Goal: Communication & Community: Connect with others

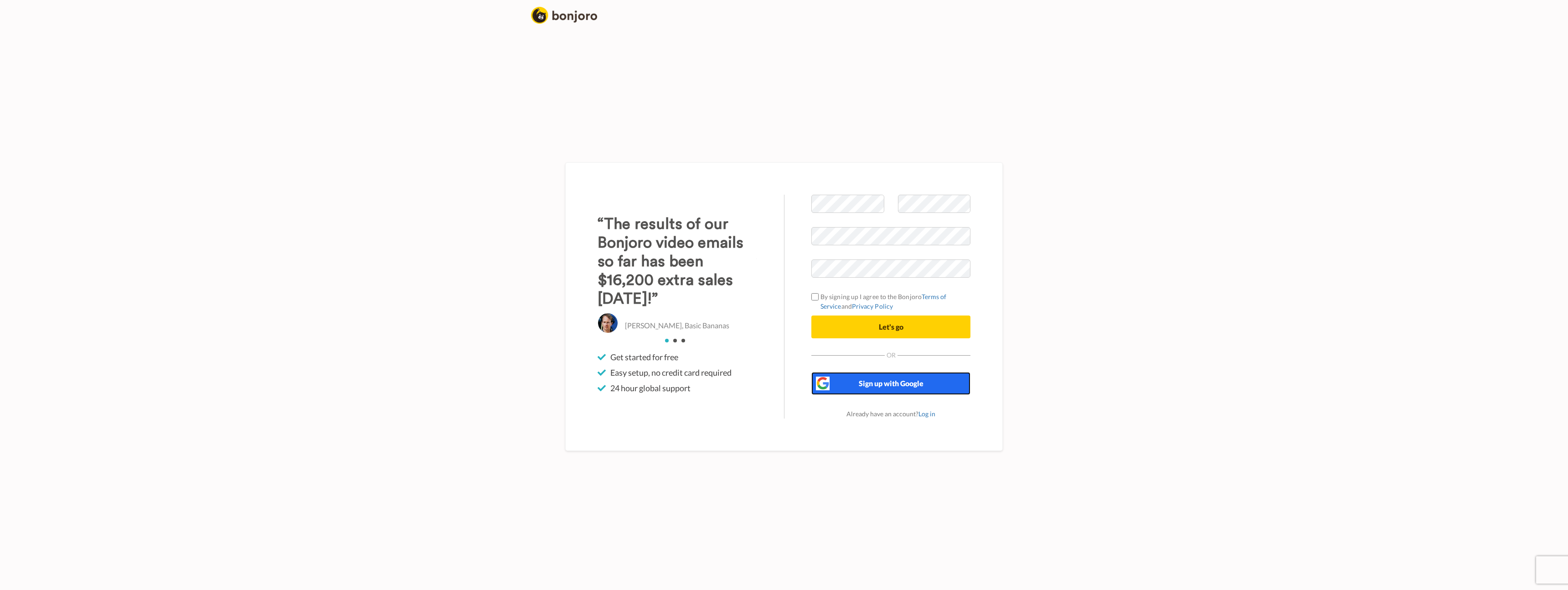
drag, startPoint x: 887, startPoint y: 382, endPoint x: 900, endPoint y: 342, distance: 42.1
click at [888, 382] on span "Sign up with Google" at bounding box center [891, 383] width 65 height 9
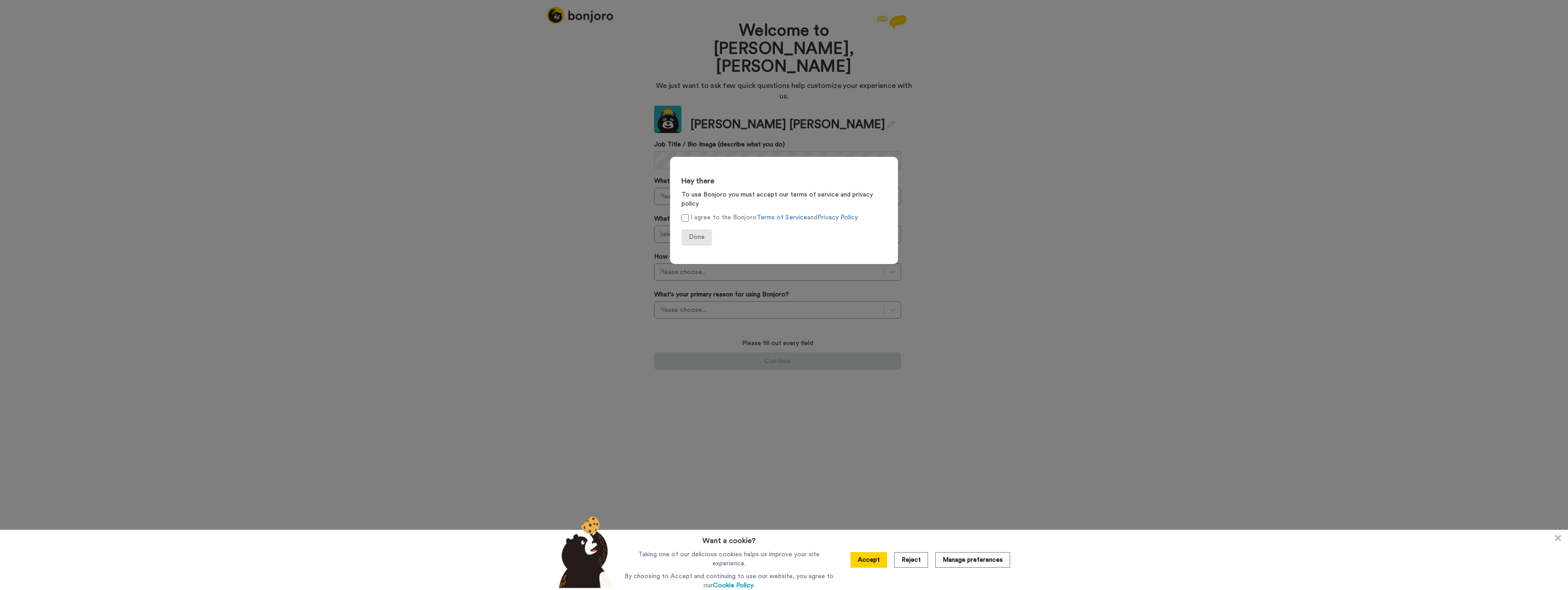
click at [700, 237] on form "Hey there To use Bonjoro you must accept our terms of service and privacy polic…" at bounding box center [784, 211] width 228 height 107
click at [701, 234] on span "Done" at bounding box center [696, 237] width 16 height 6
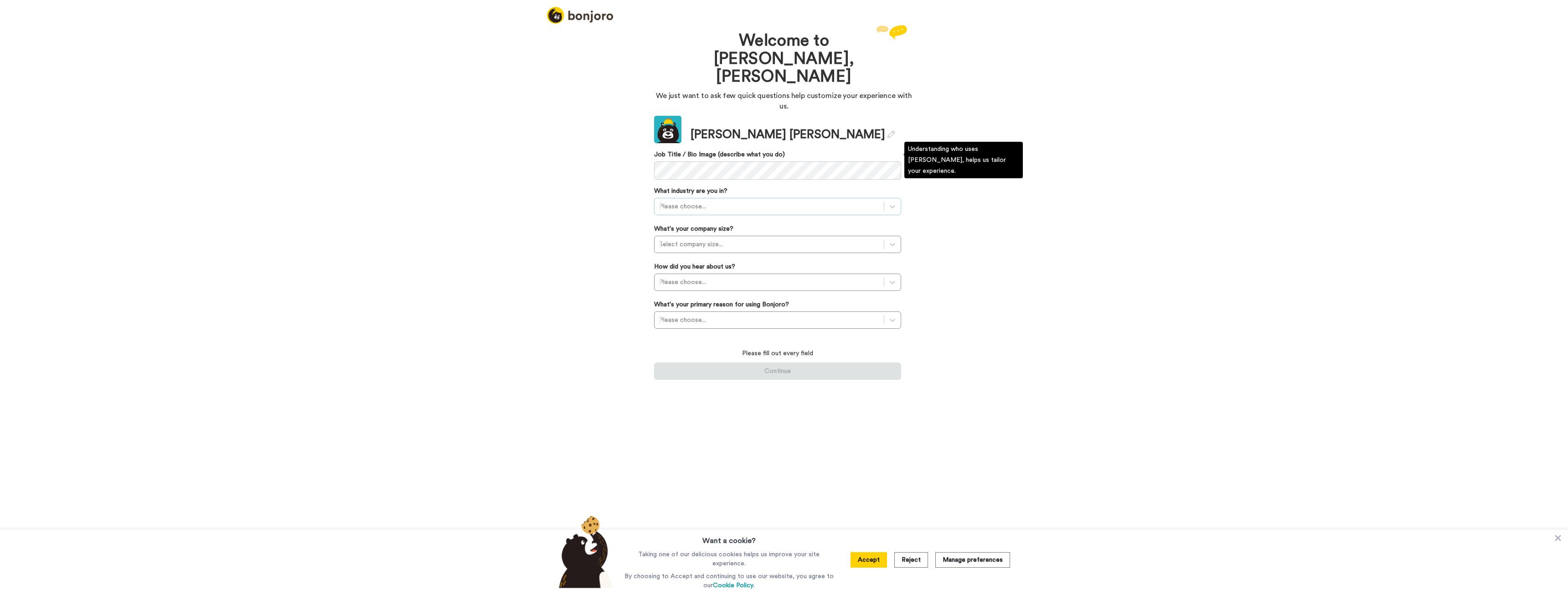
click at [721, 201] on div at bounding box center [769, 206] width 220 height 11
drag, startPoint x: 747, startPoint y: 252, endPoint x: 751, endPoint y: 259, distance: 8.1
click at [747, 290] on div "E-Commerce" at bounding box center [778, 298] width 247 height 16
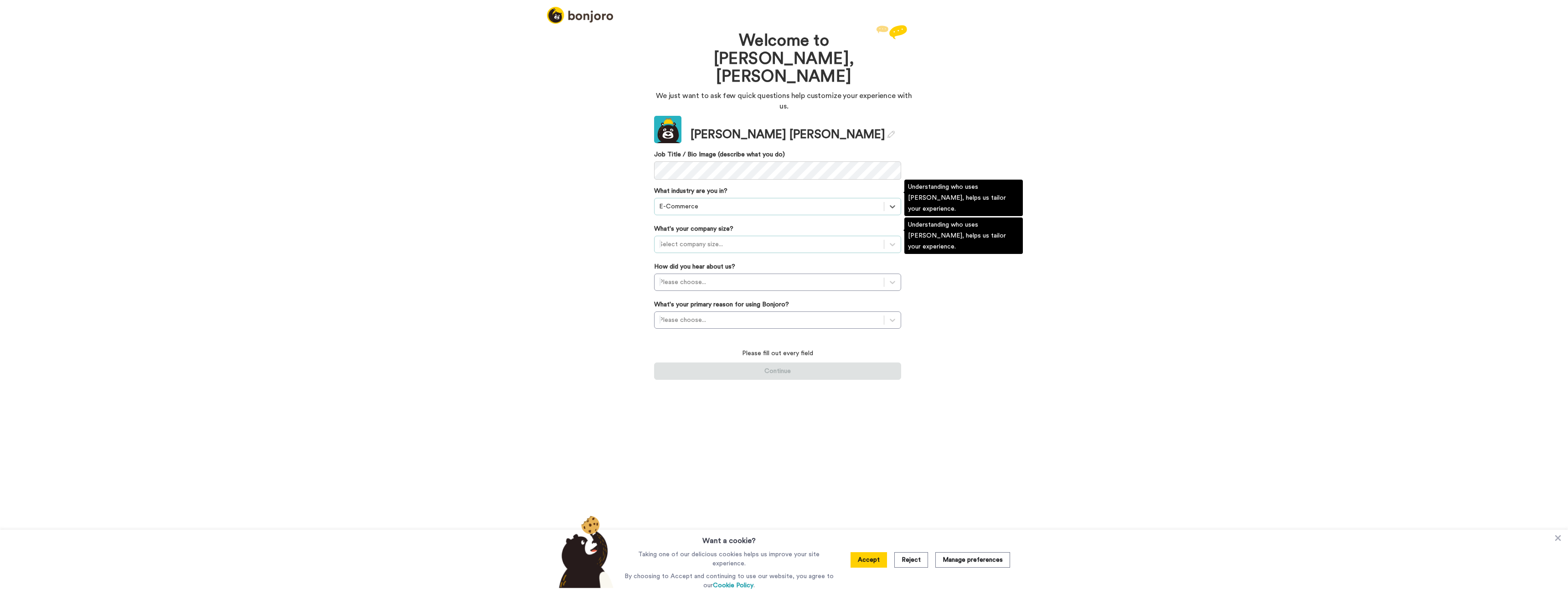
click at [713, 239] on div at bounding box center [769, 244] width 220 height 11
click at [711, 259] on div "1-10 employees" at bounding box center [778, 267] width 247 height 16
click at [709, 277] on div at bounding box center [769, 283] width 220 height 11
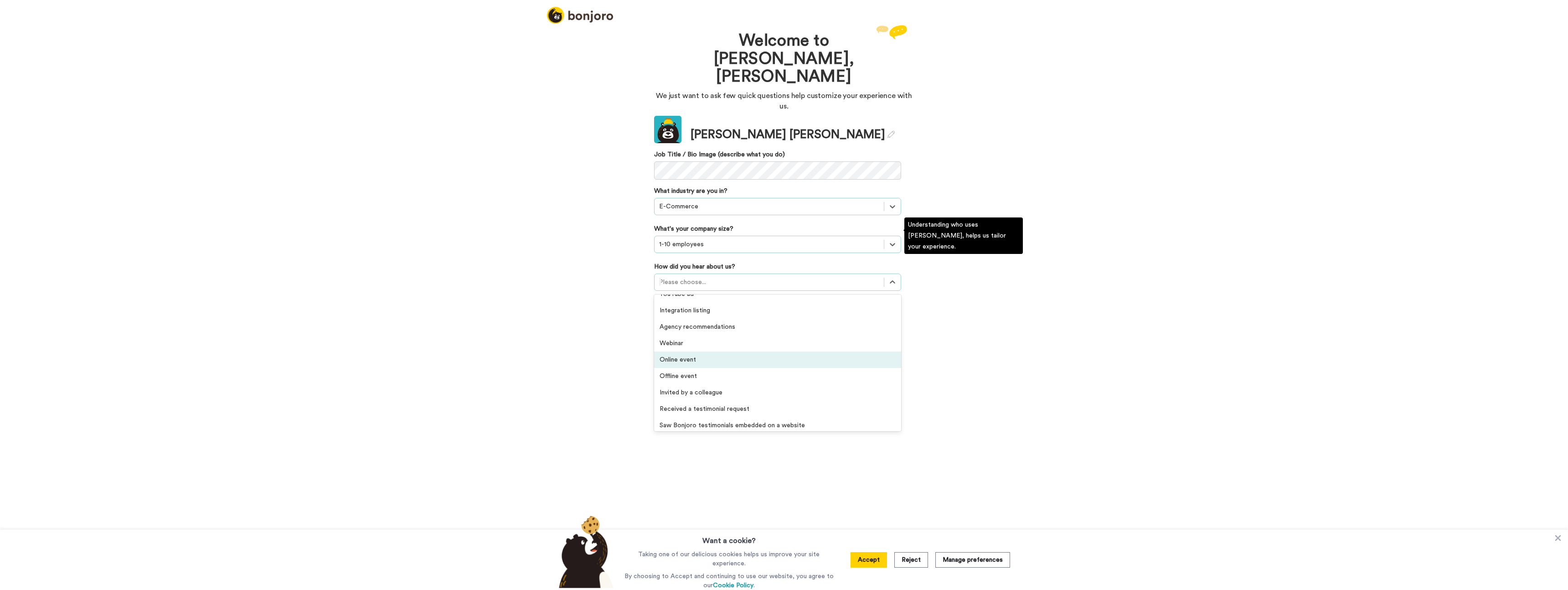
scroll to position [195, 0]
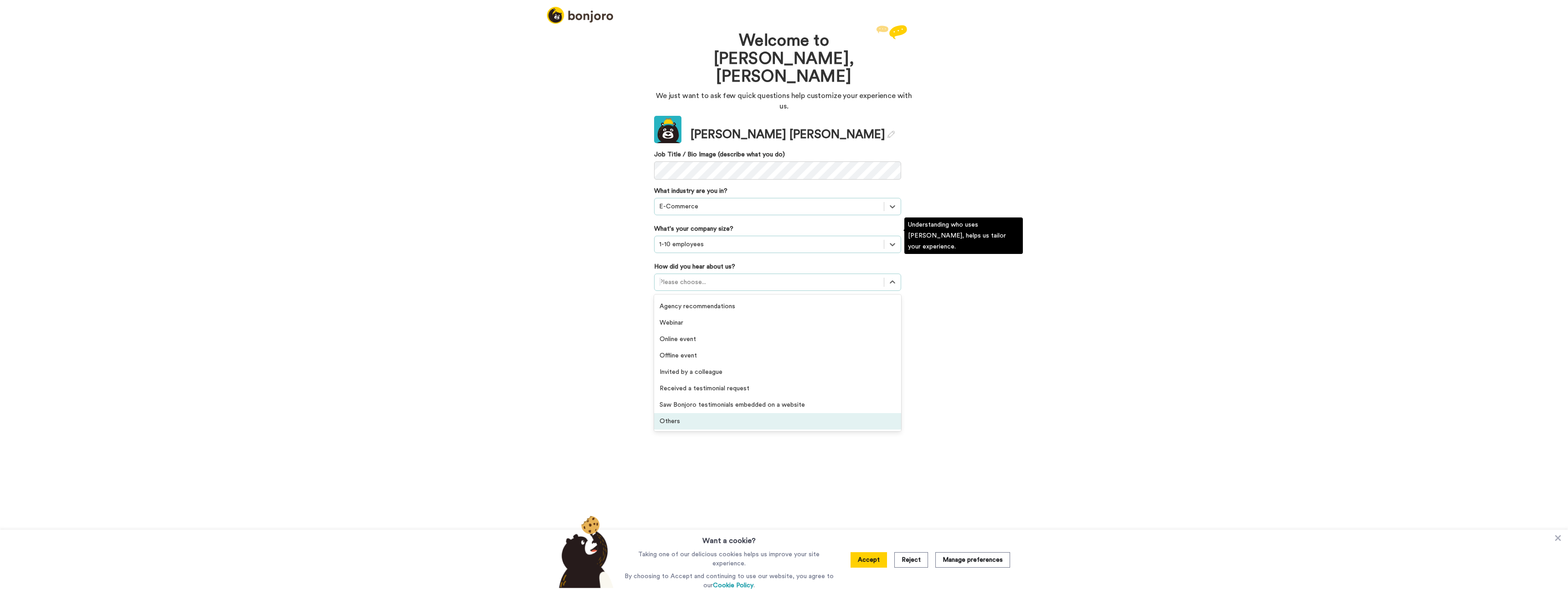
click at [696, 413] on div "Others" at bounding box center [778, 421] width 247 height 16
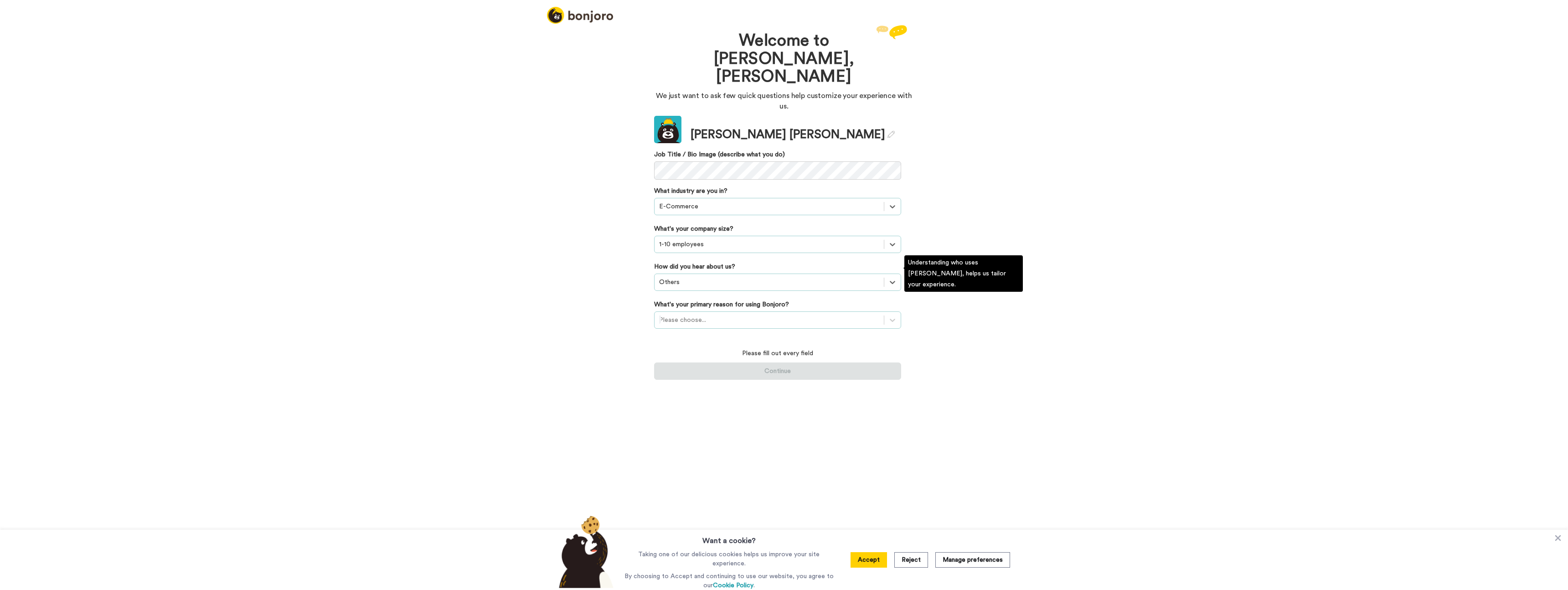
click at [718, 315] on div at bounding box center [769, 320] width 220 height 11
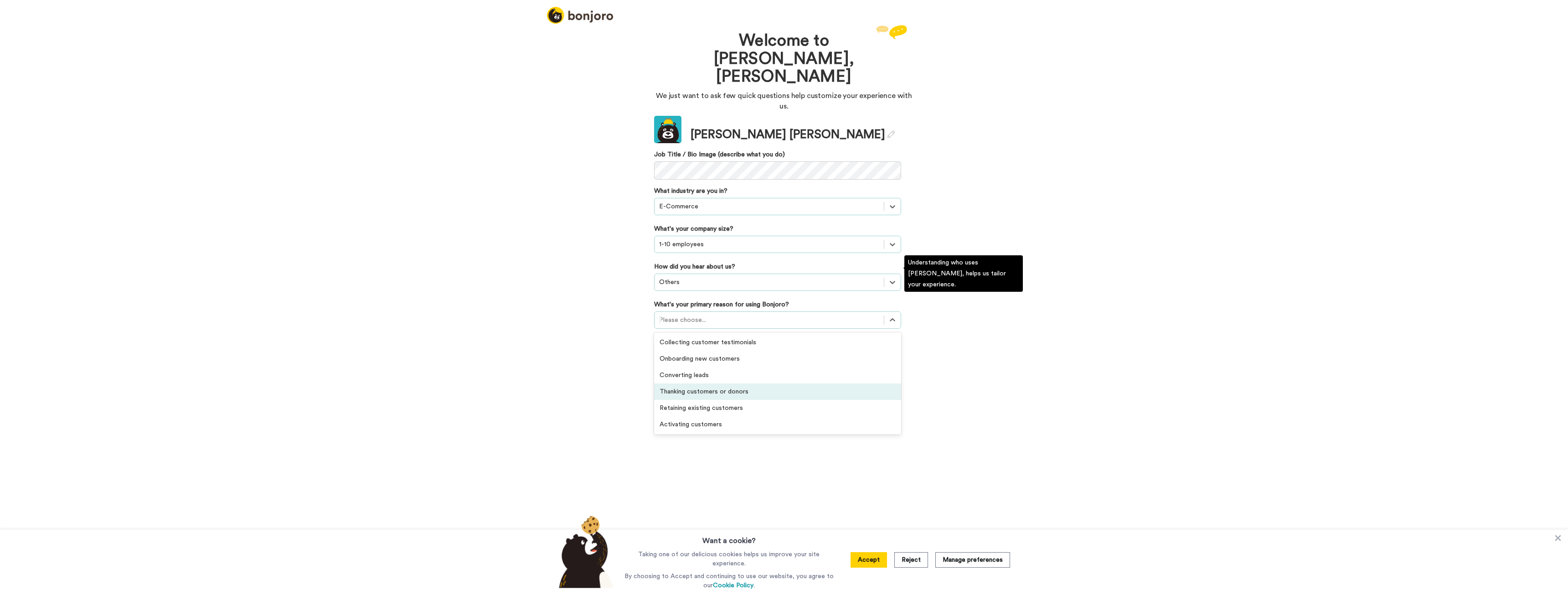
click at [696, 384] on div "Thanking customers or donors" at bounding box center [778, 392] width 247 height 16
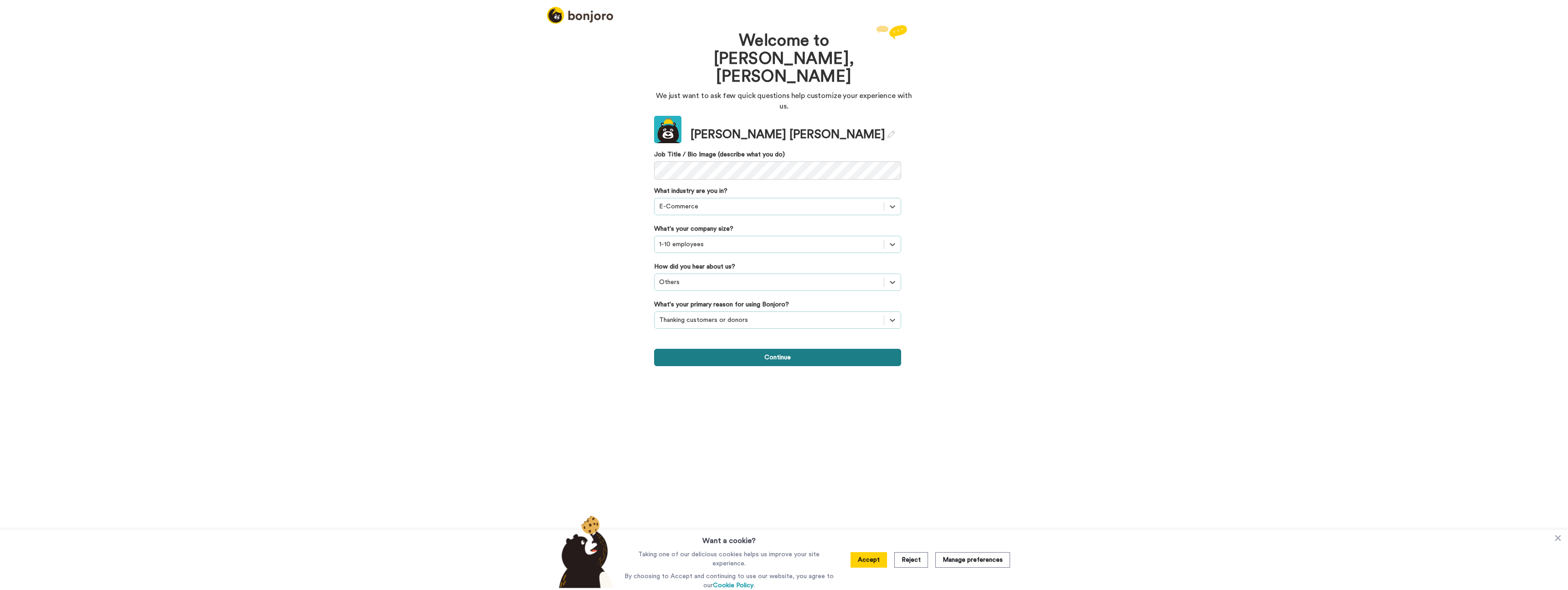
click at [814, 349] on button "Continue" at bounding box center [778, 357] width 247 height 17
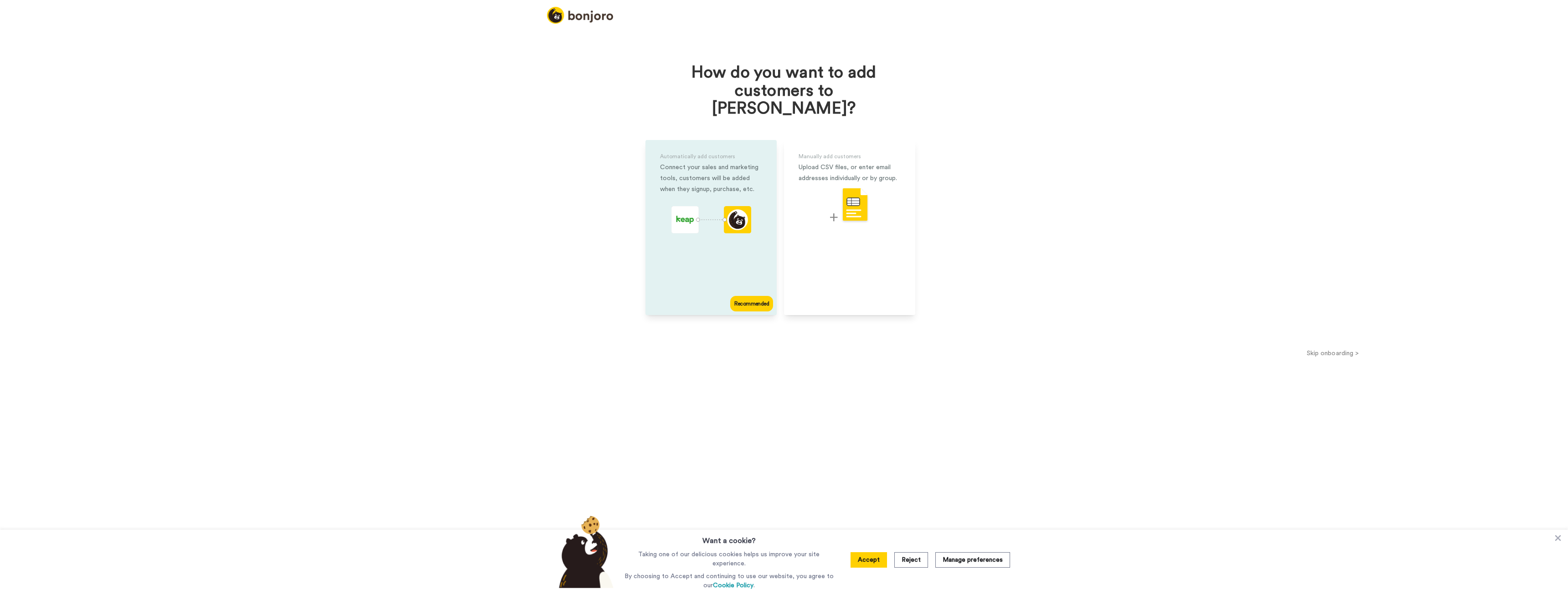
click at [704, 209] on icon "animation" at bounding box center [711, 219] width 80 height 27
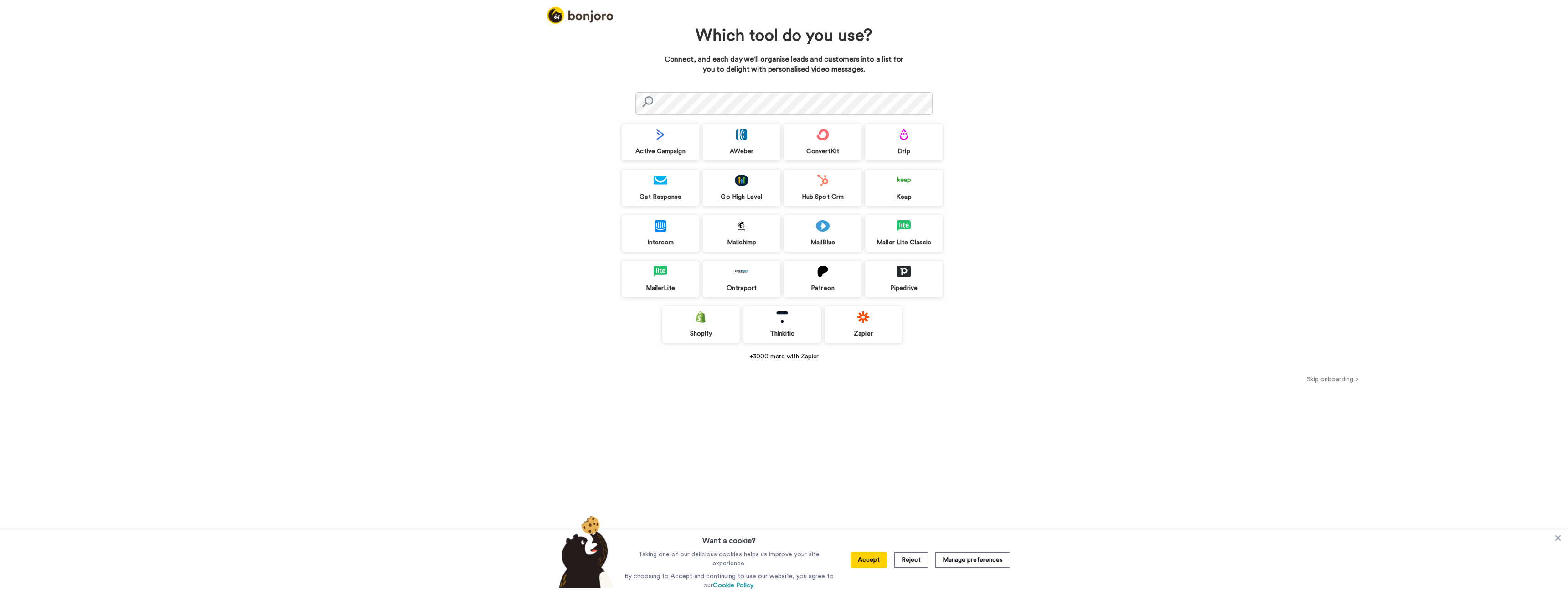
click at [712, 325] on div "Shopify" at bounding box center [701, 325] width 77 height 37
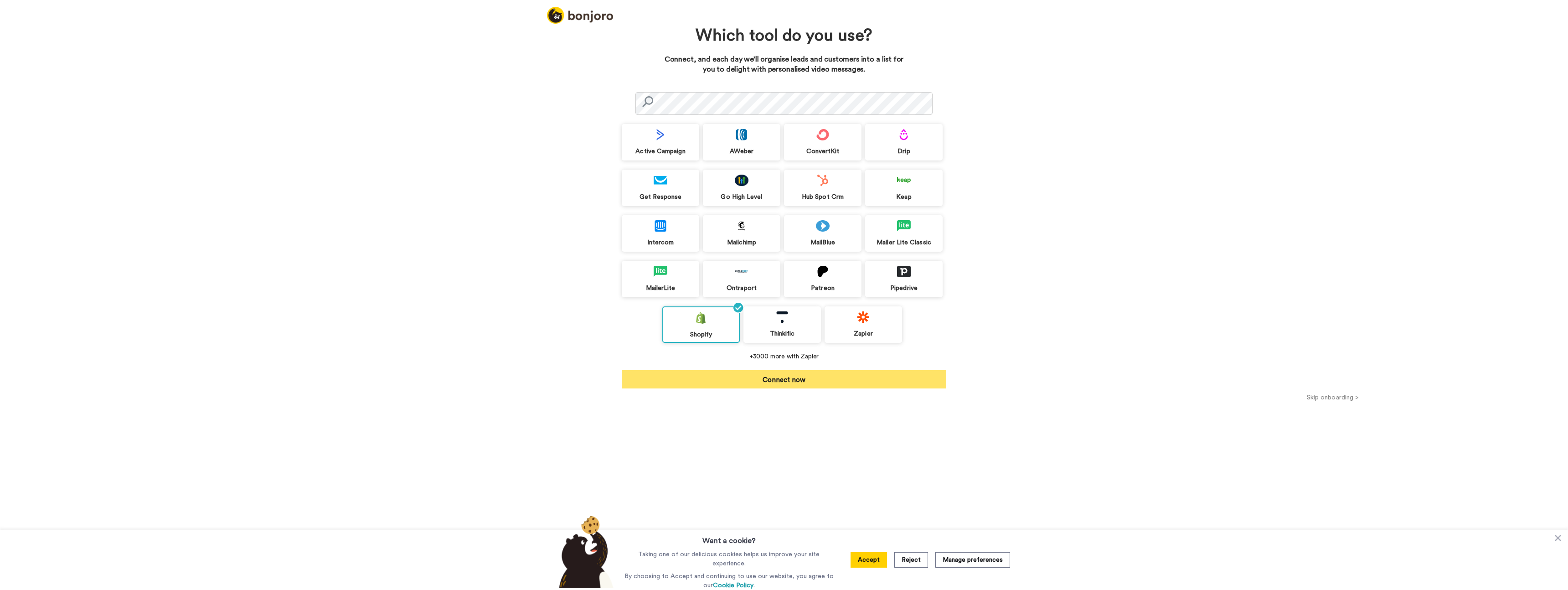
click at [875, 375] on button "Connect now" at bounding box center [783, 379] width 324 height 18
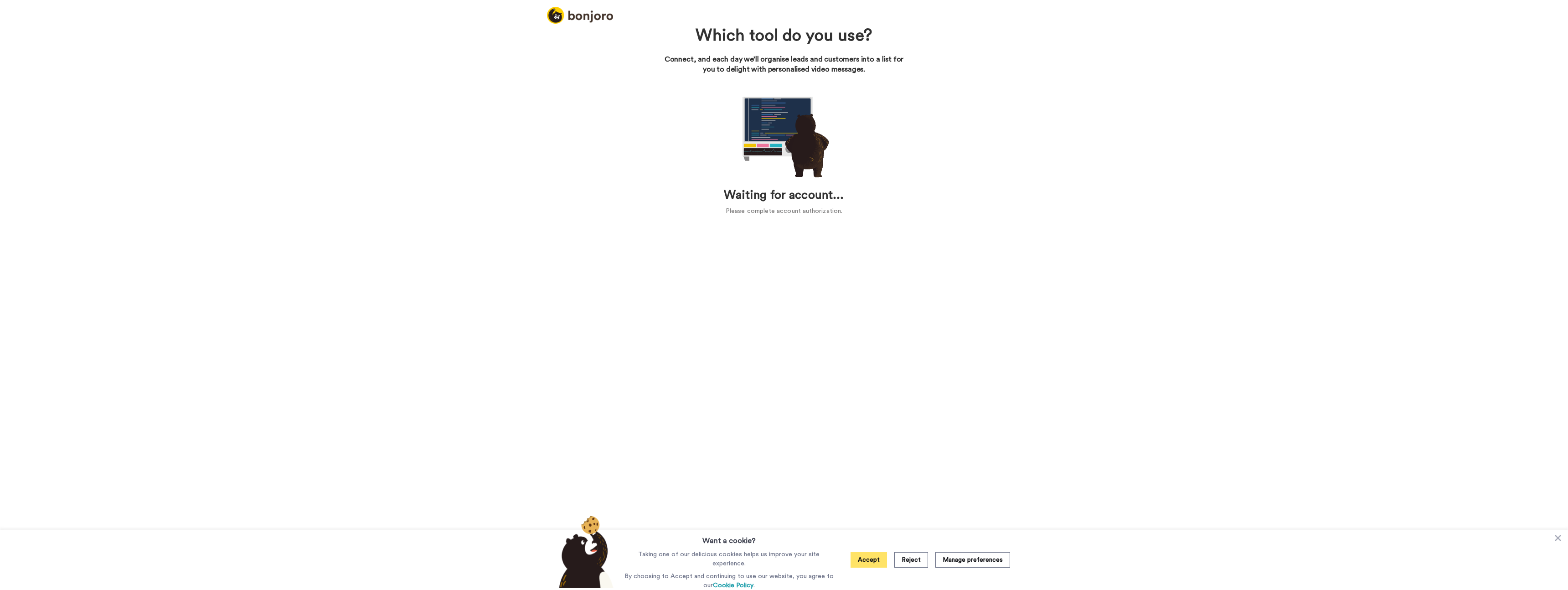
click at [866, 562] on button "Accept" at bounding box center [869, 560] width 37 height 15
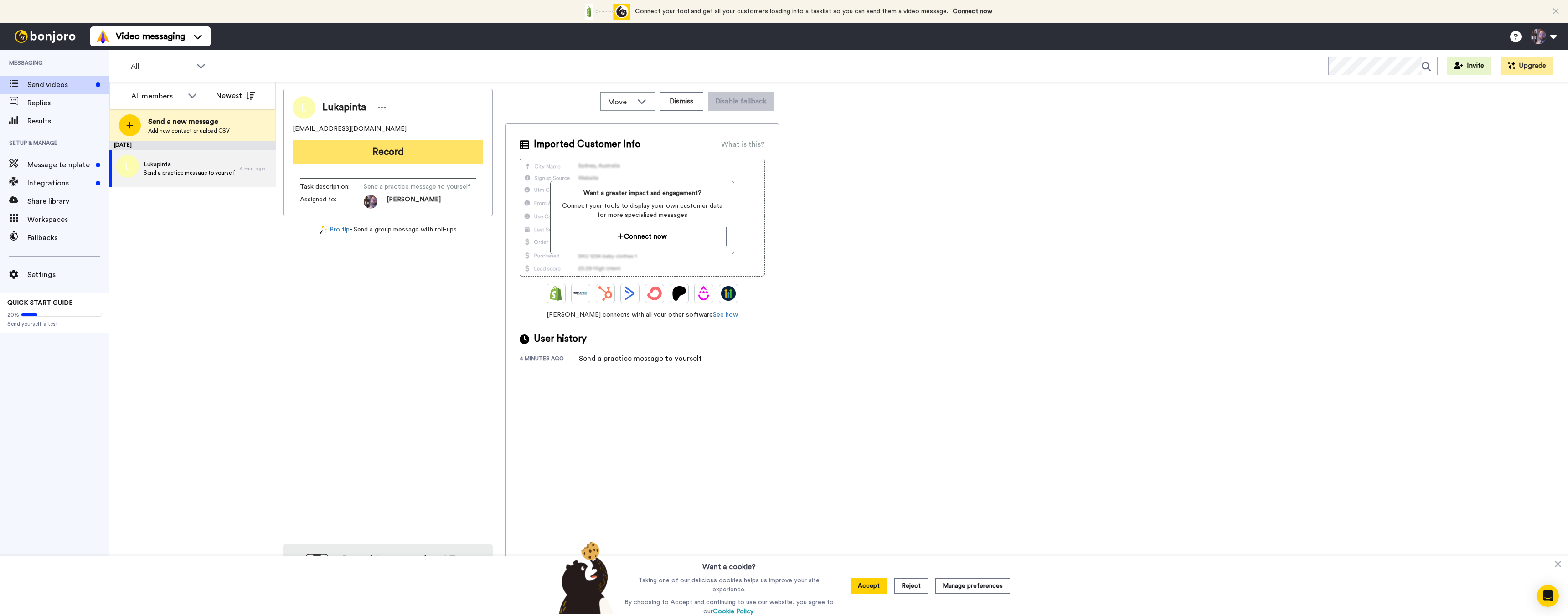
click at [364, 158] on button "Record" at bounding box center [388, 152] width 191 height 24
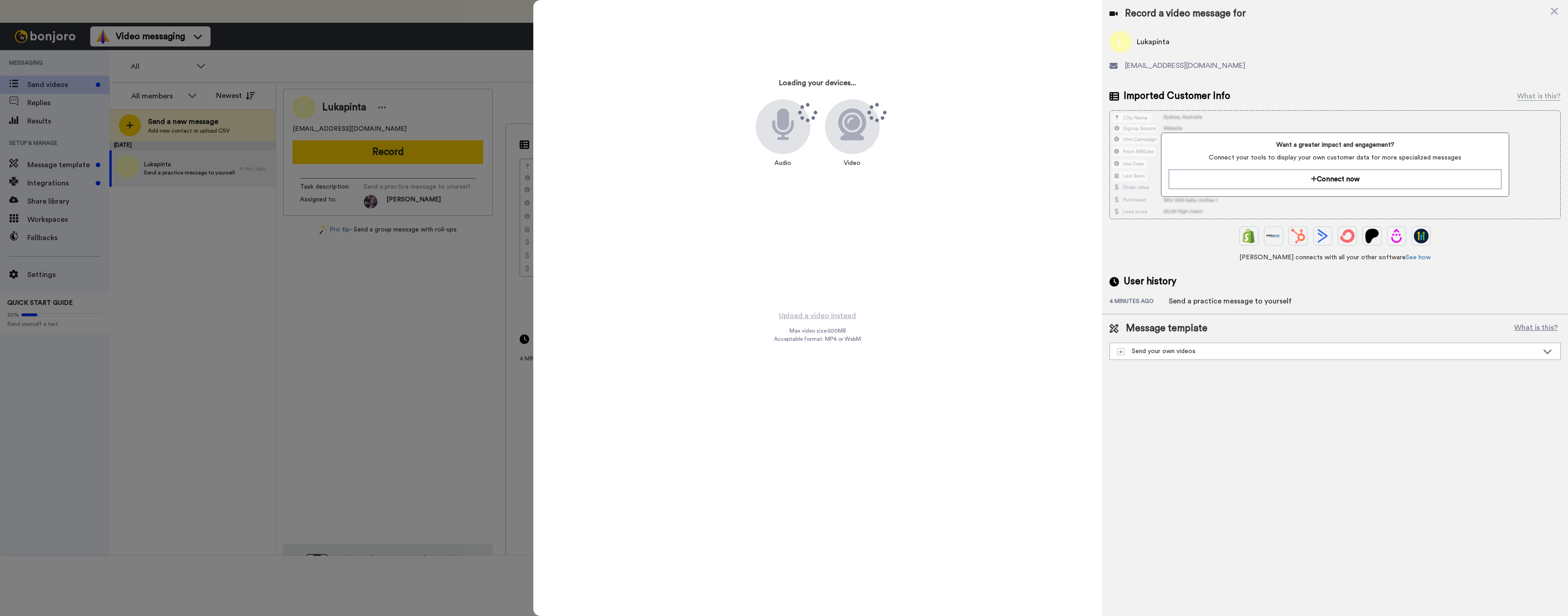
click at [364, 13] on icon at bounding box center [1555, 12] width 7 height 7
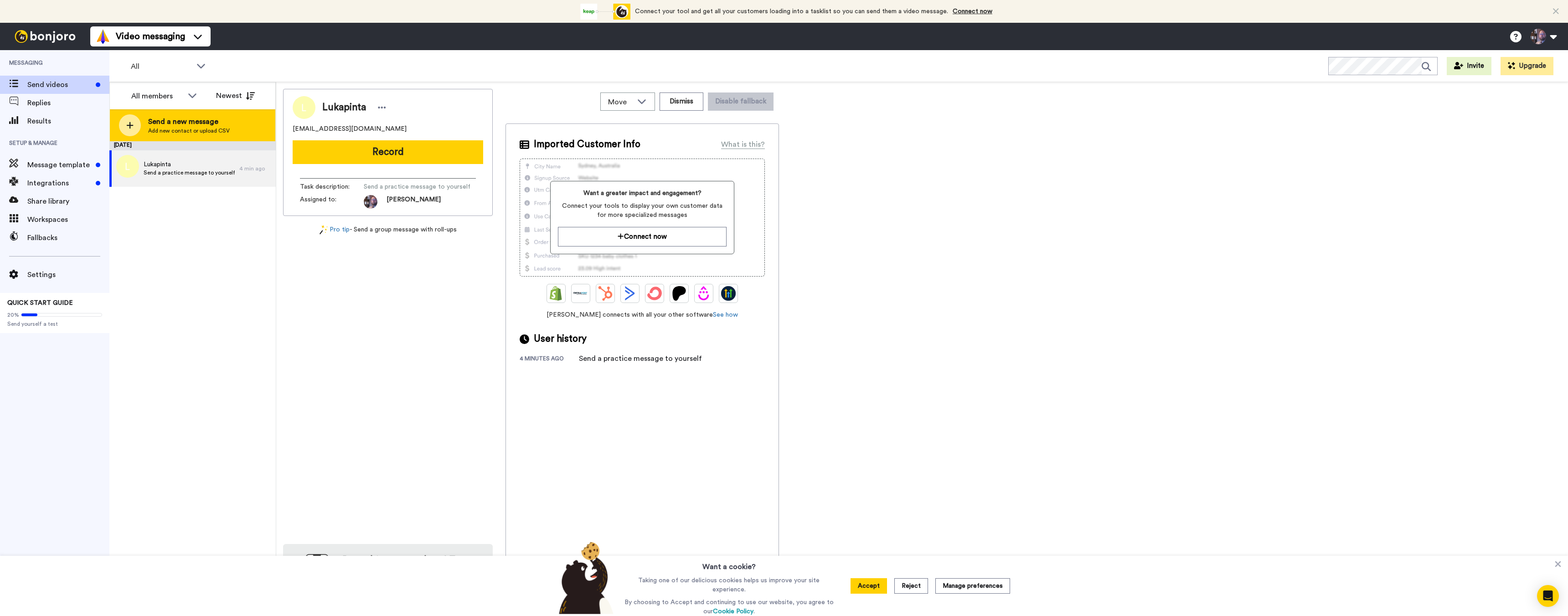
click at [172, 125] on span "Send a new message" at bounding box center [189, 122] width 82 height 11
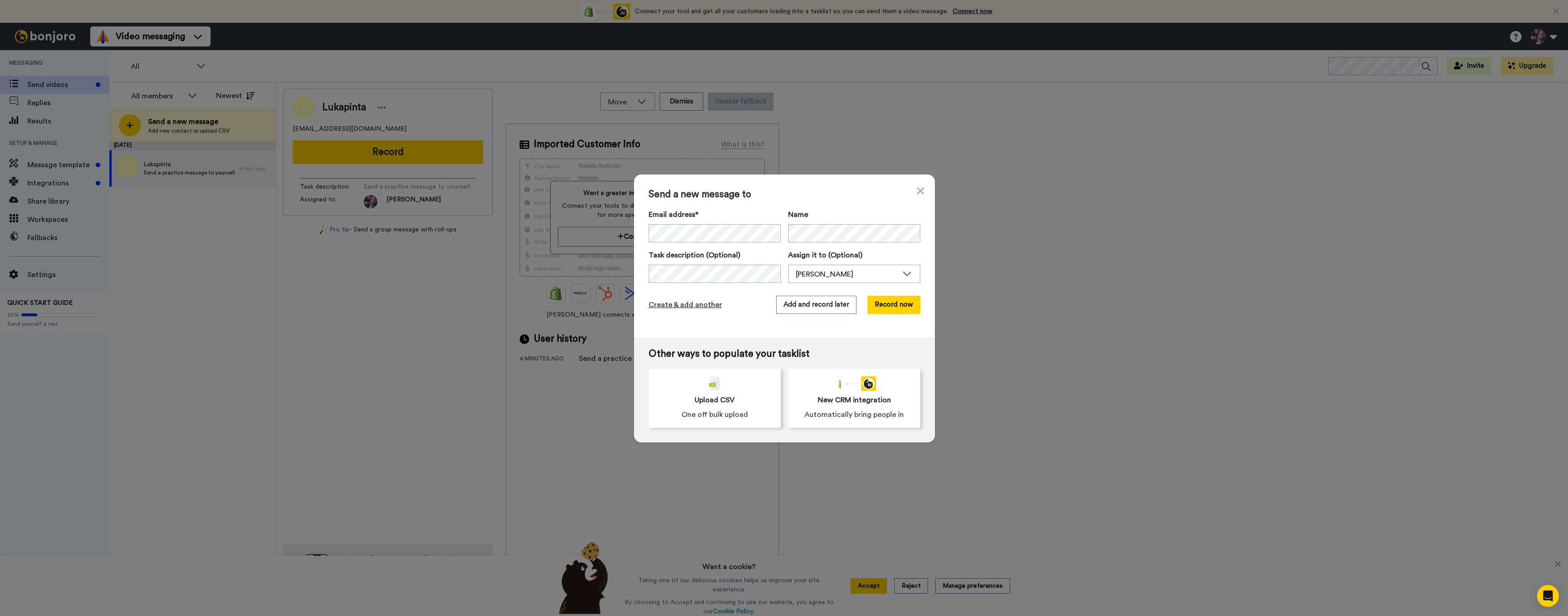
click at [364, 273] on span "Create & add another" at bounding box center [685, 305] width 74 height 11
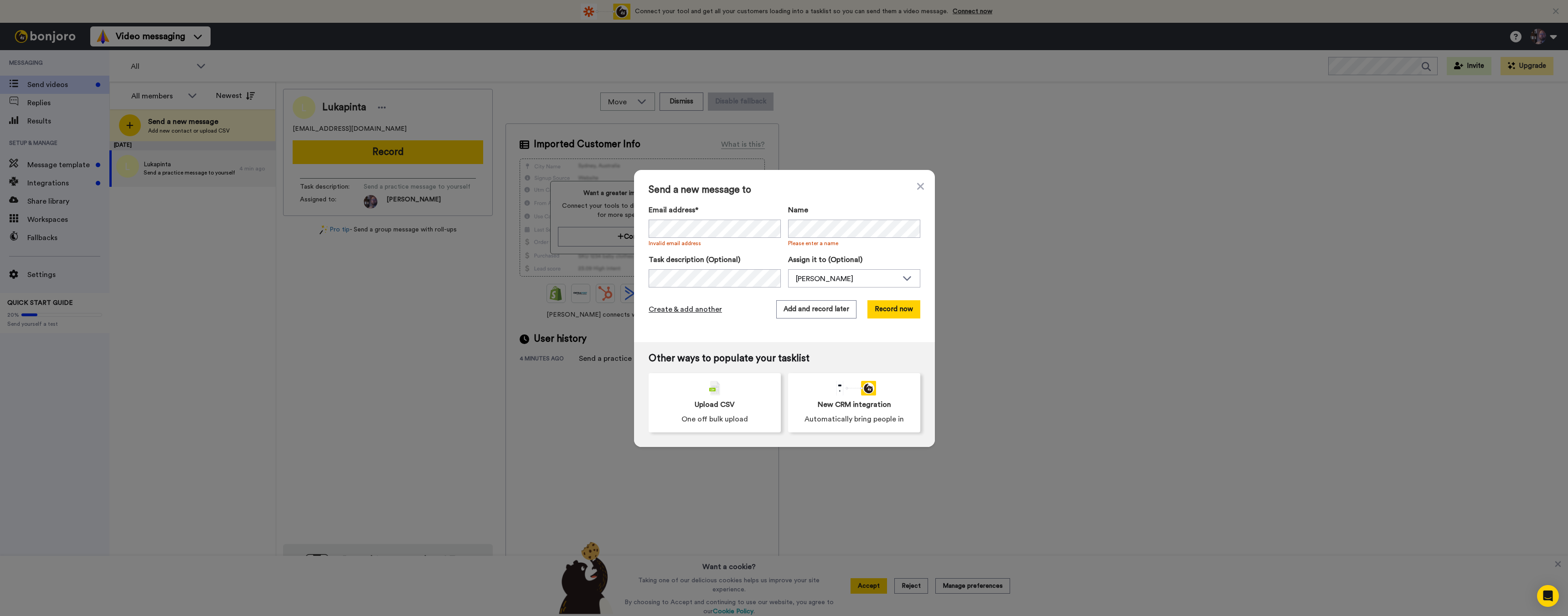
click at [364, 273] on span "Create & add another" at bounding box center [685, 309] width 74 height 11
click at [364, 184] on div "Send a new message to Email address* Lukapinta <lukapinta@gmail.com> Invalid em…" at bounding box center [785, 256] width 301 height 172
click at [364, 187] on icon at bounding box center [920, 186] width 7 height 11
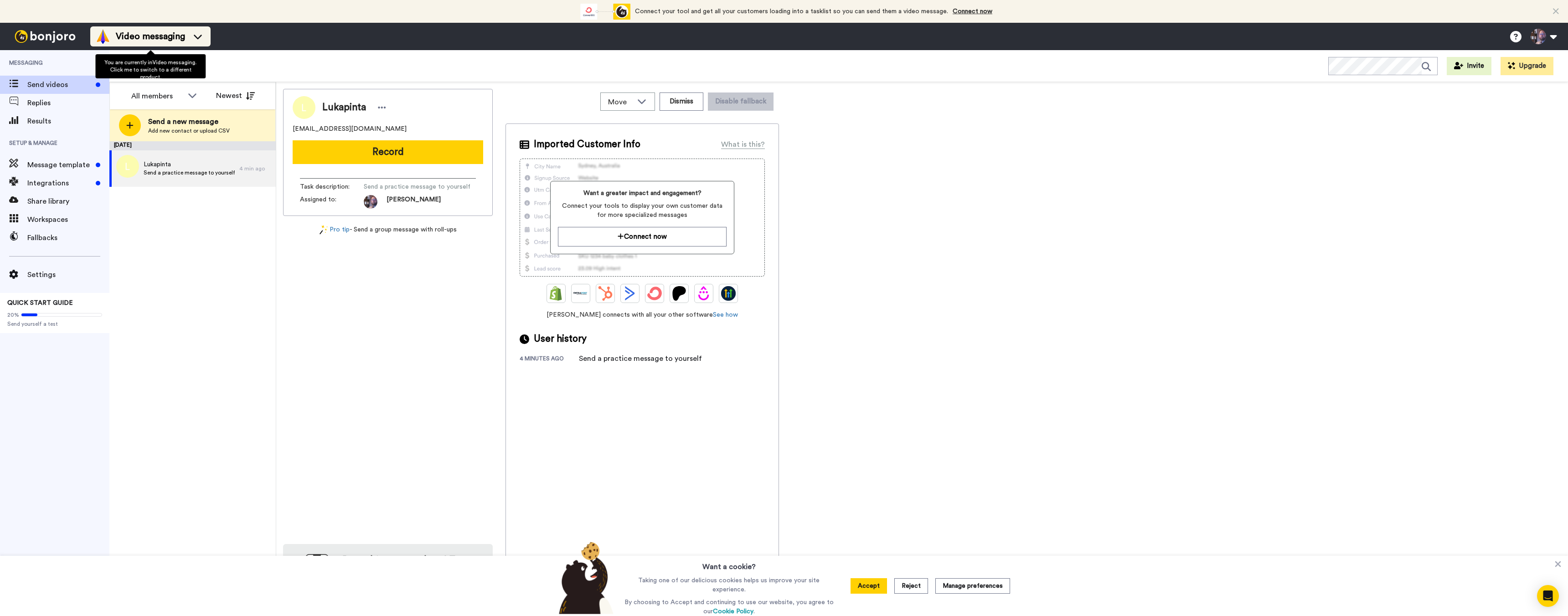
click at [146, 40] on span "Video messaging" at bounding box center [150, 36] width 69 height 13
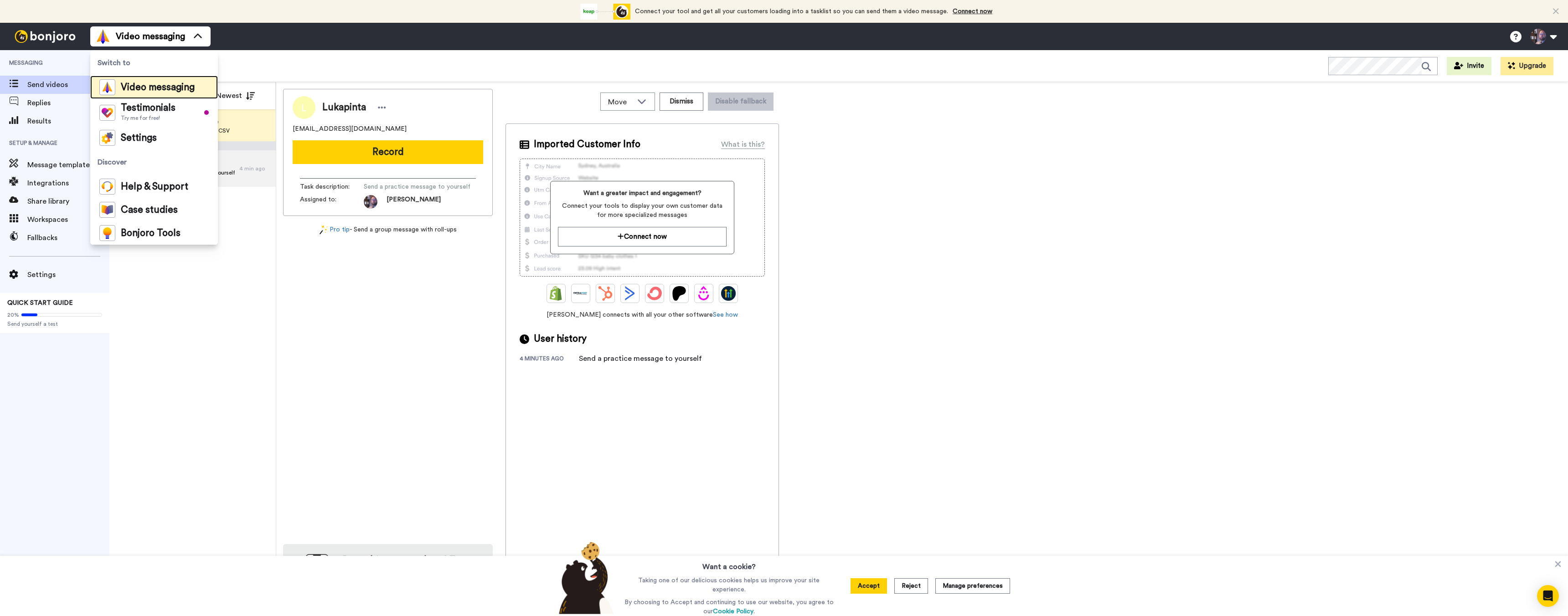
click at [155, 88] on span "Video messaging" at bounding box center [157, 87] width 74 height 9
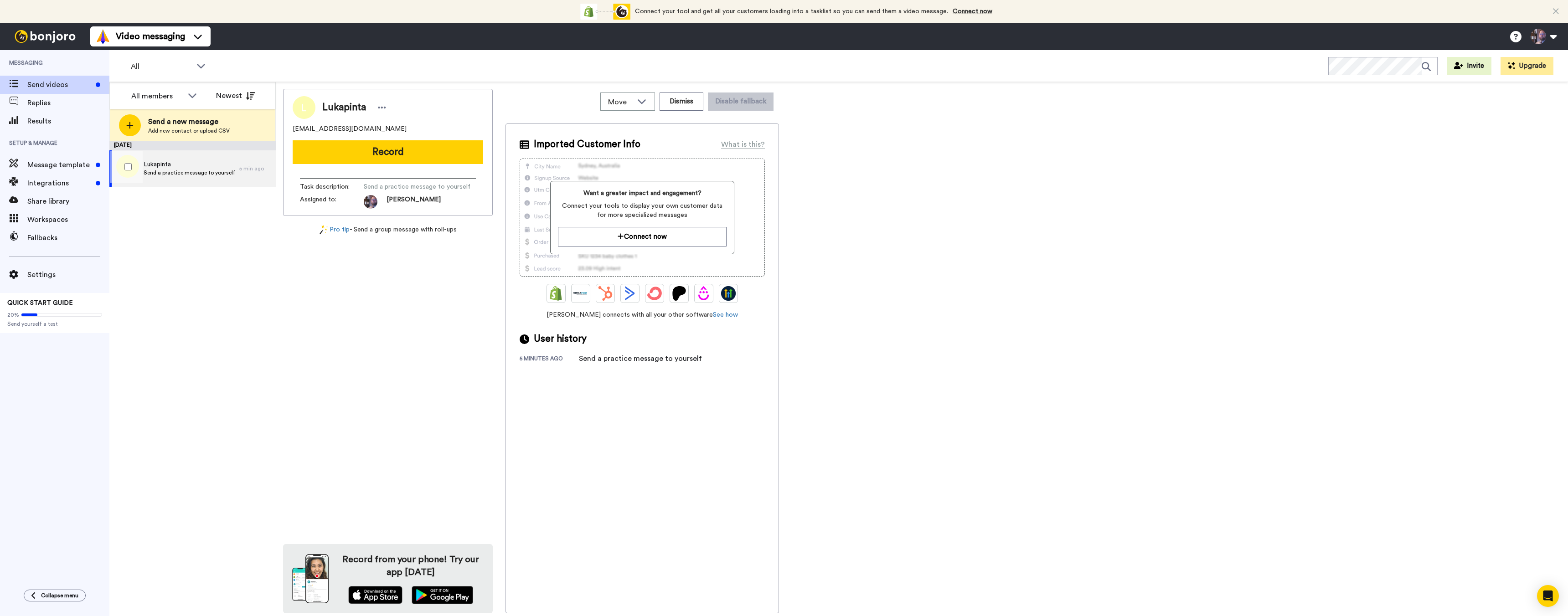
click at [178, 175] on span "Send a practice message to yourself" at bounding box center [189, 173] width 91 height 7
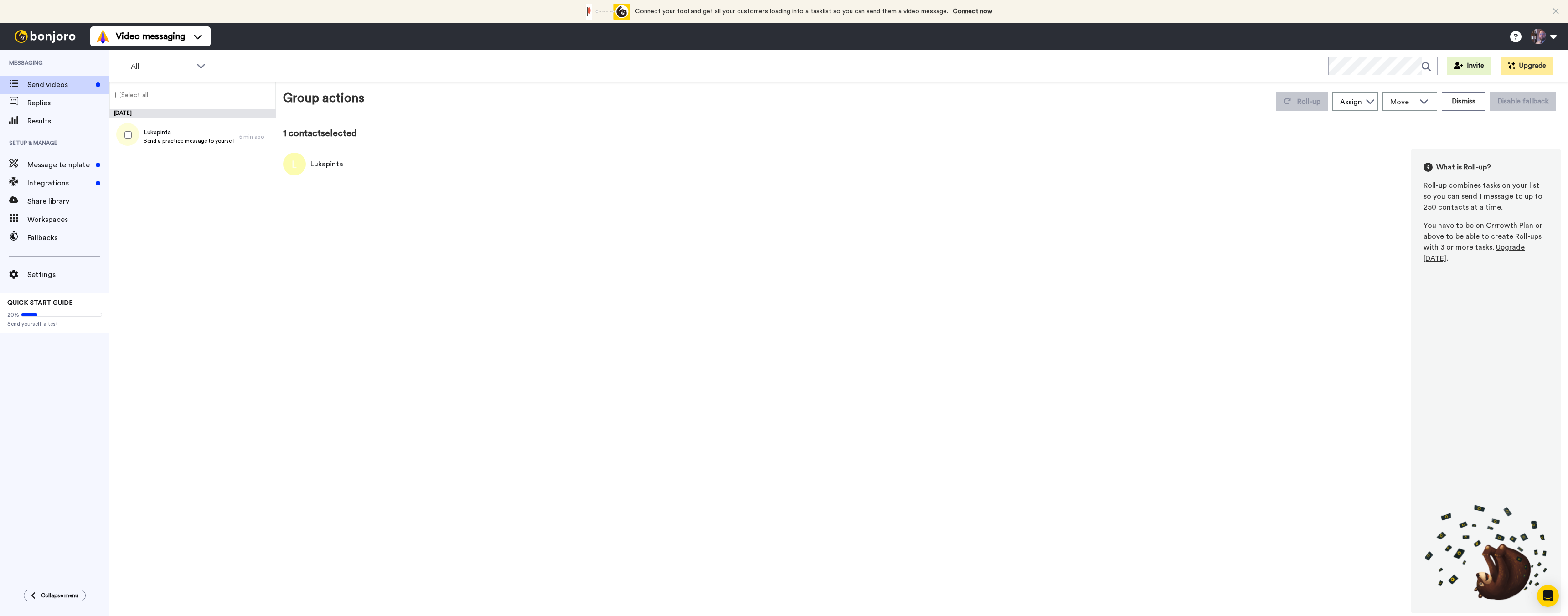
click at [323, 172] on div "Lukapinta" at bounding box center [313, 164] width 60 height 23
click at [325, 168] on div "Lukapinta" at bounding box center [327, 164] width 33 height 11
click at [295, 163] on img at bounding box center [294, 164] width 23 height 23
drag, startPoint x: 296, startPoint y: 200, endPoint x: 288, endPoint y: 211, distance: 13.6
click at [304, 200] on div "Lukapinta" at bounding box center [321, 195] width 33 height 25
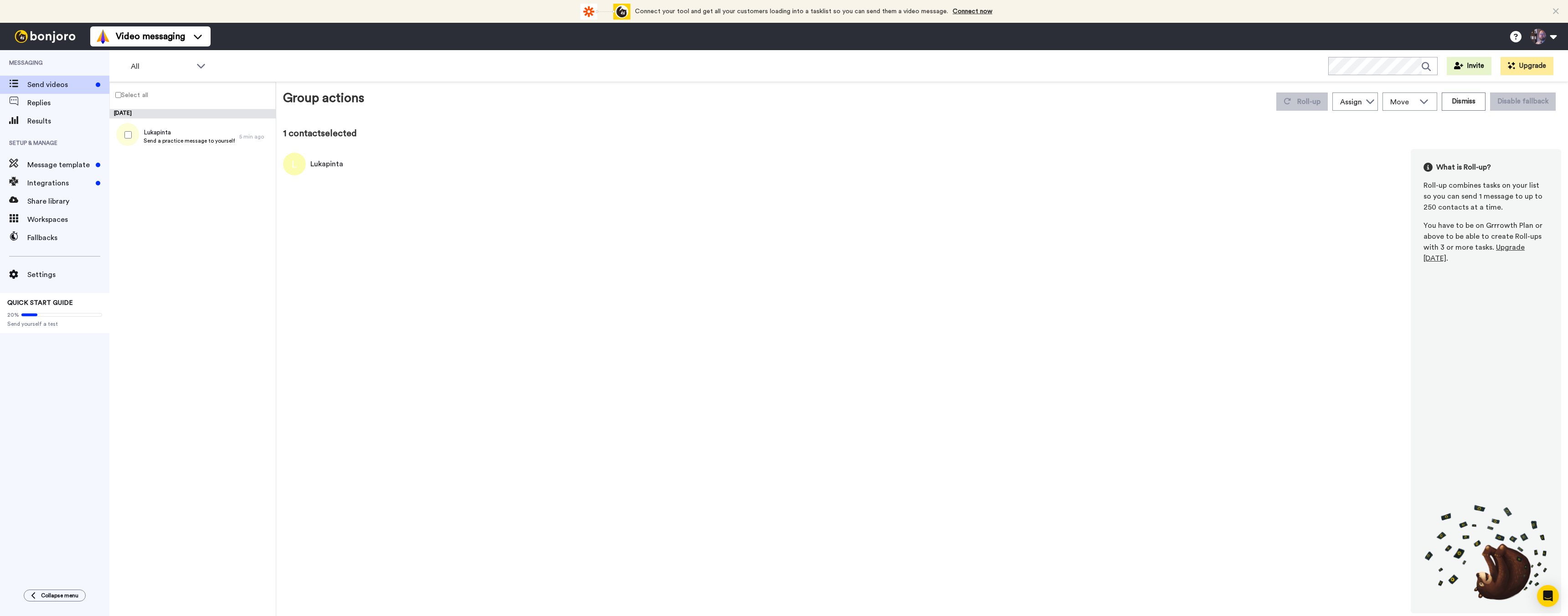
drag, startPoint x: 172, startPoint y: 214, endPoint x: 161, endPoint y: 203, distance: 15.6
click at [172, 214] on div "October 7 Lukapinta Send a practice message to yourself 5 min ago" at bounding box center [192, 363] width 166 height 507
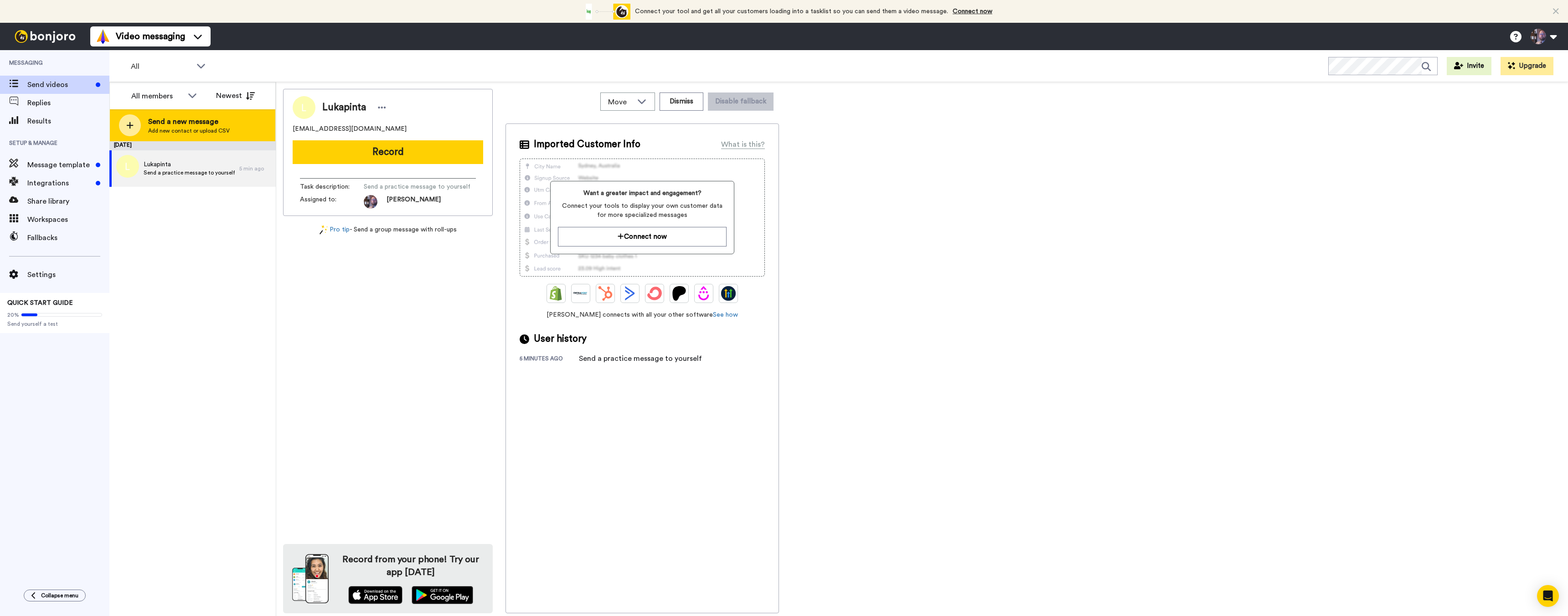
click at [179, 131] on span "Add new contact or upload CSV" at bounding box center [189, 131] width 82 height 7
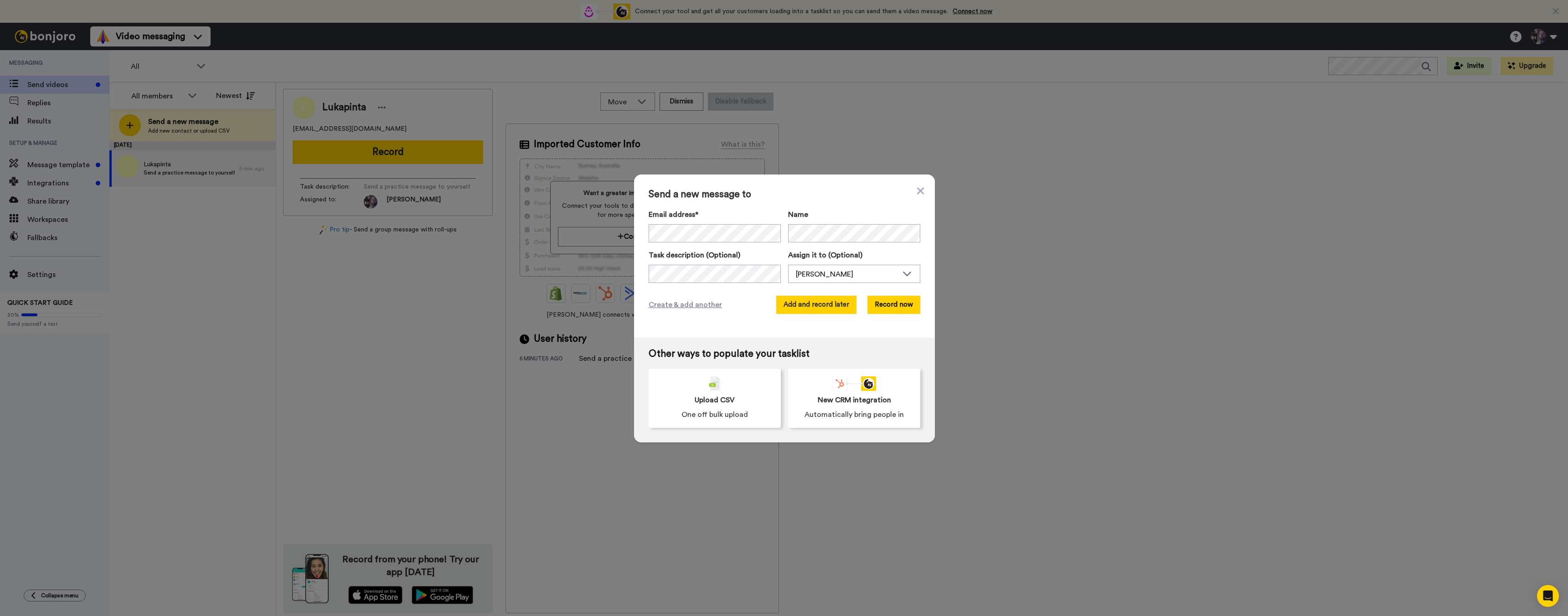
click at [808, 310] on button "Add and record later" at bounding box center [816, 305] width 80 height 18
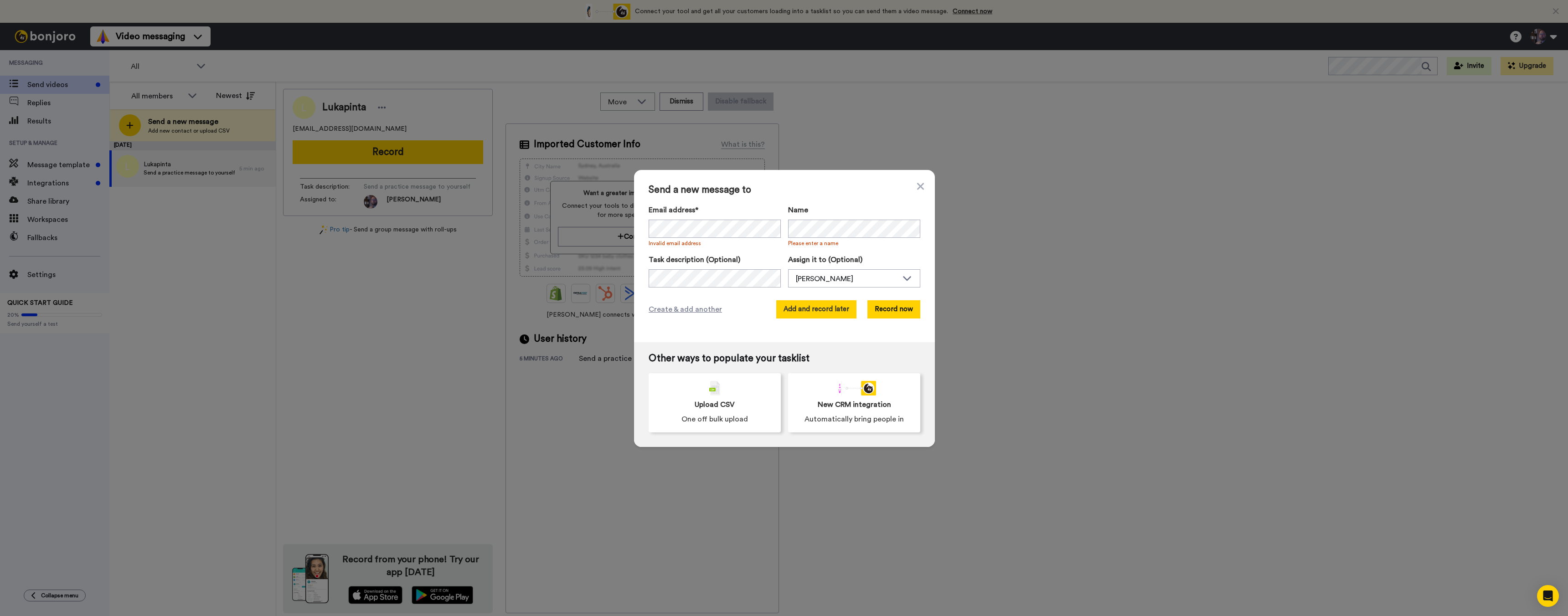
click at [810, 315] on button "Add and record later" at bounding box center [816, 309] width 80 height 18
click at [917, 186] on icon at bounding box center [920, 186] width 7 height 7
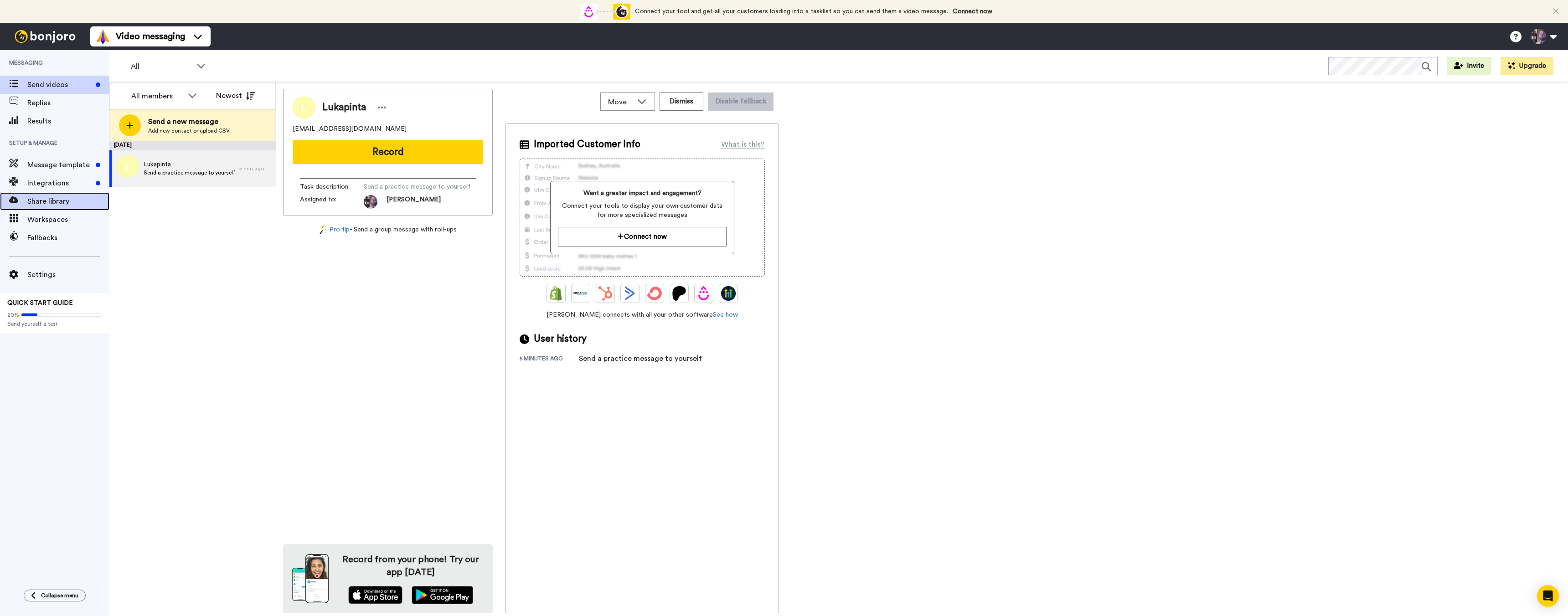
click at [49, 197] on span "Share library" at bounding box center [68, 201] width 82 height 11
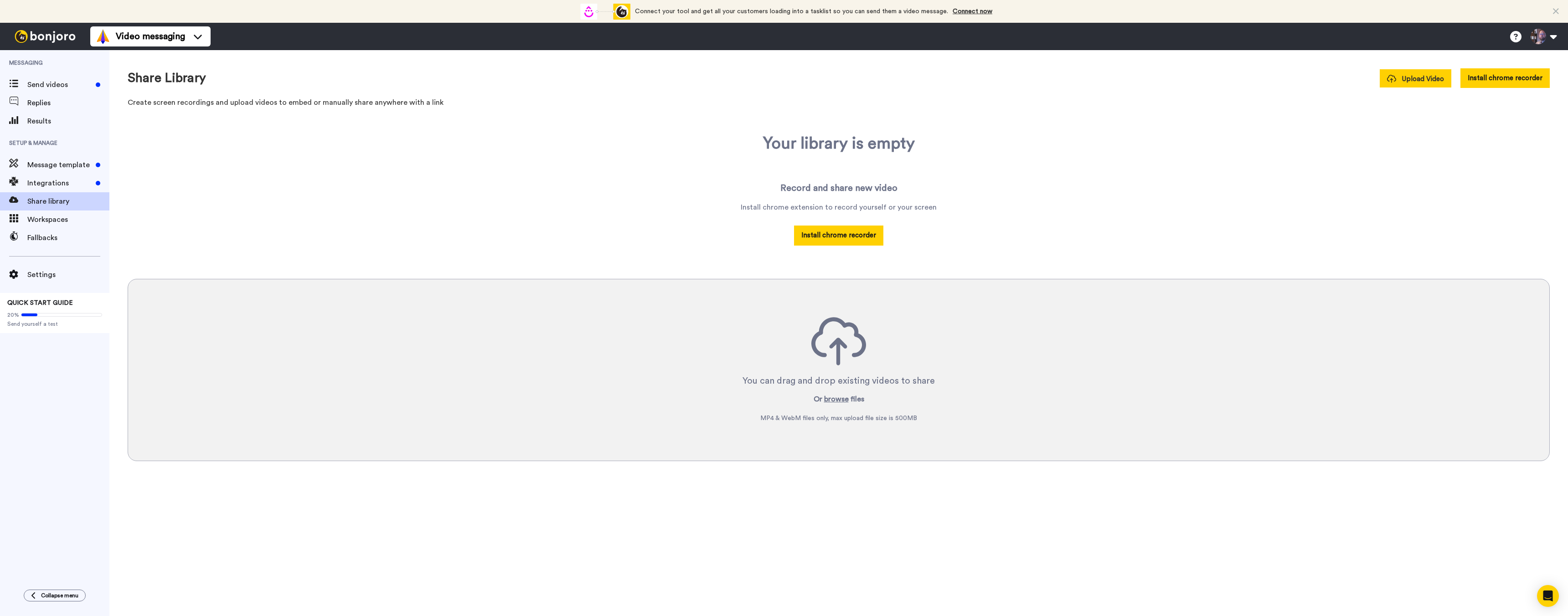
click at [1438, 83] on span "Upload Video" at bounding box center [1416, 79] width 57 height 10
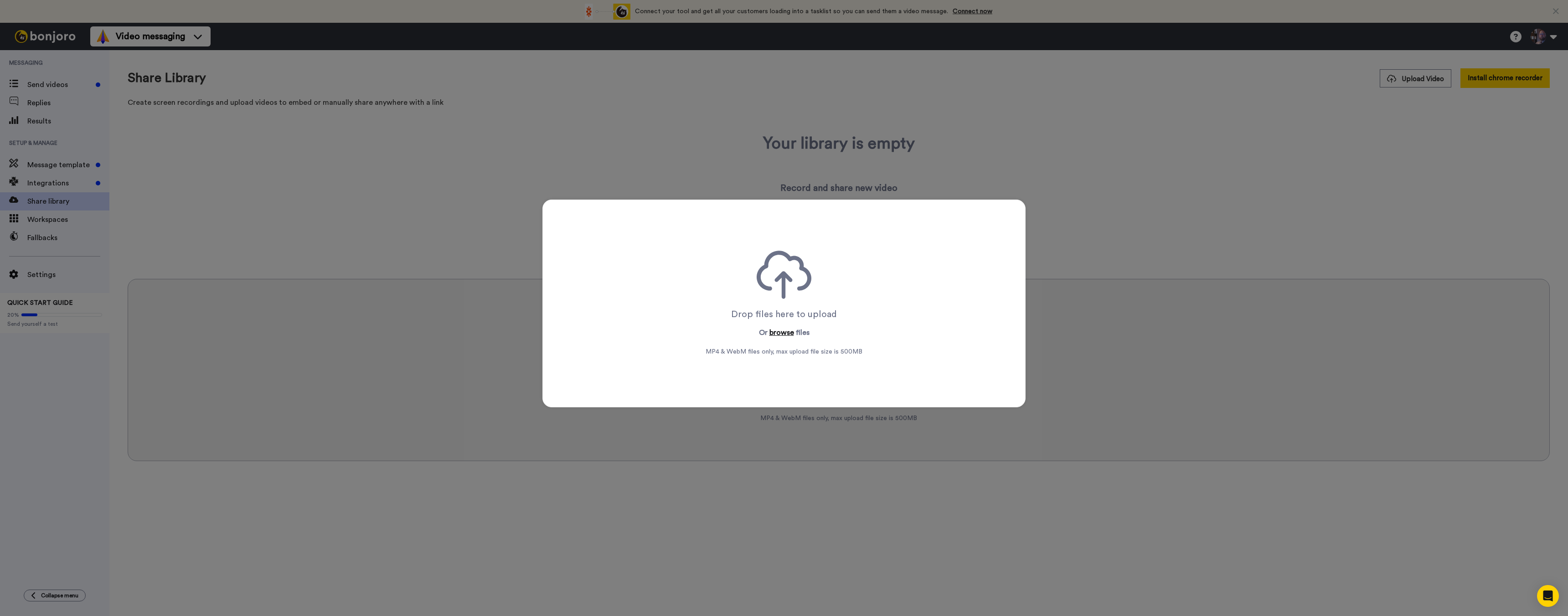
click at [778, 332] on button "browse" at bounding box center [782, 333] width 24 height 11
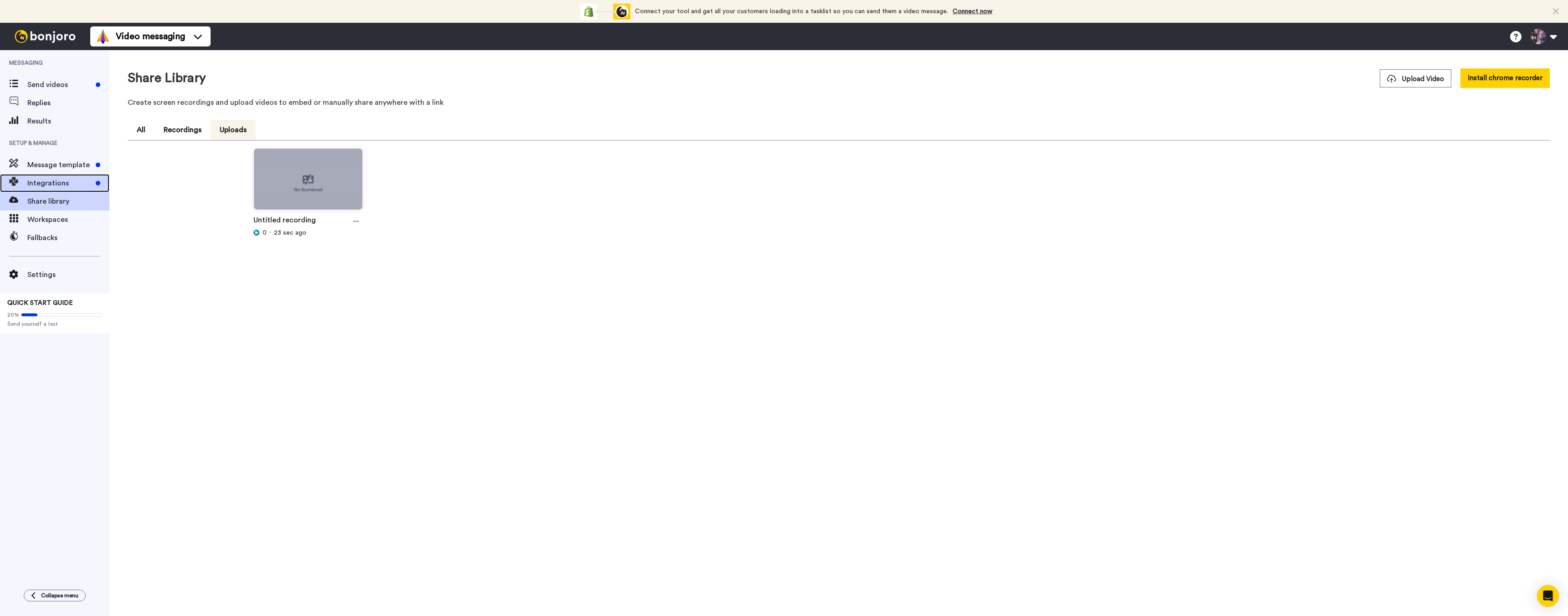
click at [57, 187] on span "Integrations" at bounding box center [60, 183] width 65 height 11
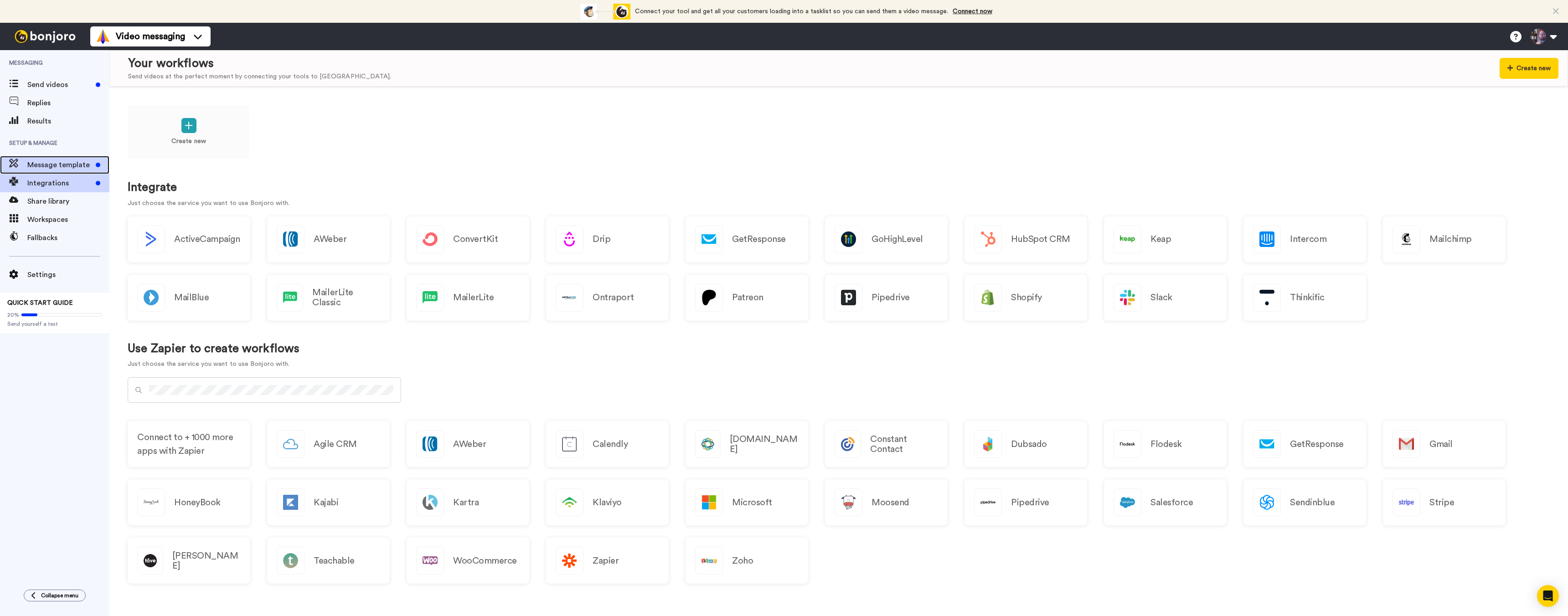
click at [44, 166] on span "Message template" at bounding box center [60, 165] width 65 height 11
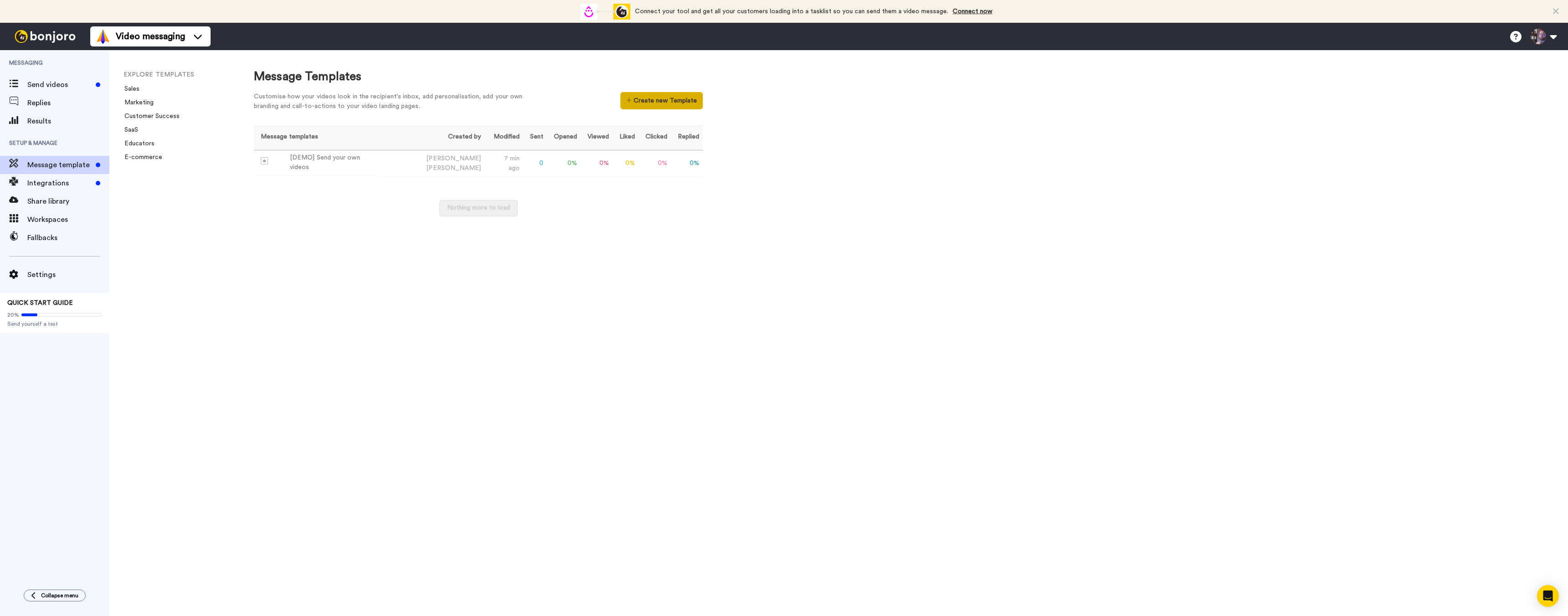
click at [664, 104] on button "Create new Template" at bounding box center [662, 100] width 83 height 17
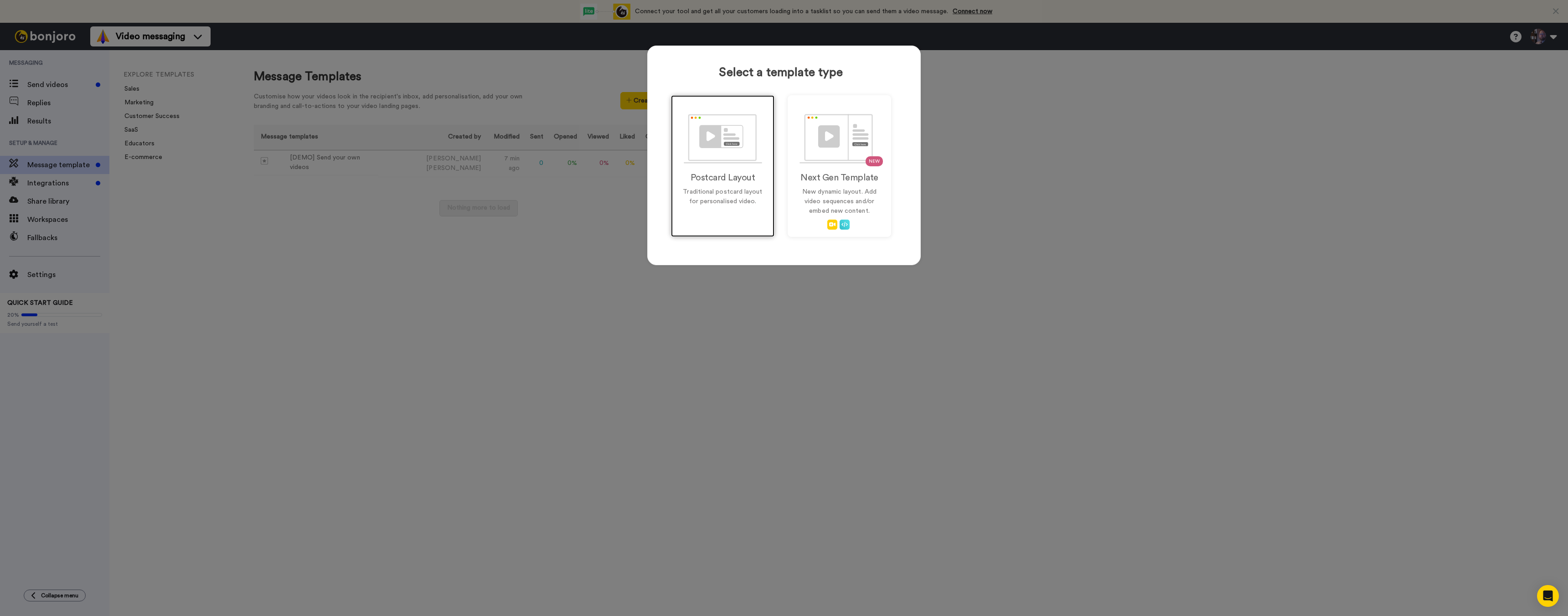
drag, startPoint x: 724, startPoint y: 189, endPoint x: 736, endPoint y: 207, distance: 21.6
click at [724, 189] on p "Traditional postcard layout for personalised video." at bounding box center [723, 197] width 85 height 19
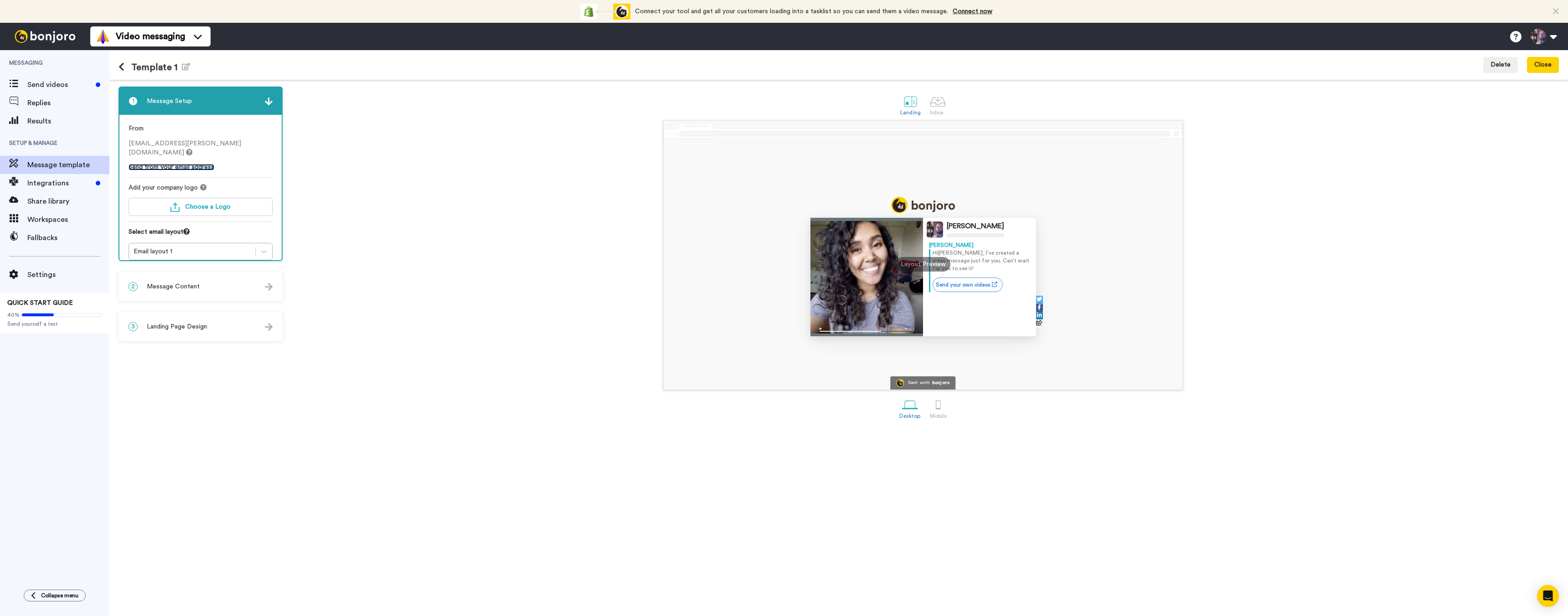
click at [175, 164] on link "Send from your email address" at bounding box center [171, 167] width 86 height 6
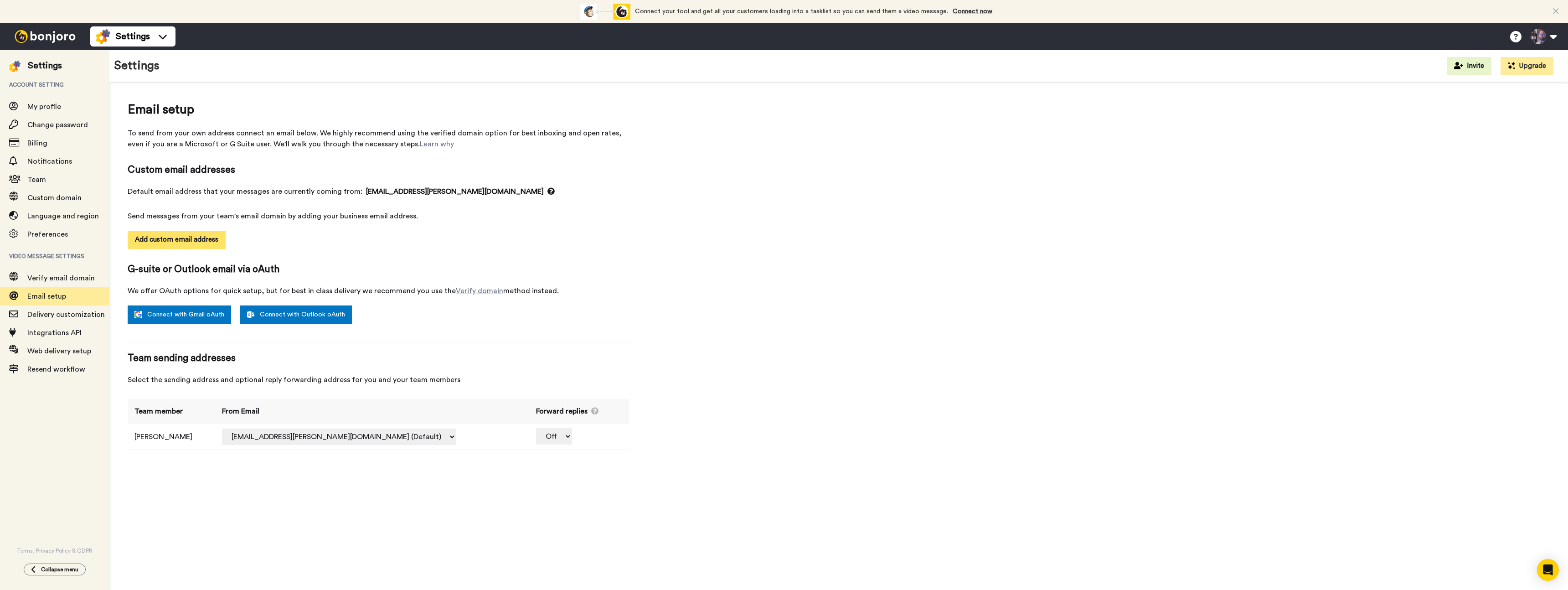
click at [175, 239] on button "Add custom email address" at bounding box center [177, 240] width 98 height 18
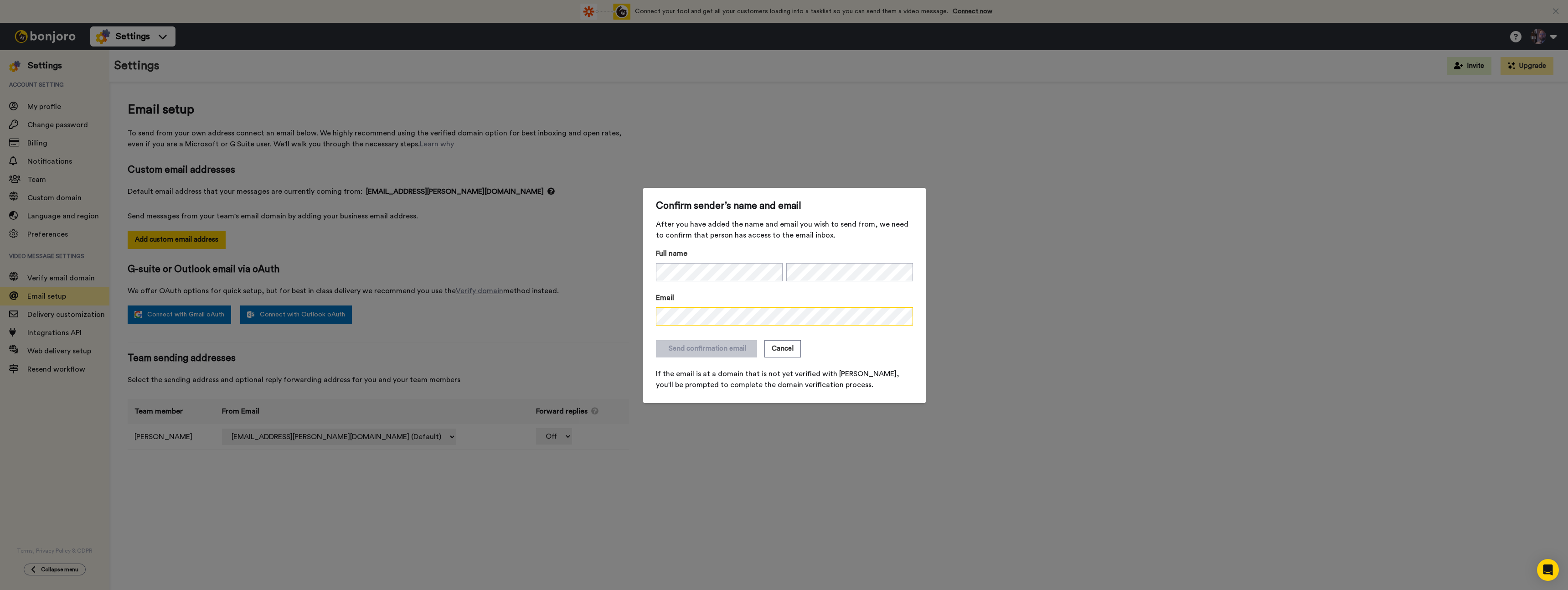
click at [648, 315] on div "Confirm sender’s name and email After you have added the name and email you wis…" at bounding box center [785, 295] width 282 height 215
drag, startPoint x: 699, startPoint y: 346, endPoint x: 716, endPoint y: 353, distance: 18.4
click at [699, 346] on button "Send confirmation email" at bounding box center [707, 349] width 101 height 17
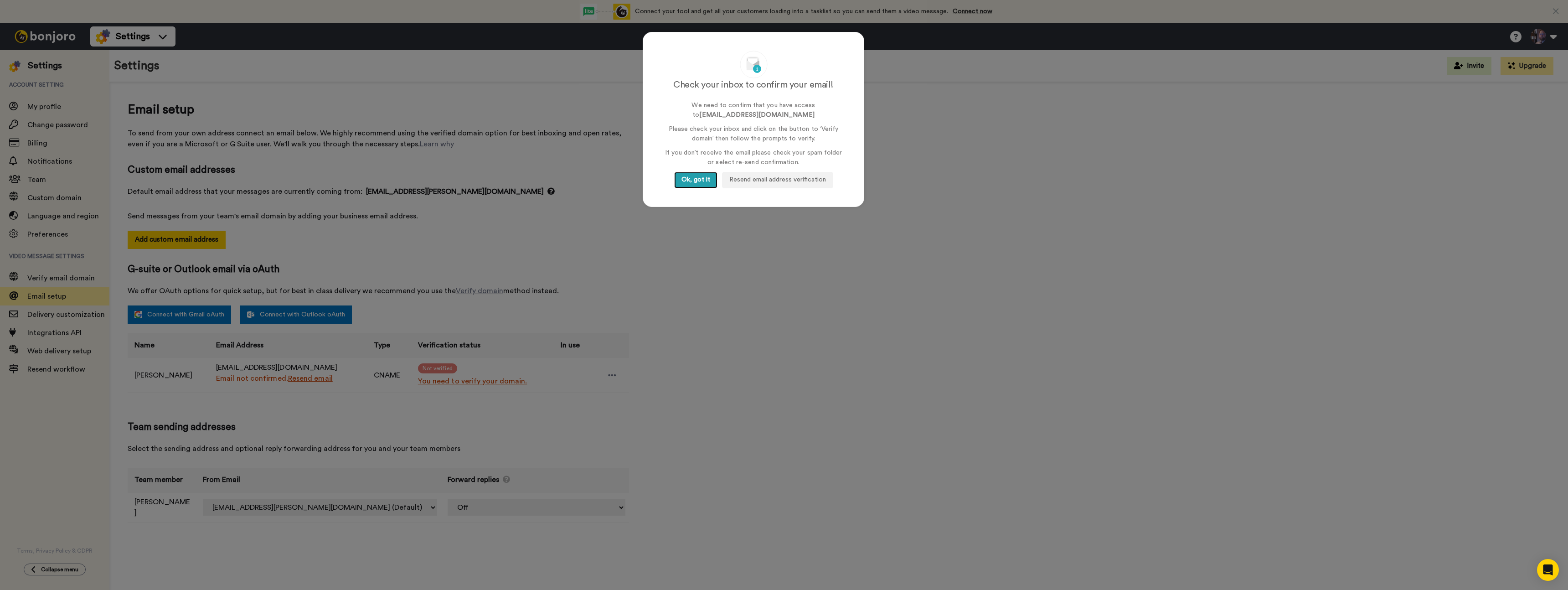
click at [700, 187] on button "Ok, got it" at bounding box center [696, 180] width 43 height 16
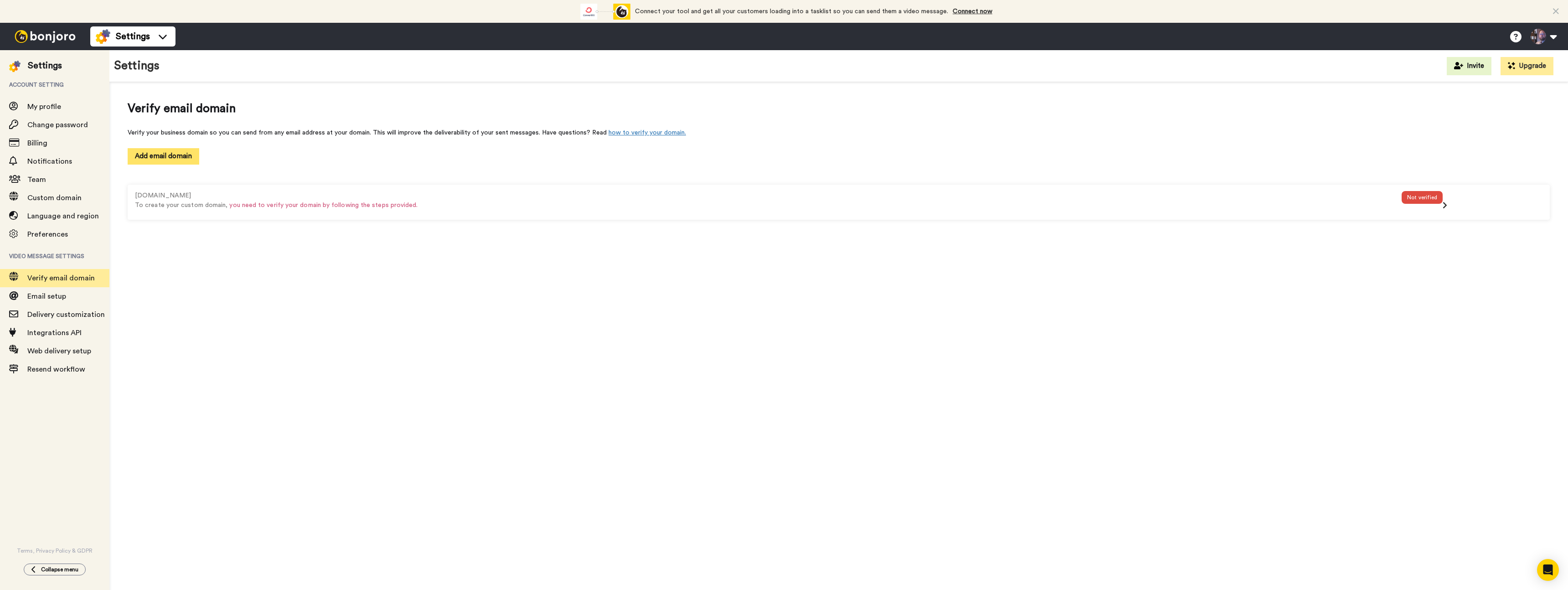
click at [170, 159] on button "Add email domain" at bounding box center [164, 156] width 72 height 16
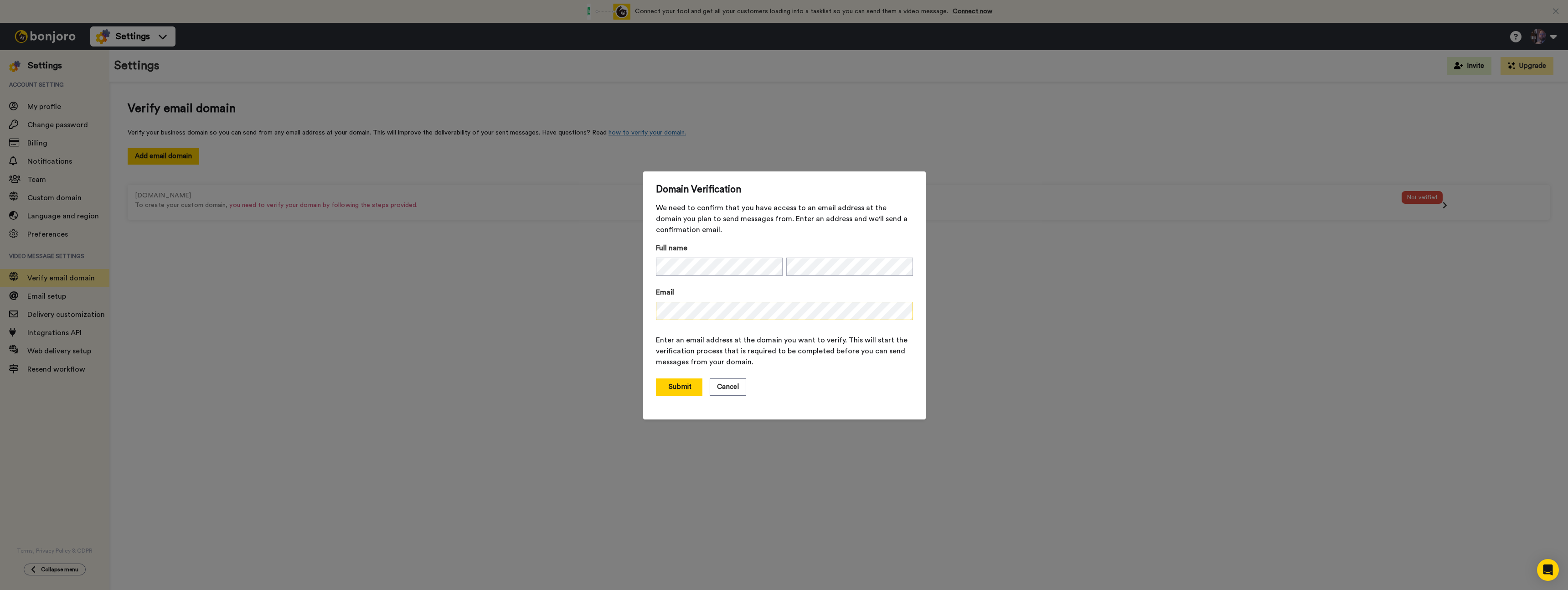
click at [595, 311] on div "Domain Verification We need to confirm that you have access to an email address…" at bounding box center [784, 295] width 1568 height 590
click at [682, 386] on button "Submit" at bounding box center [679, 387] width 46 height 17
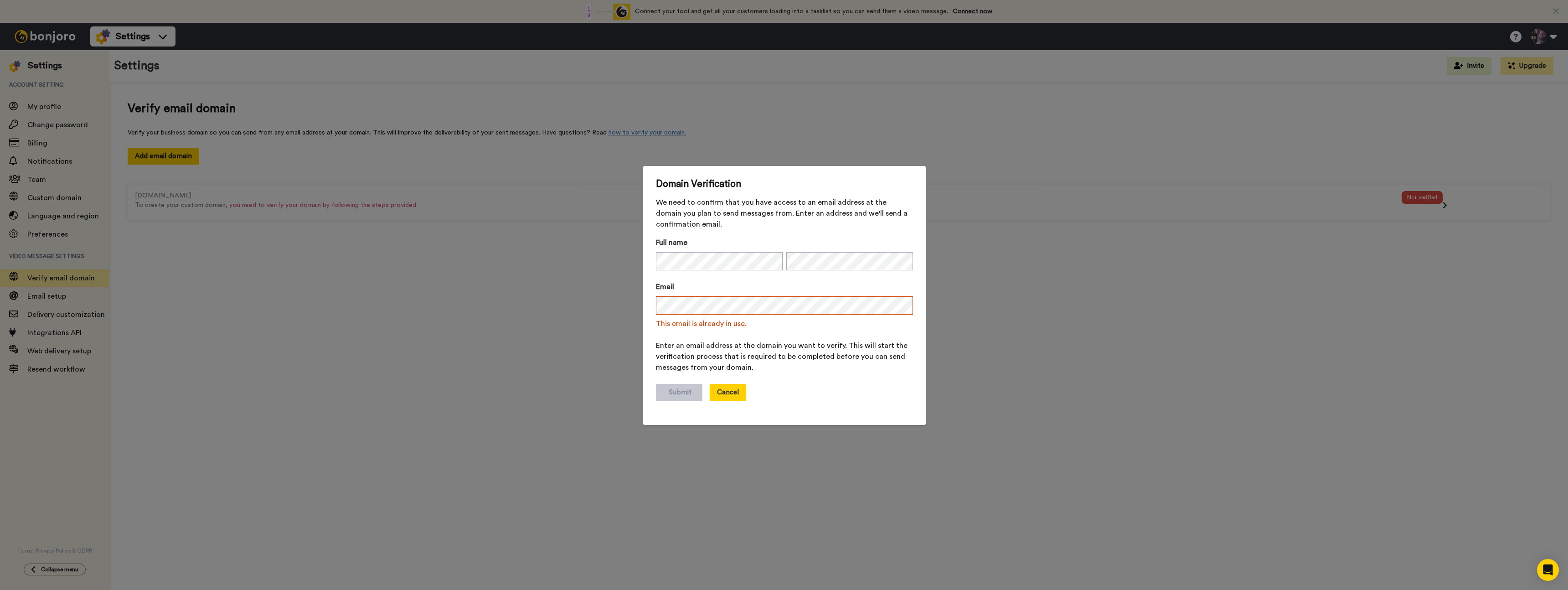
click at [719, 399] on button "Cancel" at bounding box center [728, 393] width 37 height 17
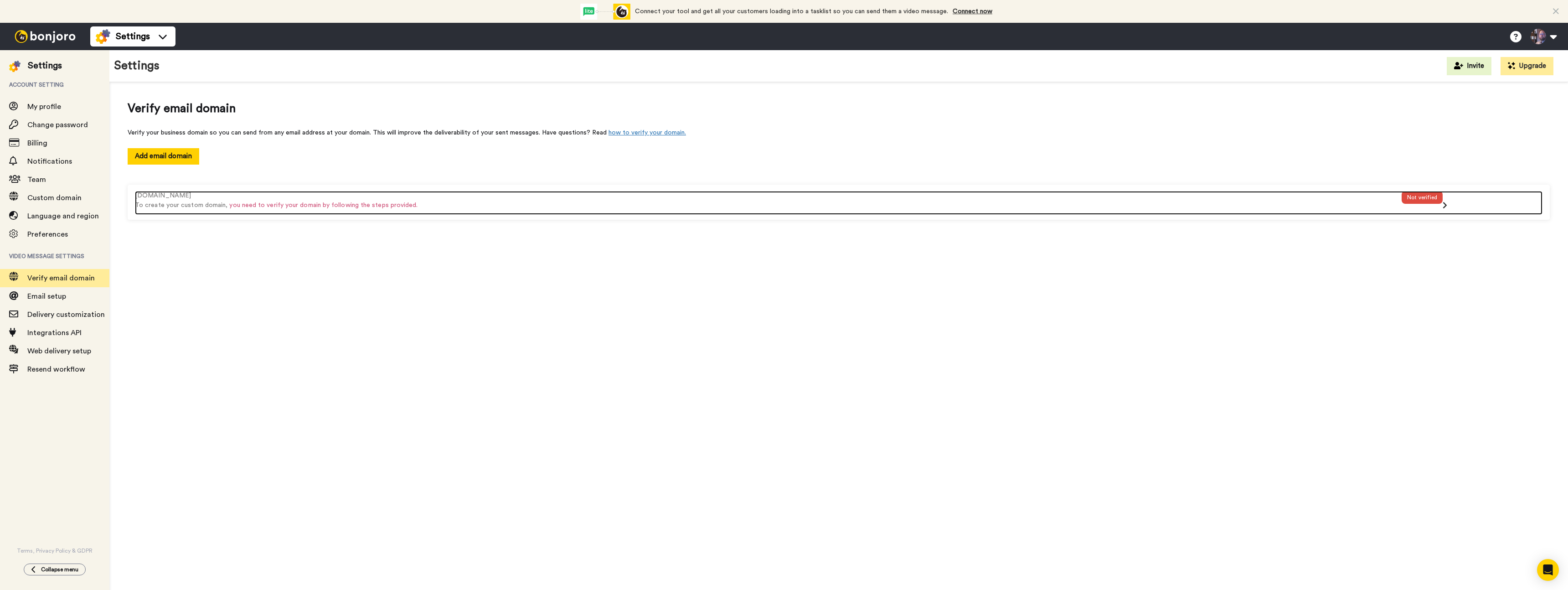
click at [1411, 197] on div "Not verified" at bounding box center [1422, 197] width 41 height 13
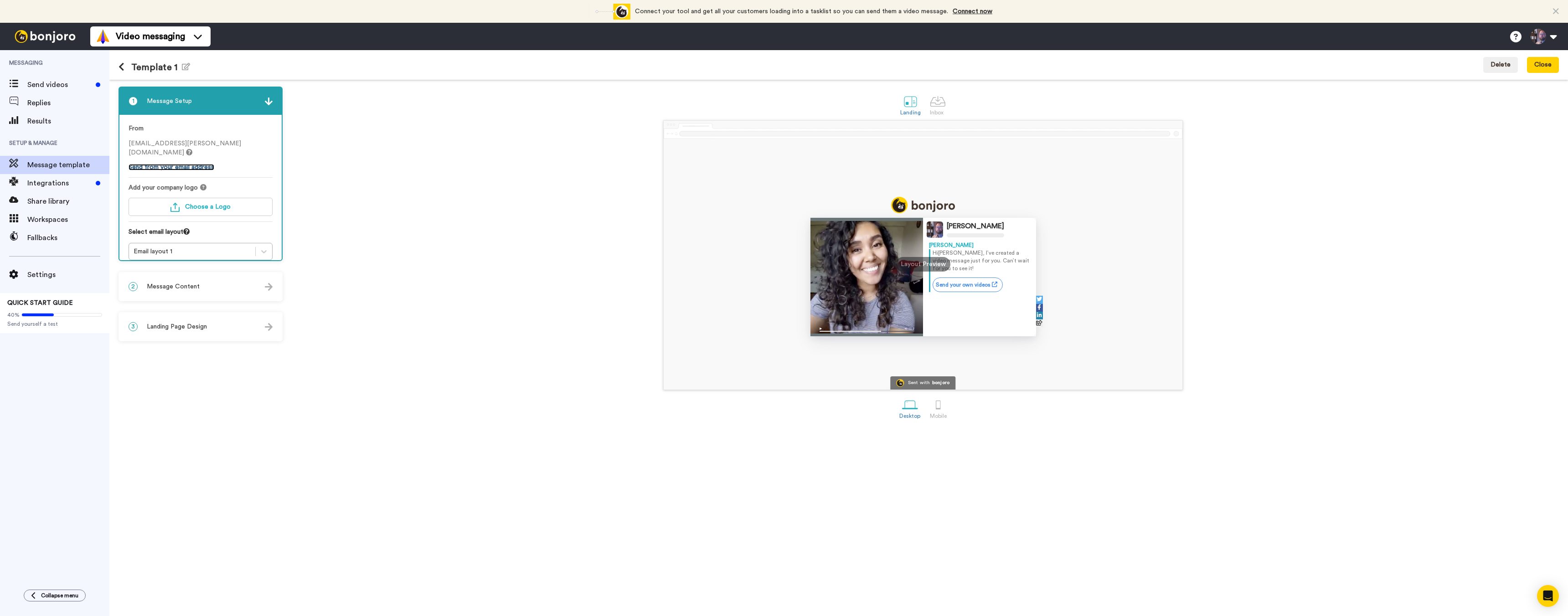
click at [177, 164] on link "Send from your email address" at bounding box center [171, 167] width 86 height 6
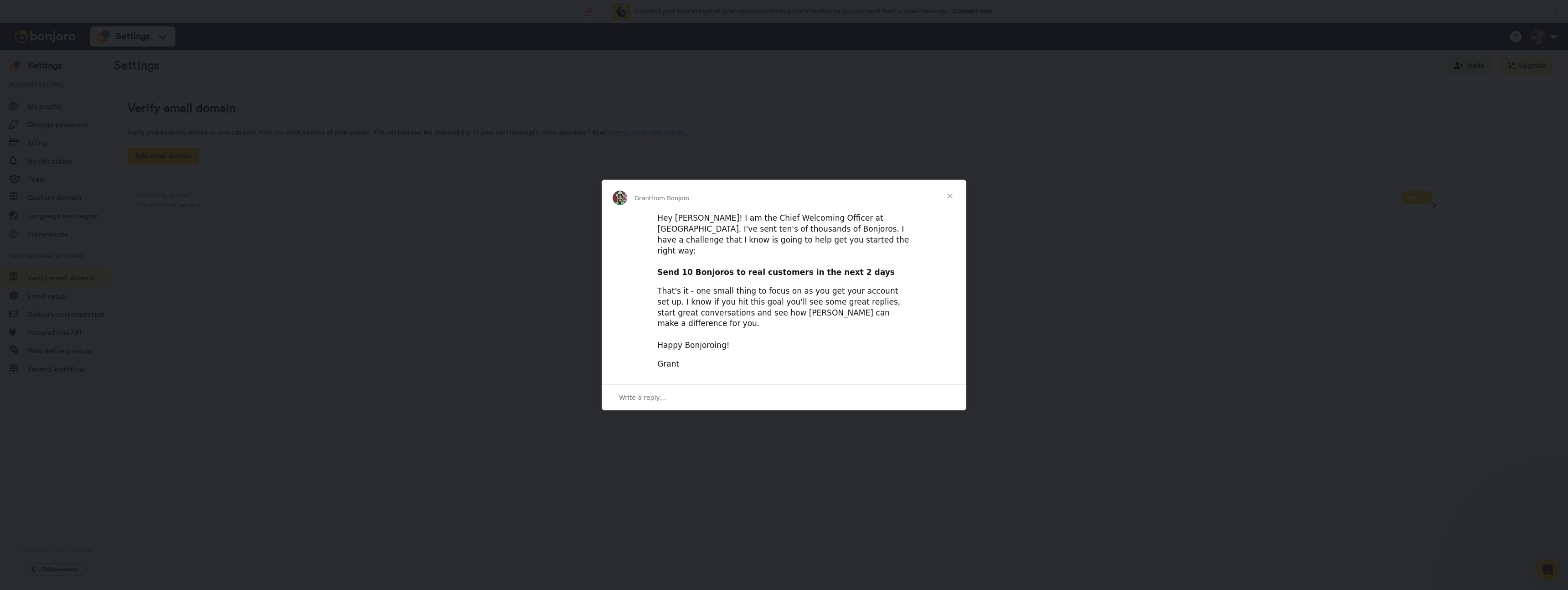
click at [950, 208] on span "Close" at bounding box center [950, 196] width 33 height 33
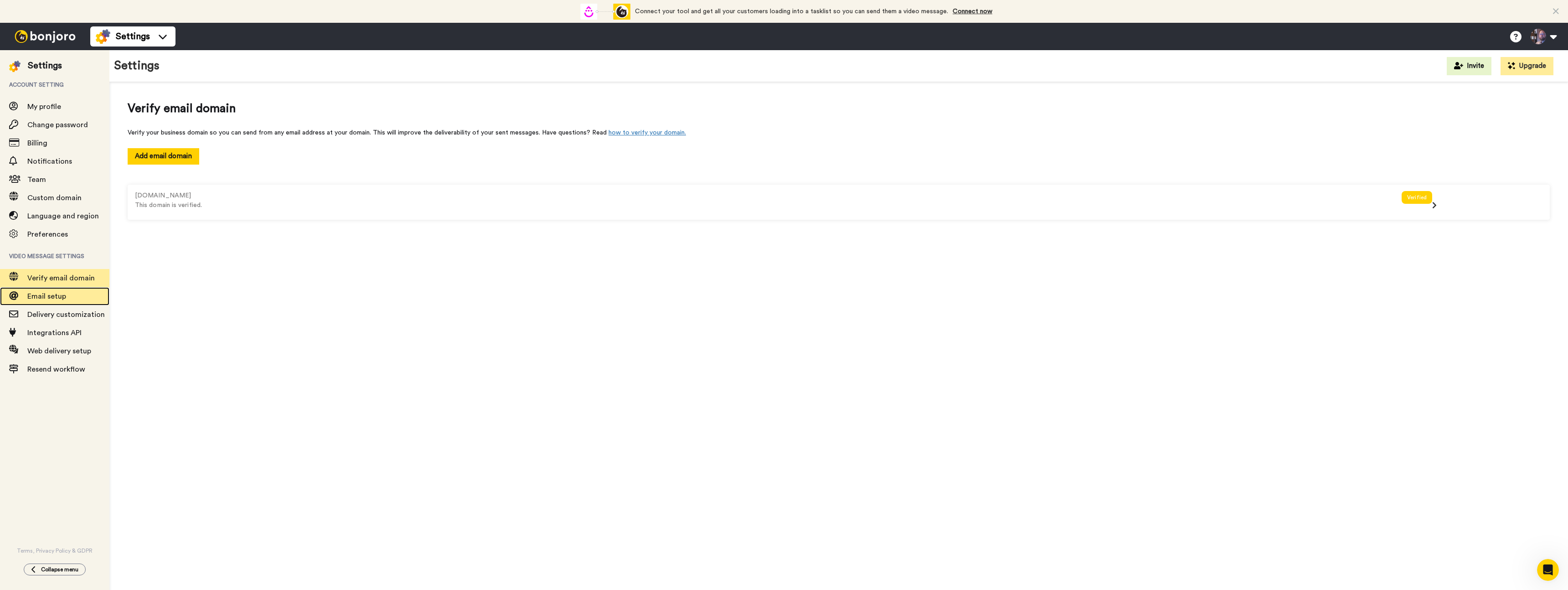
click at [48, 300] on span "Email setup" at bounding box center [47, 297] width 39 height 7
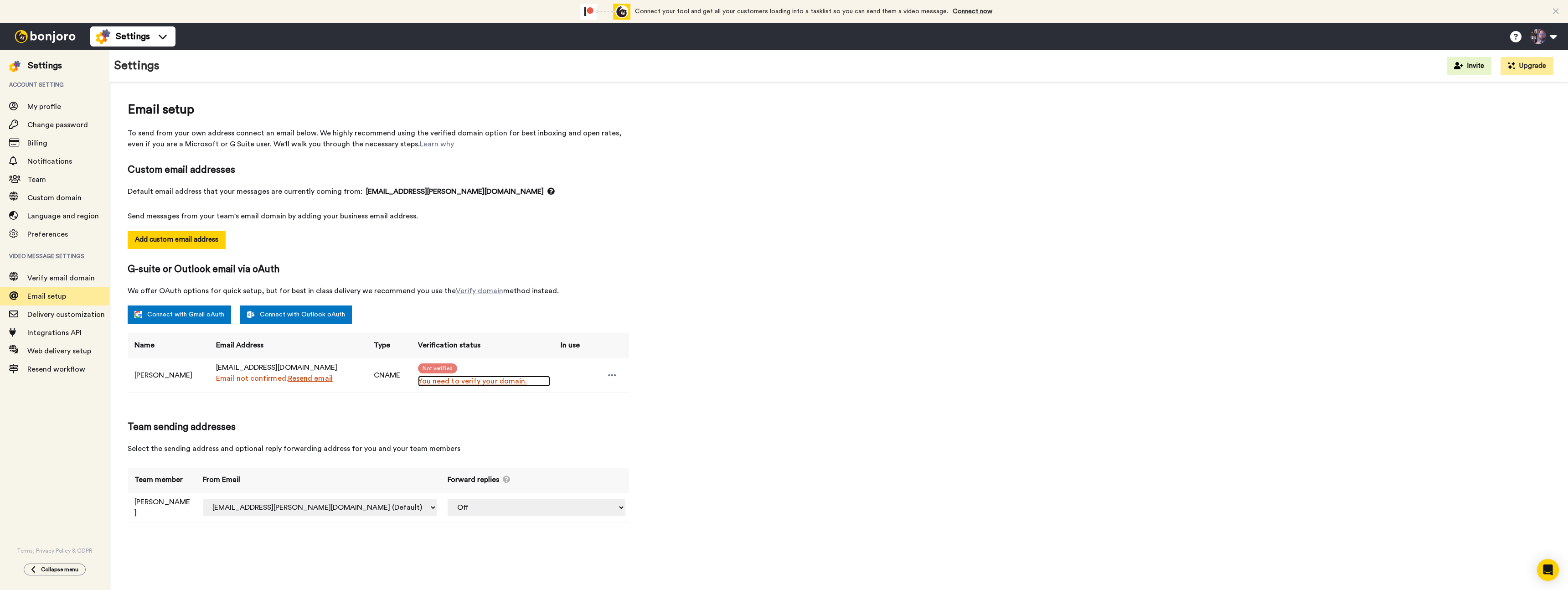
click at [432, 382] on link "You need to verify your domain." at bounding box center [484, 381] width 132 height 11
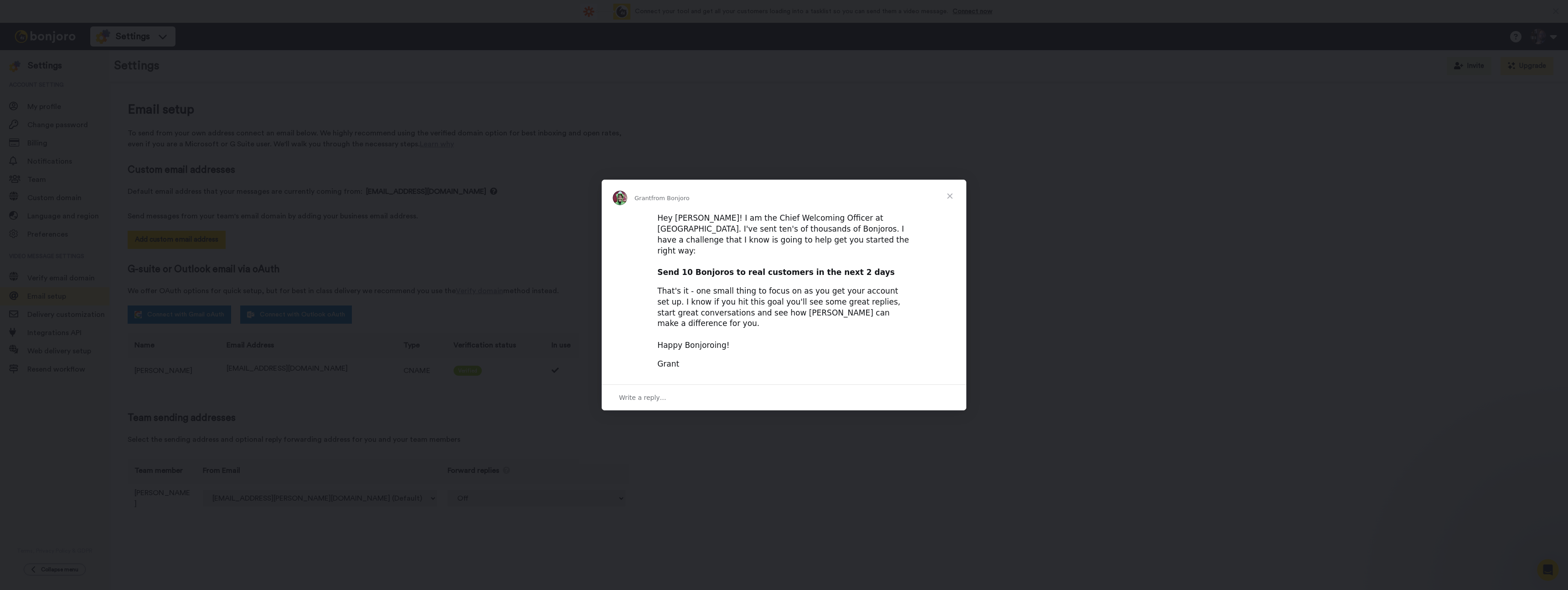
click at [947, 205] on span "Close" at bounding box center [950, 196] width 33 height 33
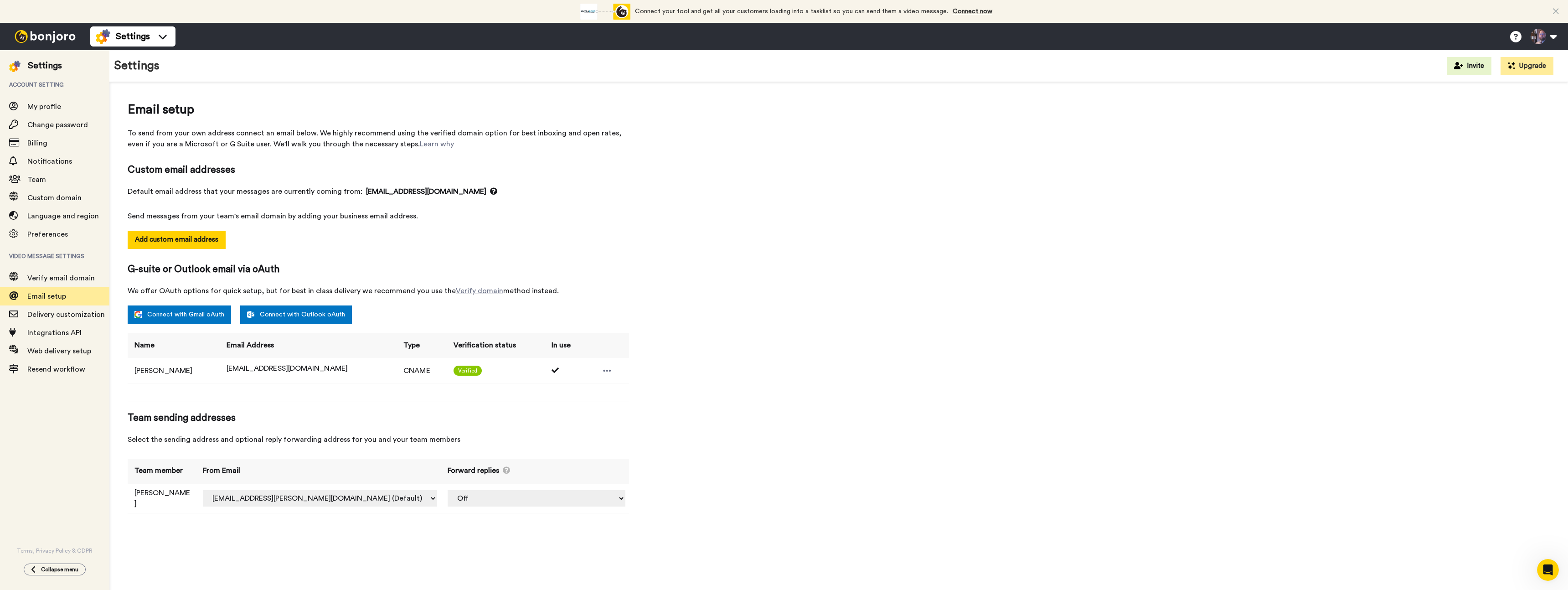
select select "164805"
select select "164802"
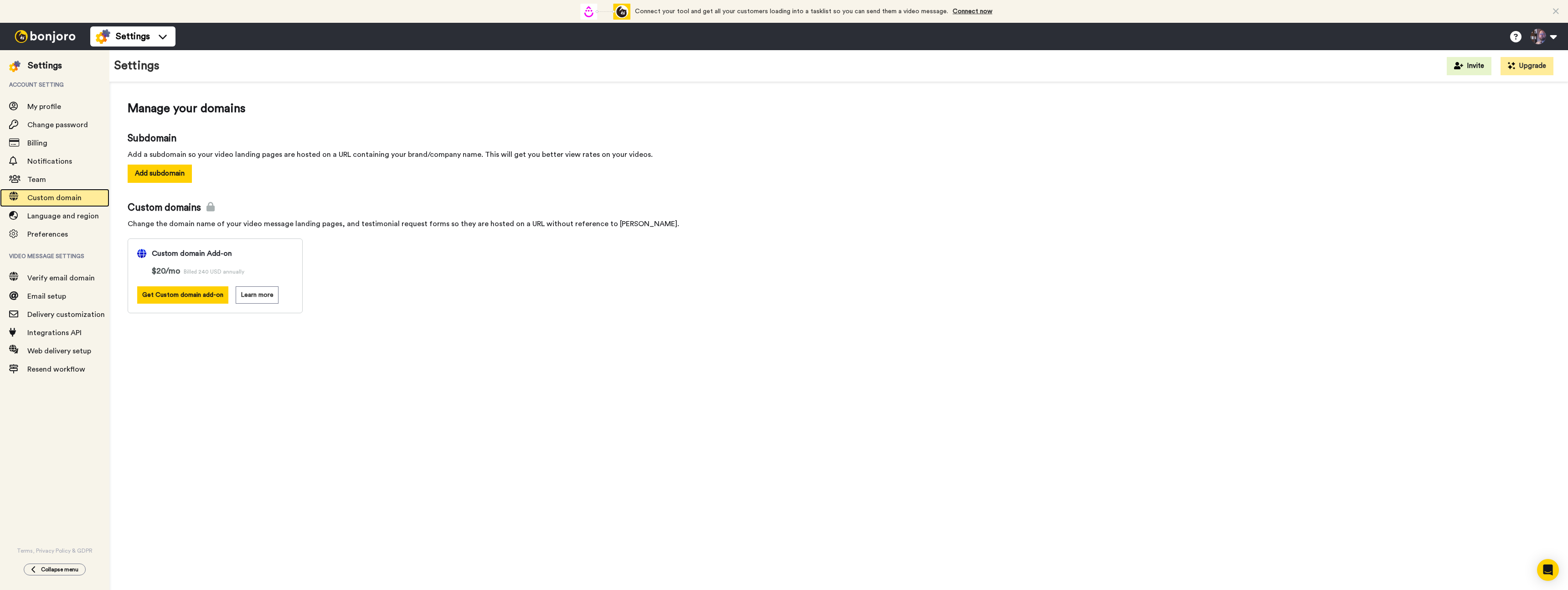
click at [38, 198] on span "Custom domain" at bounding box center [54, 198] width 54 height 7
click at [38, 201] on span "Custom domain" at bounding box center [54, 198] width 54 height 7
click at [54, 283] on span "Verify email domain" at bounding box center [68, 278] width 82 height 11
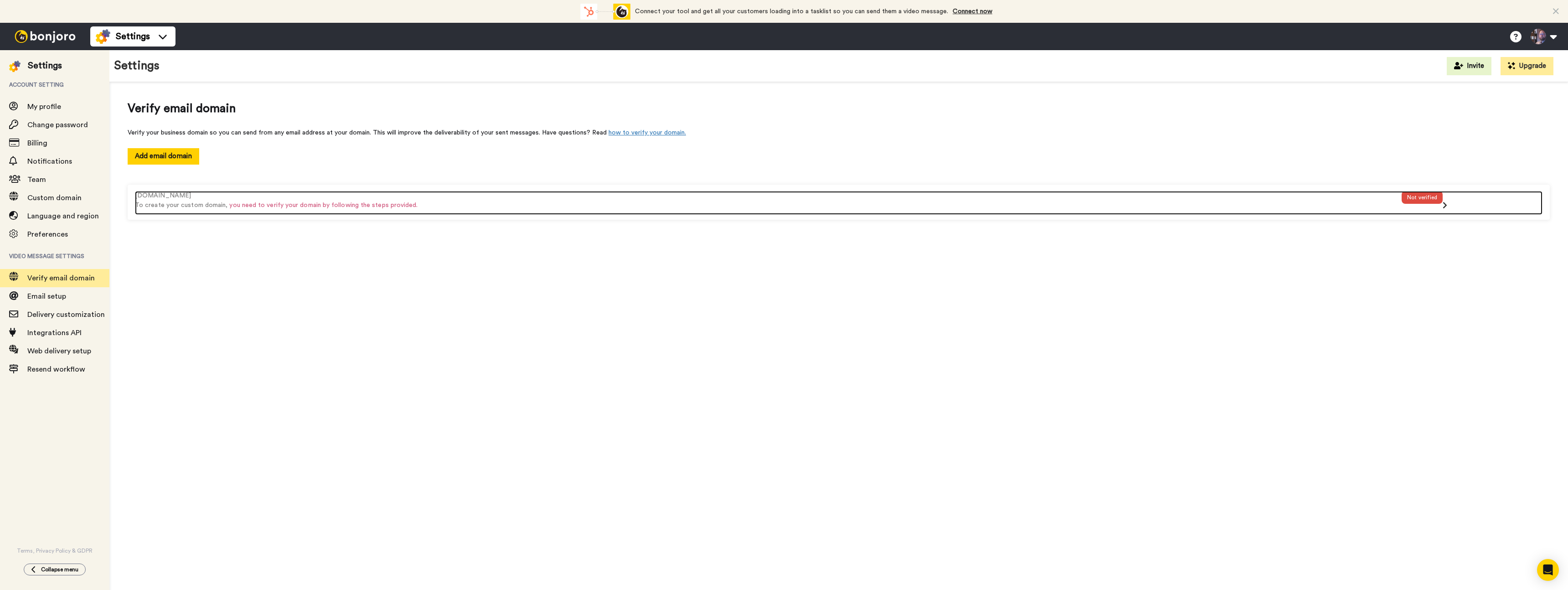
drag, startPoint x: 1421, startPoint y: 197, endPoint x: 1426, endPoint y: 209, distance: 13.0
click at [1421, 196] on div "Not verified" at bounding box center [1422, 197] width 41 height 13
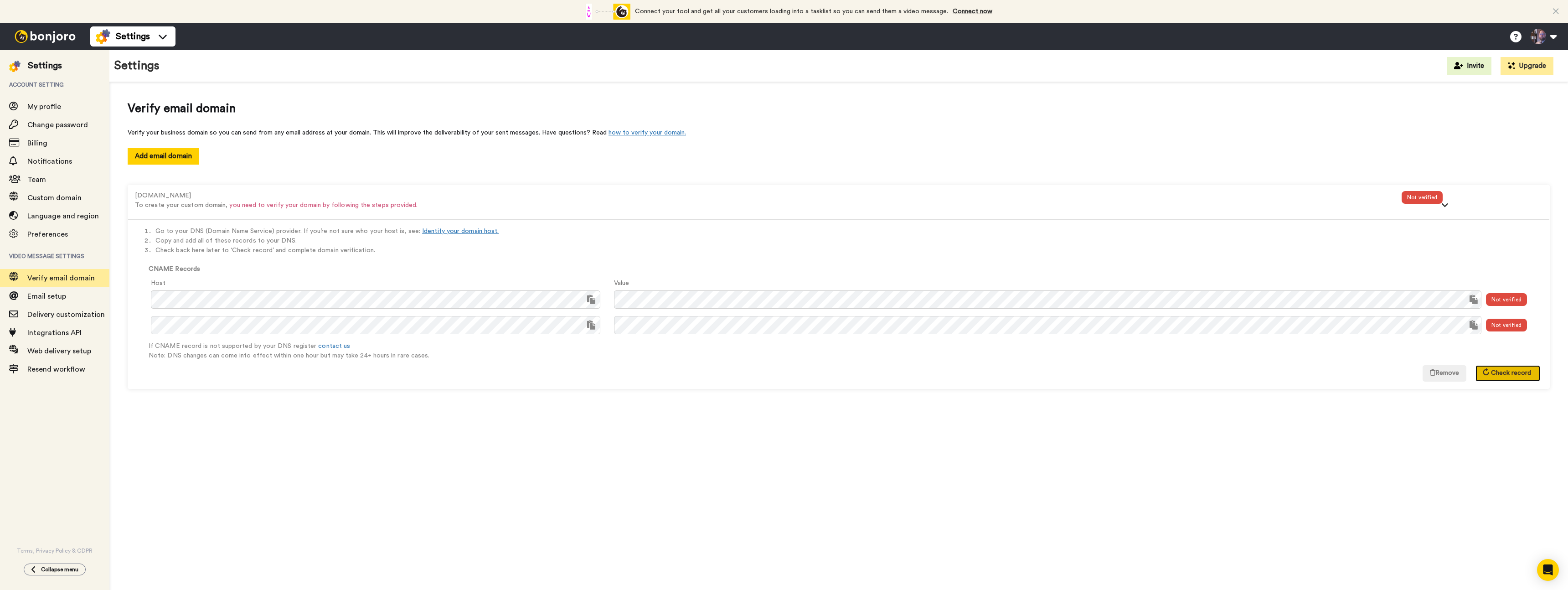
click at [1493, 371] on span "Check record" at bounding box center [1511, 373] width 40 height 6
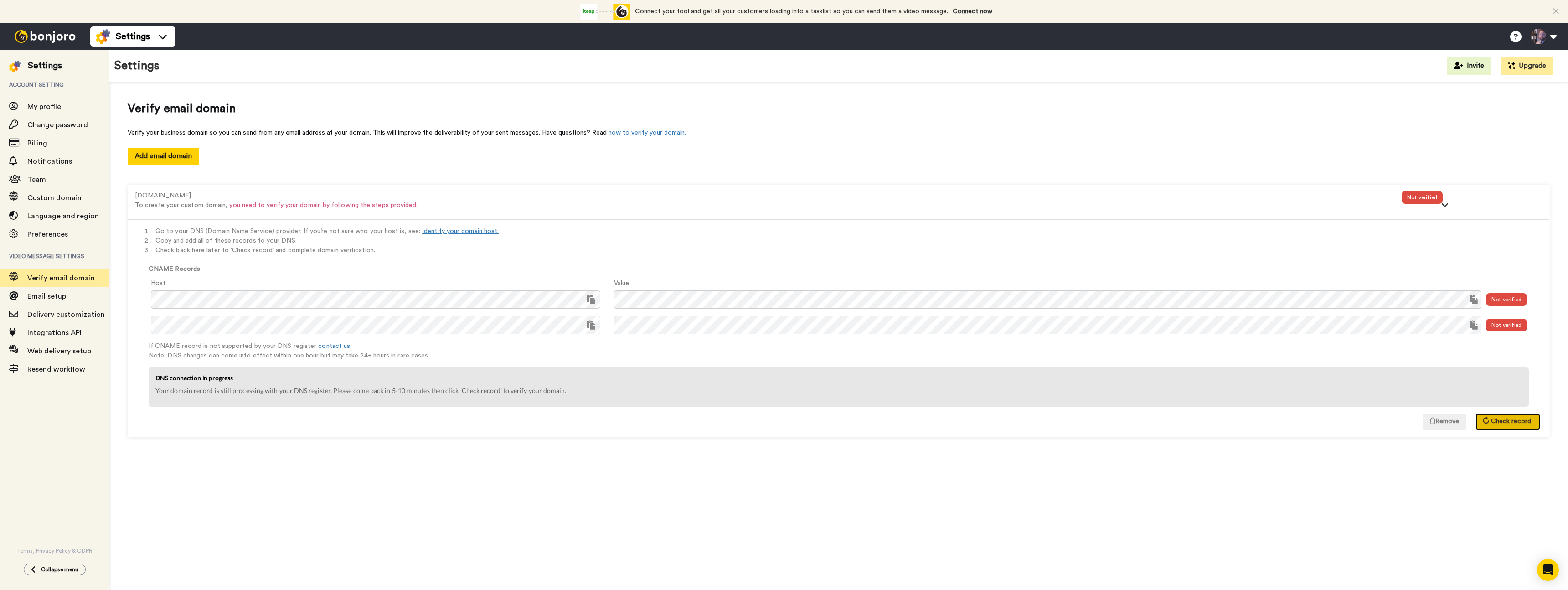
click at [1506, 424] on span "Check record" at bounding box center [1511, 421] width 40 height 6
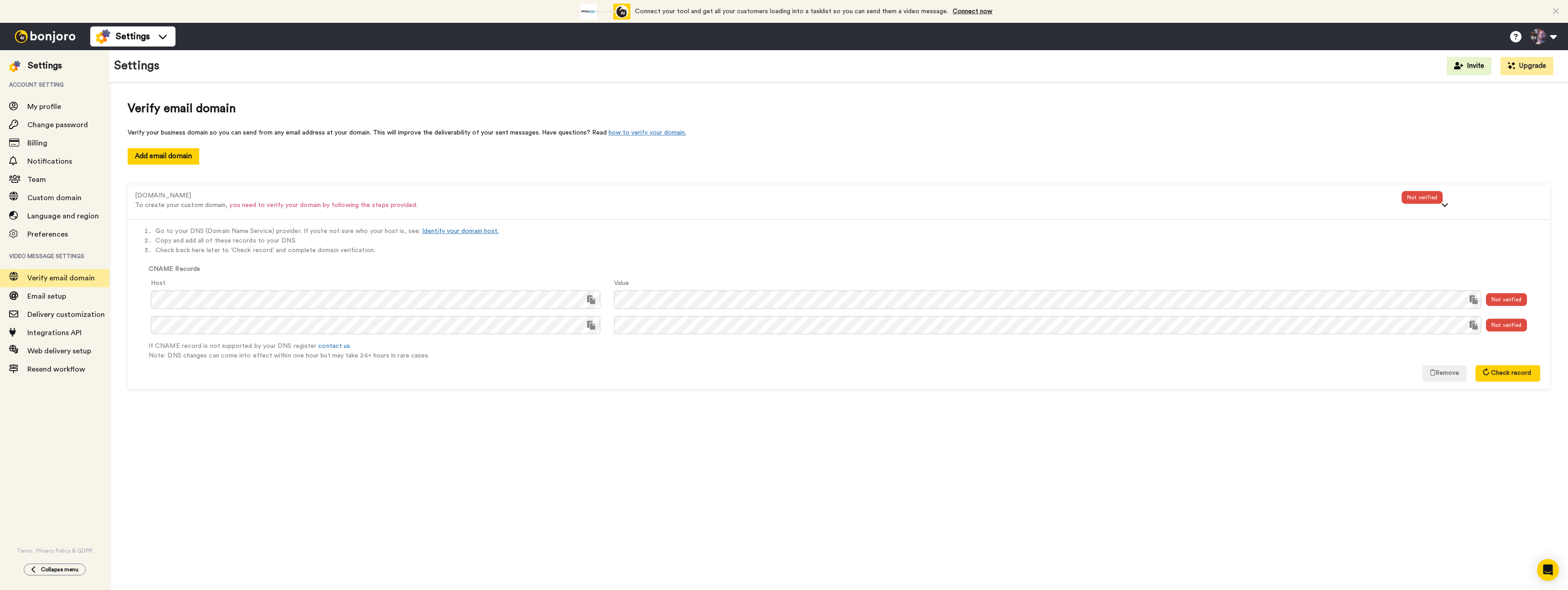
click at [47, 43] on div at bounding box center [45, 36] width 90 height 27
click at [44, 110] on span "My profile" at bounding box center [44, 107] width 33 height 7
click at [57, 36] on img at bounding box center [45, 36] width 68 height 13
click at [1545, 35] on button at bounding box center [1543, 36] width 35 height 20
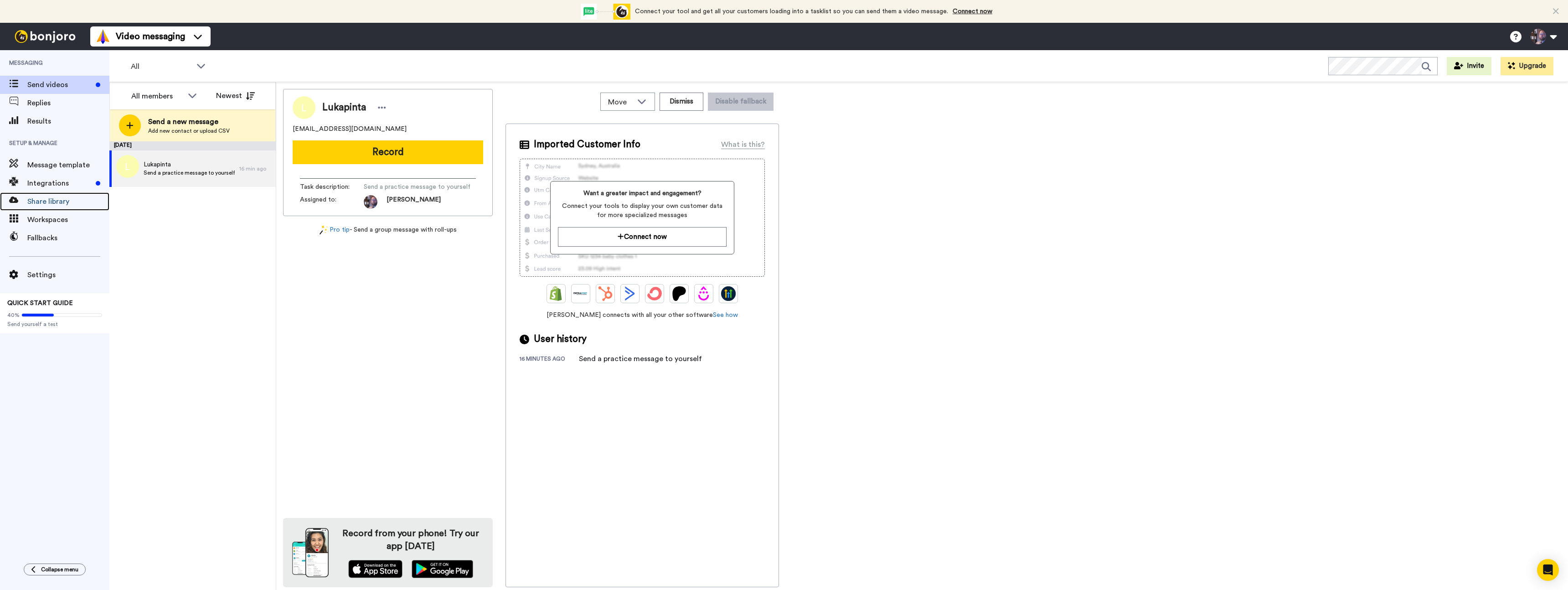
drag, startPoint x: 79, startPoint y: 198, endPoint x: 174, endPoint y: 235, distance: 102.0
click at [79, 198] on span "Share library" at bounding box center [68, 202] width 82 height 11
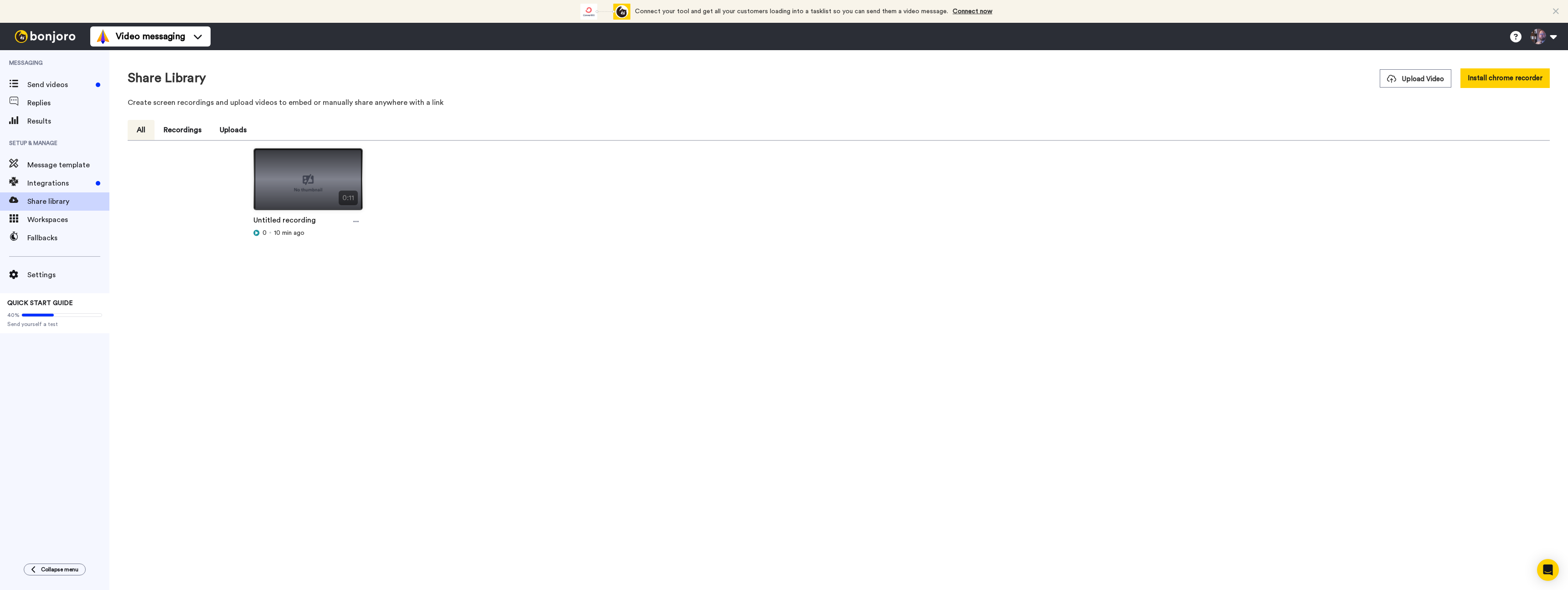
click at [306, 184] on img at bounding box center [308, 183] width 108 height 69
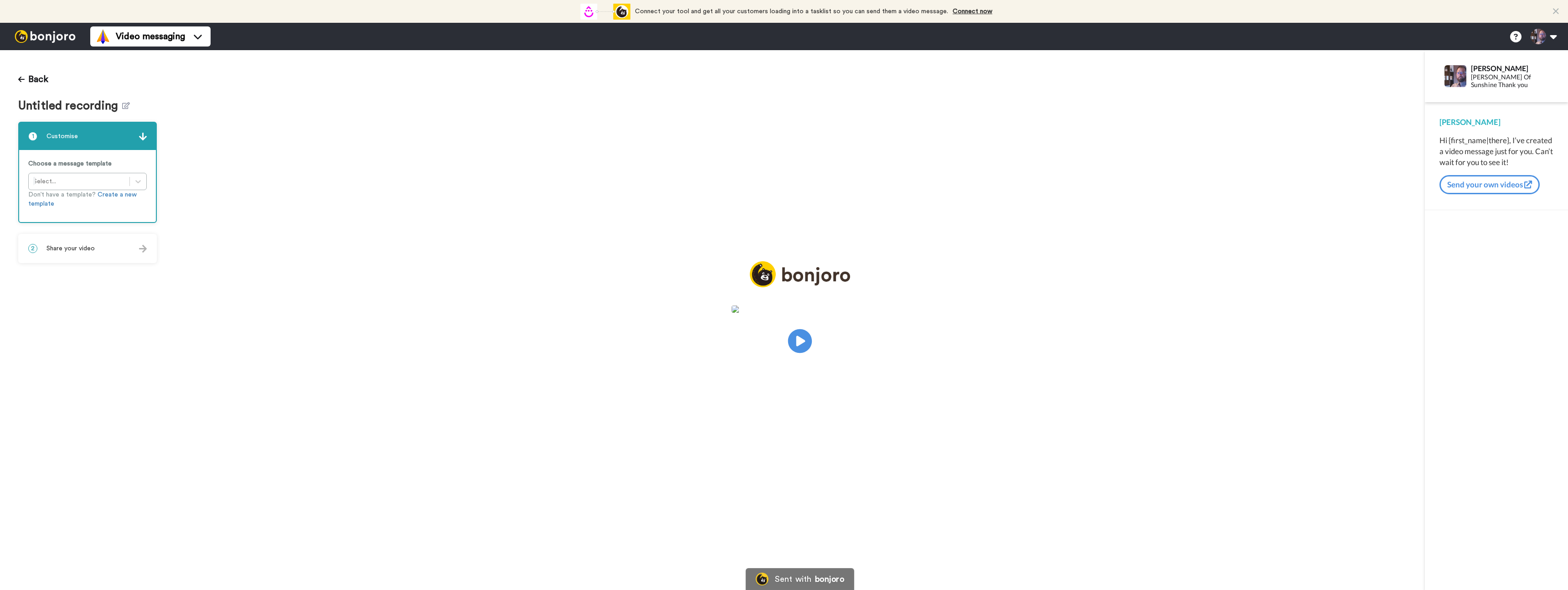
click at [808, 338] on icon at bounding box center [800, 342] width 24 height 24
click at [70, 184] on div at bounding box center [79, 181] width 92 height 11
click at [69, 203] on span "Template 1" at bounding box center [57, 203] width 27 height 9
drag, startPoint x: 1466, startPoint y: 141, endPoint x: 1491, endPoint y: 142, distance: 25.0
click at [1466, 141] on div "Hi {first_name|there}, I’ve created a video message just for you. Can’t wait fo…" at bounding box center [1496, 152] width 114 height 33
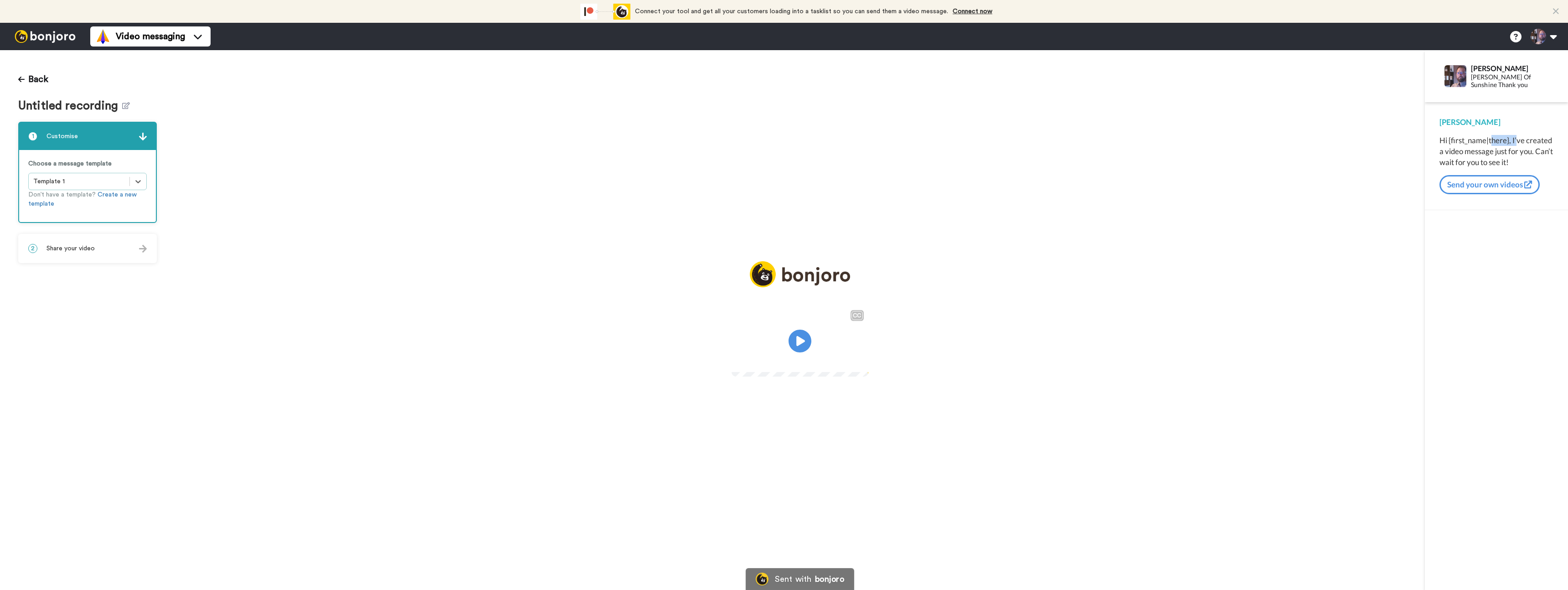
drag, startPoint x: 1492, startPoint y: 142, endPoint x: 1516, endPoint y: 142, distance: 24.0
click at [1516, 142] on div "Hi {first_name|there}, I’ve created a video message just for you. Can’t wait fo…" at bounding box center [1496, 152] width 114 height 33
click at [1489, 91] on div "Luka Pintar Ray Of Sunshine Thank you" at bounding box center [1496, 76] width 143 height 52
click at [28, 76] on button "Back" at bounding box center [33, 79] width 30 height 22
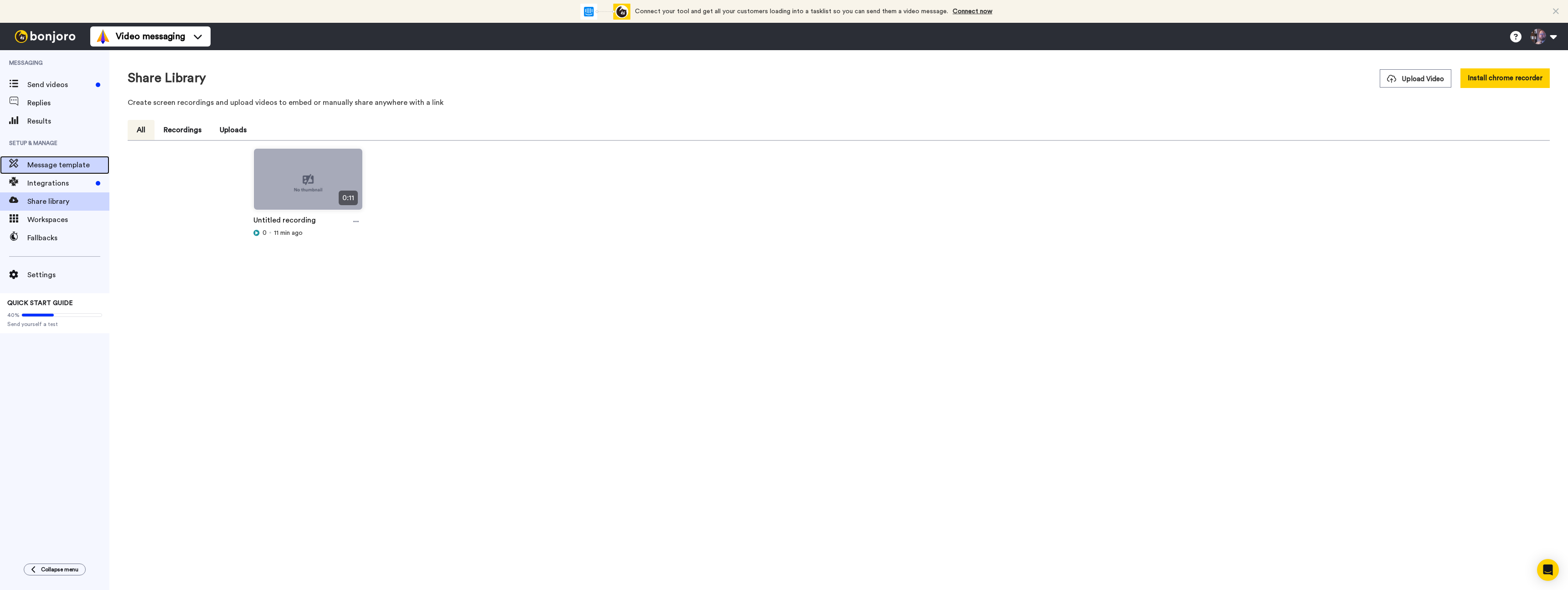
click at [46, 168] on span "Message template" at bounding box center [68, 165] width 82 height 11
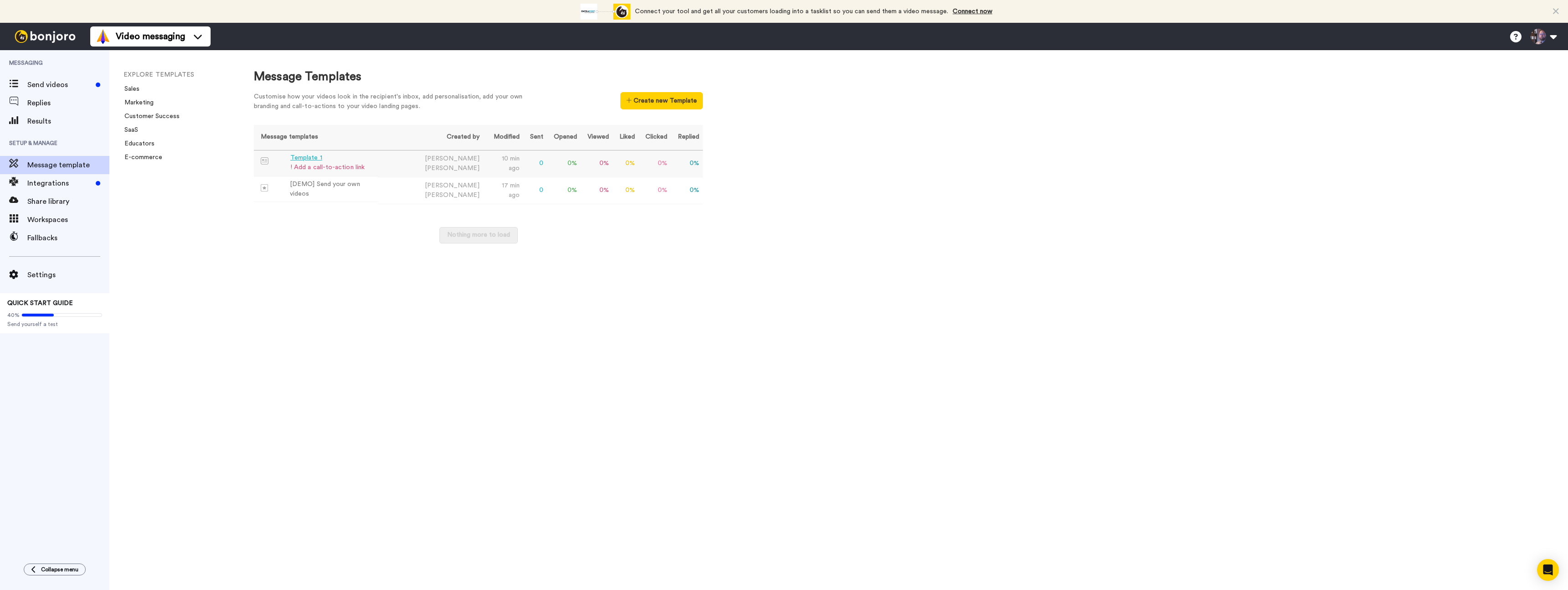
click at [307, 157] on div "Template 1" at bounding box center [327, 158] width 74 height 10
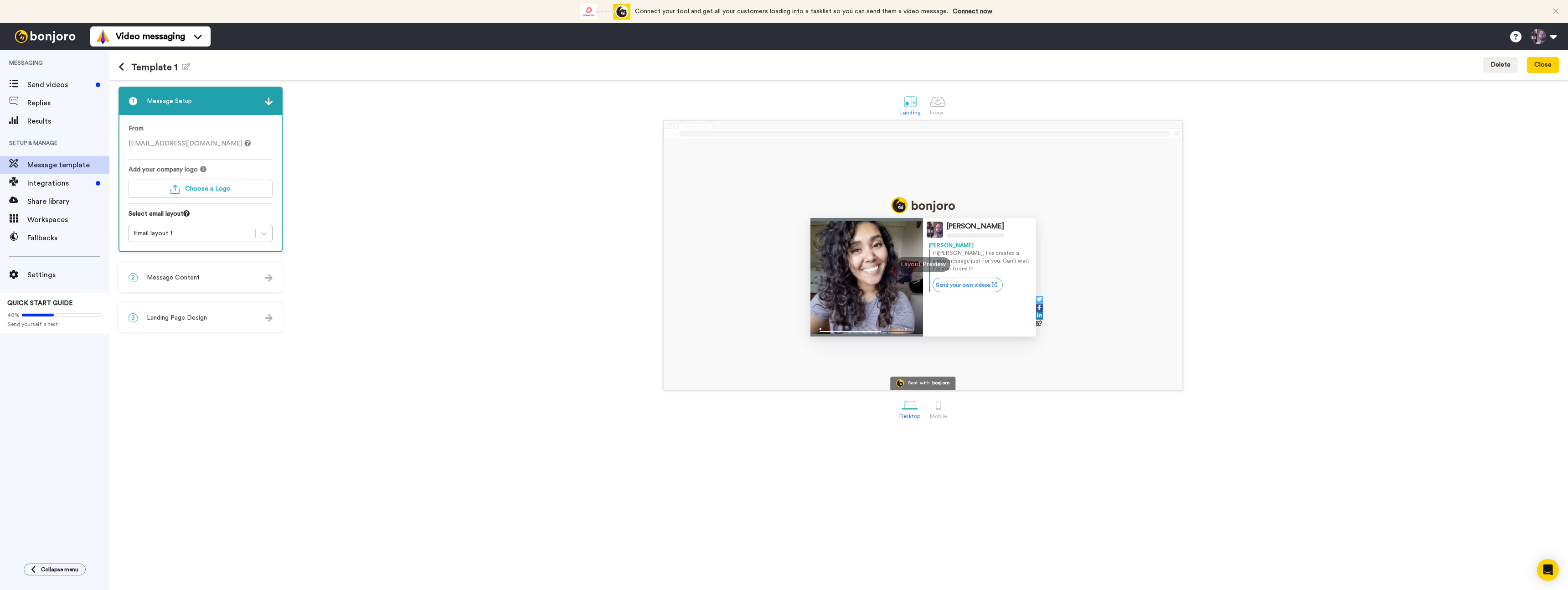
click at [186, 278] on span "Message Content" at bounding box center [173, 278] width 53 height 9
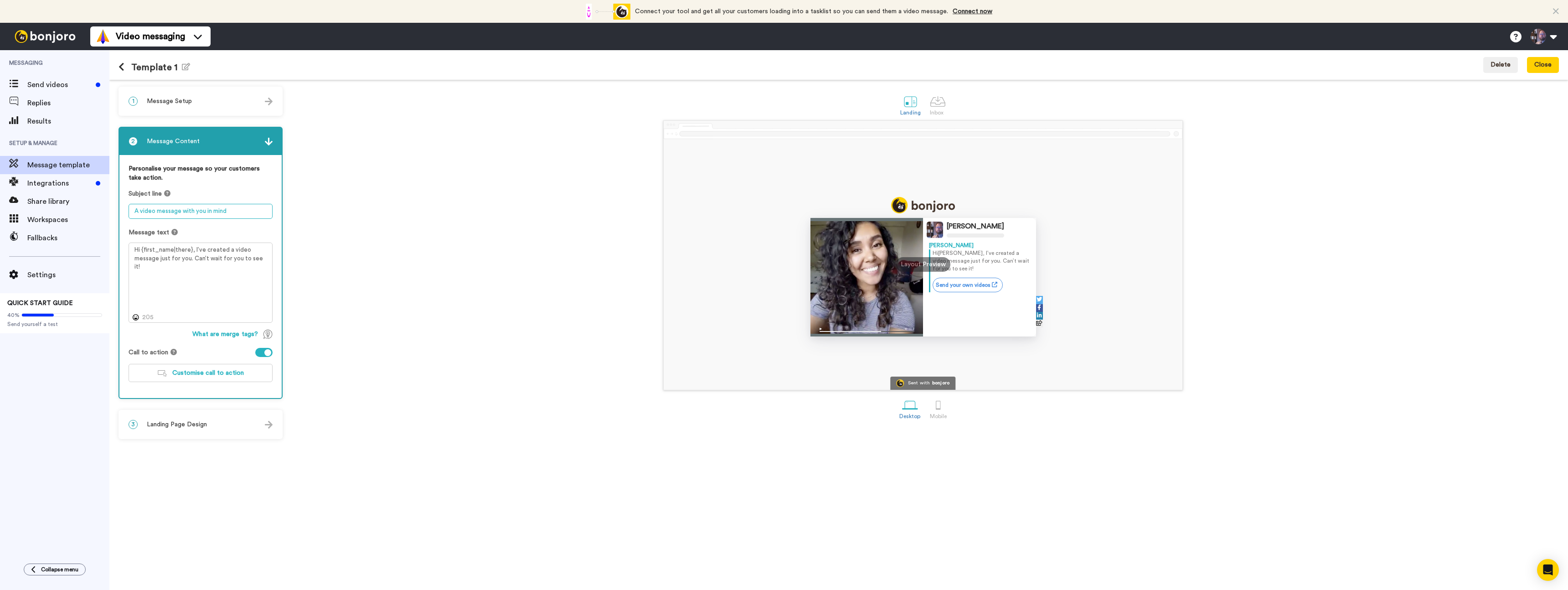
click at [193, 214] on textarea "A video message with you in mind" at bounding box center [200, 211] width 144 height 15
drag, startPoint x: 238, startPoint y: 212, endPoint x: 119, endPoint y: 213, distance: 119.0
click at [119, 213] on div "2 Message Content Personalise your message so your customers take action. Subje…" at bounding box center [201, 262] width 164 height 272
click at [204, 211] on textarea "A video message with you in mind" at bounding box center [200, 211] width 144 height 15
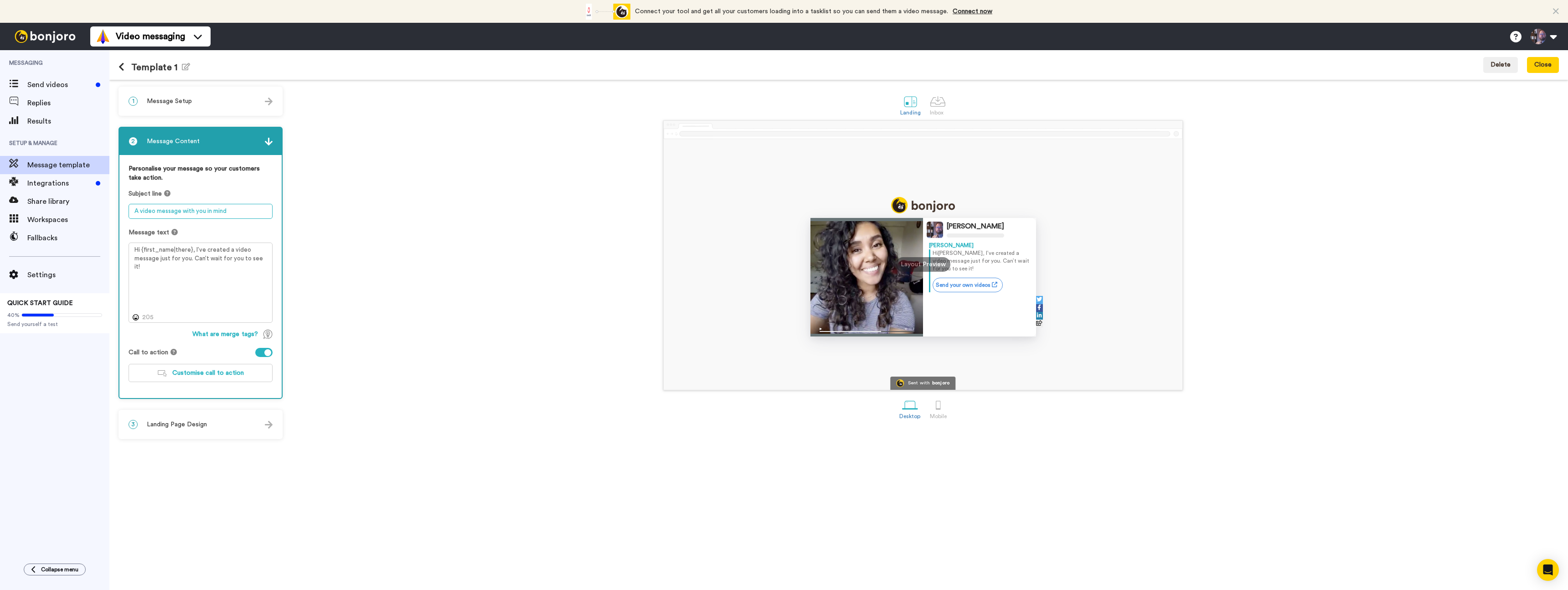
click at [245, 212] on textarea "A video message with you in mind" at bounding box center [200, 211] width 144 height 15
click at [245, 212] on textarea "A video message with you in mind" at bounding box center [200, 211] width 144 height 15
paste textarea "Mala poruka – samo za tebe 💛"
type textarea "Mala poruka – samo za tebe 💛"
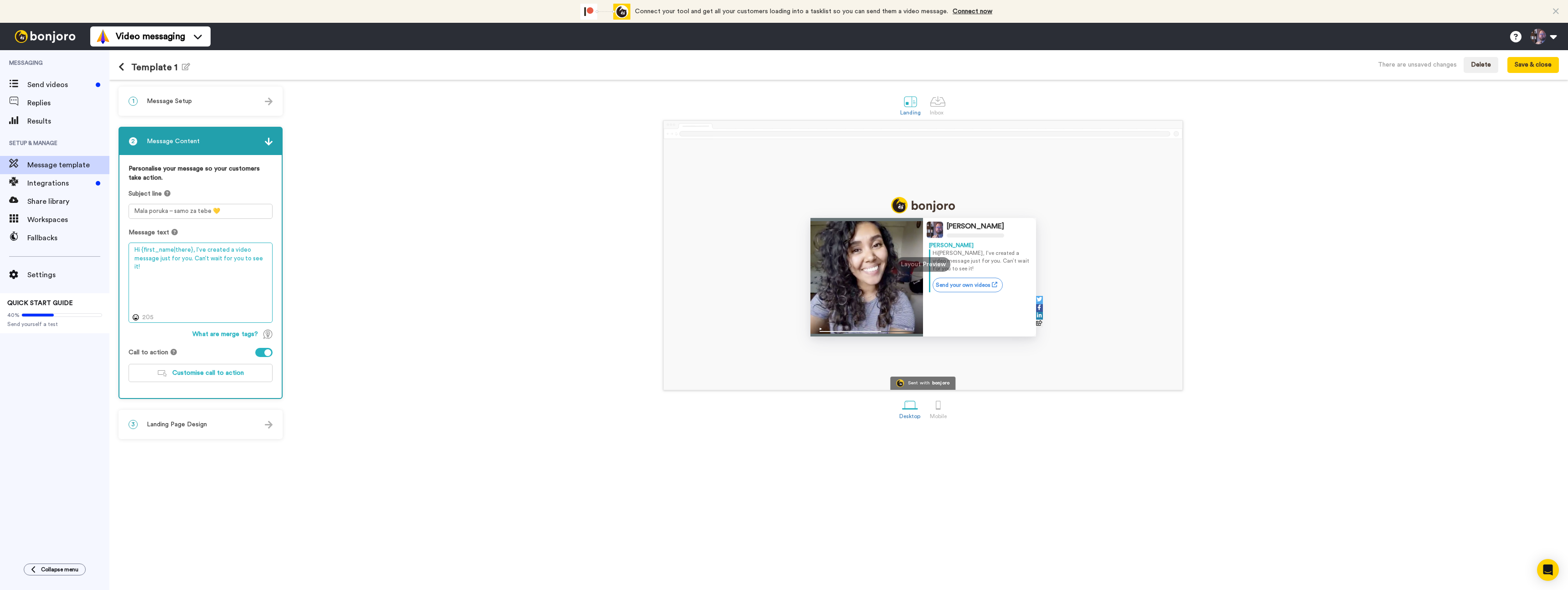
drag, startPoint x: 141, startPoint y: 251, endPoint x: 125, endPoint y: 248, distance: 16.3
click at [125, 248] on div "Personalise your message so your customers take action. Subject line Mala poruk…" at bounding box center [200, 276] width 163 height 243
paste textarea "Bok"
click at [203, 249] on textarea "Bok {first_name|there}, I’ve created a video message just for you. Can’t wait f…" at bounding box center [200, 283] width 144 height 80
drag, startPoint x: 198, startPoint y: 250, endPoint x: 265, endPoint y: 263, distance: 68.2
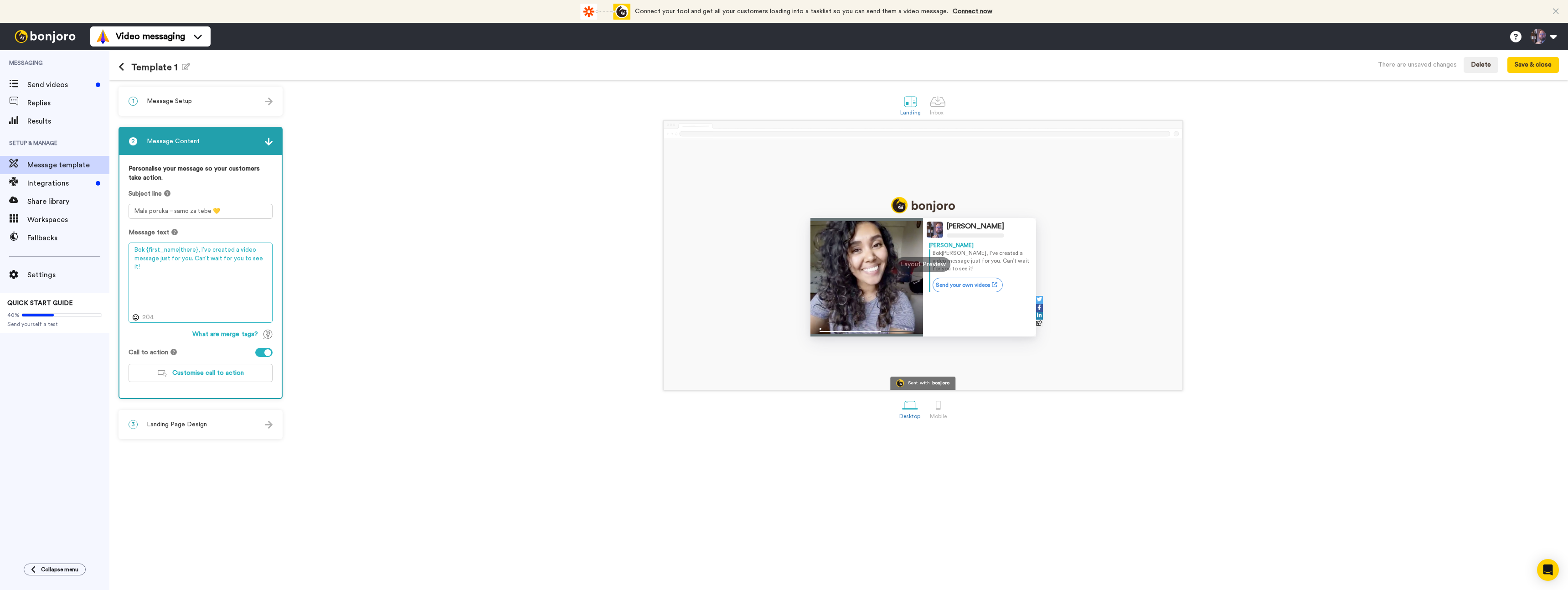
click at [264, 263] on textarea "Bok {first_name|there}, I’ve created a video message just for you. Can’t wait f…" at bounding box center [200, 283] width 144 height 80
paste textarea "želim ti osobno zahvaliti što si izabrao naš med i postao dio naše Ray of Sunsh…"
drag, startPoint x: 200, startPoint y: 251, endPoint x: 208, endPoint y: 257, distance: 10.0
click at [200, 251] on textarea "Bok {first_name|there}, Iželim ti osobno zahvaliti što si izabrao naš med i pos…" at bounding box center [200, 283] width 144 height 80
drag, startPoint x: 212, startPoint y: 251, endPoint x: 220, endPoint y: 273, distance: 23.4
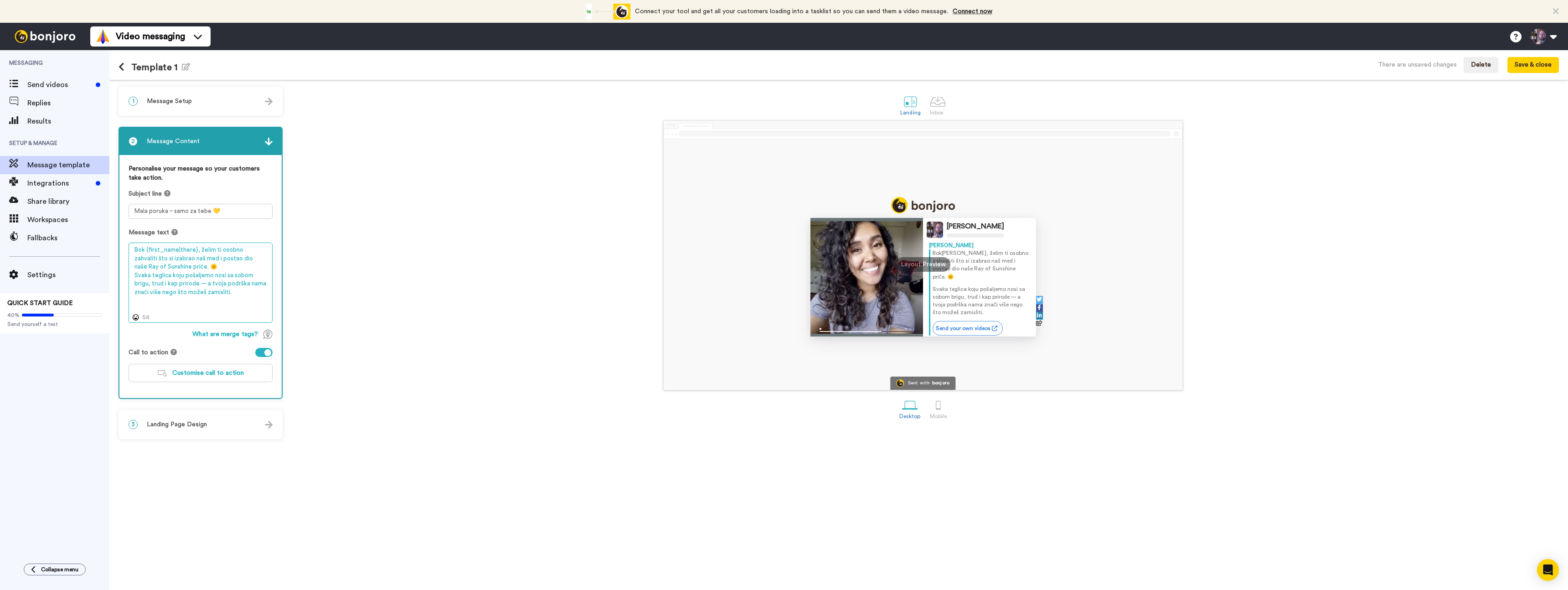
click at [212, 251] on textarea "Bok {first_name|there}, želim ti osobno zahvaliti što si izabrao naš med i post…" at bounding box center [200, 283] width 144 height 80
click at [166, 261] on textarea "Bok {first_name|there}, želimo ti osobno zahvaliti što si izabrao naš med i pos…" at bounding box center [200, 283] width 144 height 80
drag, startPoint x: 215, startPoint y: 259, endPoint x: 233, endPoint y: 297, distance: 42.0
click at [215, 259] on textarea "Bok {first_name|there}, želimo ti osobno zahvaliti što si izabrala naš med i po…" at bounding box center [200, 283] width 144 height 80
click at [234, 292] on textarea "Bok {first_name|there}, želimo ti osobno zahvaliti što si izabrala naš med i po…" at bounding box center [200, 283] width 144 height 80
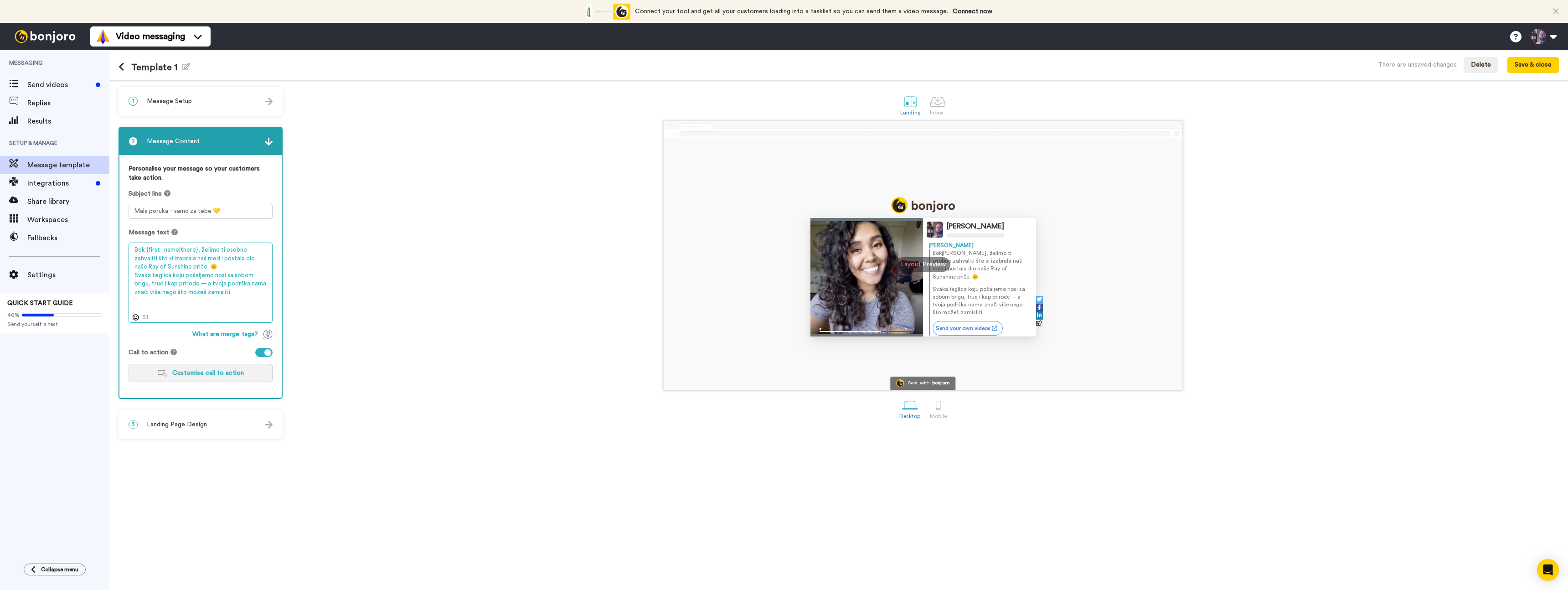
type textarea "Bok {first_name|there}, želimo ti osobno zahvaliti što si izabrala naš med i po…"
click at [202, 376] on span "Customise call to action" at bounding box center [208, 373] width 72 height 6
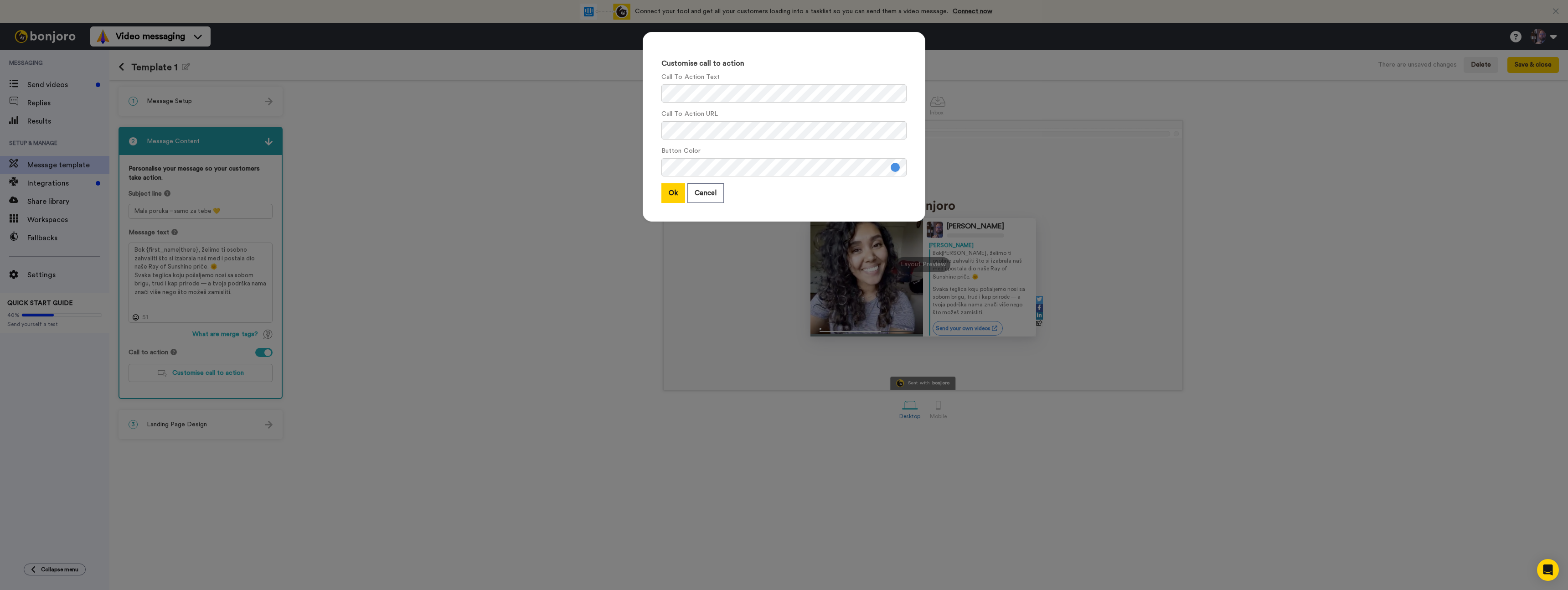
drag, startPoint x: 701, startPoint y: 197, endPoint x: 665, endPoint y: 216, distance: 40.7
click at [701, 197] on button "Cancel" at bounding box center [705, 193] width 37 height 19
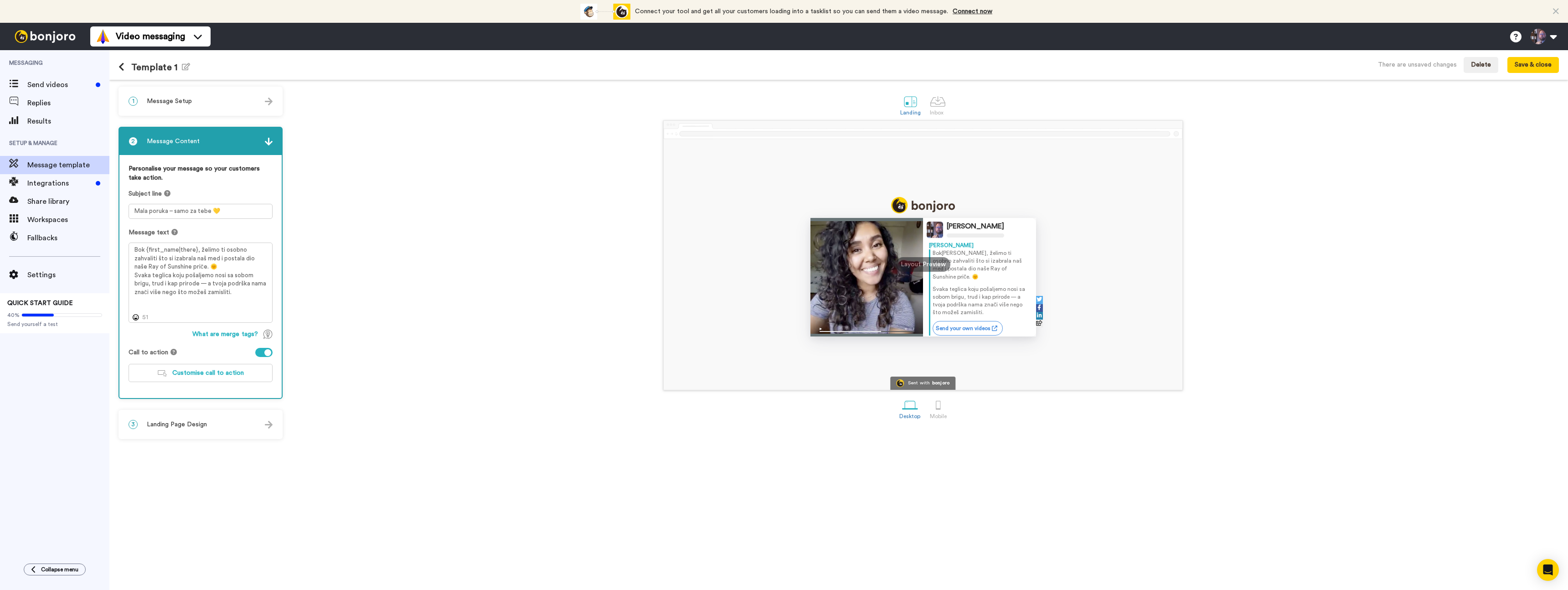
drag, startPoint x: 264, startPoint y: 356, endPoint x: 278, endPoint y: 356, distance: 14.0
click at [264, 356] on div at bounding box center [264, 352] width 17 height 9
click at [212, 423] on div "3 Landing Page Design" at bounding box center [200, 424] width 163 height 27
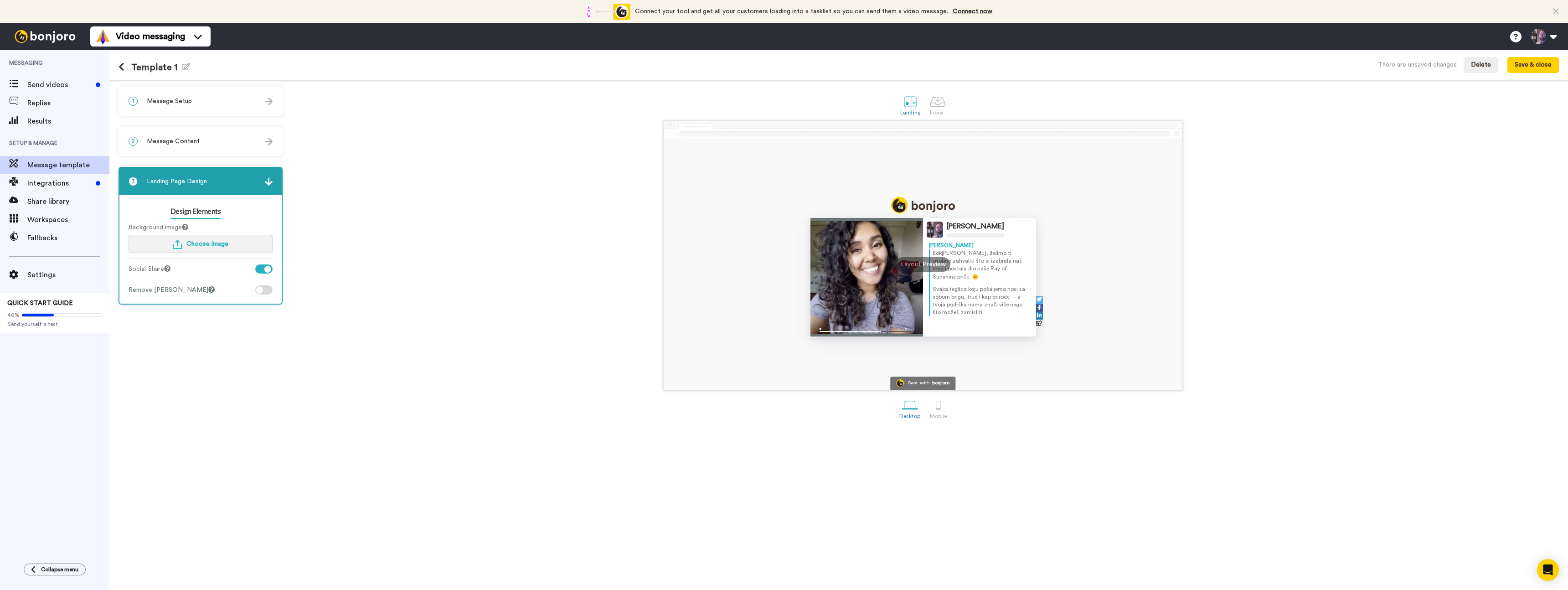
click at [205, 246] on span "Choose image" at bounding box center [207, 244] width 42 height 6
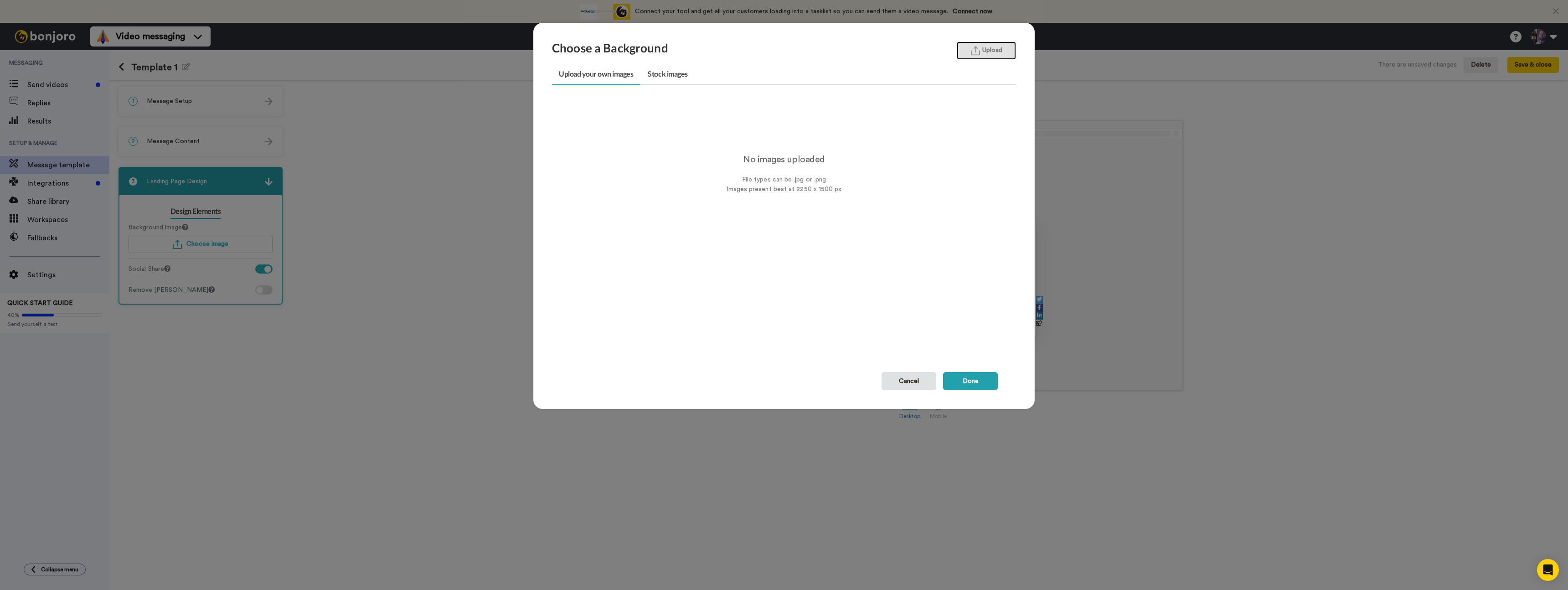
click at [971, 58] on button "Upload" at bounding box center [986, 51] width 59 height 18
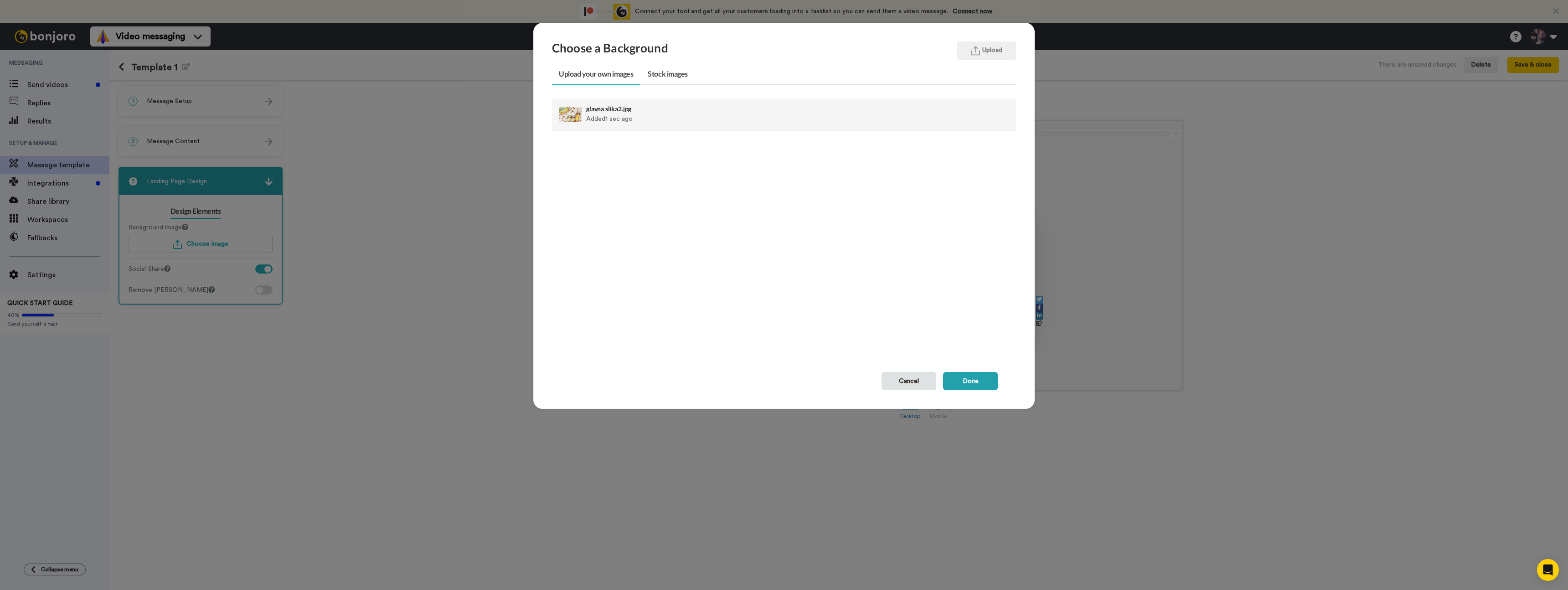
click at [596, 96] on div "Upload your own images Stock images glavna slika2.jpg Added 1 sec ago Delete No…" at bounding box center [784, 218] width 464 height 307
drag, startPoint x: 607, startPoint y: 111, endPoint x: 634, endPoint y: 125, distance: 30.4
click at [607, 111] on h4 "glavna slika2.jpg" at bounding box center [739, 108] width 306 height 7
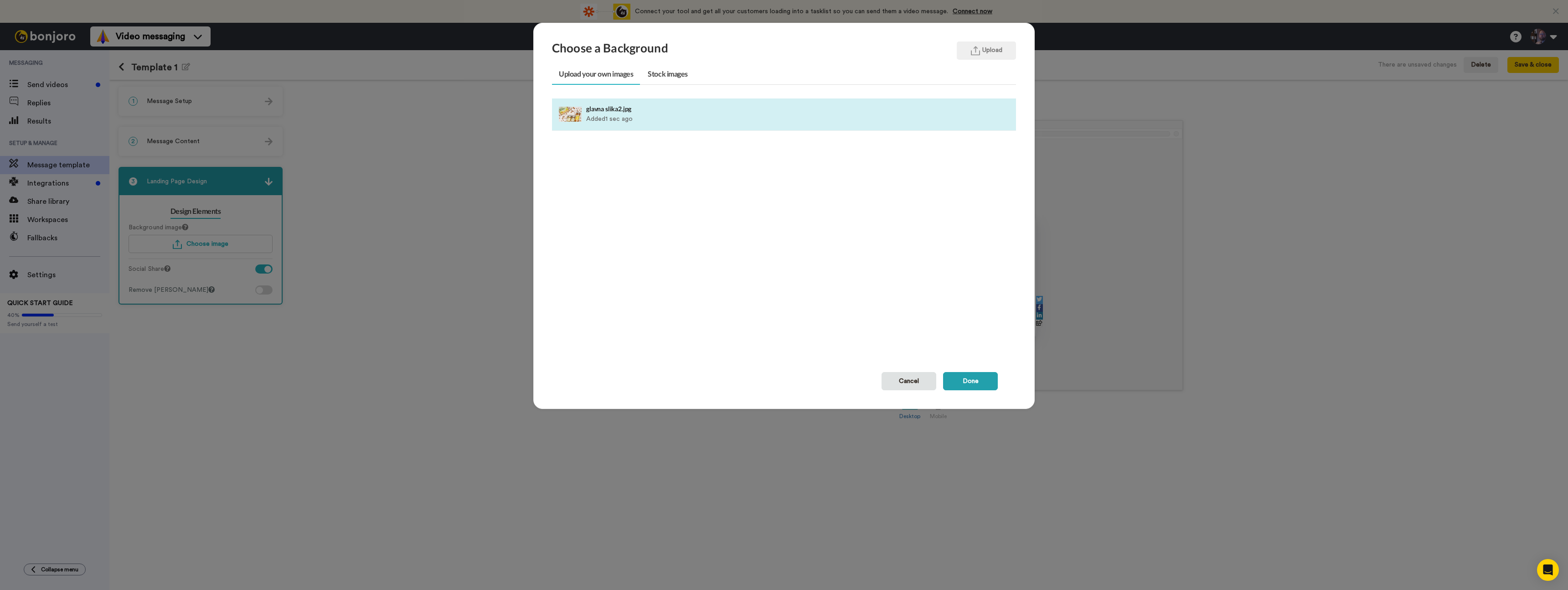
drag, startPoint x: 958, startPoint y: 381, endPoint x: 998, endPoint y: 359, distance: 45.7
click at [958, 381] on button "Done" at bounding box center [970, 381] width 55 height 18
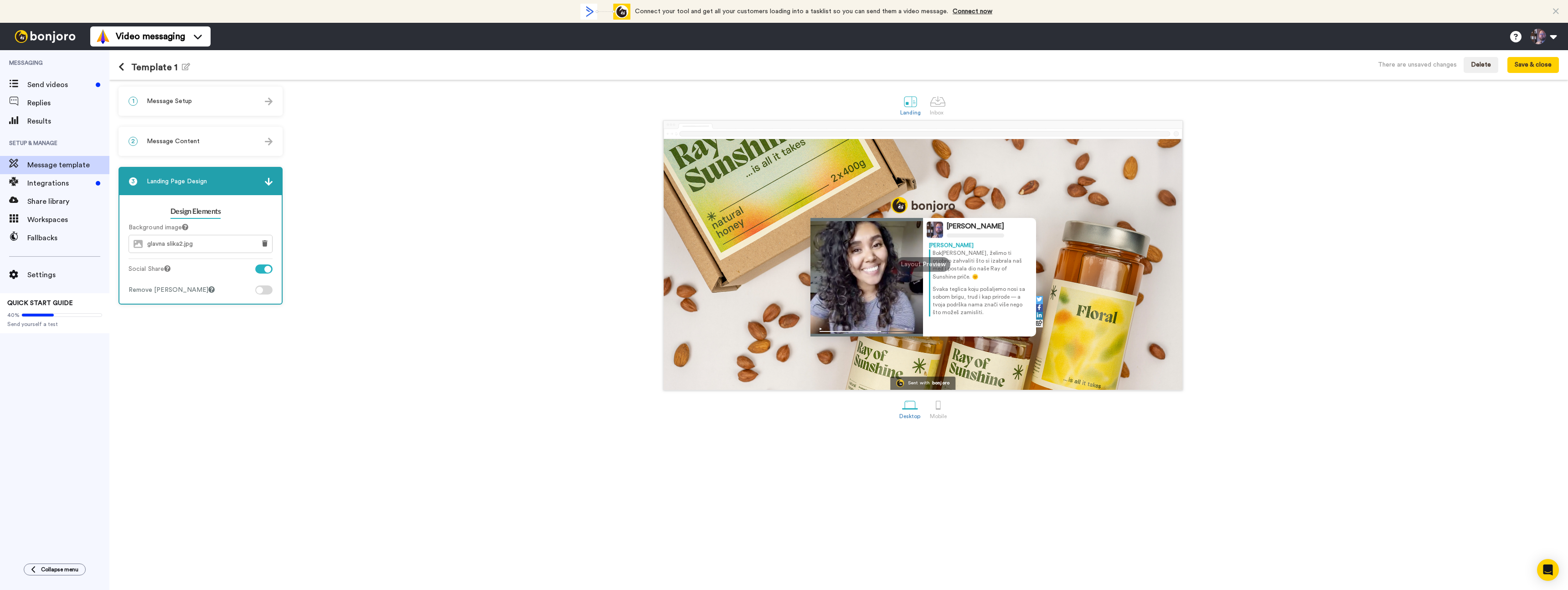
click at [186, 142] on span "Message Content" at bounding box center [173, 141] width 53 height 9
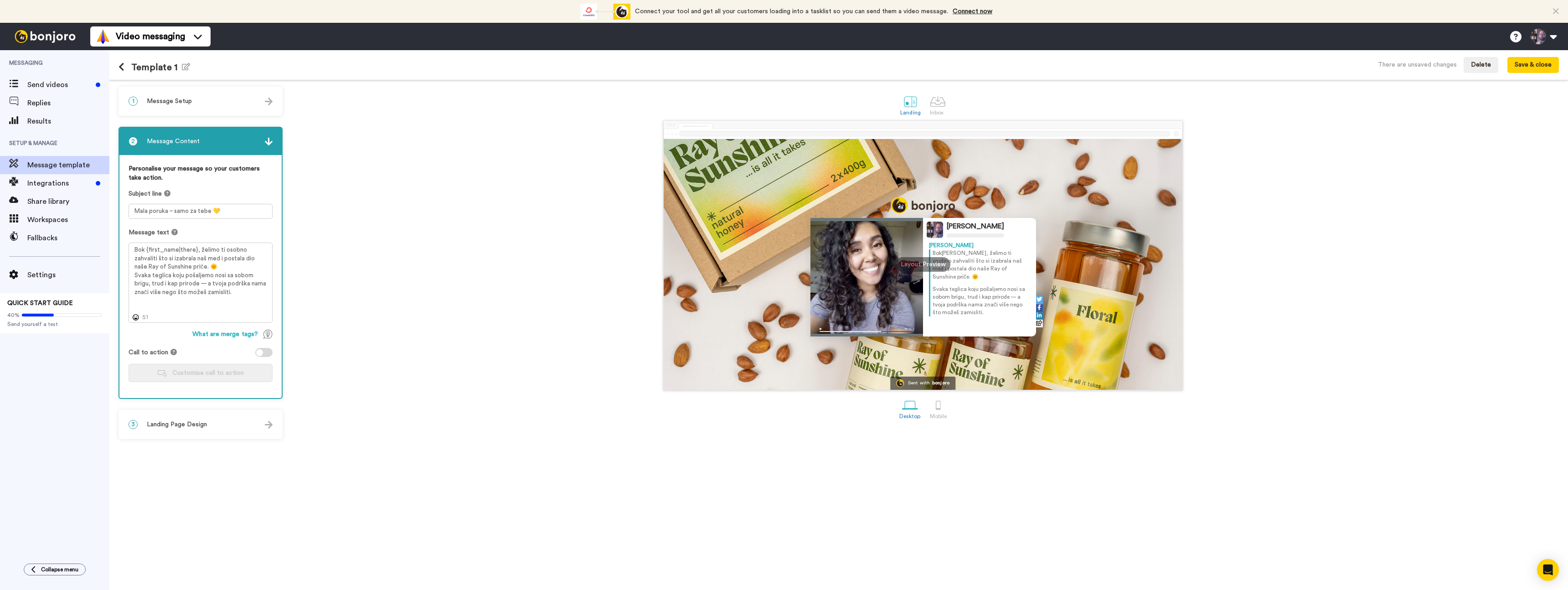
click at [184, 113] on div "1 Message Setup" at bounding box center [200, 101] width 163 height 27
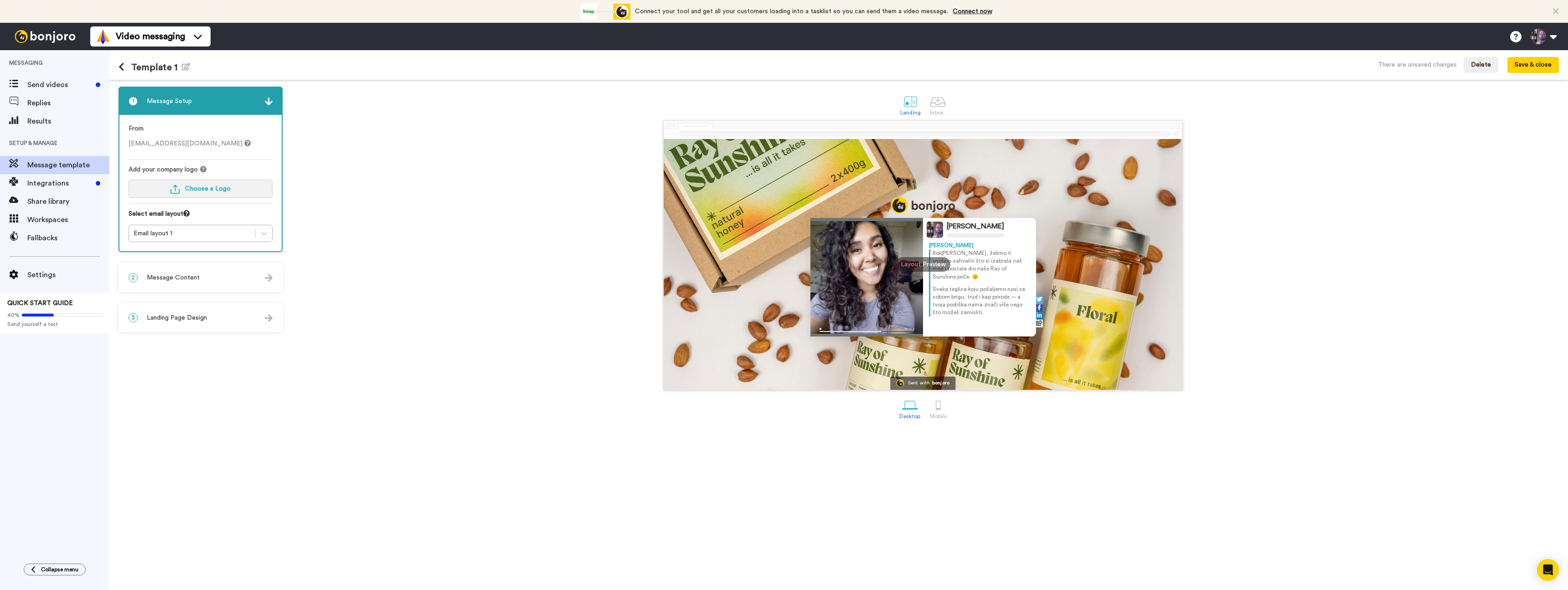
click at [198, 191] on span "Choose a Logo" at bounding box center [208, 189] width 46 height 6
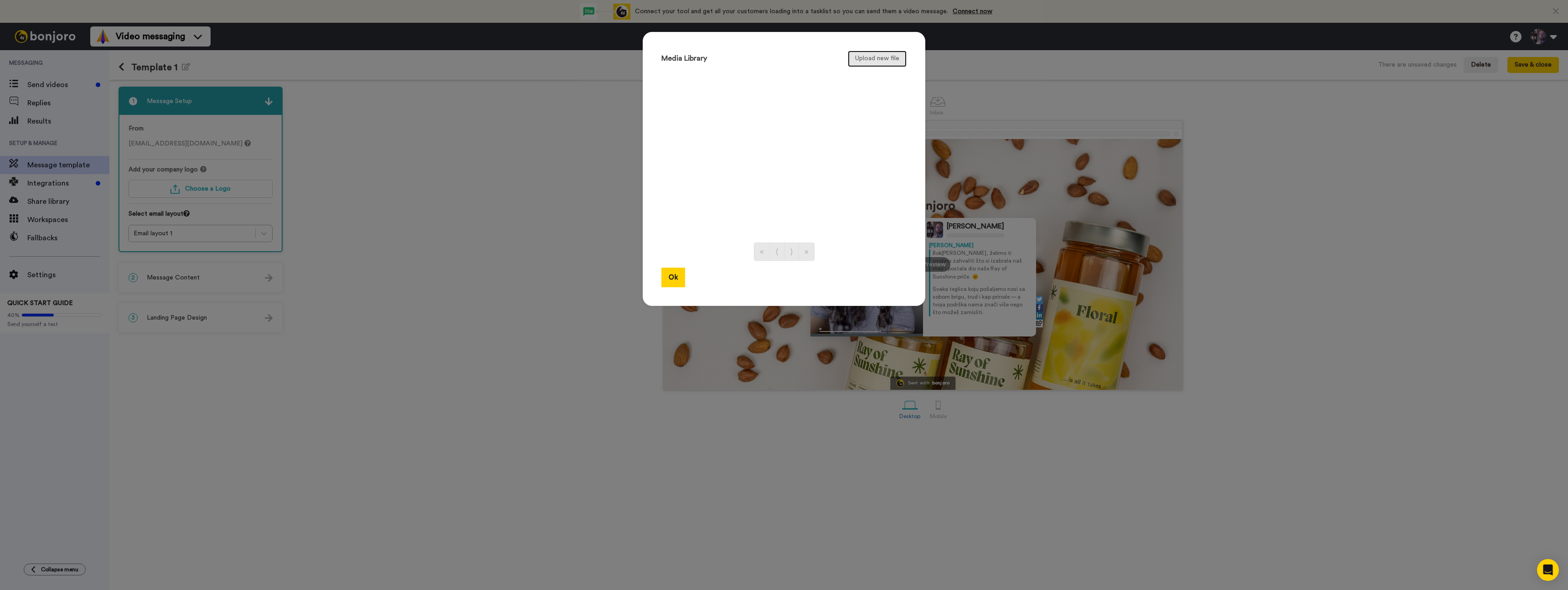
click at [875, 55] on button "Upload new file" at bounding box center [877, 58] width 59 height 16
click at [676, 281] on button "Ok" at bounding box center [673, 278] width 24 height 19
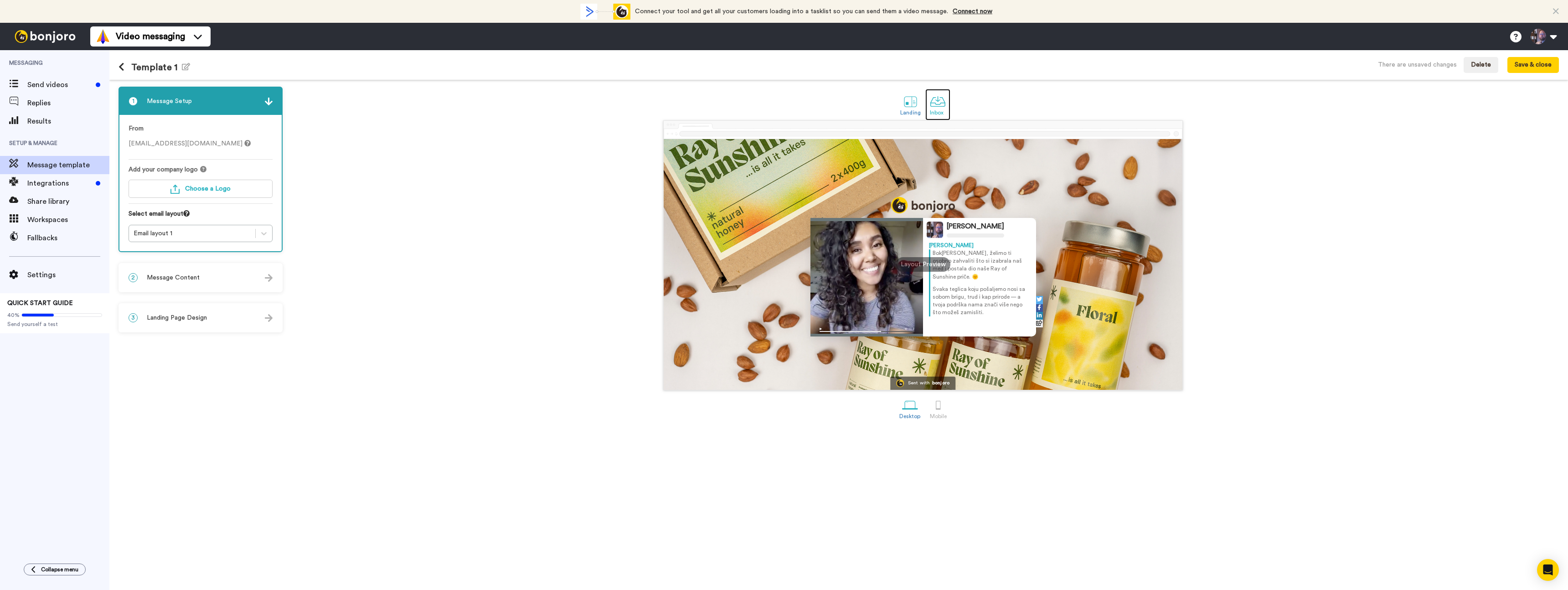
click at [939, 108] on div at bounding box center [938, 102] width 16 height 16
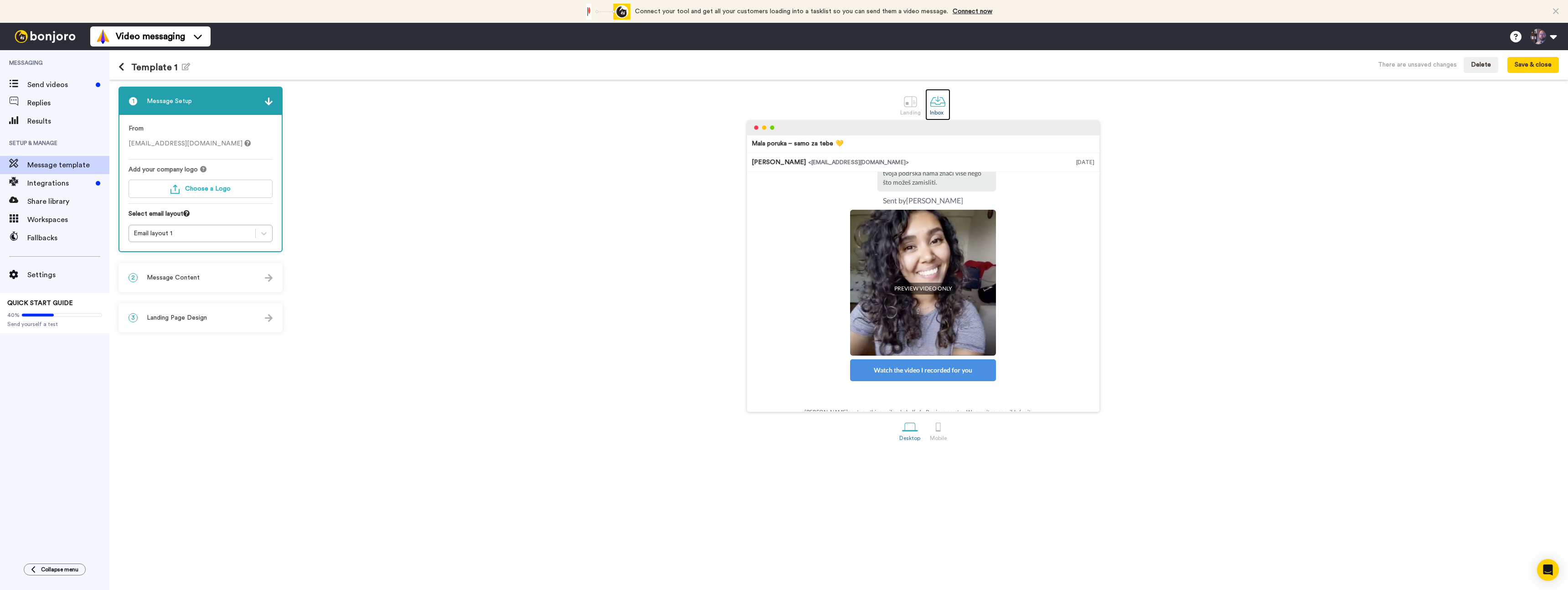
scroll to position [124, 0]
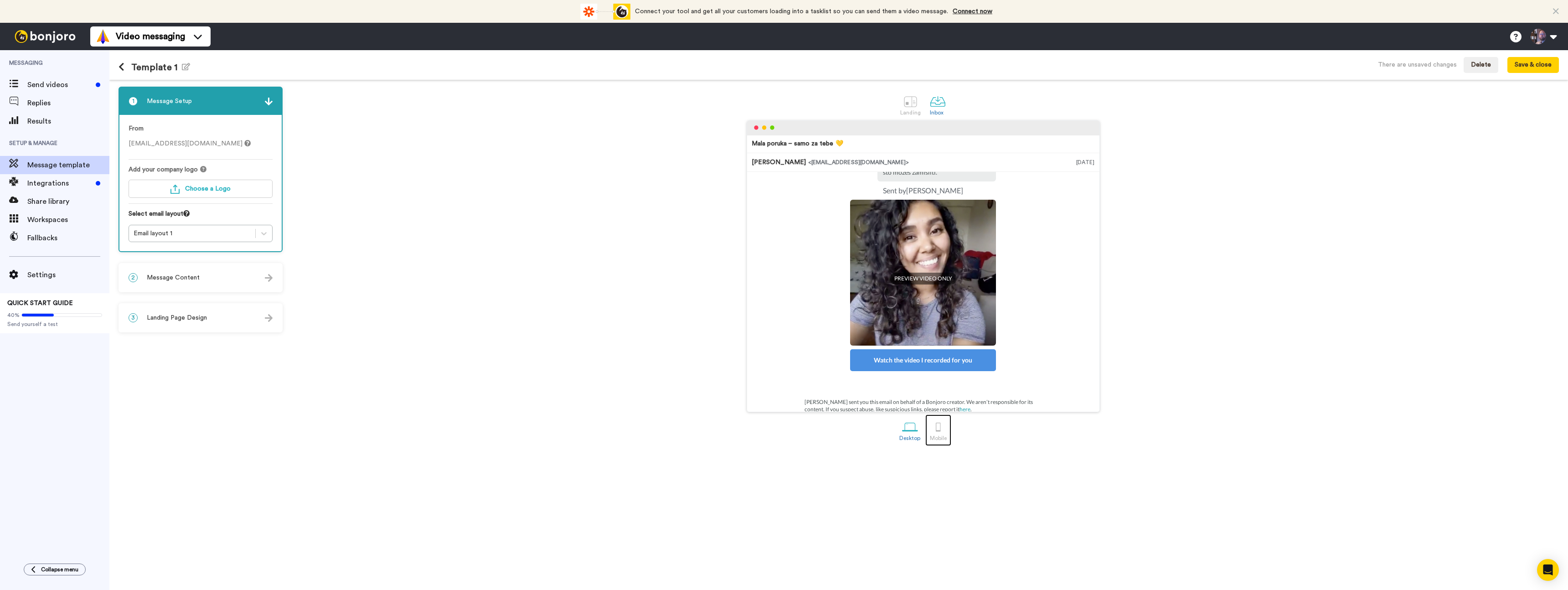
click at [938, 431] on div at bounding box center [938, 427] width 16 height 16
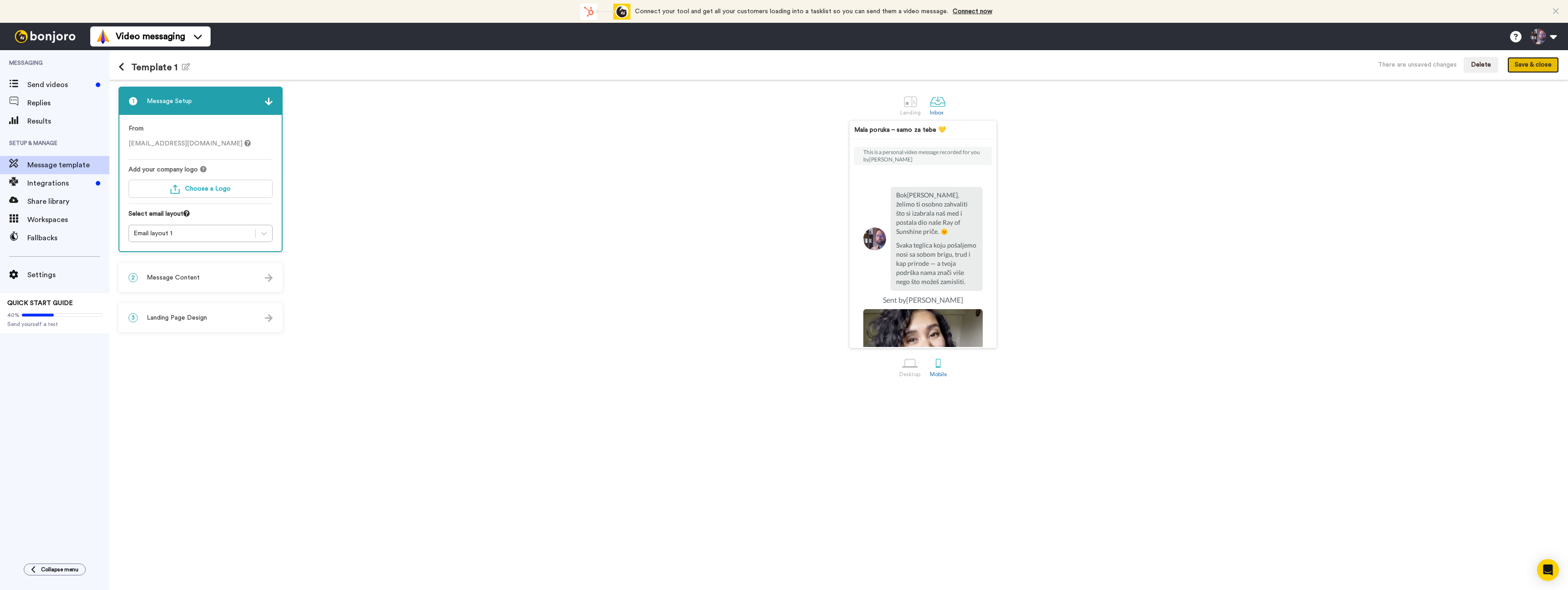
drag, startPoint x: 1536, startPoint y: 65, endPoint x: 1230, endPoint y: 184, distance: 328.3
click at [1536, 65] on button "Save & close" at bounding box center [1533, 65] width 52 height 16
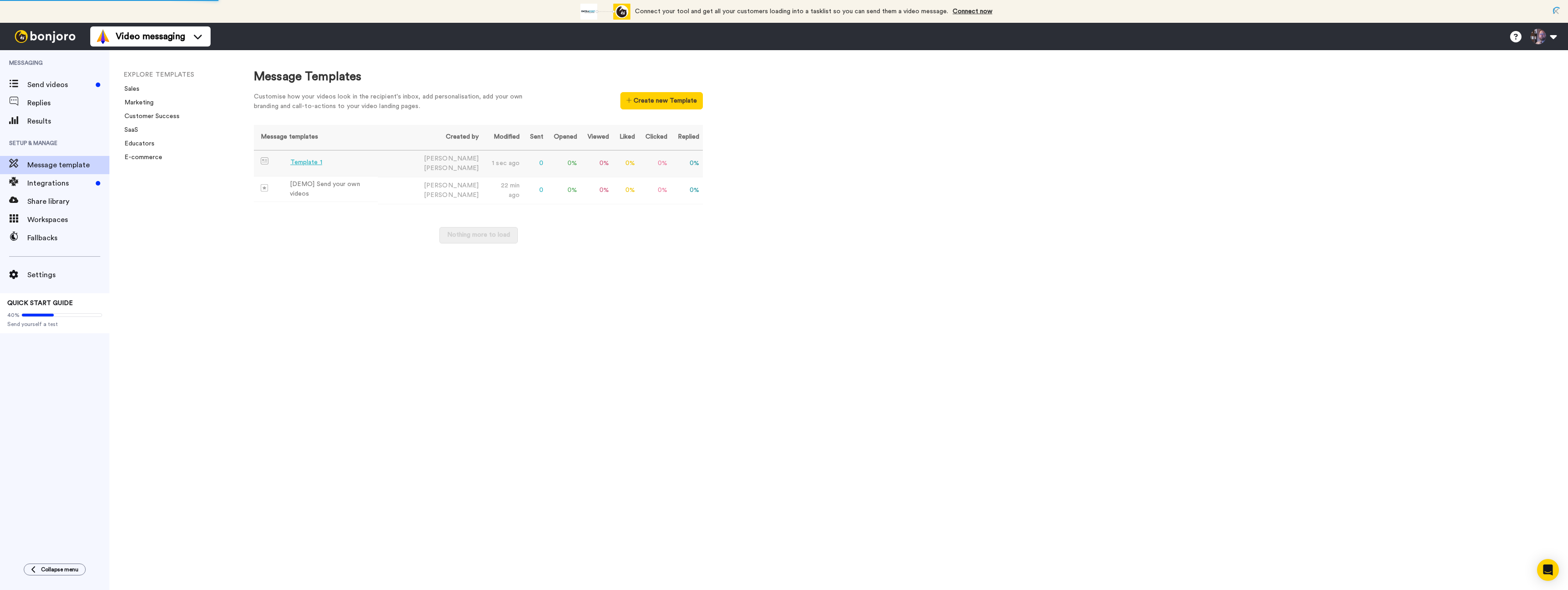
click at [306, 164] on div "Template 1" at bounding box center [306, 163] width 32 height 10
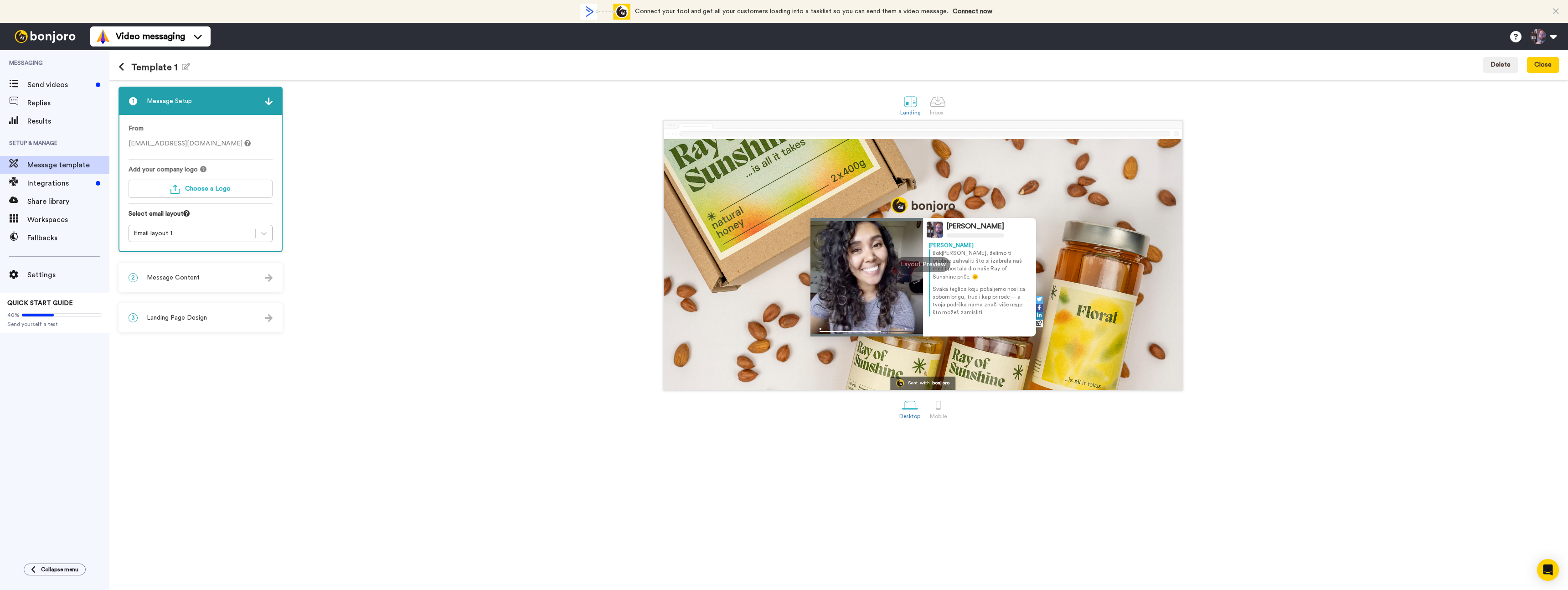
click at [164, 77] on div "Template 1 Edit name" at bounding box center [155, 65] width 72 height 24
click at [164, 73] on div "Template 1 Edit name" at bounding box center [155, 65] width 72 height 24
click at [163, 68] on h1 "Template 1 Edit name" at bounding box center [155, 67] width 72 height 10
drag, startPoint x: 195, startPoint y: 68, endPoint x: 186, endPoint y: 68, distance: 9.0
click at [195, 68] on div "Template 1 Edit name Delete Close" at bounding box center [839, 65] width 1458 height 30
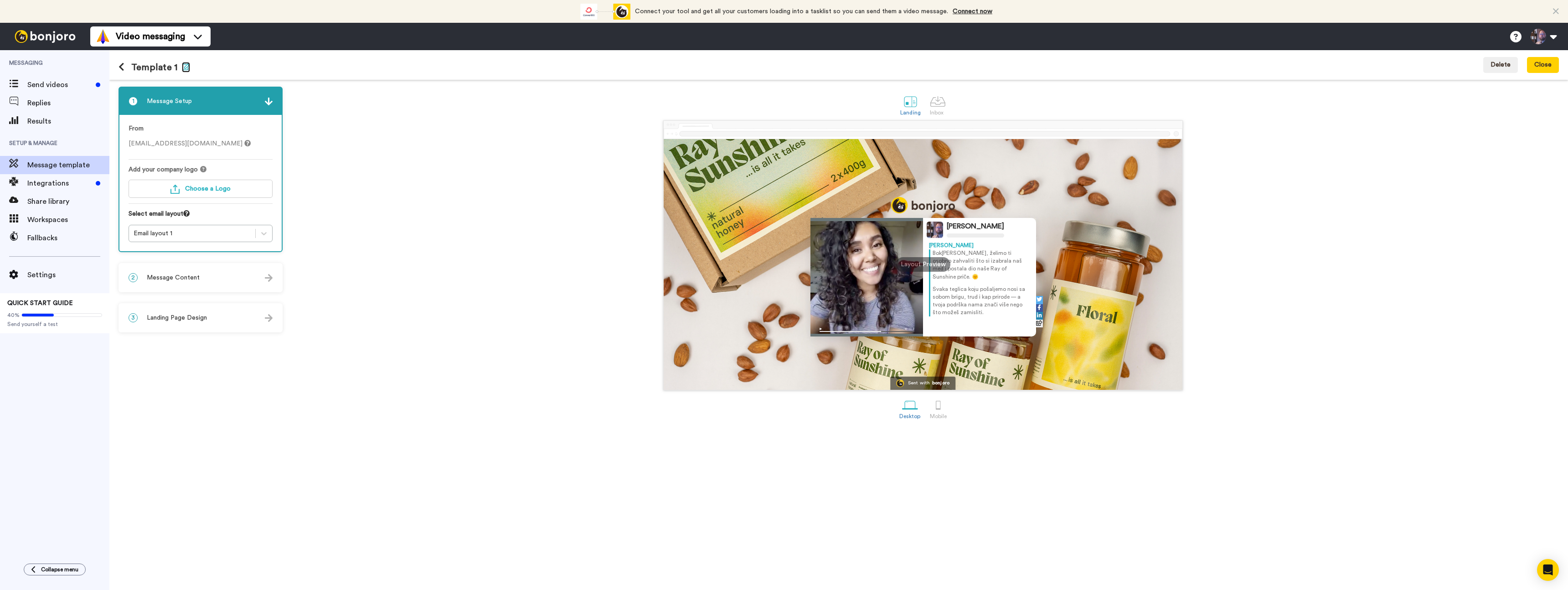
click at [186, 68] on icon "button" at bounding box center [186, 66] width 8 height 7
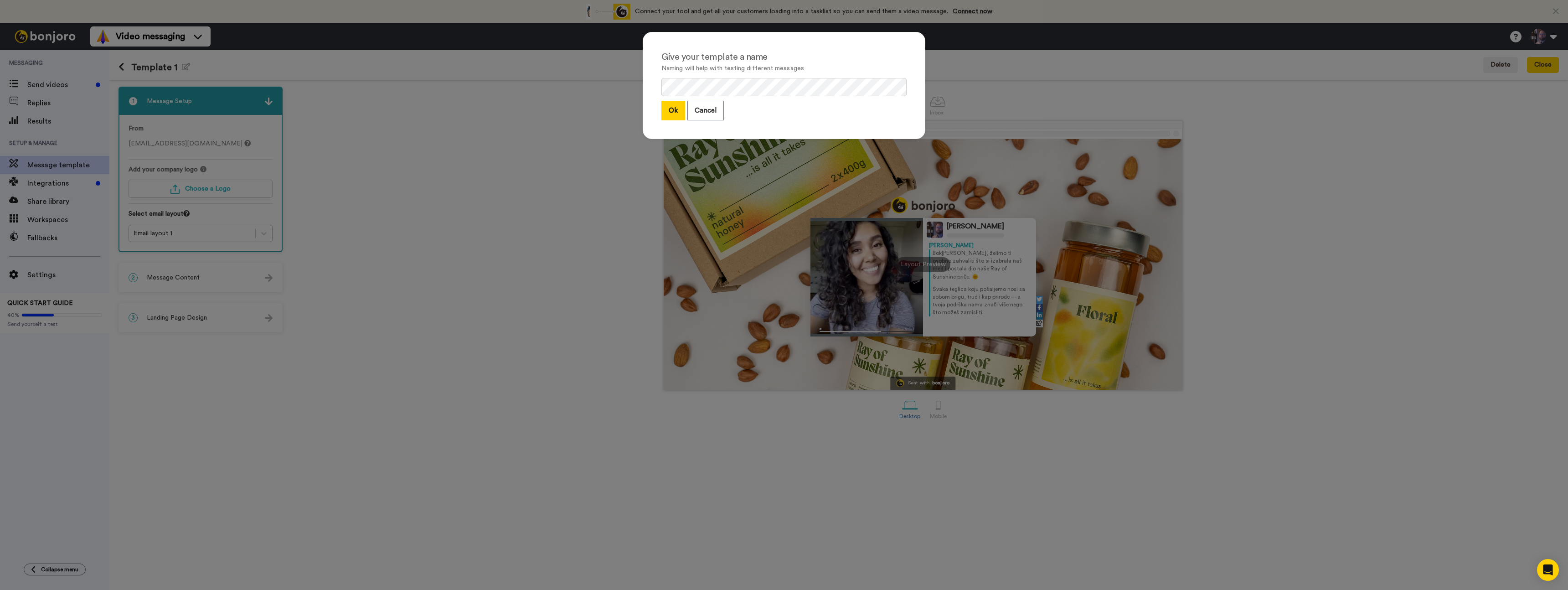
drag, startPoint x: 664, startPoint y: 114, endPoint x: 662, endPoint y: 119, distance: 5.4
click at [664, 114] on button "Ok" at bounding box center [673, 110] width 24 height 19
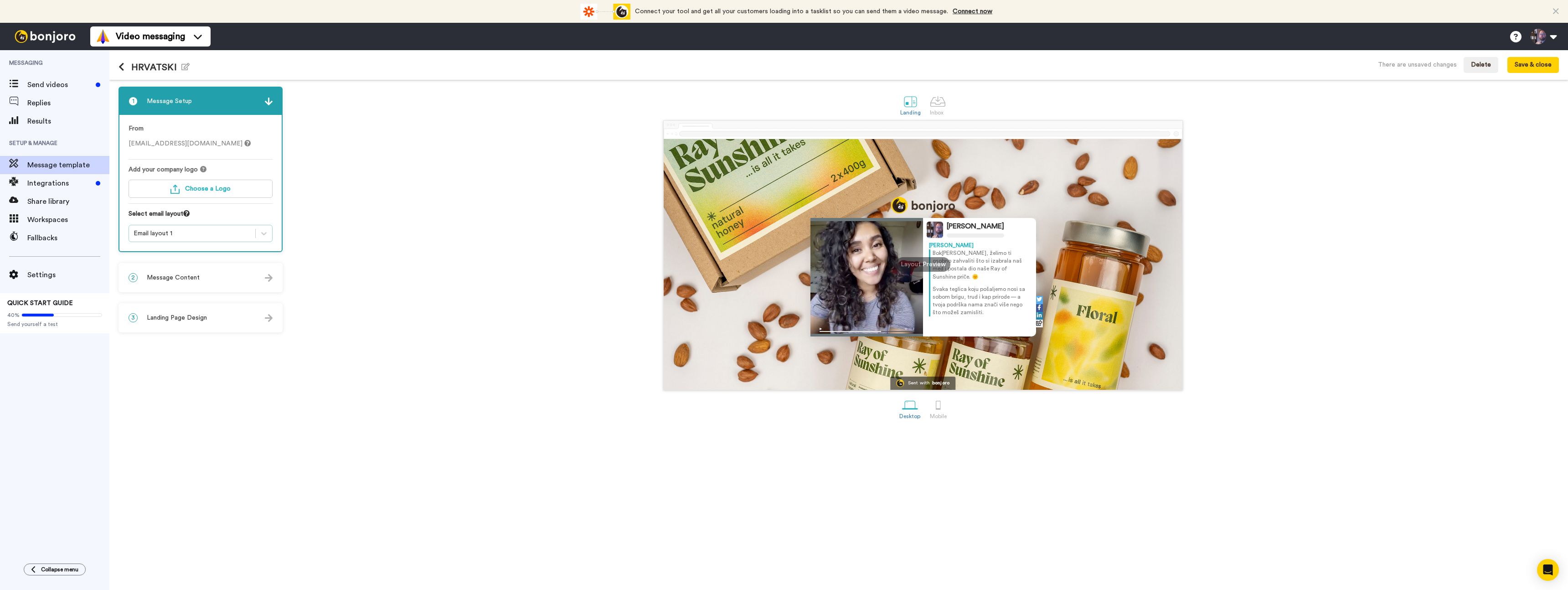
click at [217, 236] on div "Email layout 1" at bounding box center [192, 233] width 117 height 9
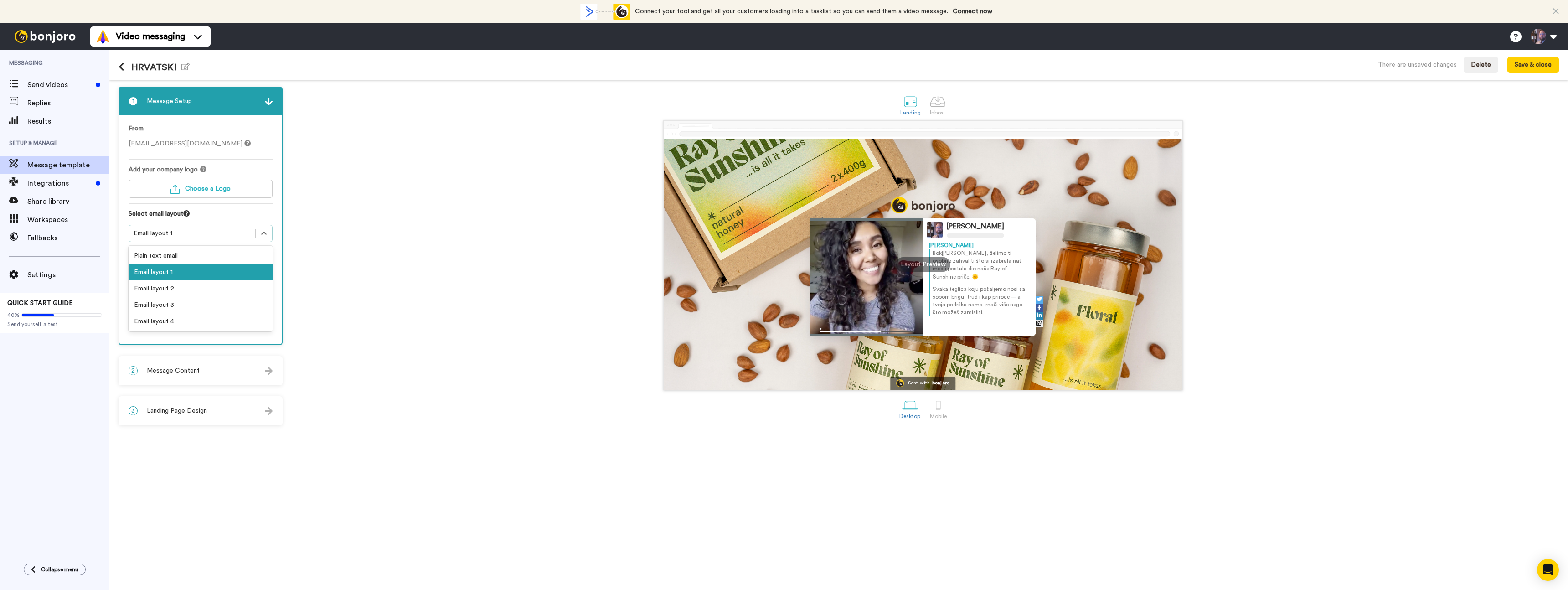
click at [217, 237] on div "Email layout 1" at bounding box center [192, 233] width 117 height 9
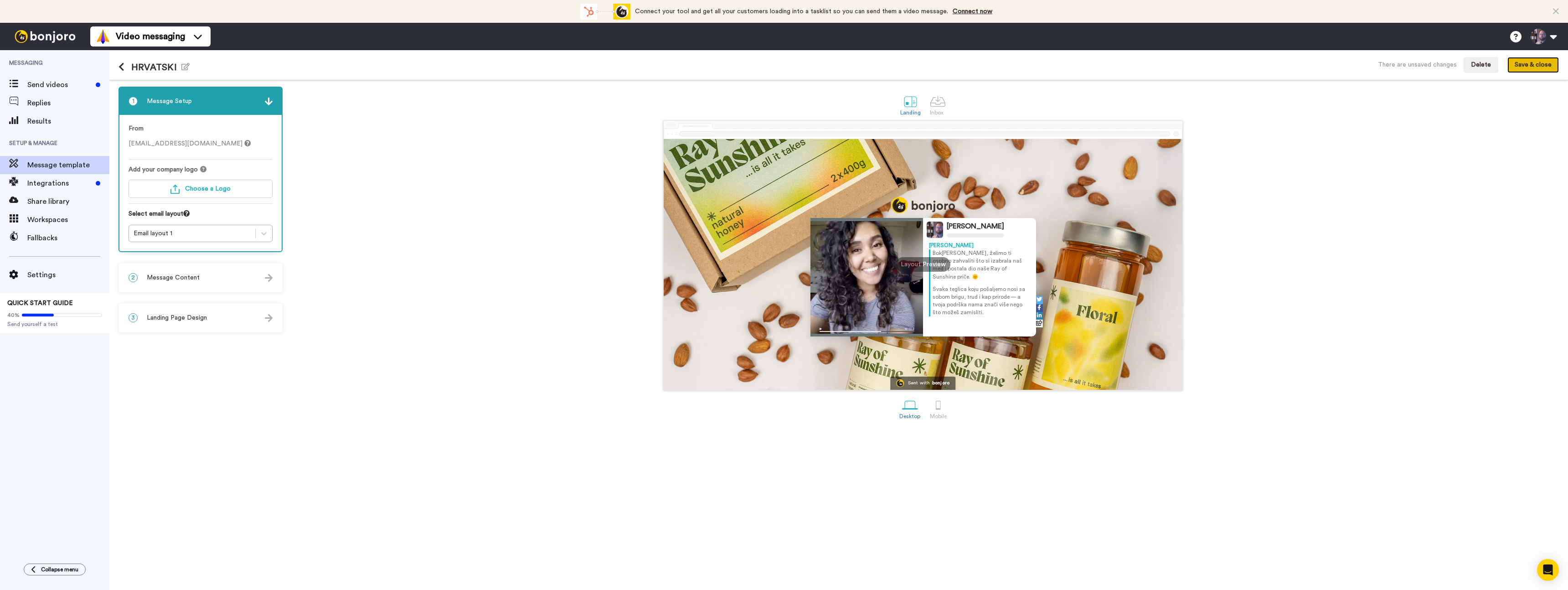
click at [1527, 68] on button "Save & close" at bounding box center [1533, 65] width 52 height 16
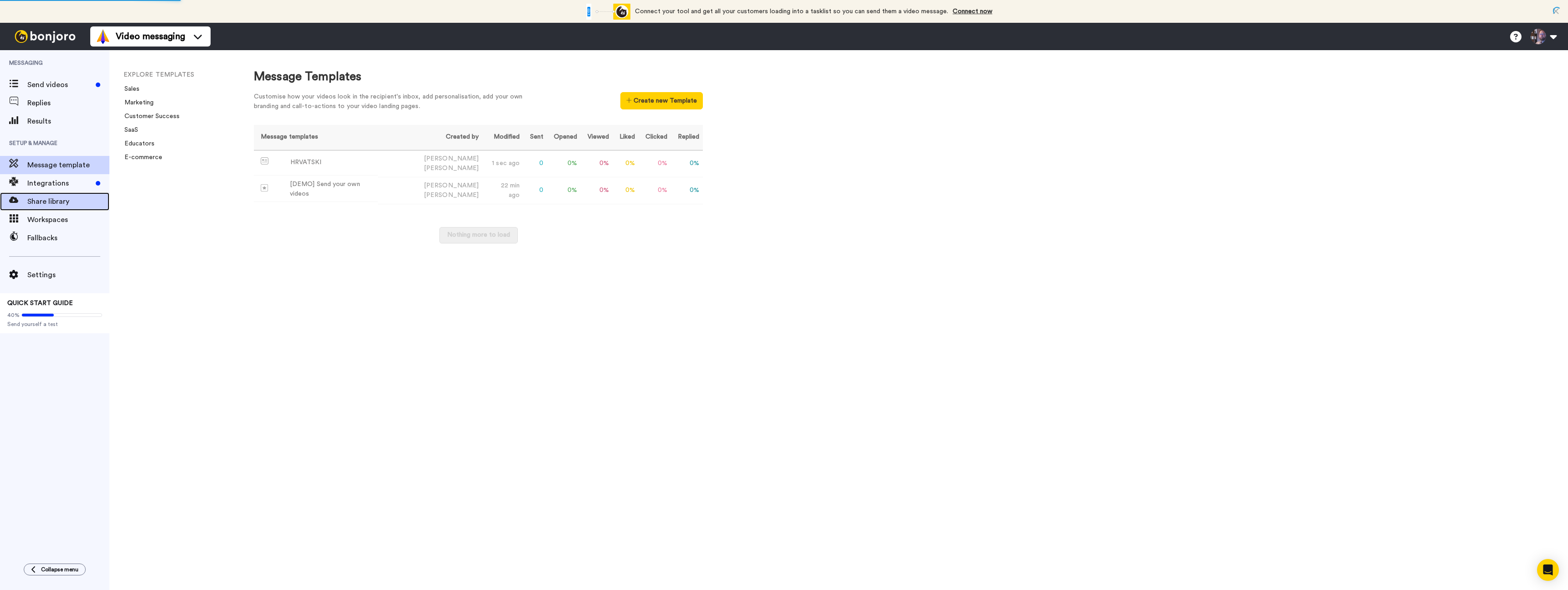
click at [49, 196] on span "Share library" at bounding box center [68, 202] width 82 height 11
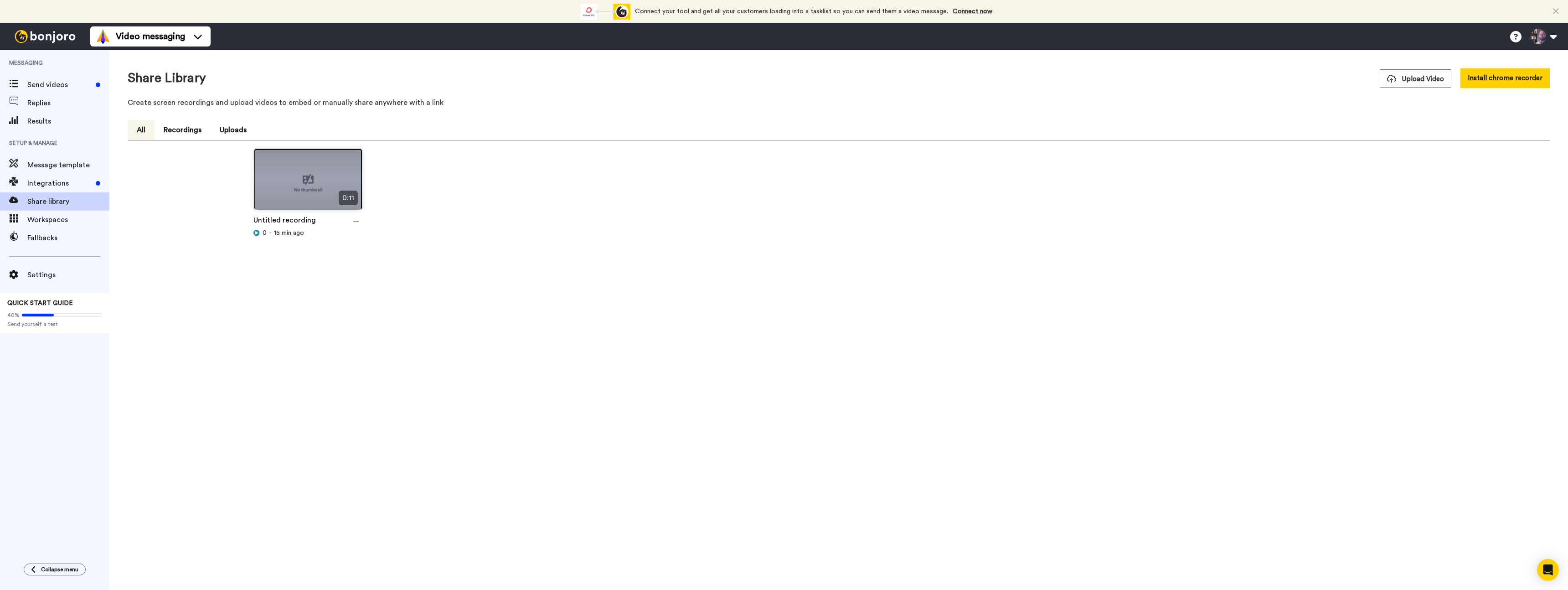
click at [306, 195] on img at bounding box center [308, 183] width 108 height 69
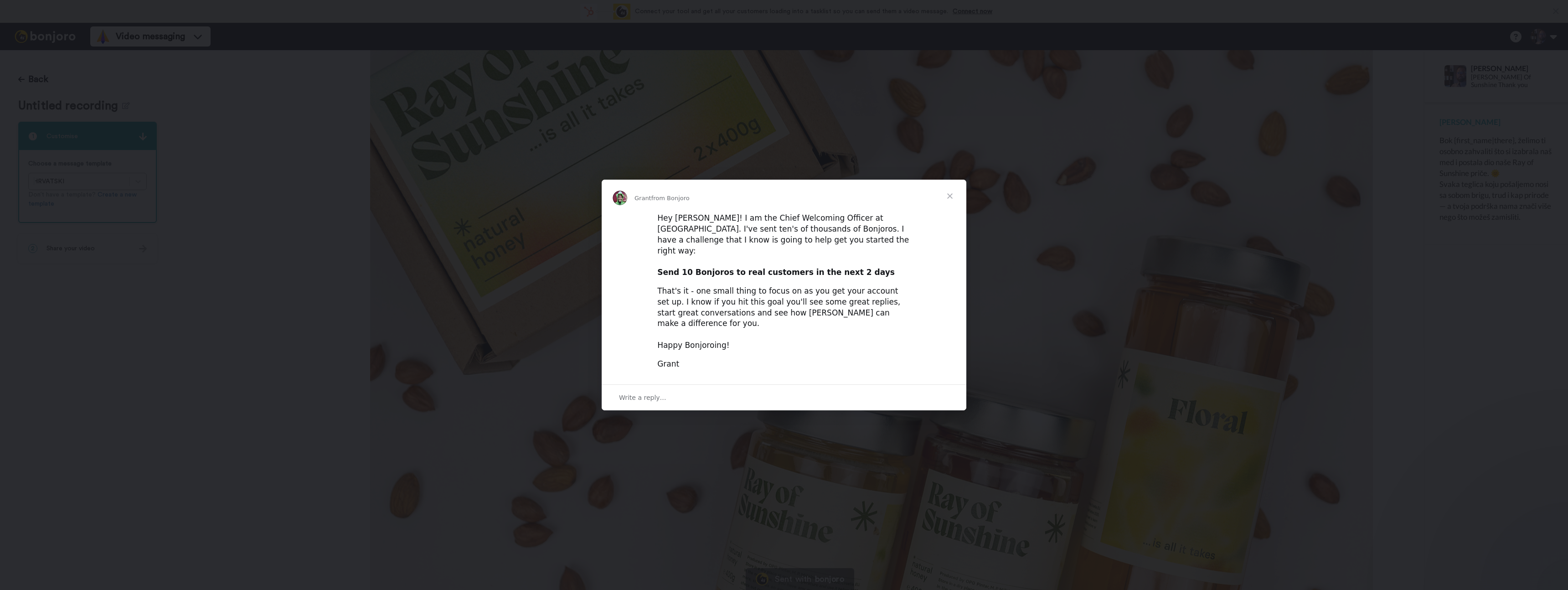
click at [954, 209] on span "Close" at bounding box center [950, 196] width 33 height 33
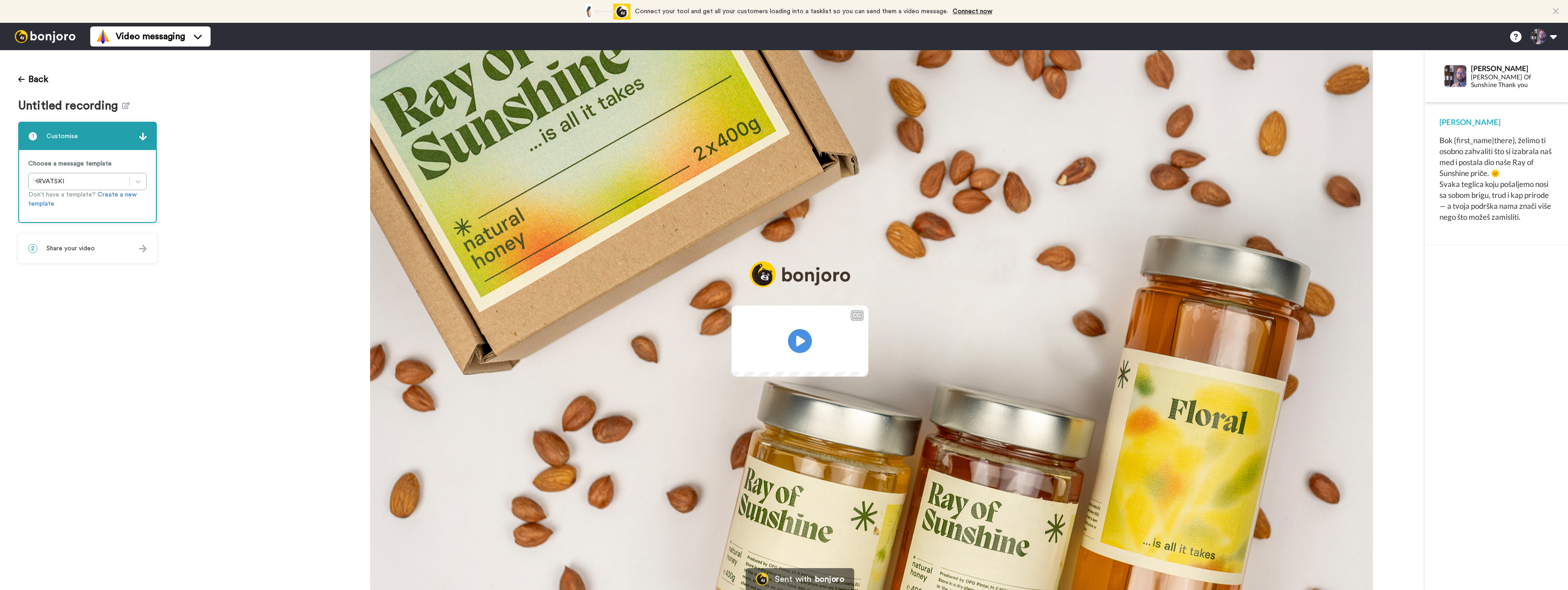
click at [802, 346] on icon at bounding box center [800, 342] width 24 height 24
click at [83, 255] on div "2 Share your video" at bounding box center [87, 248] width 137 height 27
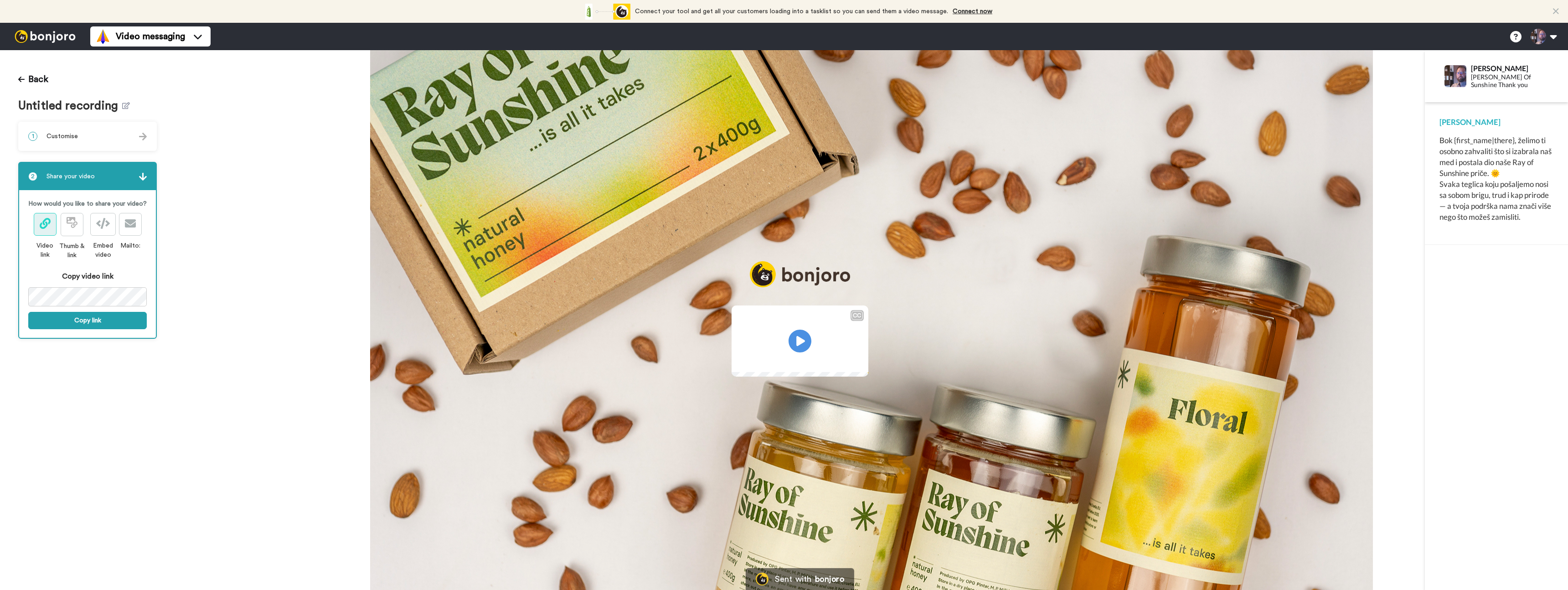
click at [214, 261] on div "CC Play/Pause 0:11 / 0:11" at bounding box center [800, 326] width 1250 height 129
click at [144, 181] on div "2 Share your video" at bounding box center [87, 176] width 137 height 27
click at [144, 177] on img at bounding box center [142, 177] width 8 height 8
click at [143, 178] on img at bounding box center [142, 177] width 8 height 8
drag, startPoint x: 50, startPoint y: 177, endPoint x: 75, endPoint y: 152, distance: 35.4
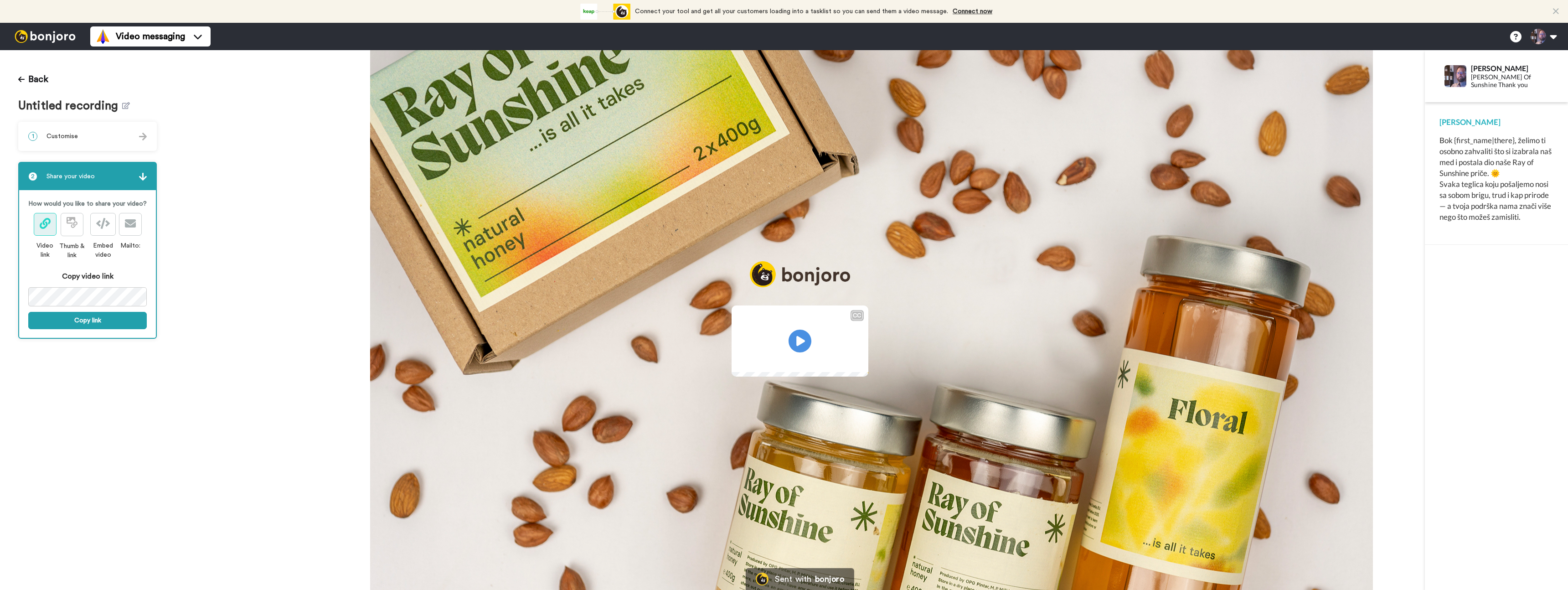
click at [50, 177] on span "Share your video" at bounding box center [70, 176] width 48 height 9
click at [75, 152] on div "1 Customise Choose a message template HRVATSKI Don’t have a template? Create a …" at bounding box center [88, 230] width 139 height 217
click at [82, 141] on div "1 Customise" at bounding box center [87, 136] width 137 height 27
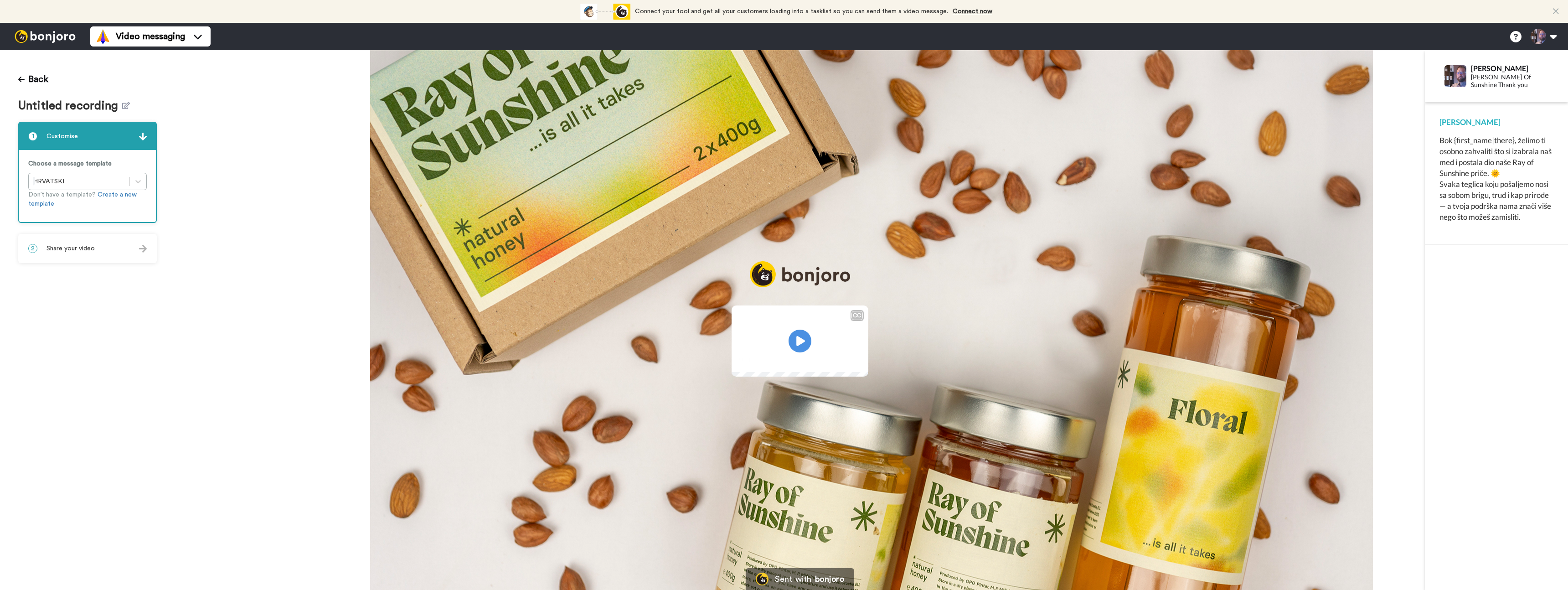
click at [1474, 139] on div "Bok {first_name|there}, želimo ti osobno zahvaliti što si izabrala naš med i po…" at bounding box center [1496, 179] width 114 height 88
click at [72, 251] on span "Share your video" at bounding box center [70, 248] width 48 height 9
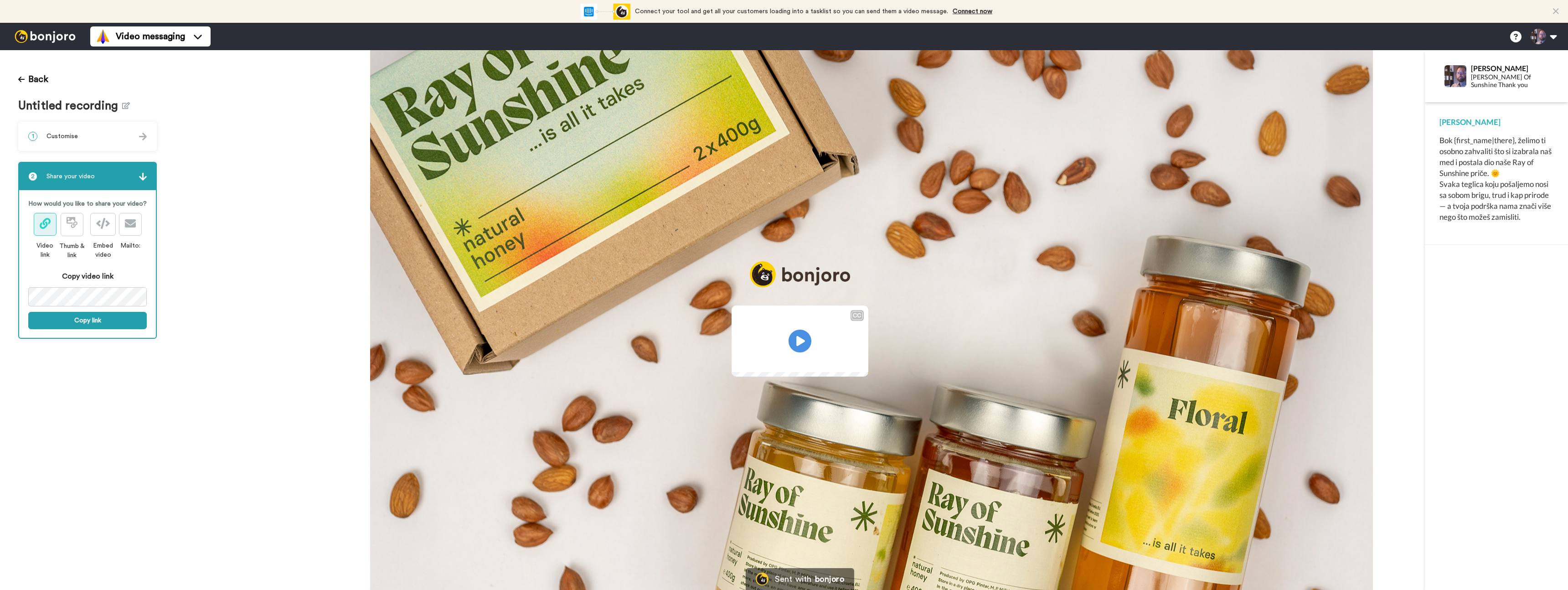
click at [137, 180] on div "2 Share your video" at bounding box center [87, 176] width 137 height 27
click at [145, 179] on img at bounding box center [142, 177] width 8 height 8
click at [90, 108] on span "Untitled recording" at bounding box center [70, 106] width 104 height 13
click at [89, 108] on span "Untitled recording" at bounding box center [70, 106] width 104 height 13
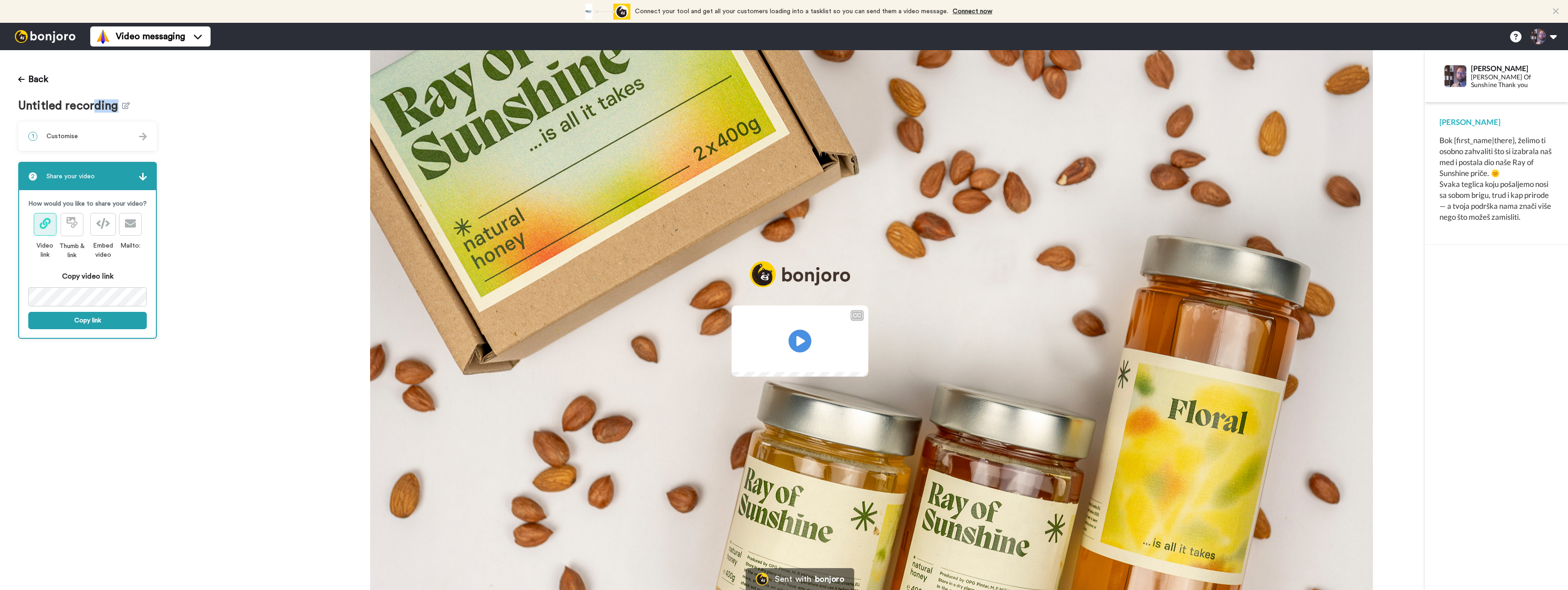
click at [93, 108] on span "Untitled recording" at bounding box center [70, 106] width 104 height 13
click at [26, 77] on button "Back" at bounding box center [33, 79] width 30 height 22
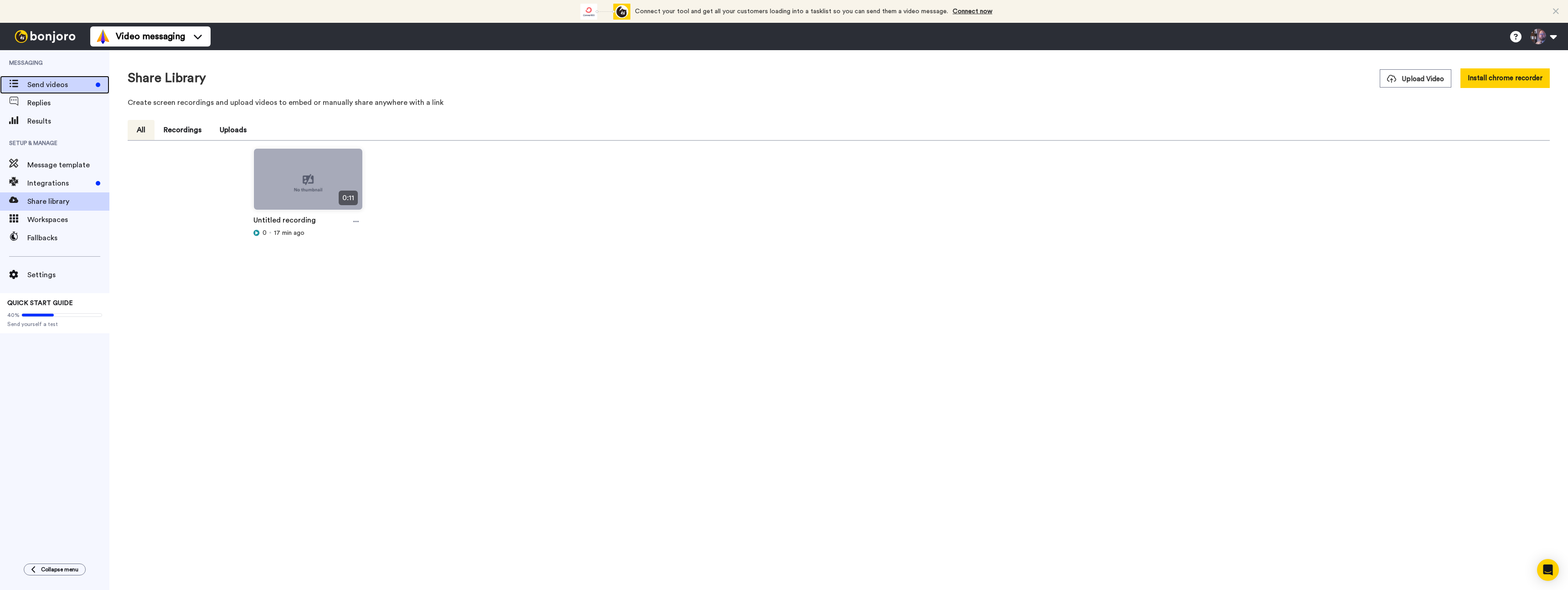
click at [39, 83] on span "Send videos" at bounding box center [60, 85] width 65 height 11
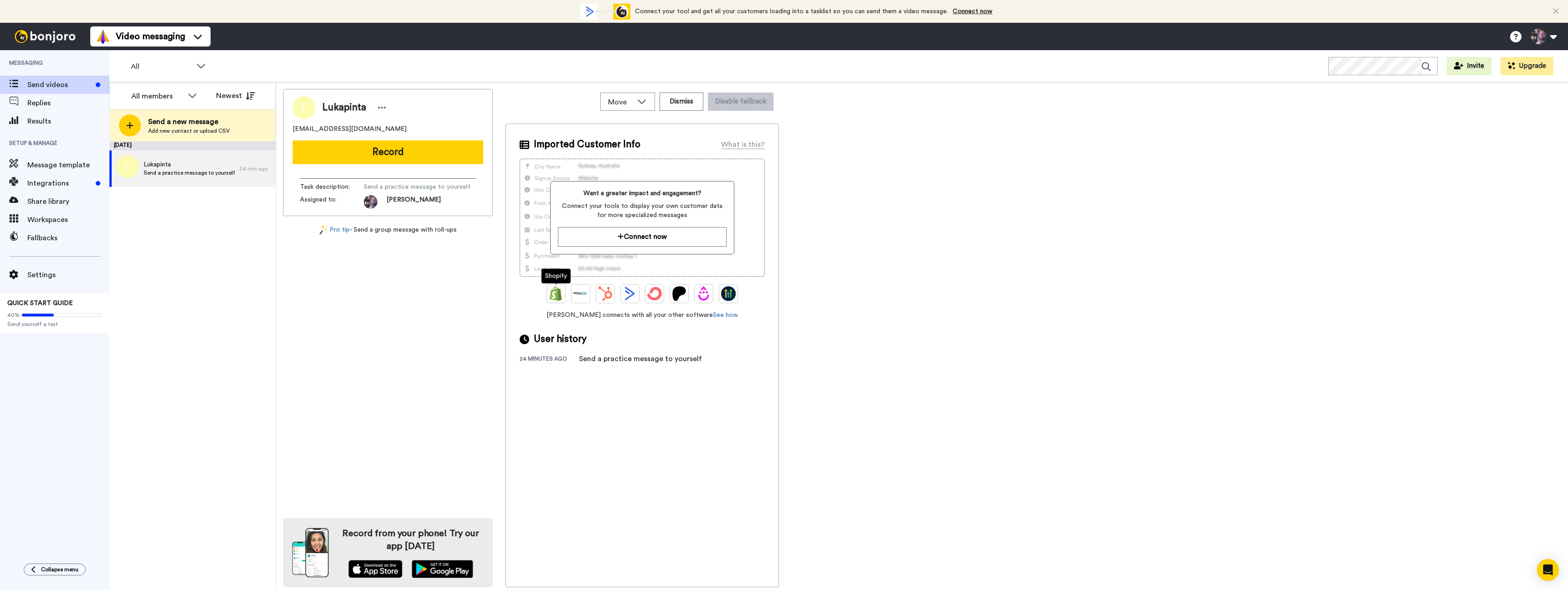
click at [553, 293] on img at bounding box center [556, 293] width 15 height 15
click at [554, 298] on img at bounding box center [556, 293] width 15 height 15
click at [631, 241] on button "Connect now" at bounding box center [642, 237] width 168 height 19
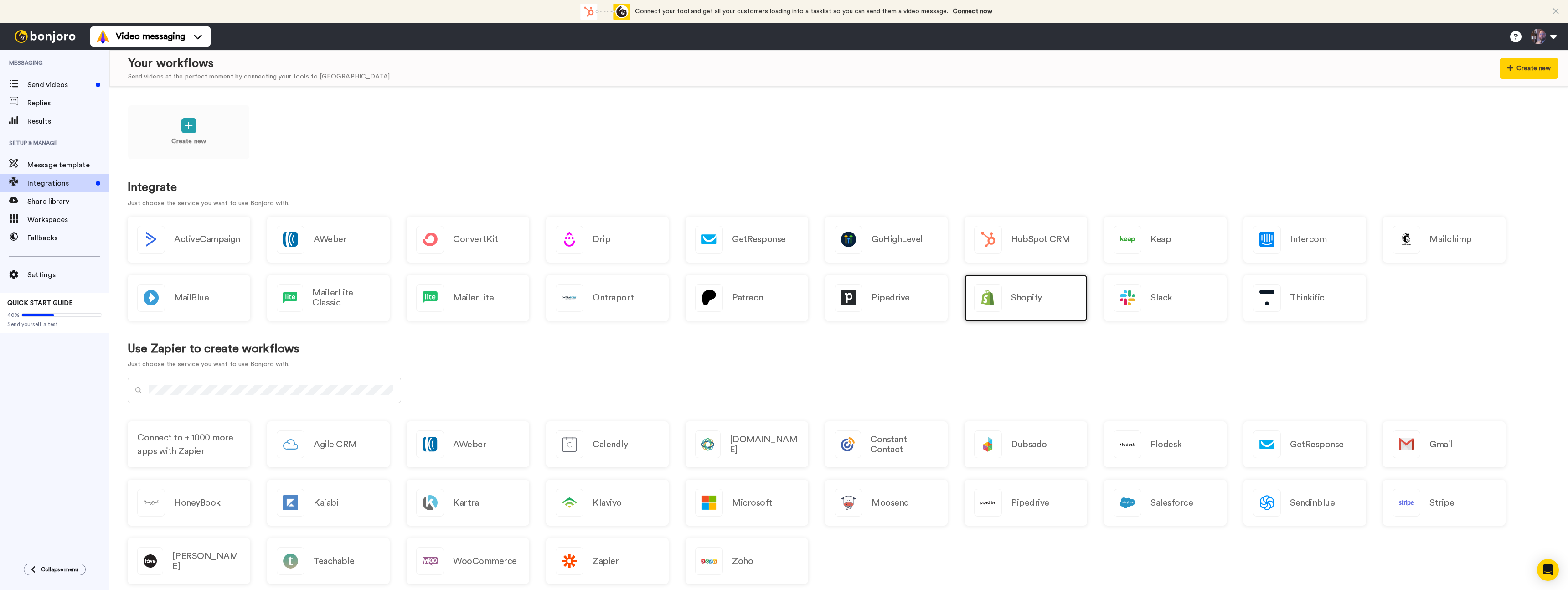
click at [1036, 295] on h2 "Shopify" at bounding box center [1026, 298] width 31 height 10
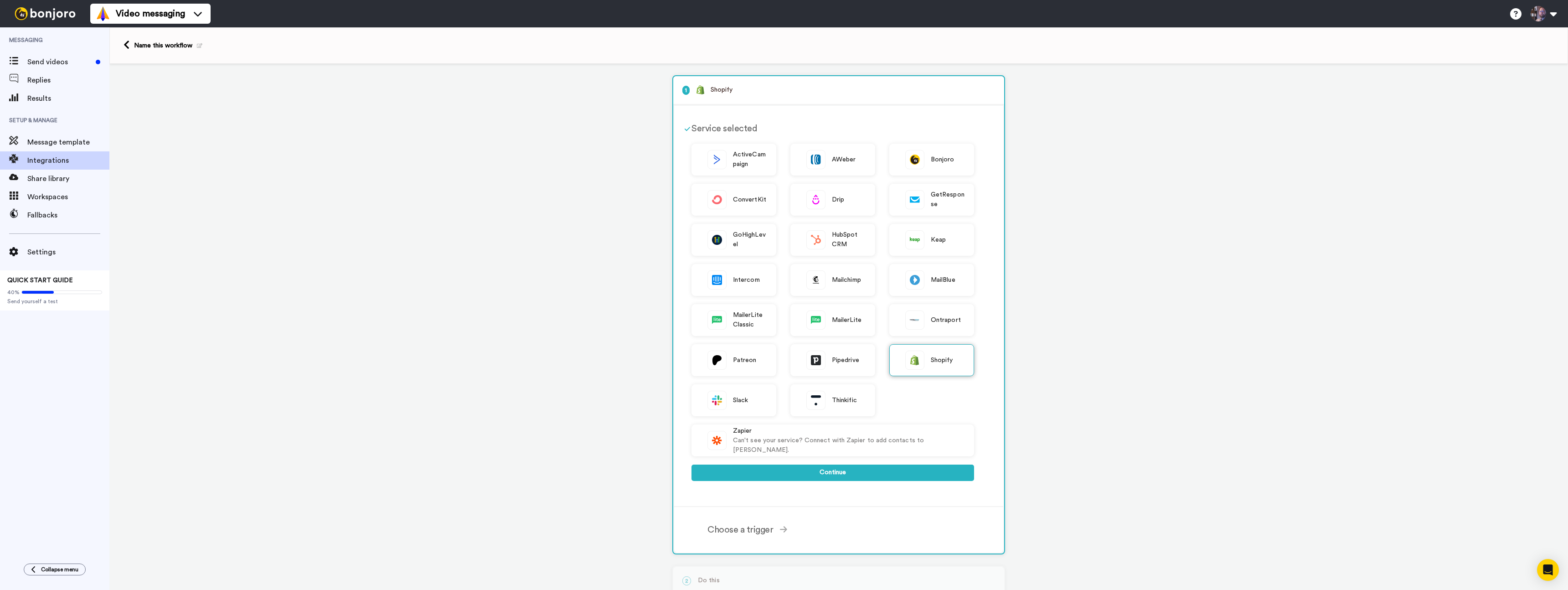
click at [937, 365] on div "Shopify" at bounding box center [931, 360] width 85 height 32
click at [864, 476] on button "Continue" at bounding box center [833, 472] width 282 height 16
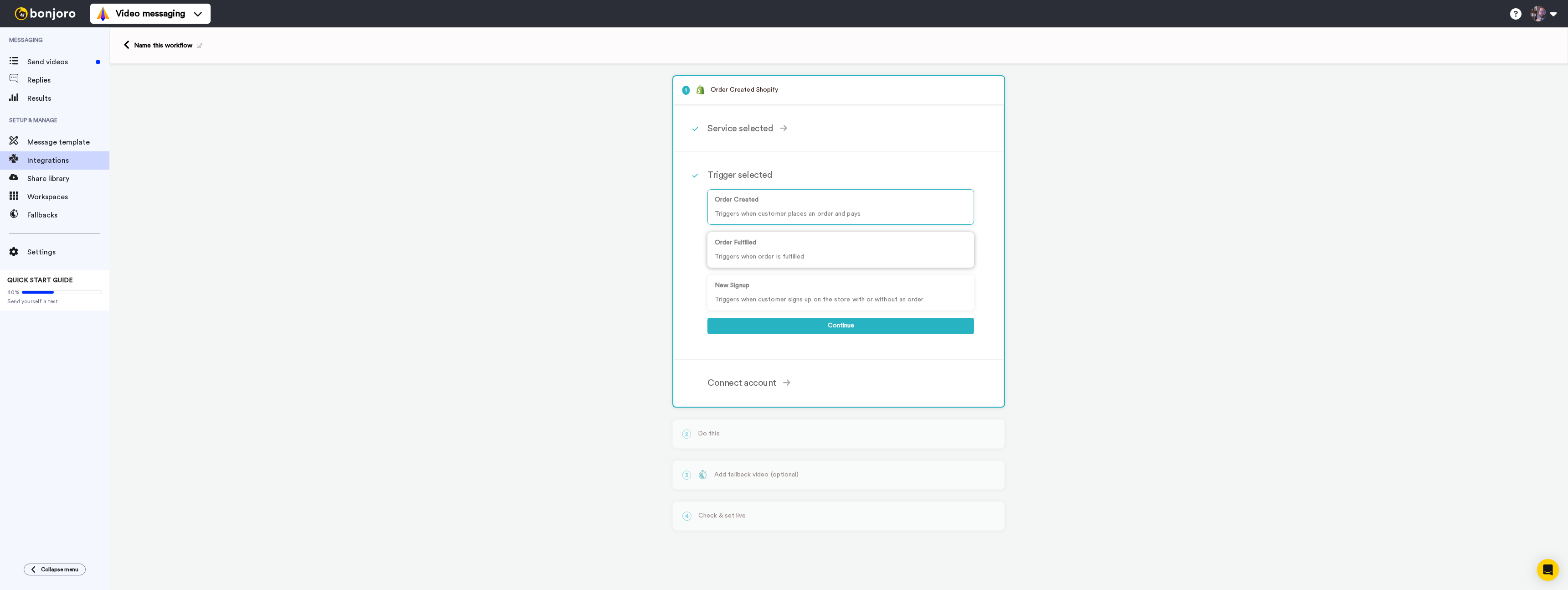
click at [763, 248] on div "Order Fulfilled Triggers when order is fulfilled" at bounding box center [841, 250] width 267 height 35
click at [758, 388] on div "Connect account" at bounding box center [841, 383] width 267 height 13
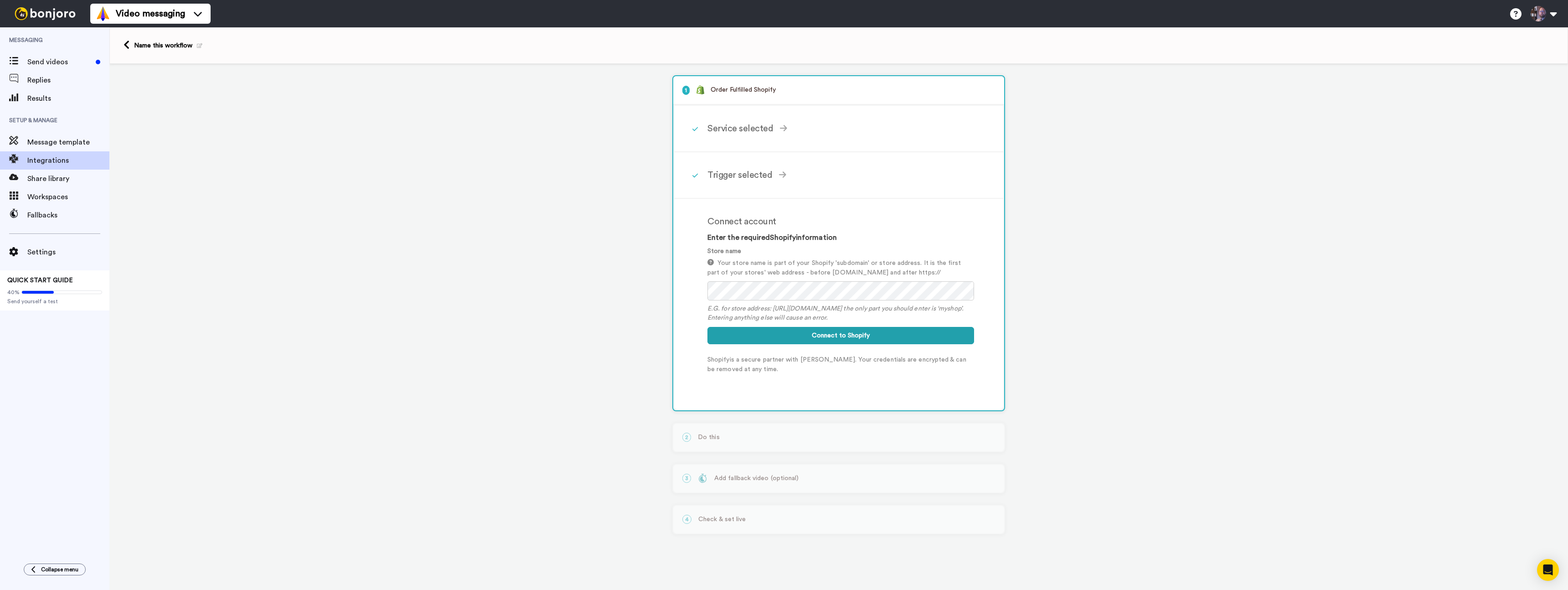
drag, startPoint x: 852, startPoint y: 339, endPoint x: 882, endPoint y: 261, distance: 83.6
click at [852, 339] on button "Connect to Shopify" at bounding box center [841, 335] width 267 height 17
click at [824, 332] on button "Connect to Shopify" at bounding box center [841, 335] width 267 height 17
click at [735, 178] on div "Trigger selected" at bounding box center [841, 175] width 267 height 13
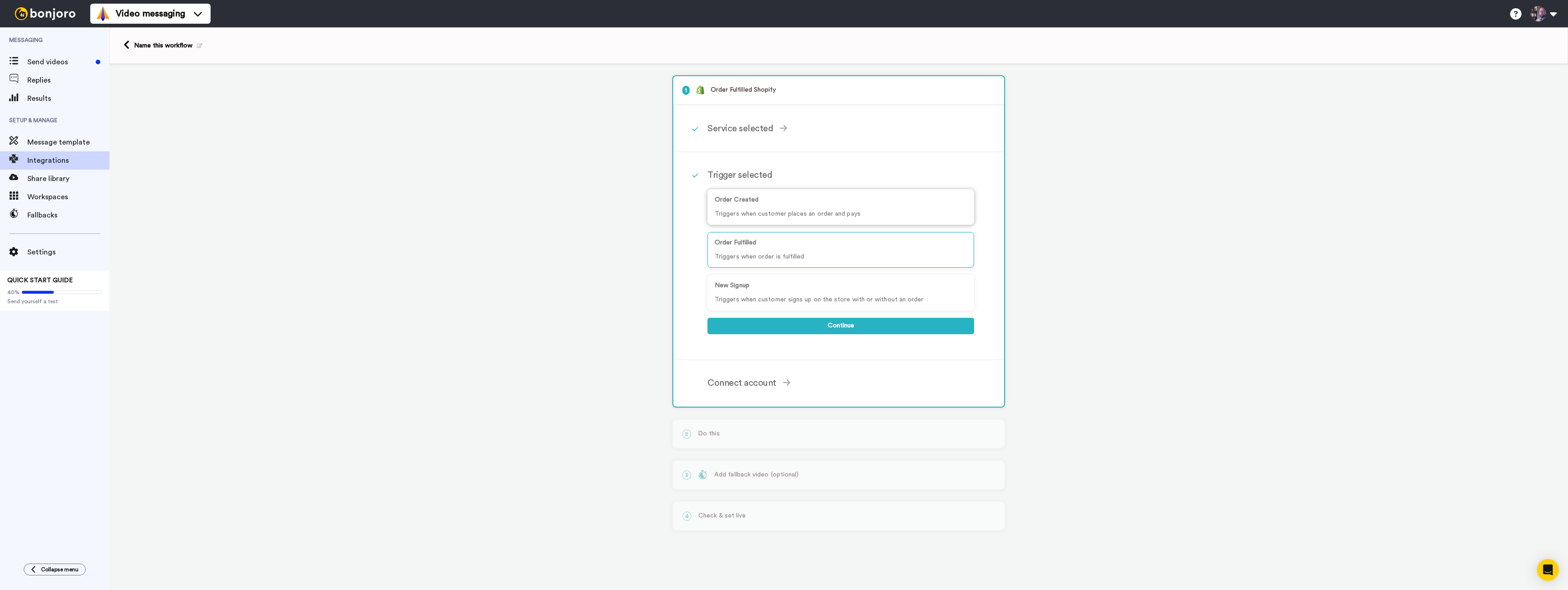
click at [763, 212] on p "Triggers when customer places an order and pays" at bounding box center [841, 214] width 252 height 10
click at [770, 244] on p "Order Fulfilled" at bounding box center [841, 243] width 252 height 10
click at [803, 328] on button "Continue" at bounding box center [841, 326] width 267 height 16
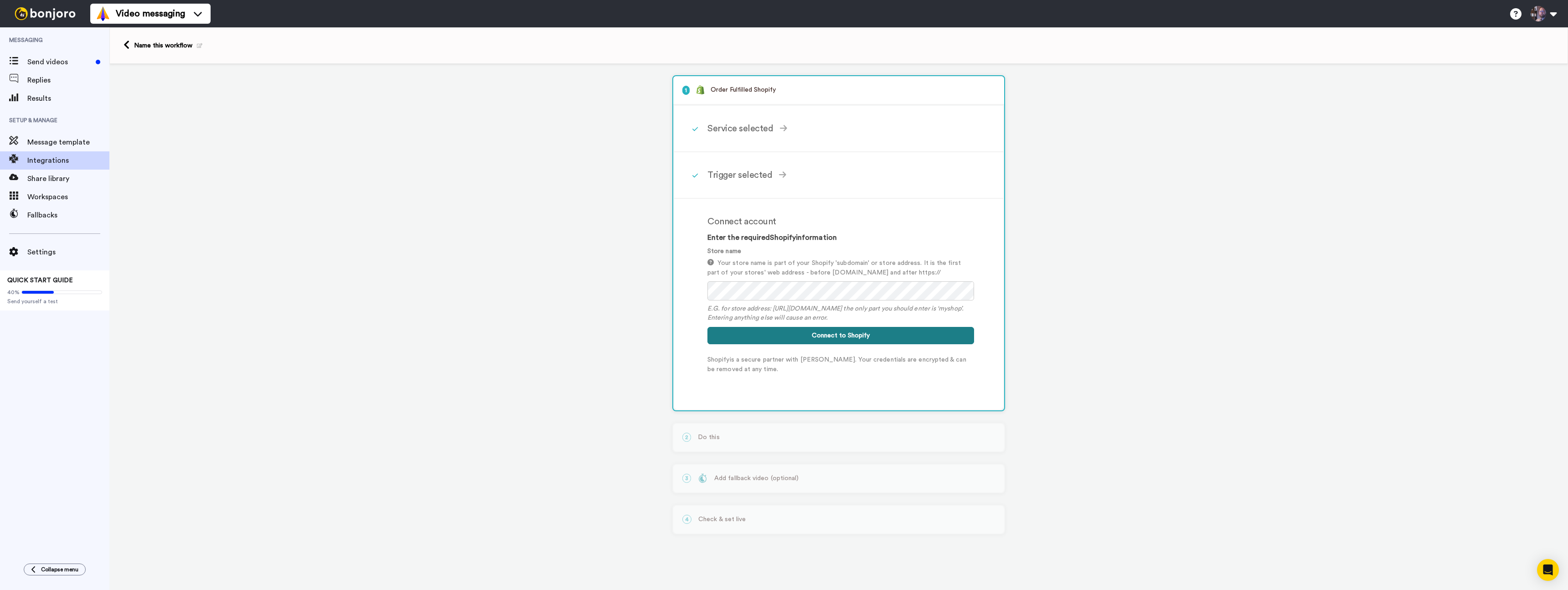
click at [763, 341] on button "Connect to Shopify" at bounding box center [841, 335] width 267 height 17
click at [707, 327] on button "Connect to Shopify" at bounding box center [841, 335] width 267 height 17
click at [814, 335] on button "Connect to Shopify" at bounding box center [841, 335] width 267 height 17
click at [43, 180] on span "Share library" at bounding box center [68, 179] width 82 height 11
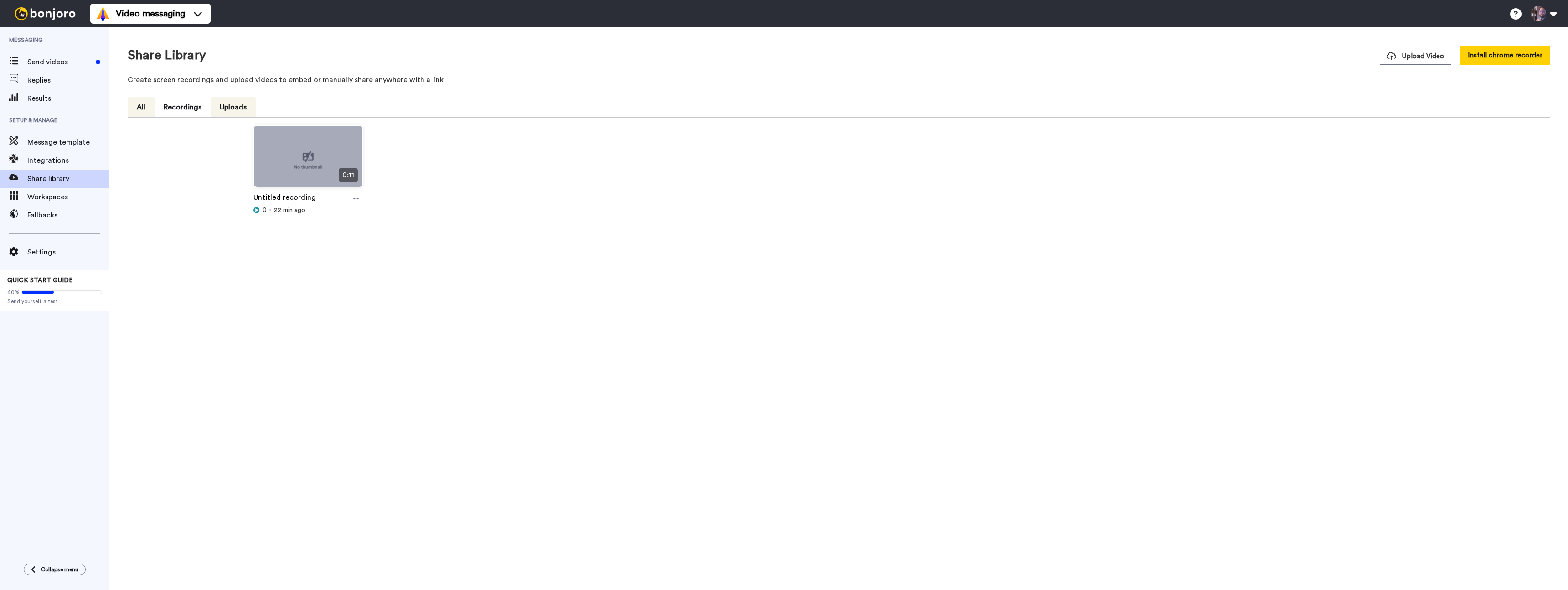
click at [225, 111] on button "Uploads" at bounding box center [233, 107] width 45 height 20
click at [305, 166] on img at bounding box center [308, 160] width 108 height 69
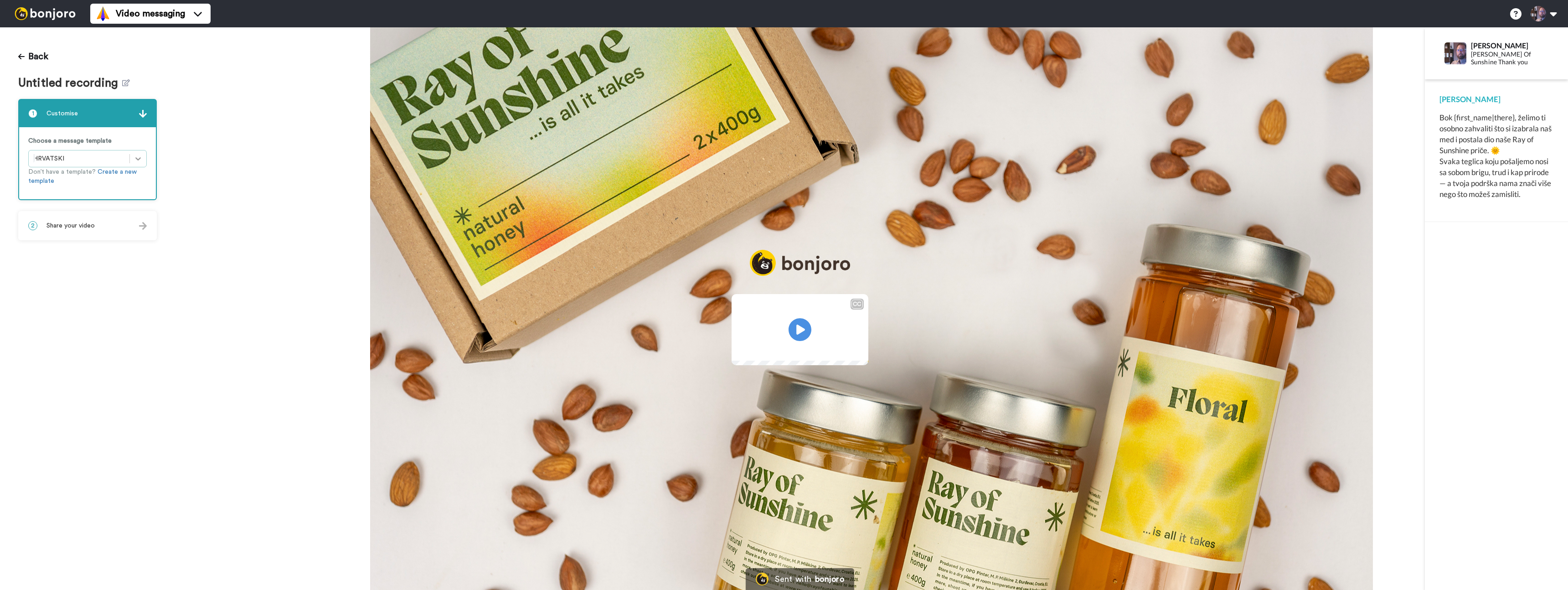
click at [135, 159] on icon at bounding box center [138, 158] width 9 height 9
click at [1454, 55] on img at bounding box center [1455, 54] width 22 height 22
click at [1469, 121] on div "Bok {first_name|there}, želimo ti osobno zahvaliti što si izabrala naš med i po…" at bounding box center [1496, 156] width 114 height 88
drag, startPoint x: 1460, startPoint y: 118, endPoint x: 1466, endPoint y: 117, distance: 6.1
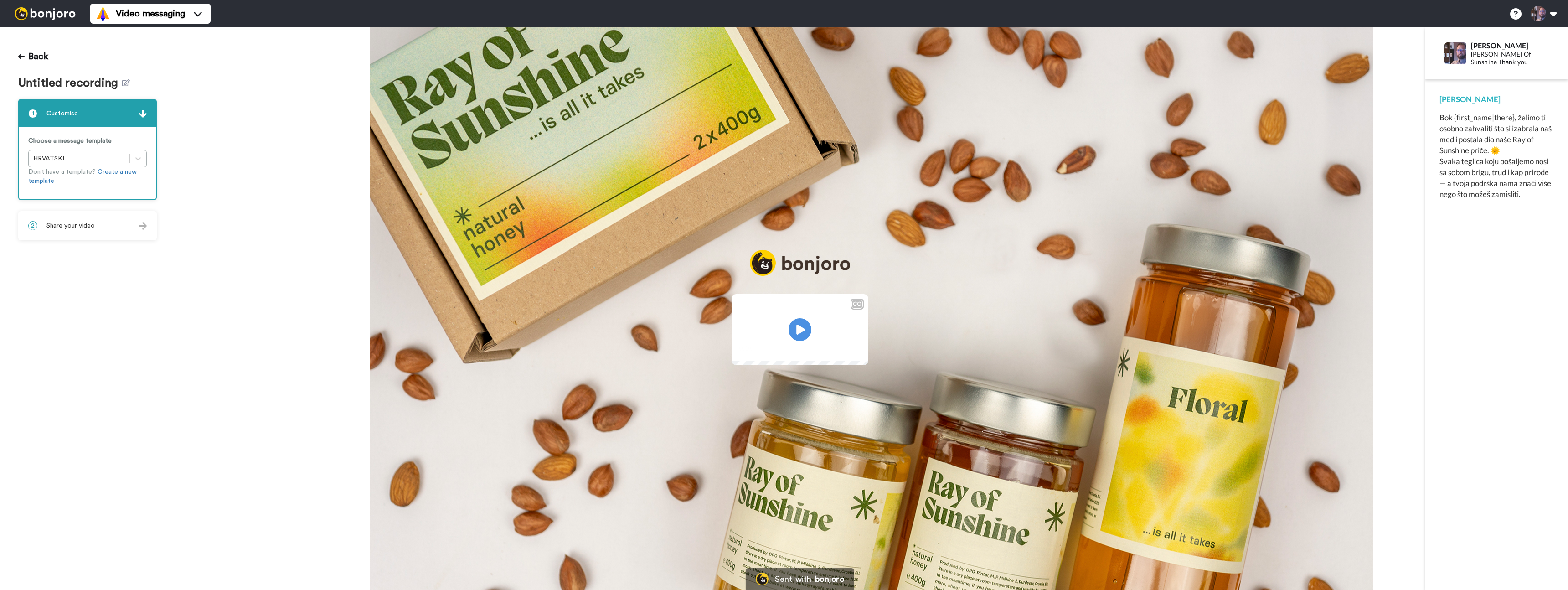
click at [1462, 117] on div "Bok {first_name|there}, želimo ti osobno zahvaliti što si izabrala naš med i po…" at bounding box center [1496, 156] width 114 height 88
click at [152, 12] on span "Video messaging" at bounding box center [150, 13] width 69 height 13
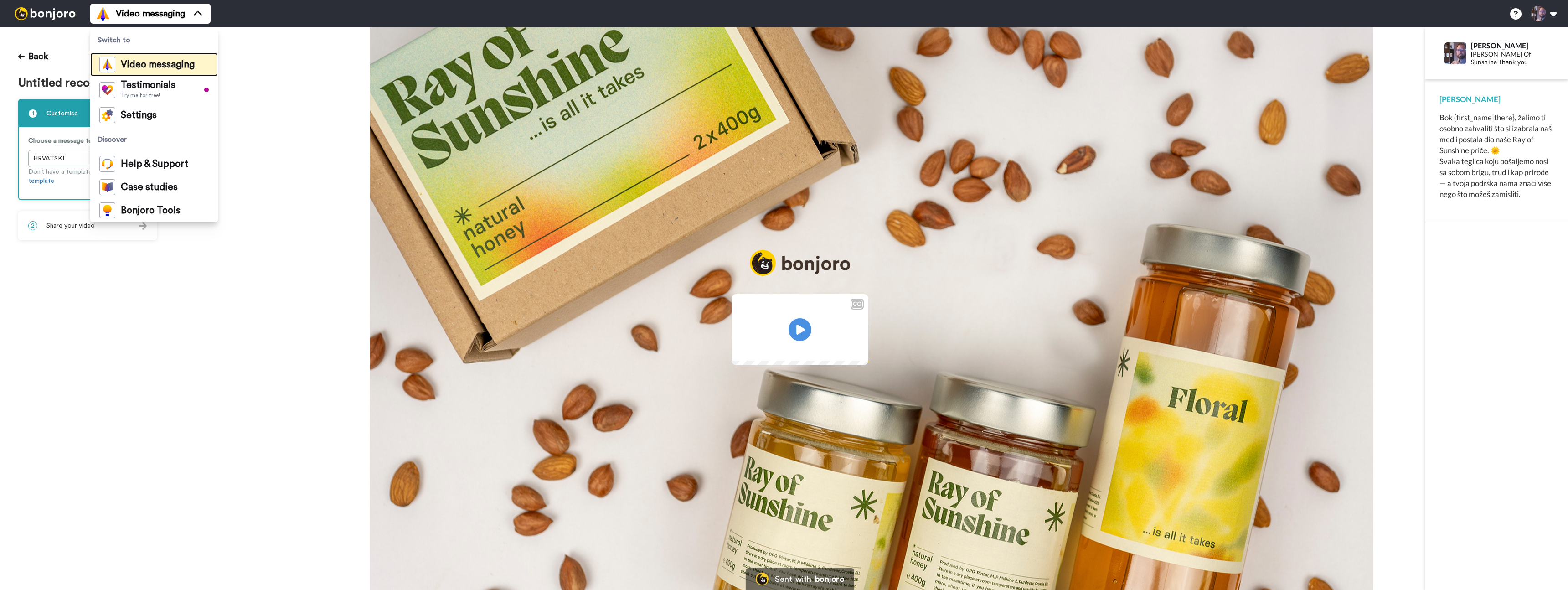
click at [152, 68] on span "Video messaging" at bounding box center [157, 65] width 74 height 9
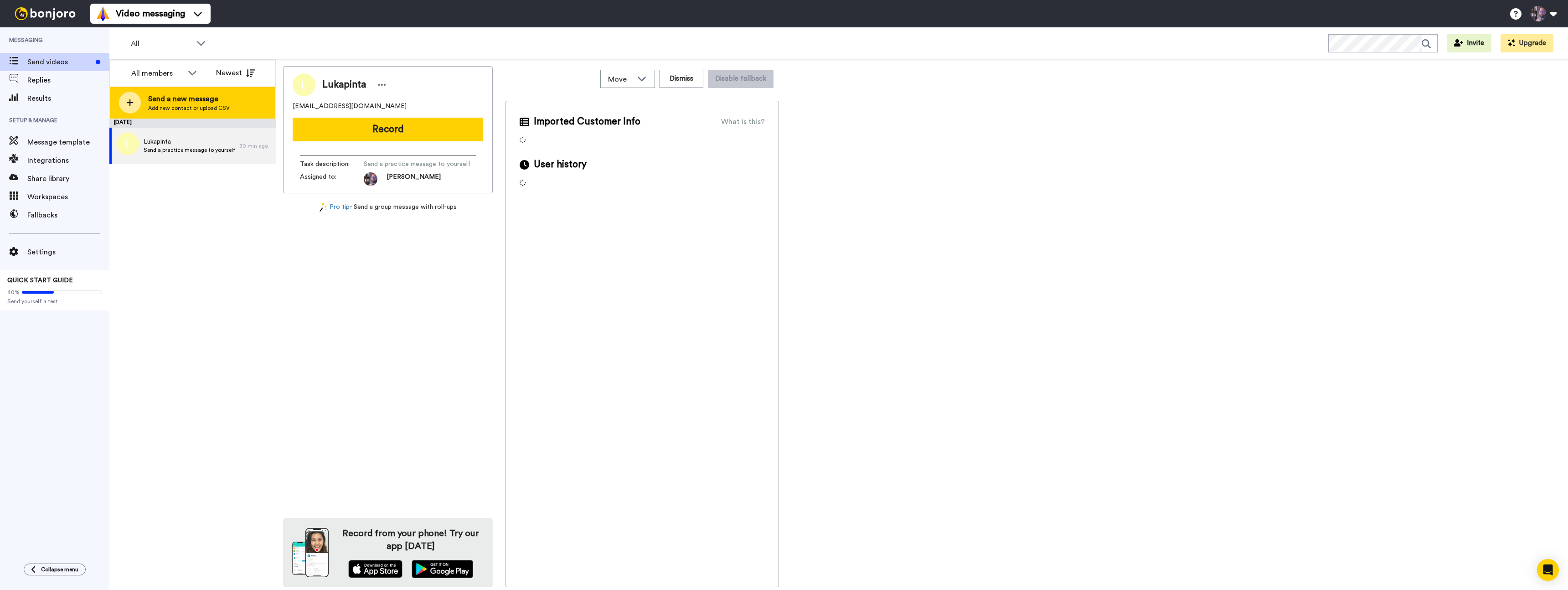
click at [177, 108] on span "Add new contact or upload CSV" at bounding box center [189, 108] width 82 height 7
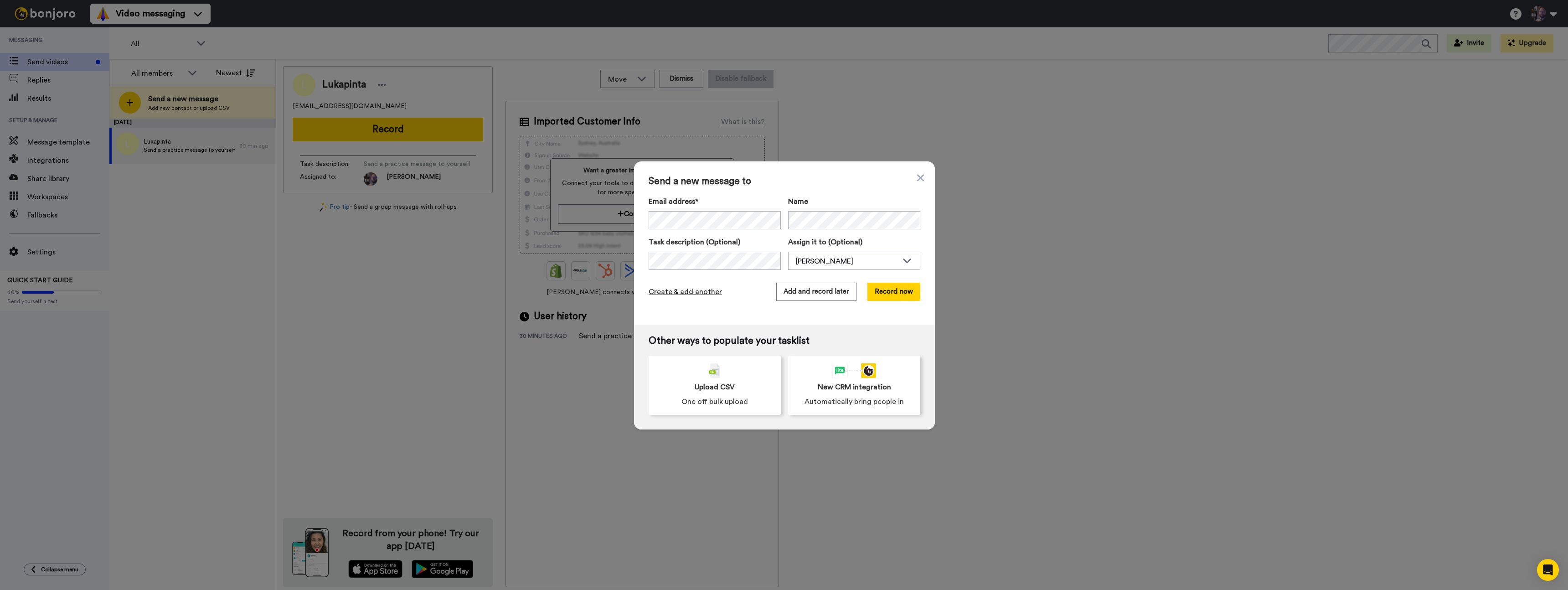
click at [696, 293] on span "Create & add another" at bounding box center [685, 292] width 74 height 11
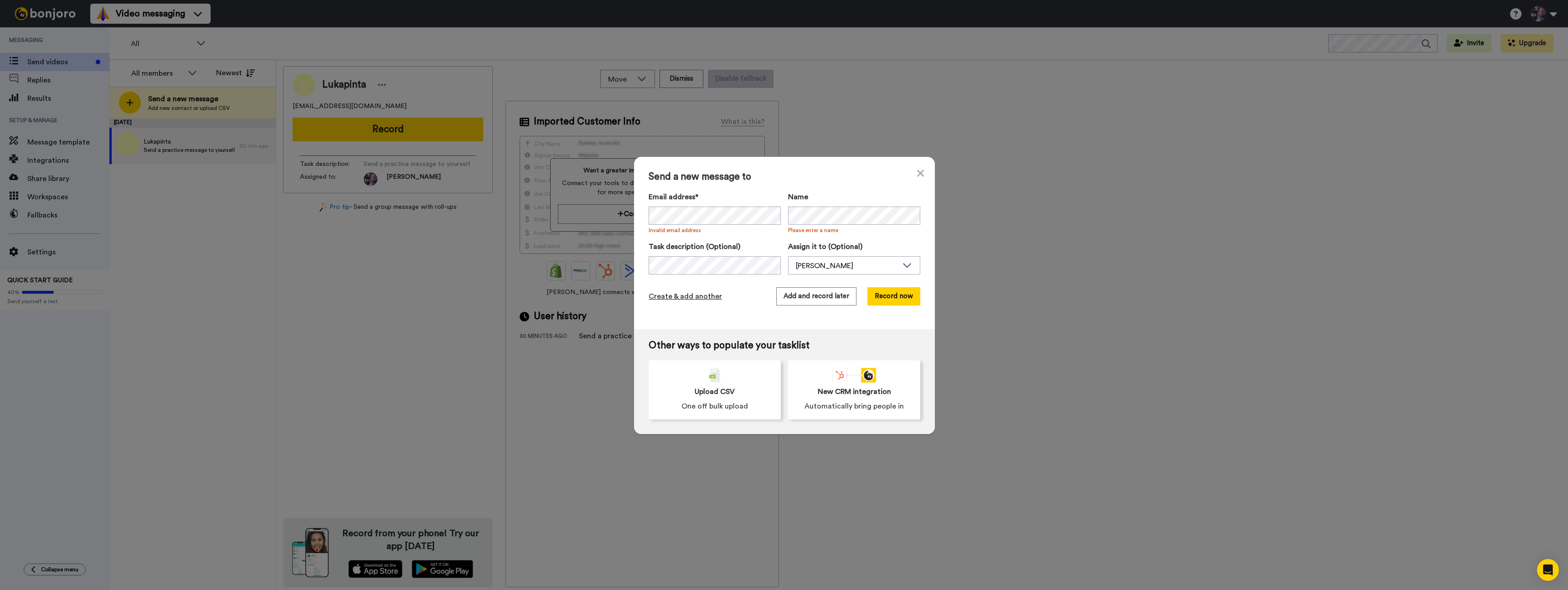
click at [681, 298] on span "Create & add another" at bounding box center [685, 297] width 74 height 11
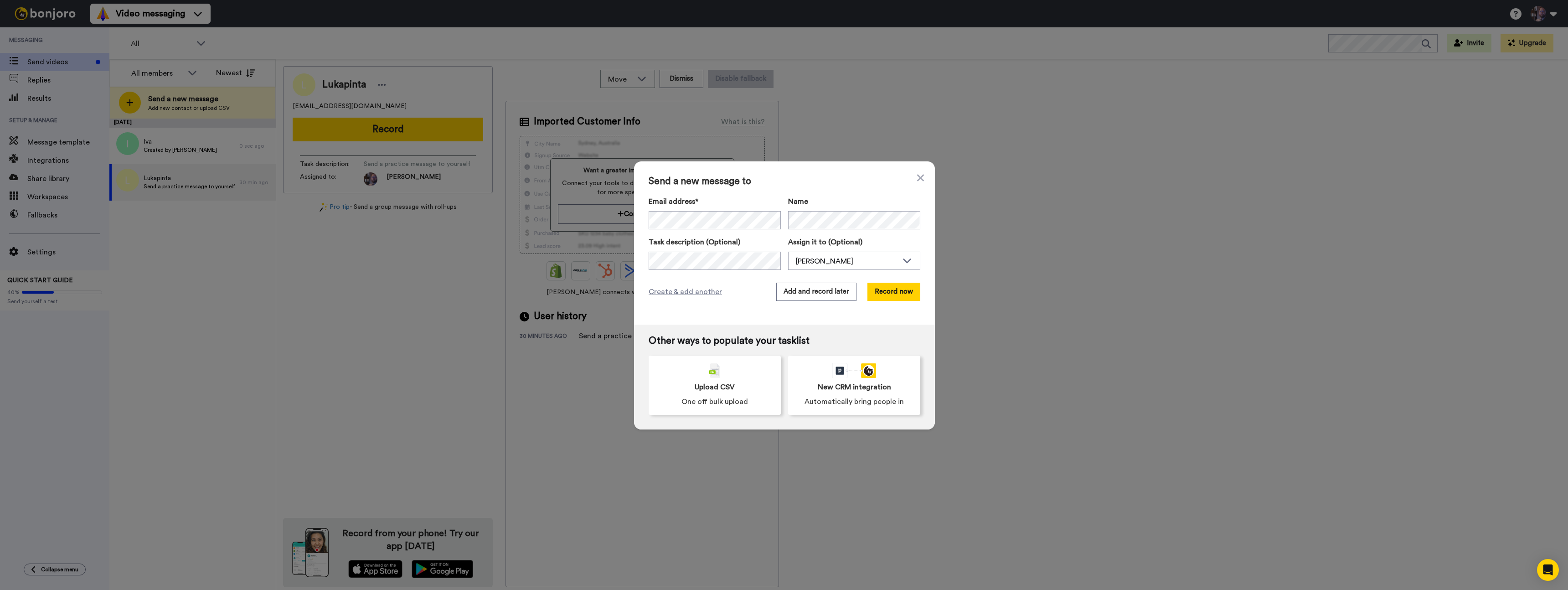
drag, startPoint x: 915, startPoint y: 177, endPoint x: 933, endPoint y: 208, distance: 35.8
click at [917, 177] on icon at bounding box center [920, 178] width 7 height 11
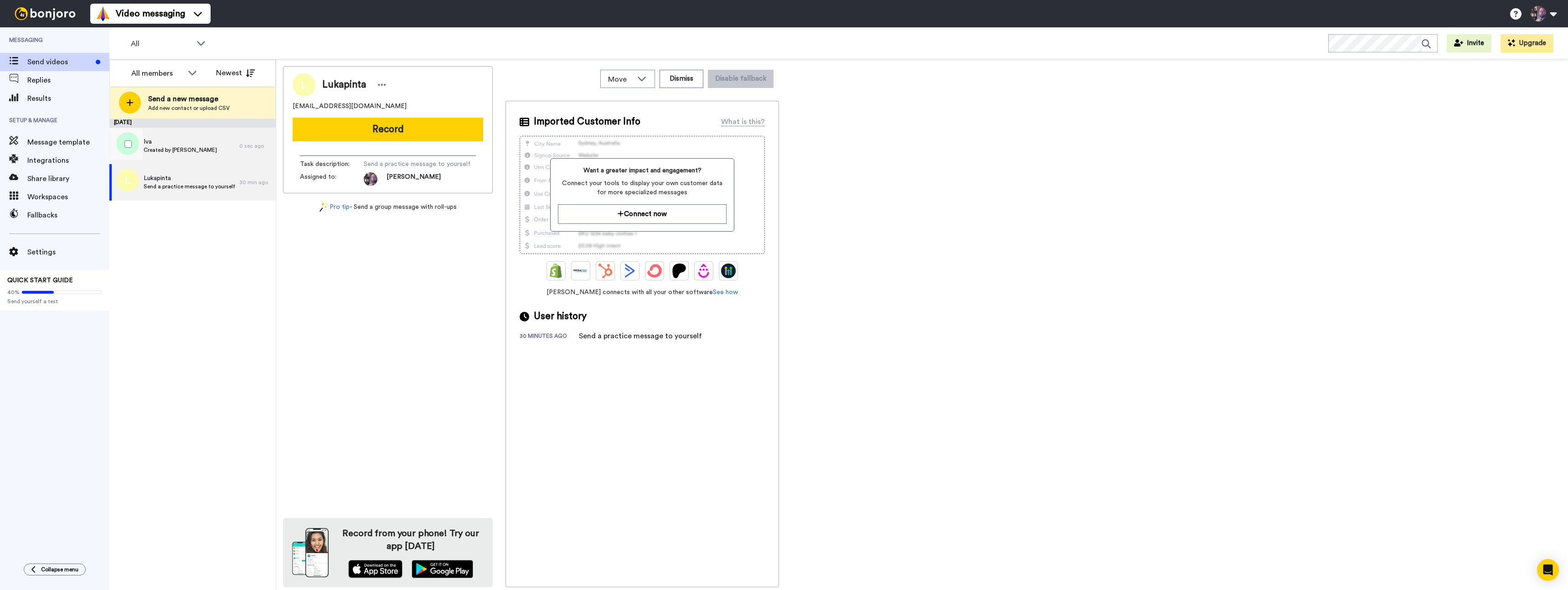
click at [215, 150] on div "Iva Created by Luka Pintar" at bounding box center [174, 146] width 130 height 37
click at [650, 76] on div "Move" at bounding box center [628, 79] width 54 height 17
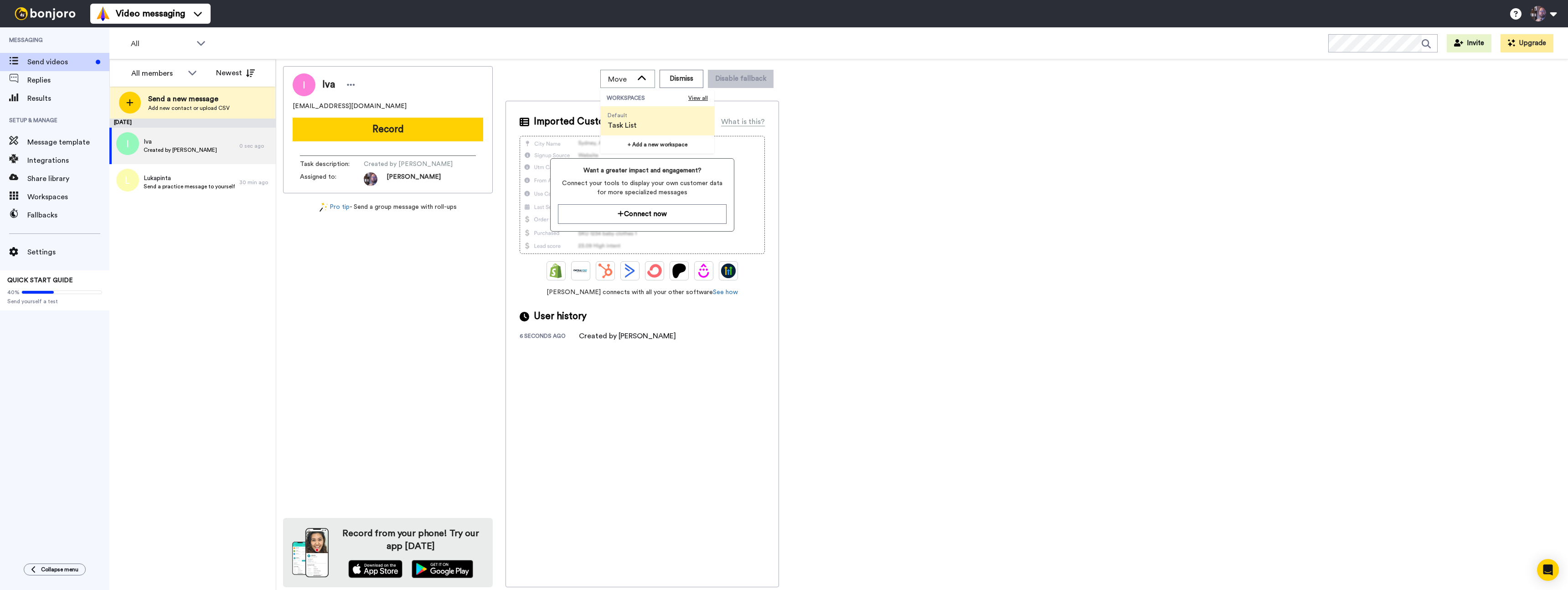
click at [947, 158] on div "Iva iki.kramba@gmail.com Record Task description : Created by Luka Pintar Assig…" at bounding box center [922, 327] width 1278 height 521
click at [172, 147] on span "Created by Luka Pintar" at bounding box center [180, 150] width 74 height 7
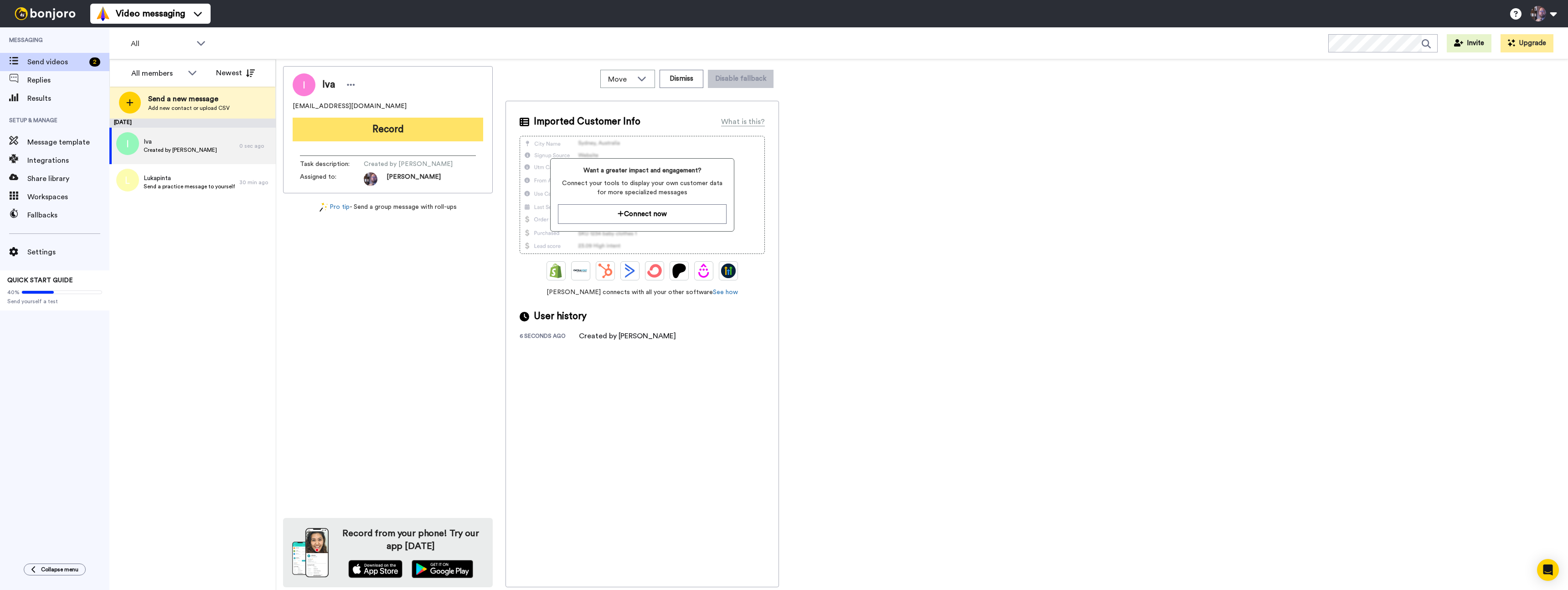
click at [382, 130] on button "Record" at bounding box center [388, 129] width 191 height 24
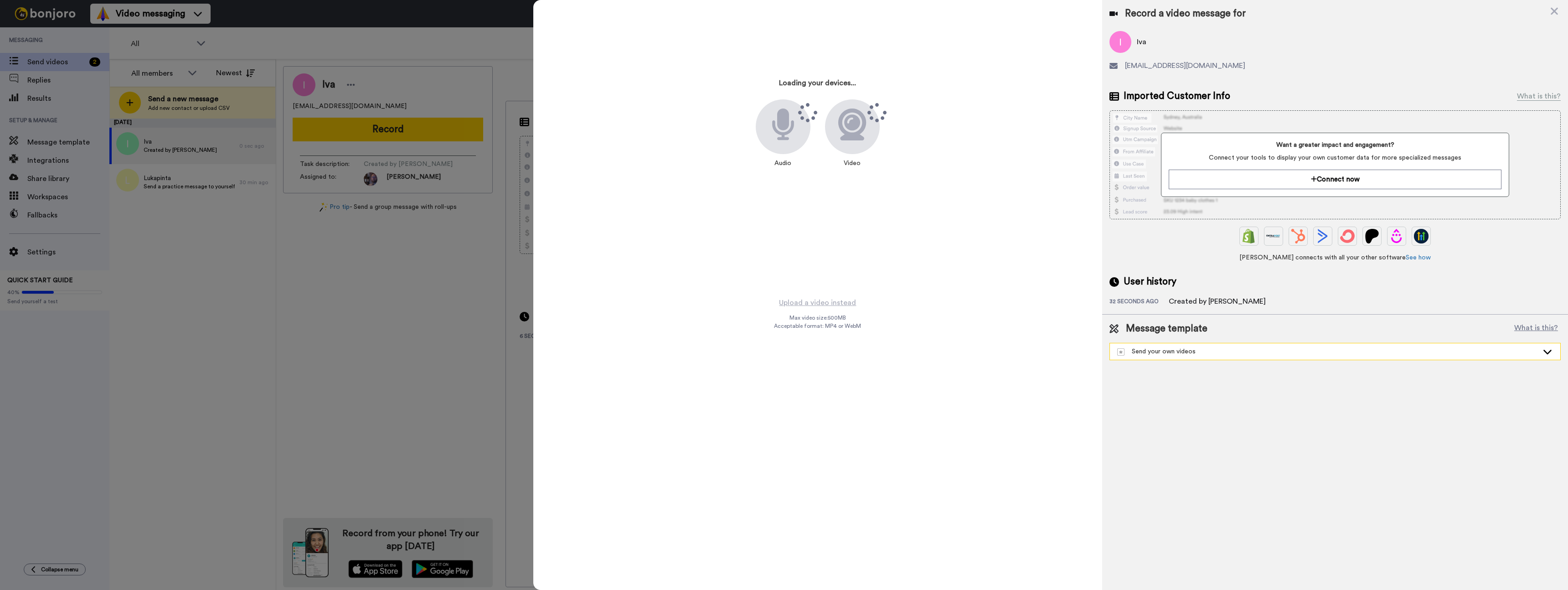
click at [1545, 353] on icon at bounding box center [1547, 351] width 11 height 9
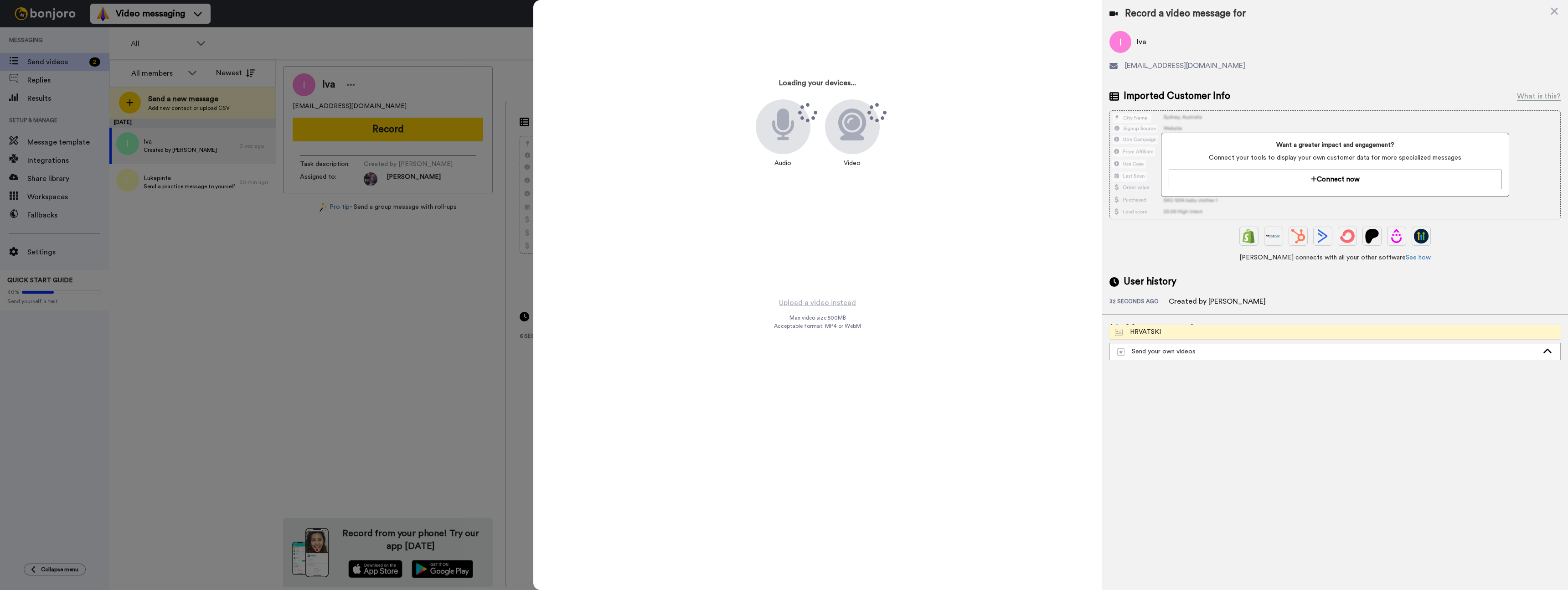
click at [1171, 329] on li "HRVATSKI" at bounding box center [1335, 332] width 451 height 15
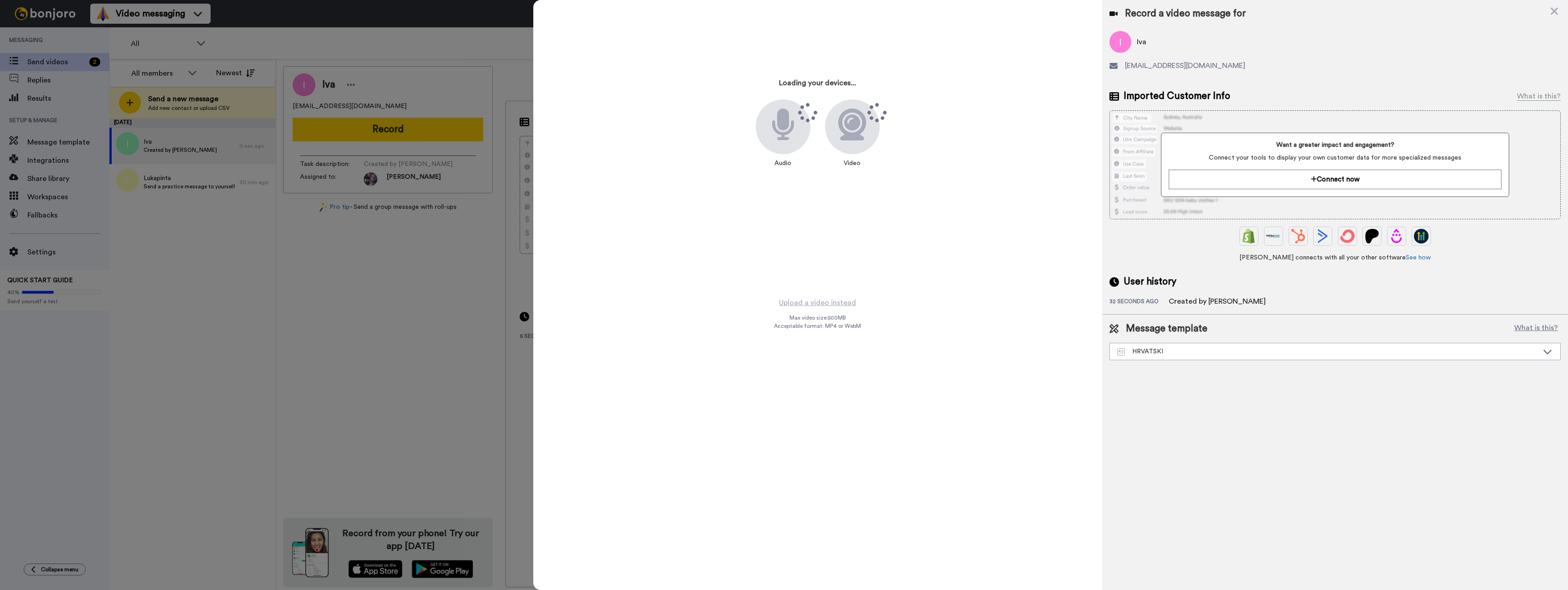
click at [808, 327] on span "Acceptable format: MP4 or WebM" at bounding box center [817, 326] width 87 height 7
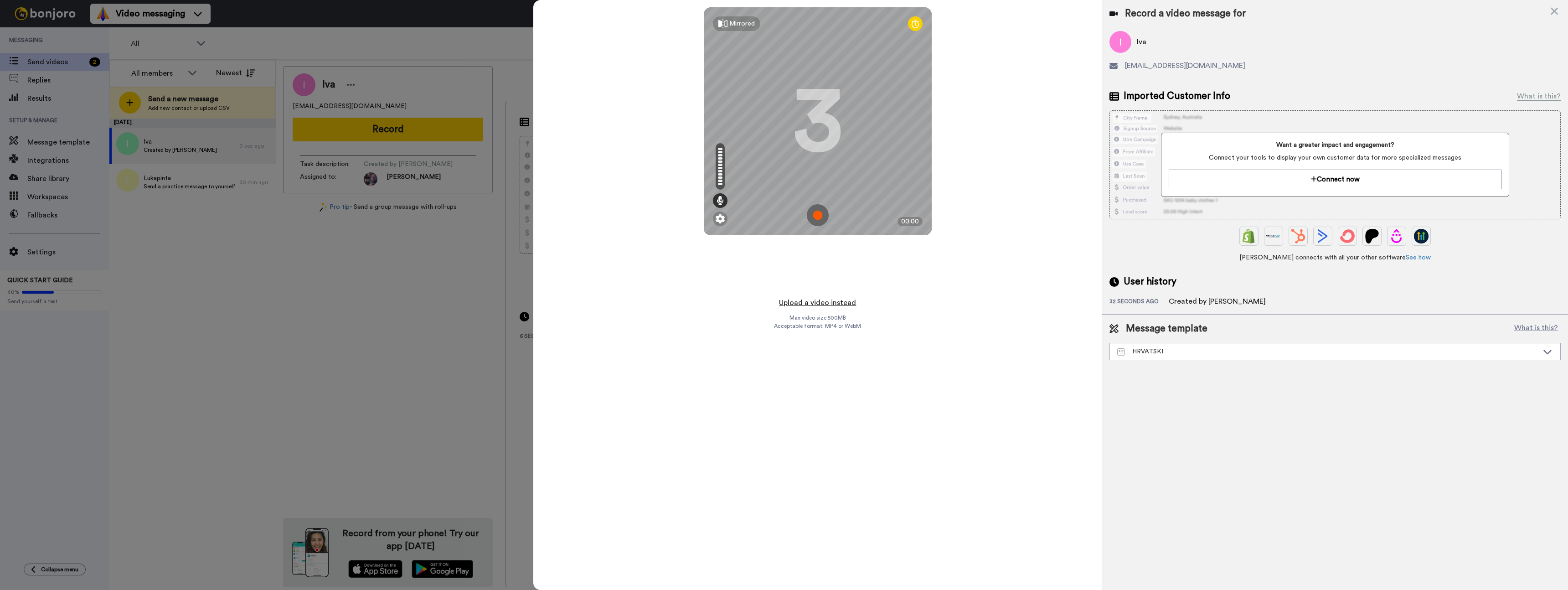
click at [828, 303] on button "Upload a video instead" at bounding box center [817, 302] width 83 height 12
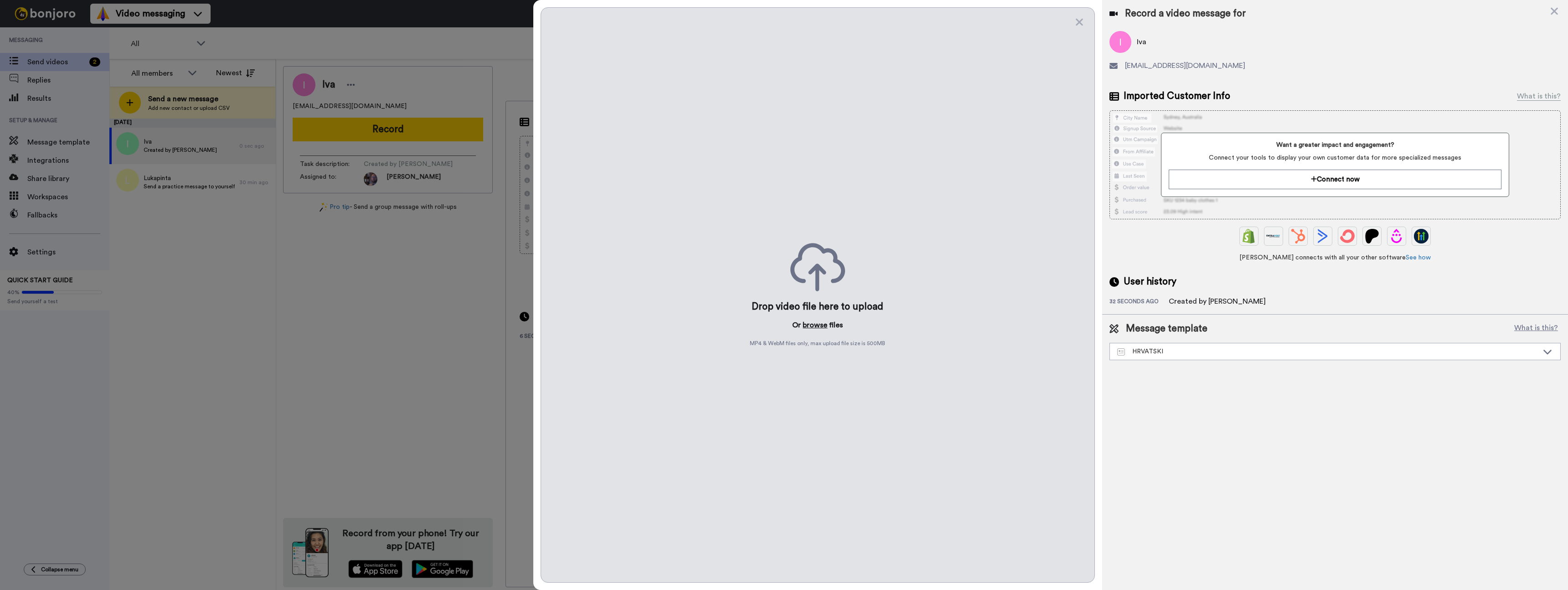
click at [817, 324] on button "browse" at bounding box center [815, 325] width 24 height 11
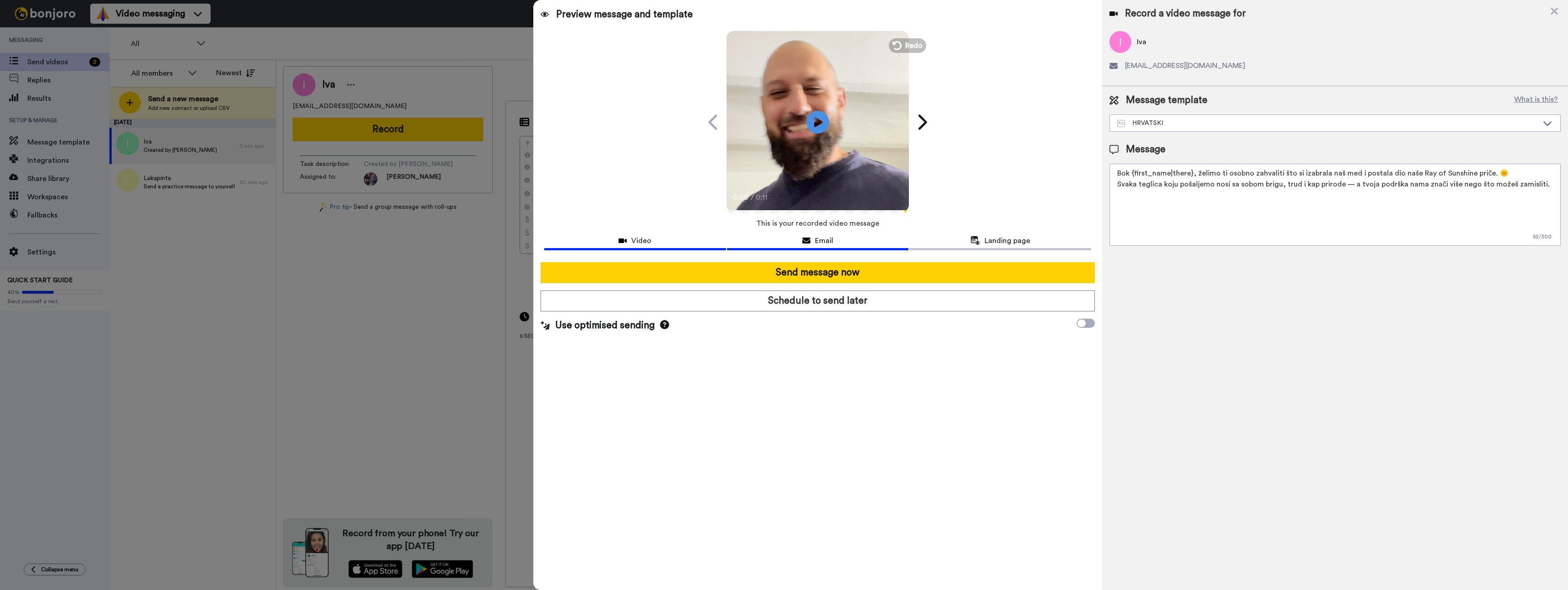
click at [816, 239] on span "Email" at bounding box center [824, 241] width 18 height 11
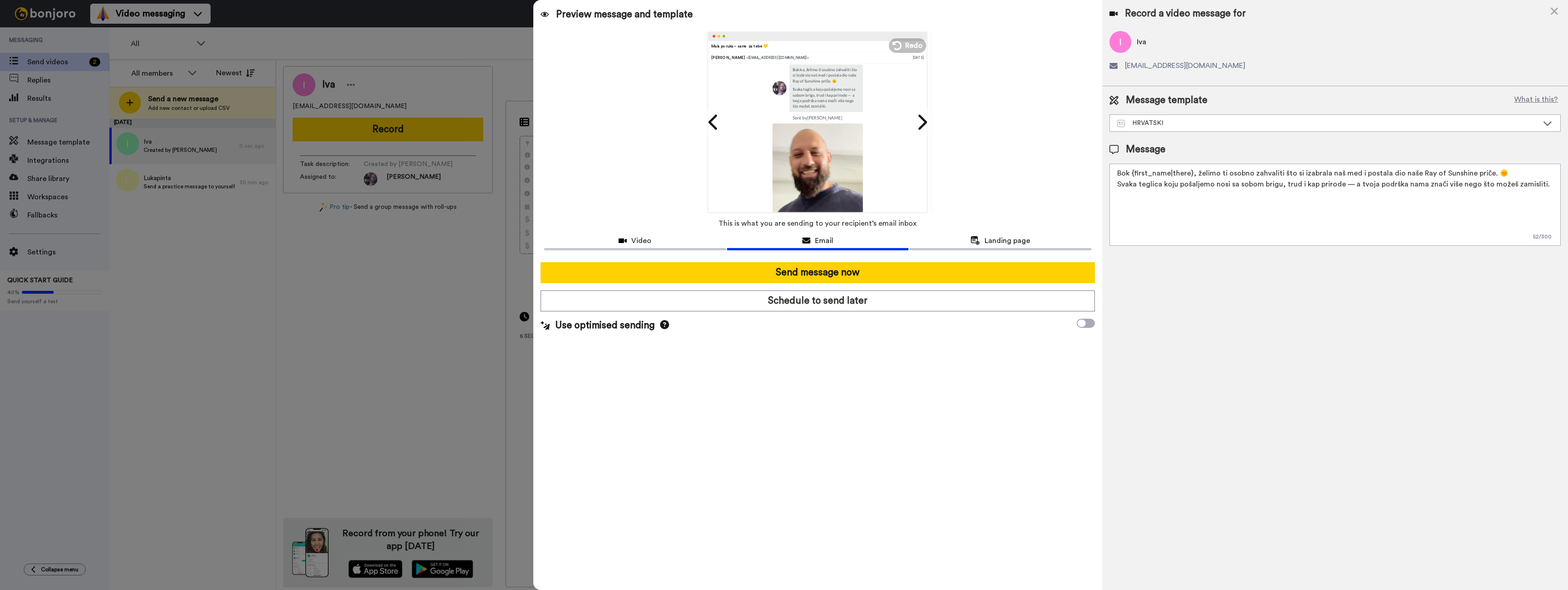
scroll to position [124, 0]
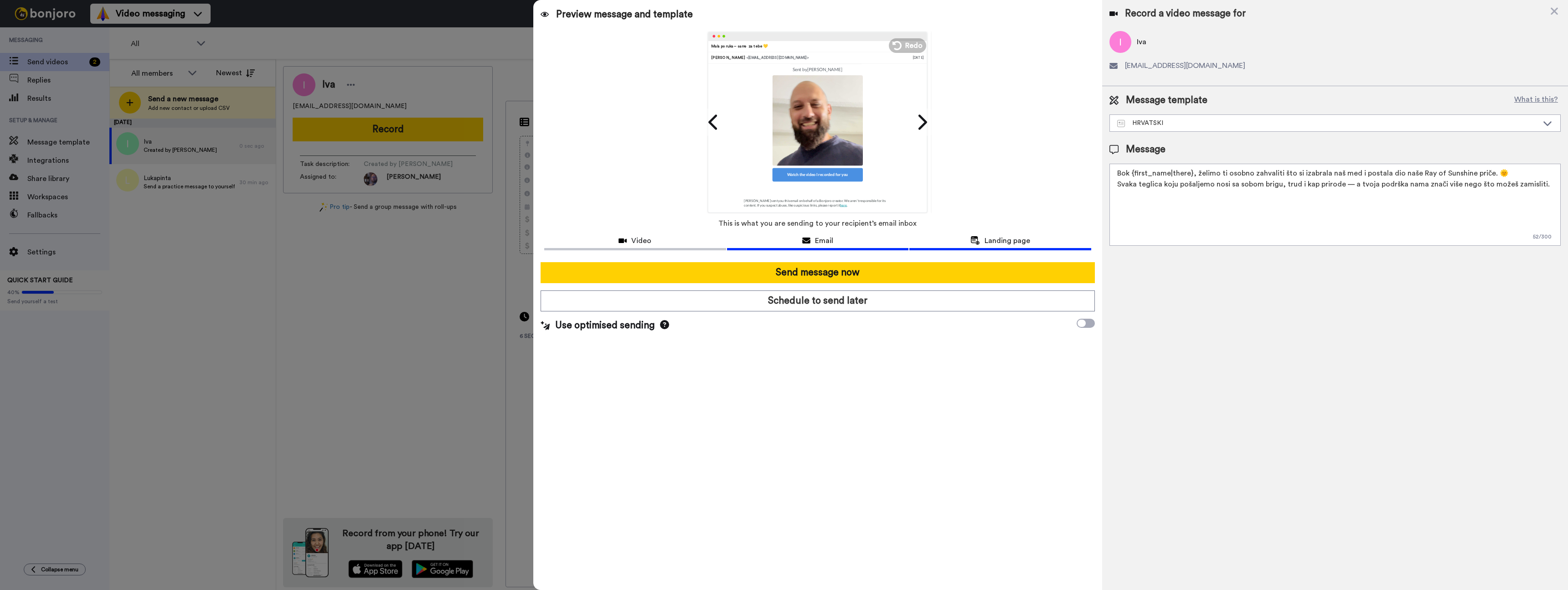
click at [1005, 242] on span "Landing page" at bounding box center [1007, 241] width 46 height 11
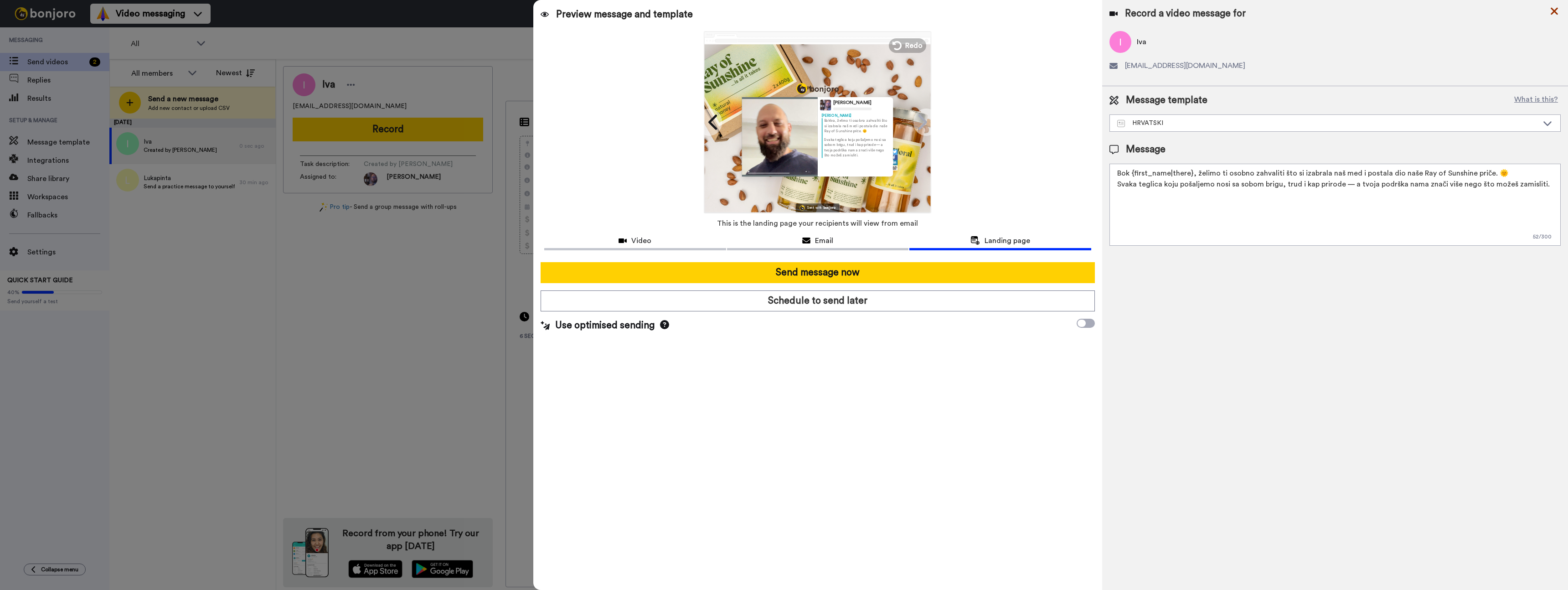
click at [1556, 15] on icon at bounding box center [1554, 11] width 9 height 12
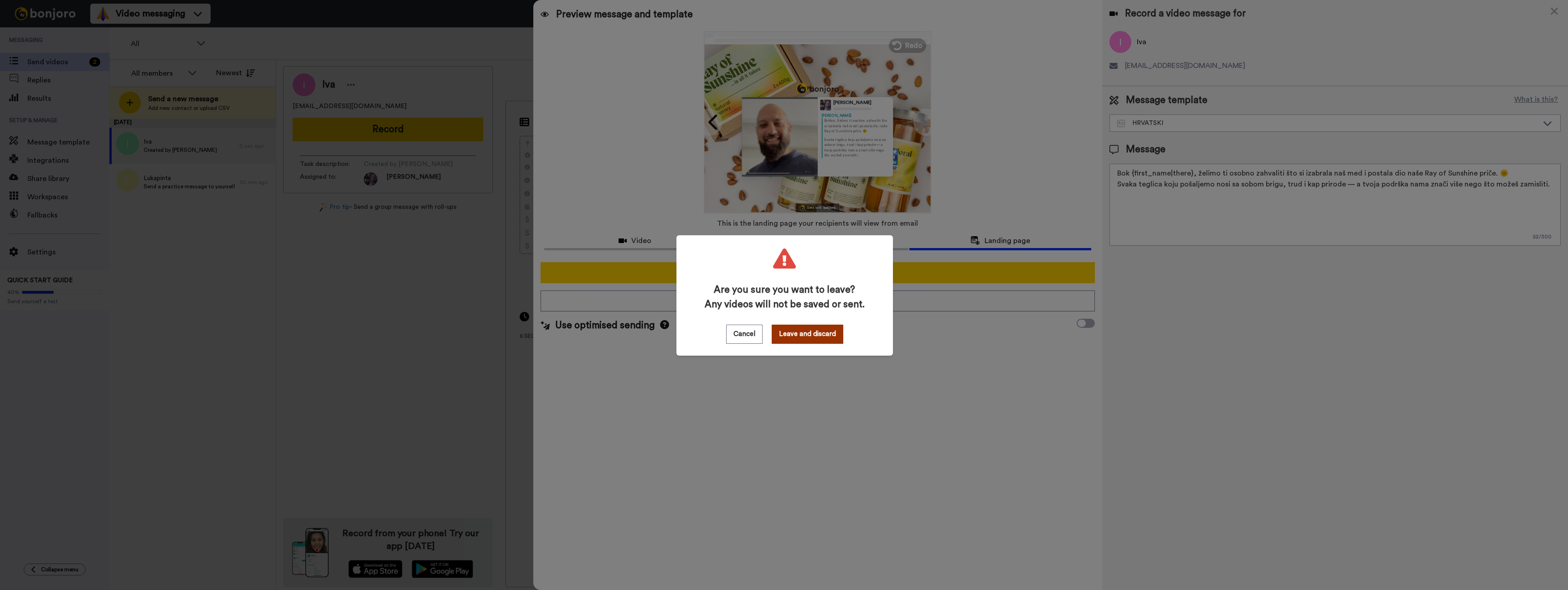
click at [784, 339] on button "Leave and discard" at bounding box center [808, 334] width 72 height 19
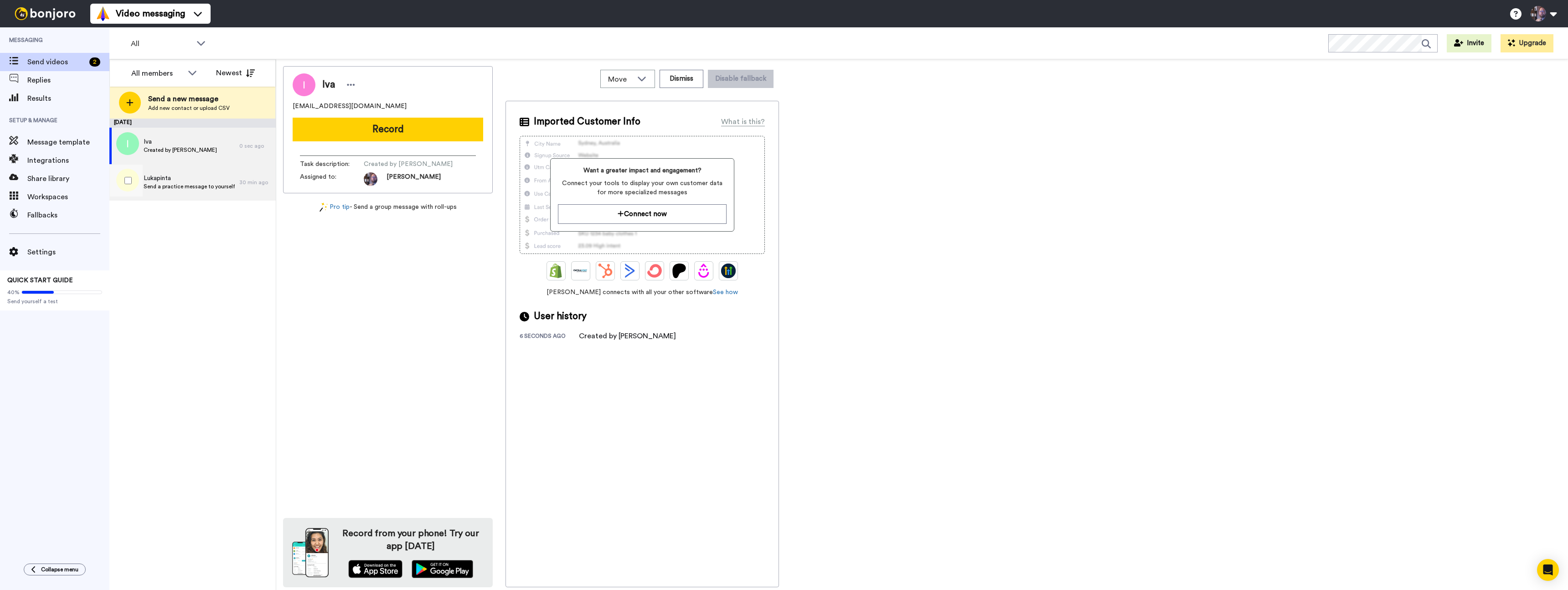
click at [160, 180] on span "Lukapinta" at bounding box center [189, 178] width 91 height 9
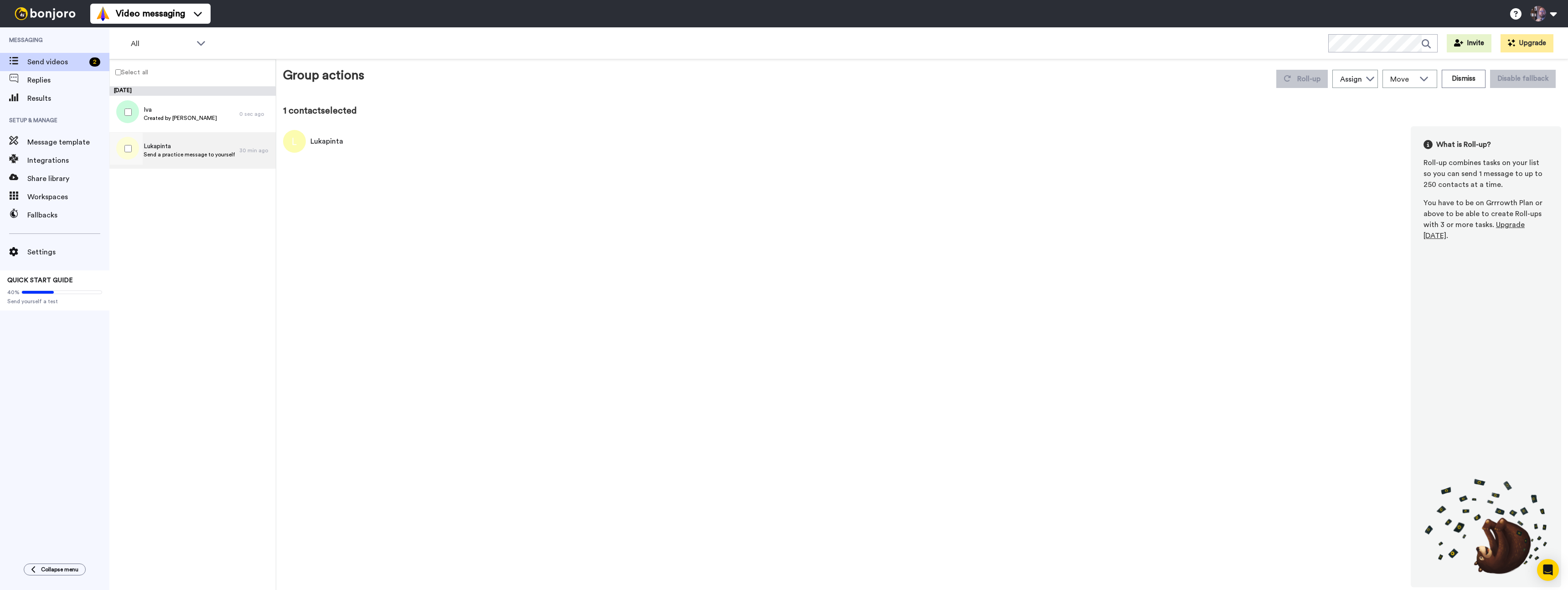
drag, startPoint x: 147, startPoint y: 144, endPoint x: 164, endPoint y: 152, distance: 18.8
click at [147, 144] on span "Lukapinta" at bounding box center [189, 146] width 91 height 9
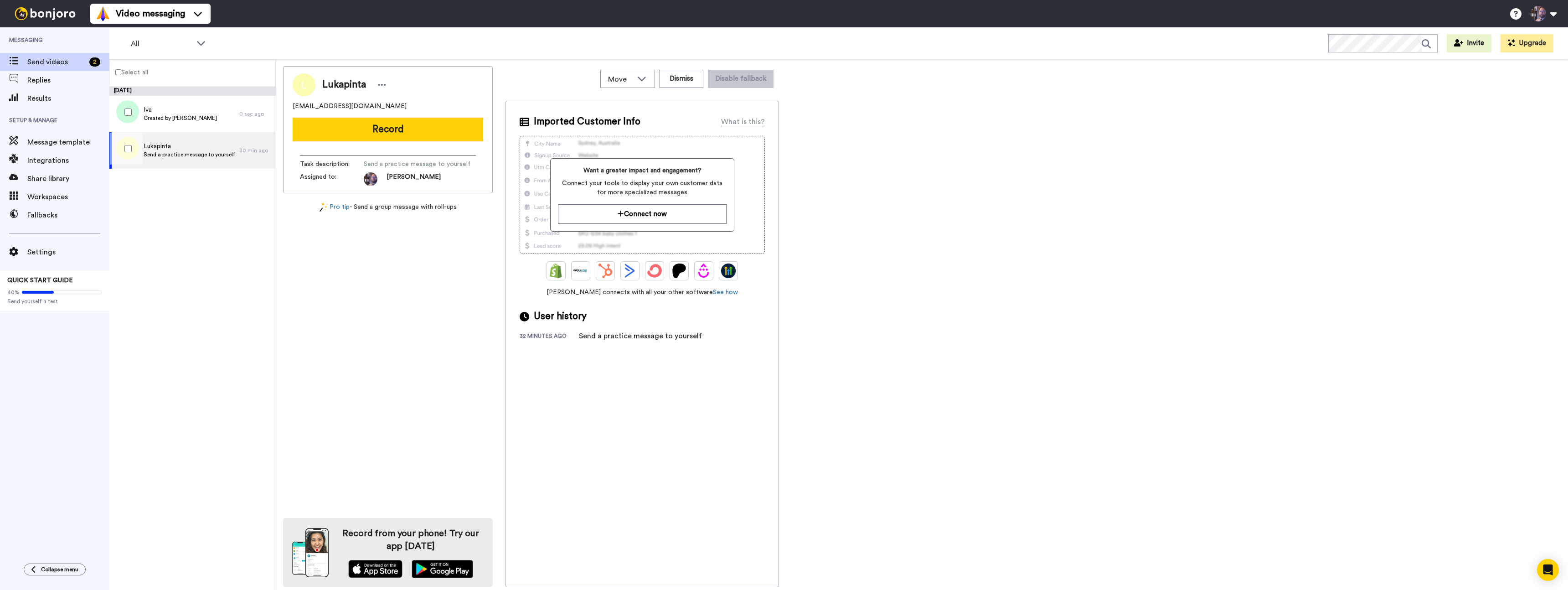
drag, startPoint x: 373, startPoint y: 138, endPoint x: 439, endPoint y: 149, distance: 66.9
click at [373, 138] on button "Record" at bounding box center [388, 129] width 191 height 24
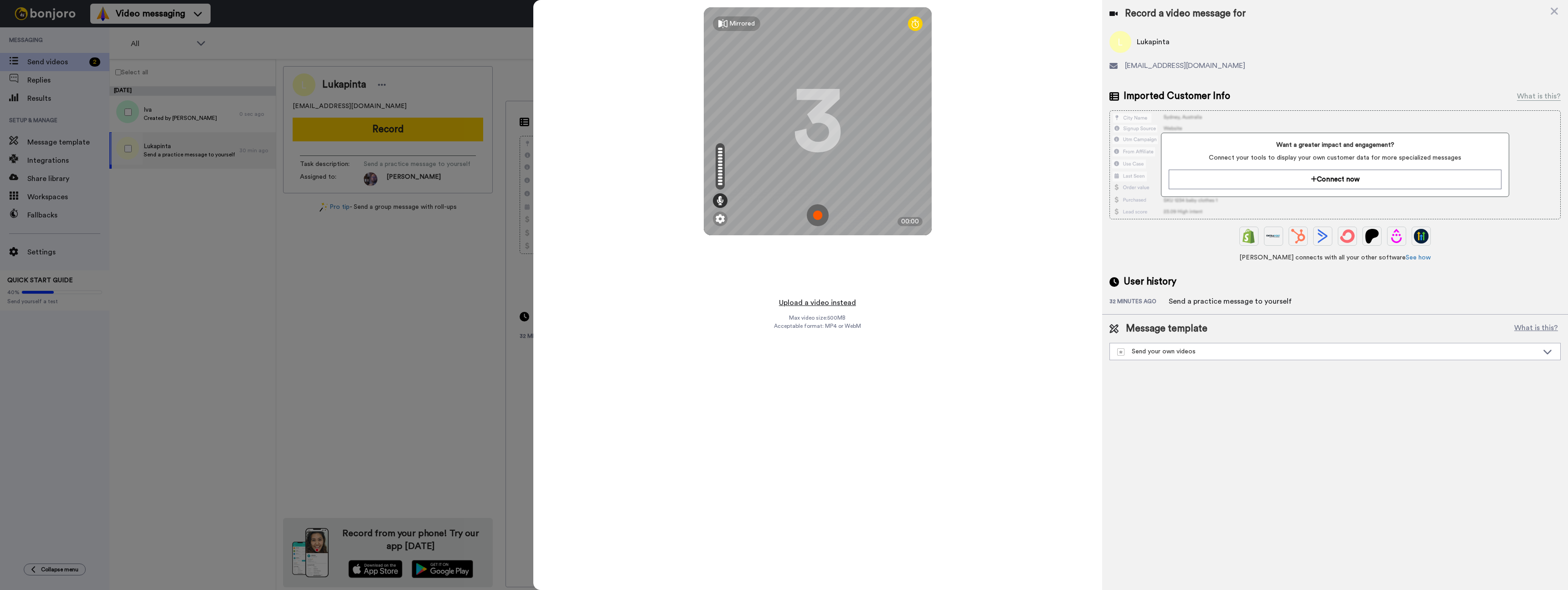
click at [823, 305] on button "Upload a video instead" at bounding box center [817, 302] width 83 height 12
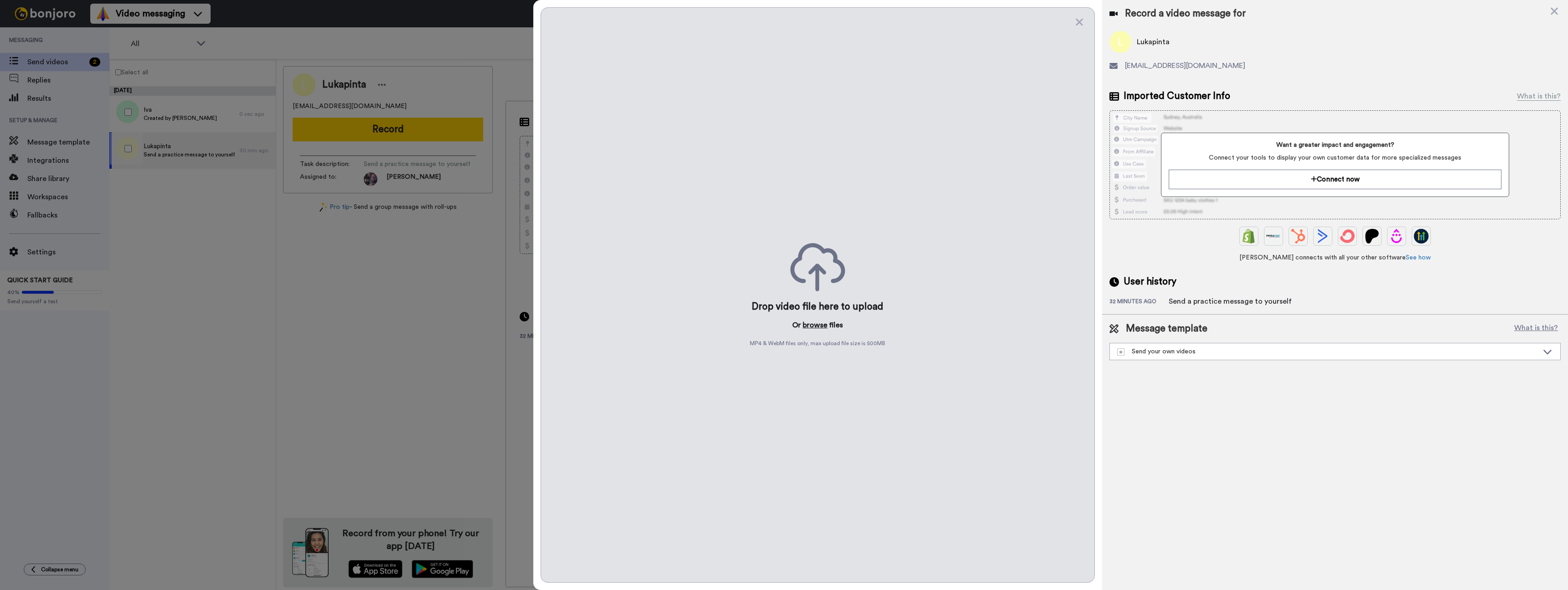
click at [817, 325] on button "browse" at bounding box center [815, 325] width 24 height 11
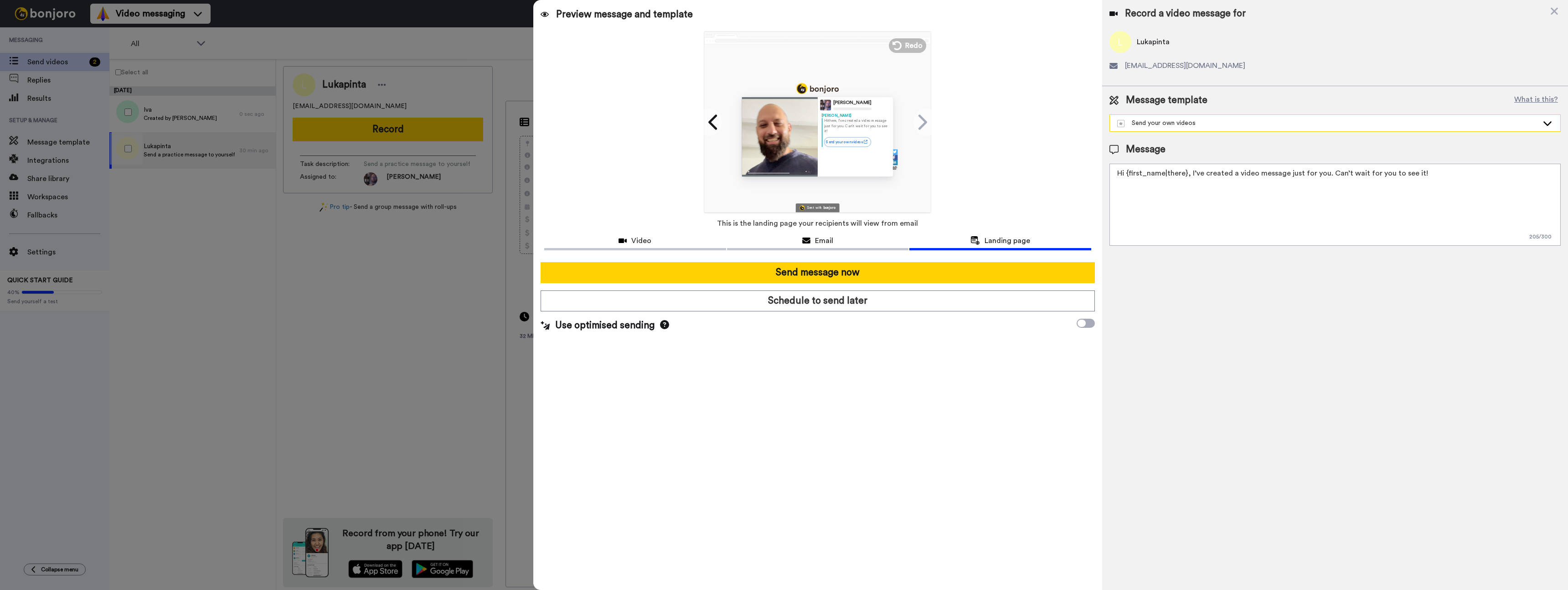
click at [1203, 124] on div "Send your own videos" at bounding box center [1328, 123] width 421 height 9
click at [1182, 139] on li "HRVATSKI" at bounding box center [1335, 144] width 451 height 15
type textarea "Bok {first_name|there}, želimo ti osobno zahvaliti što si izabrala naš med i po…"
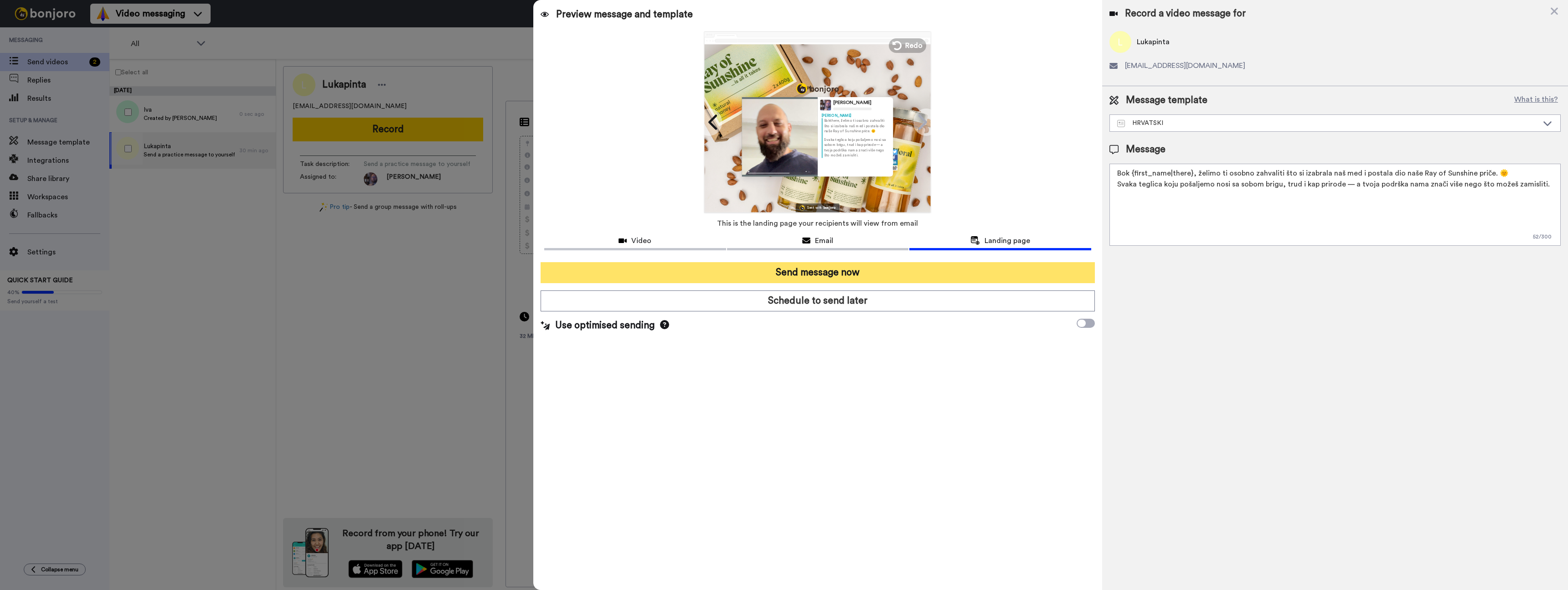
click at [821, 275] on button "Send message now" at bounding box center [817, 273] width 555 height 21
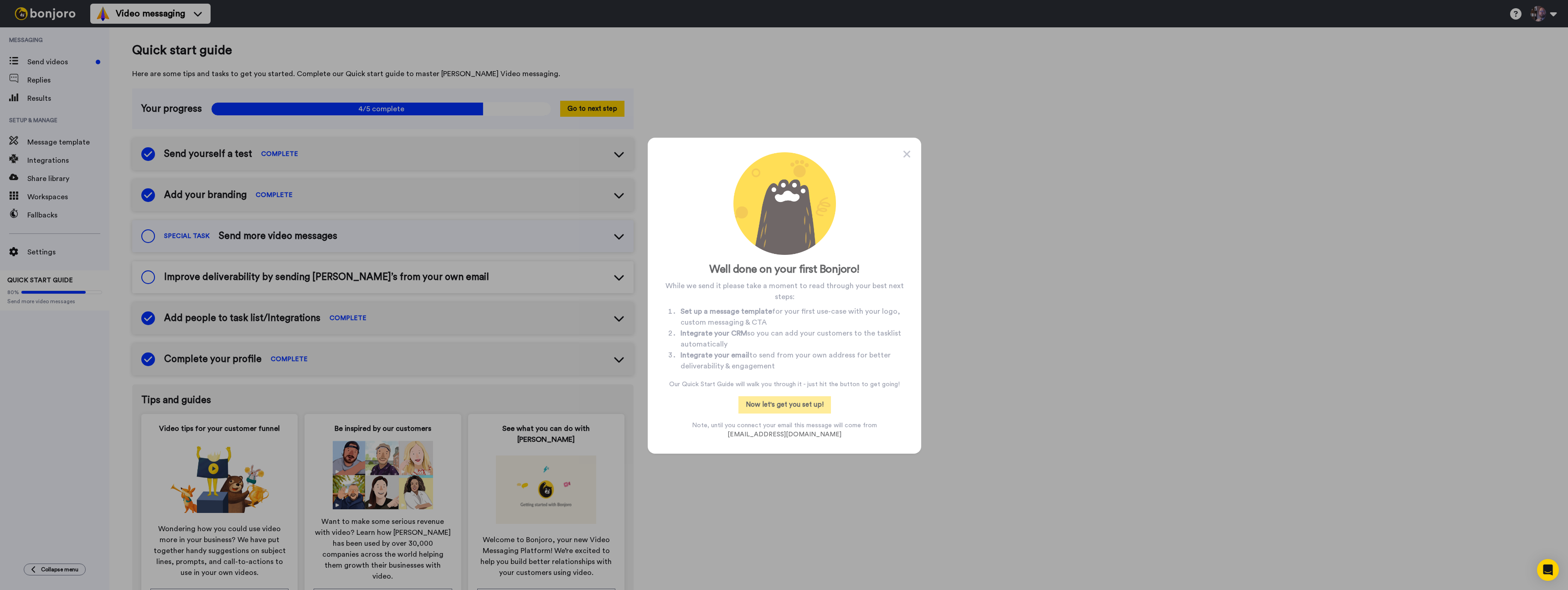
click at [787, 405] on button "Now let's get you set up!" at bounding box center [785, 405] width 93 height 17
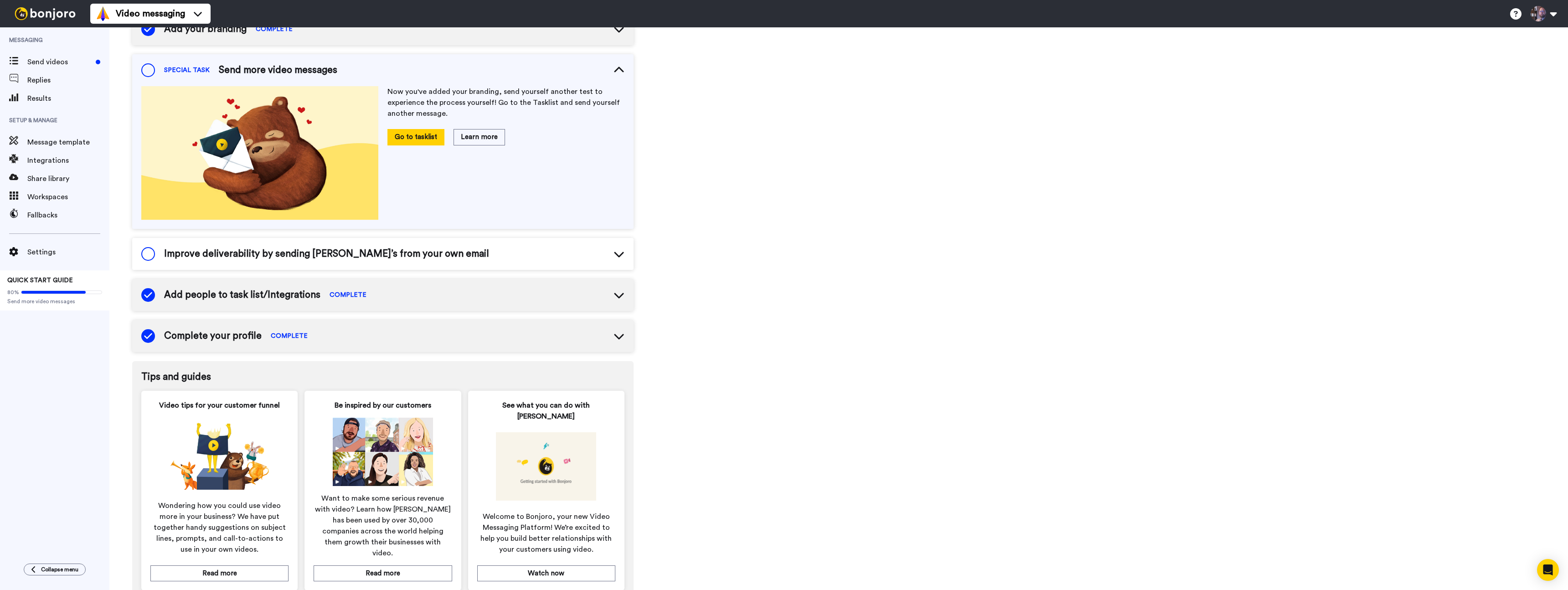
scroll to position [160, 0]
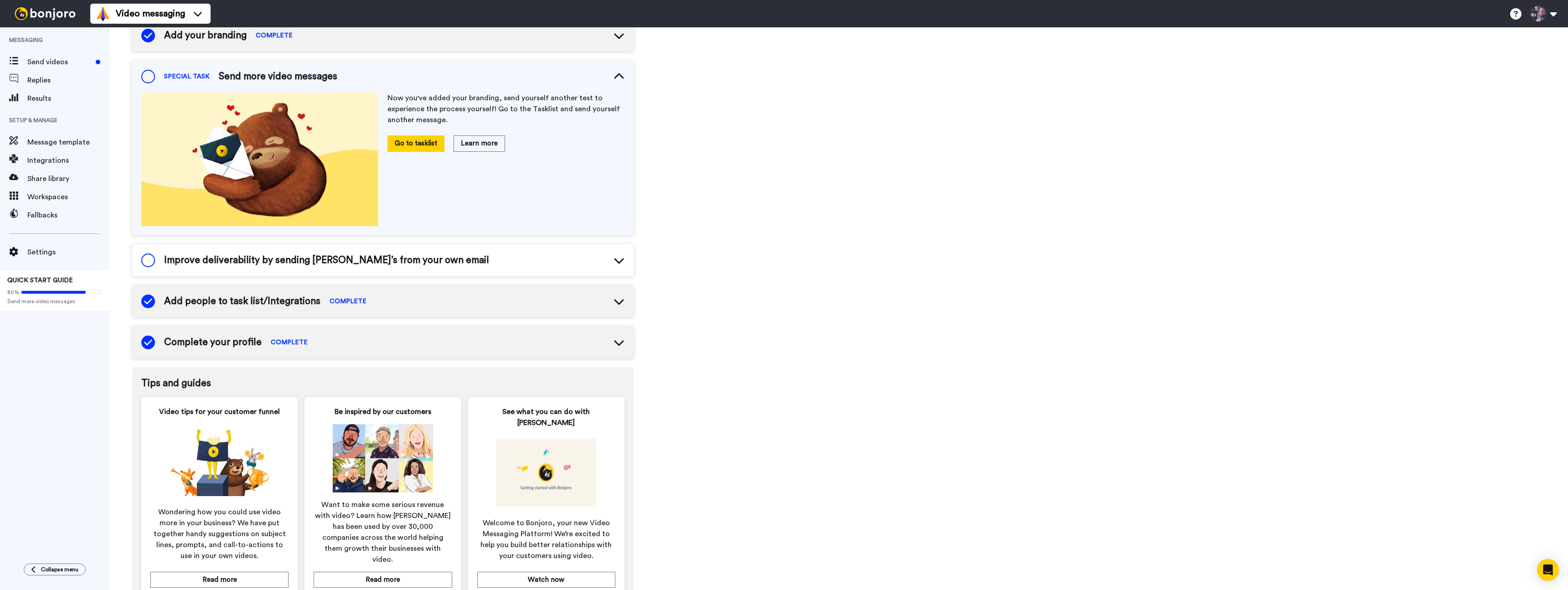
click at [545, 258] on div "Improve deliverability by sending [PERSON_NAME]’s from your own email" at bounding box center [383, 260] width 502 height 32
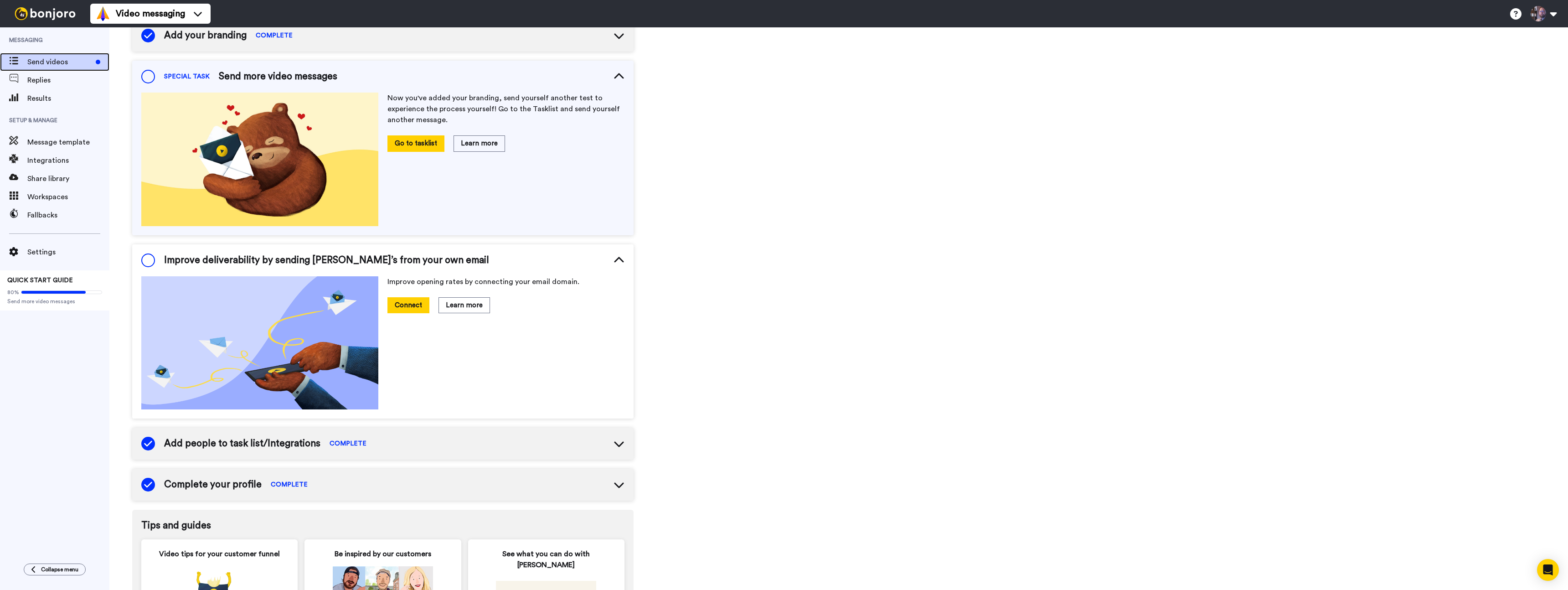
click at [46, 67] on span "Send videos" at bounding box center [60, 62] width 65 height 11
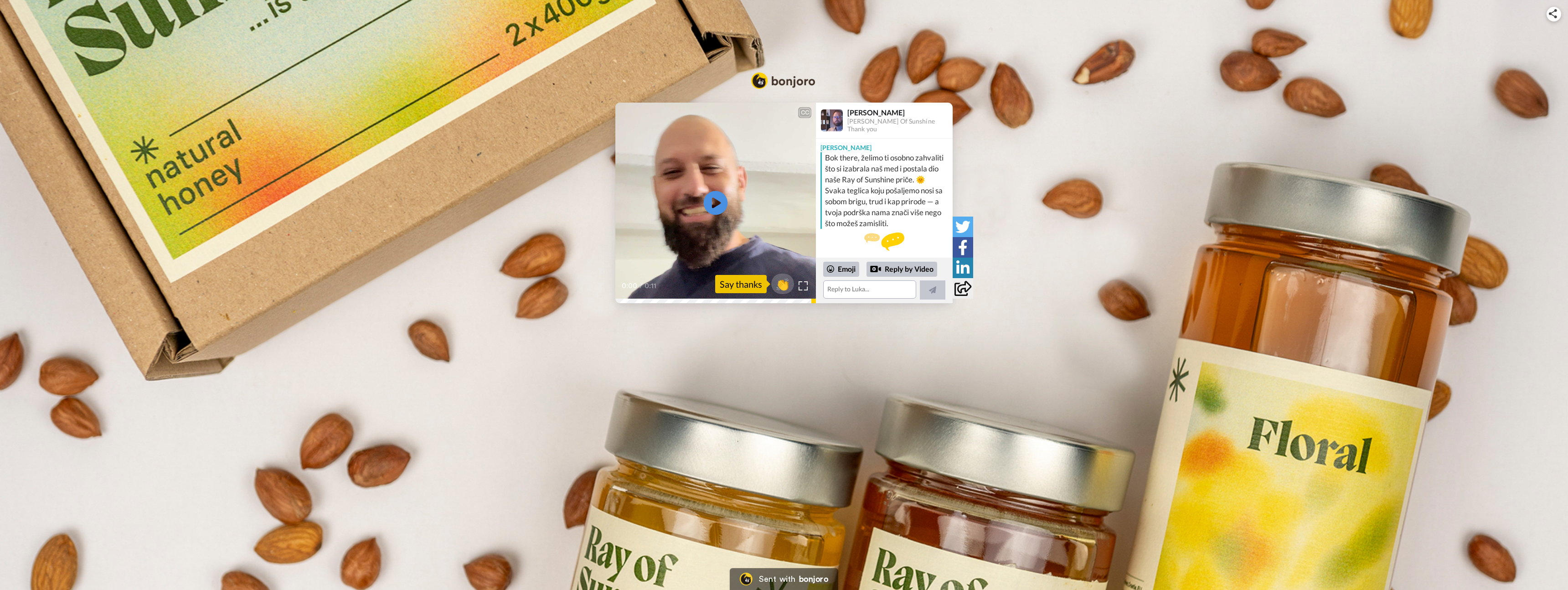
click at [717, 208] on icon at bounding box center [716, 203] width 24 height 24
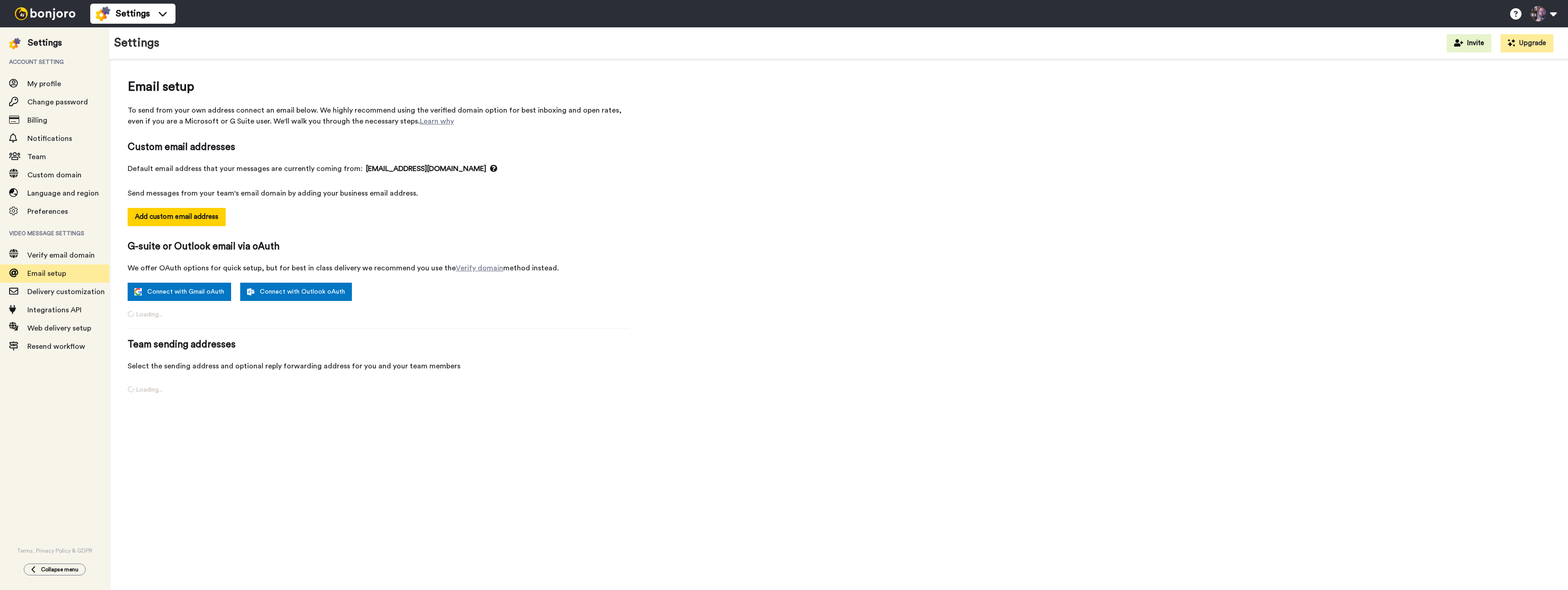
select select "164802"
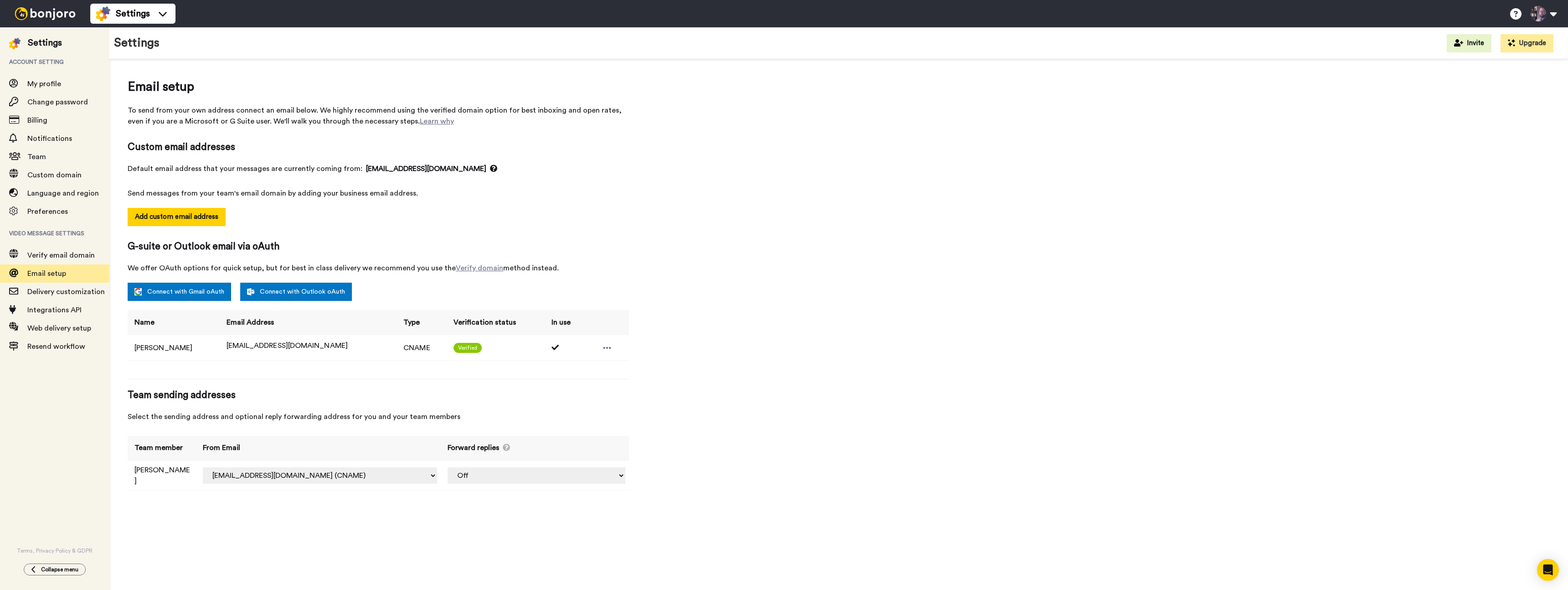
click at [602, 342] on td at bounding box center [606, 347] width 44 height 25
click at [602, 348] on div at bounding box center [607, 348] width 13 height 13
click at [690, 335] on div "Email setup To send from your own address connect an email below. We highly rec…" at bounding box center [839, 288] width 1422 height 422
click at [145, 348] on td "Luka Pintar" at bounding box center [173, 347] width 92 height 25
click at [54, 294] on span "Delivery customization" at bounding box center [66, 292] width 77 height 7
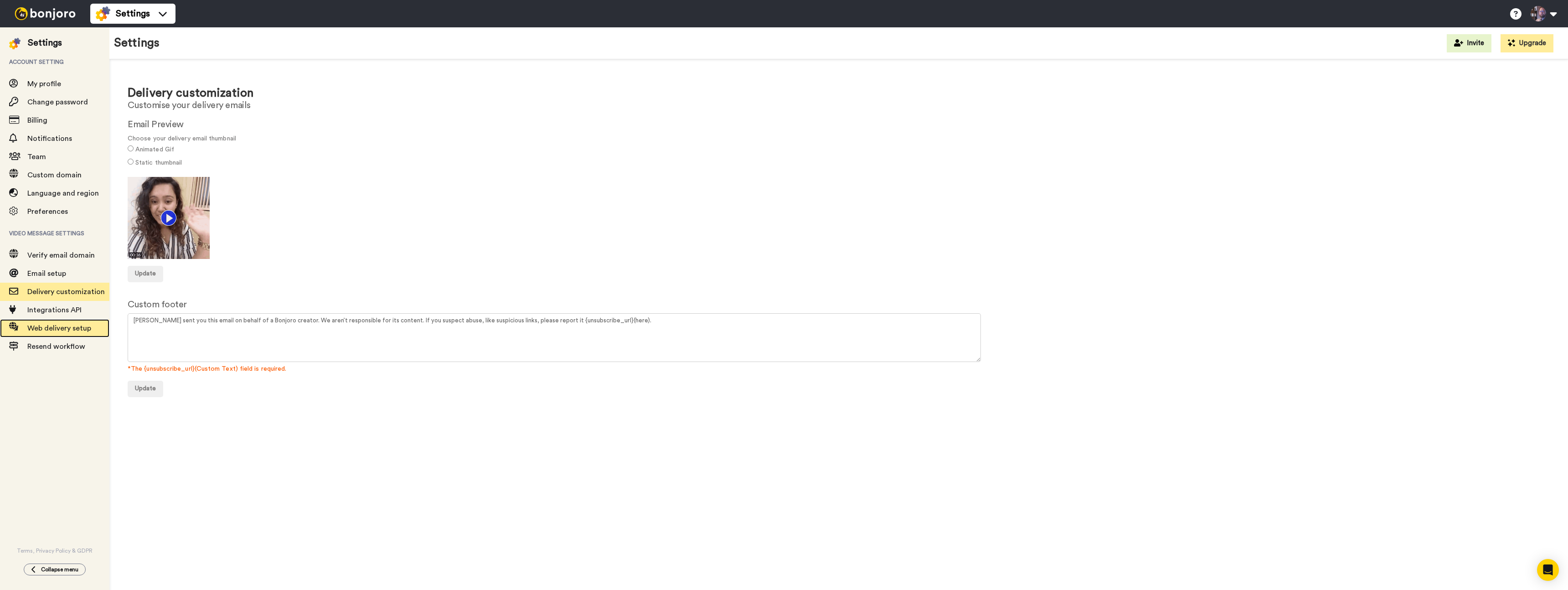
click at [44, 331] on span "Web delivery setup" at bounding box center [59, 328] width 64 height 7
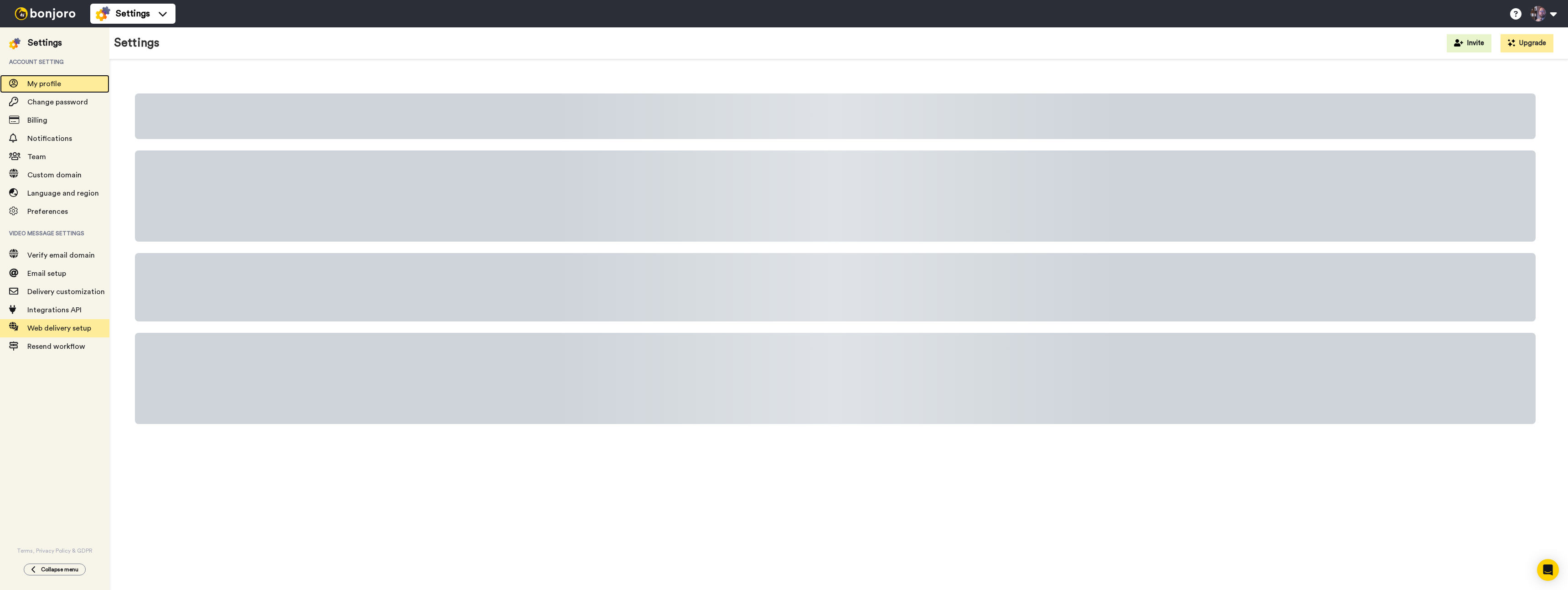
click at [39, 86] on span "My profile" at bounding box center [44, 84] width 33 height 7
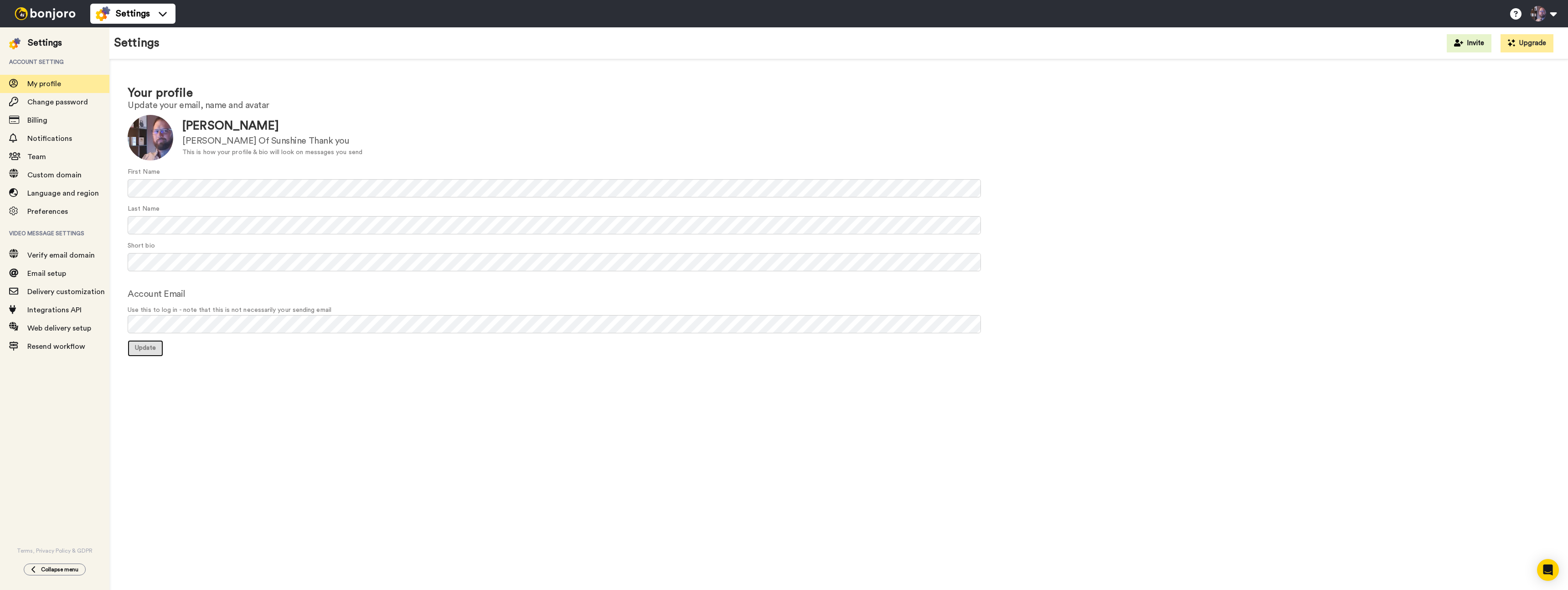
drag, startPoint x: 151, startPoint y: 352, endPoint x: 246, endPoint y: 364, distance: 95.8
click at [152, 352] on button "Update" at bounding box center [145, 348] width 35 height 16
click at [1553, 16] on icon at bounding box center [1552, 18] width 10 height 10
click at [45, 19] on img at bounding box center [45, 13] width 68 height 13
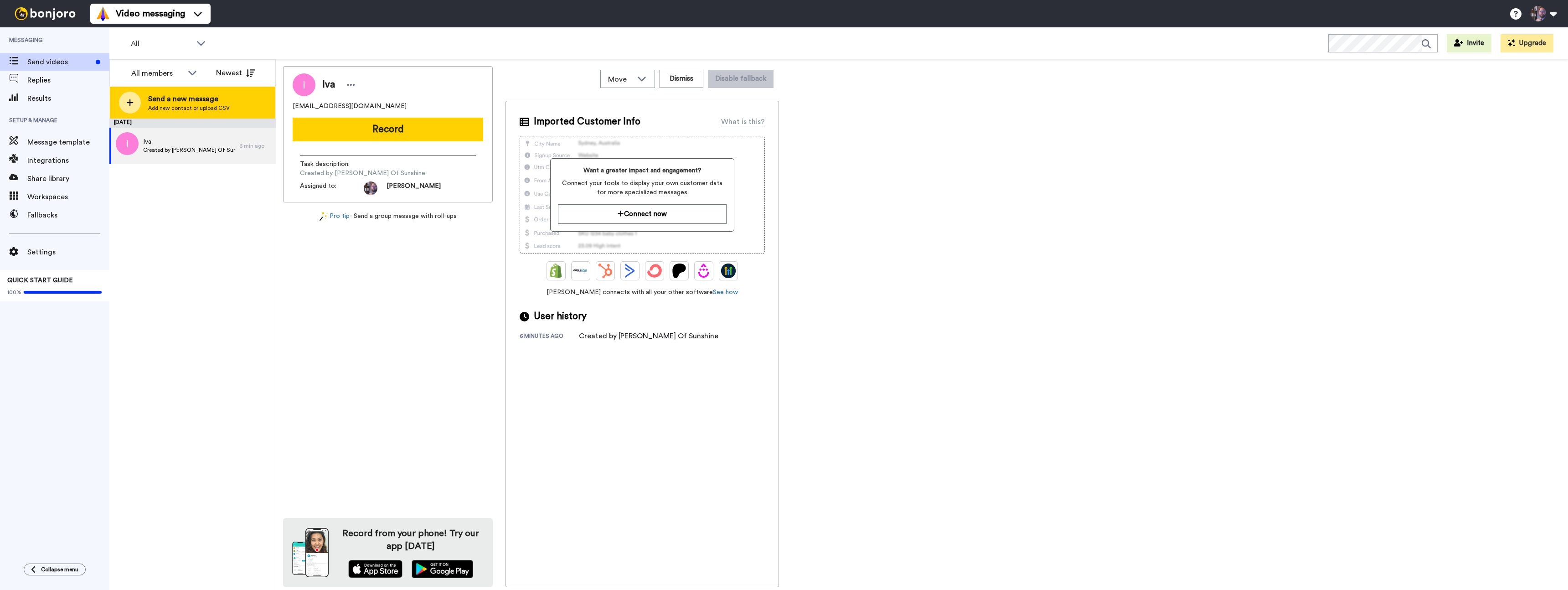
click at [180, 108] on span "Add new contact or upload CSV" at bounding box center [189, 108] width 82 height 7
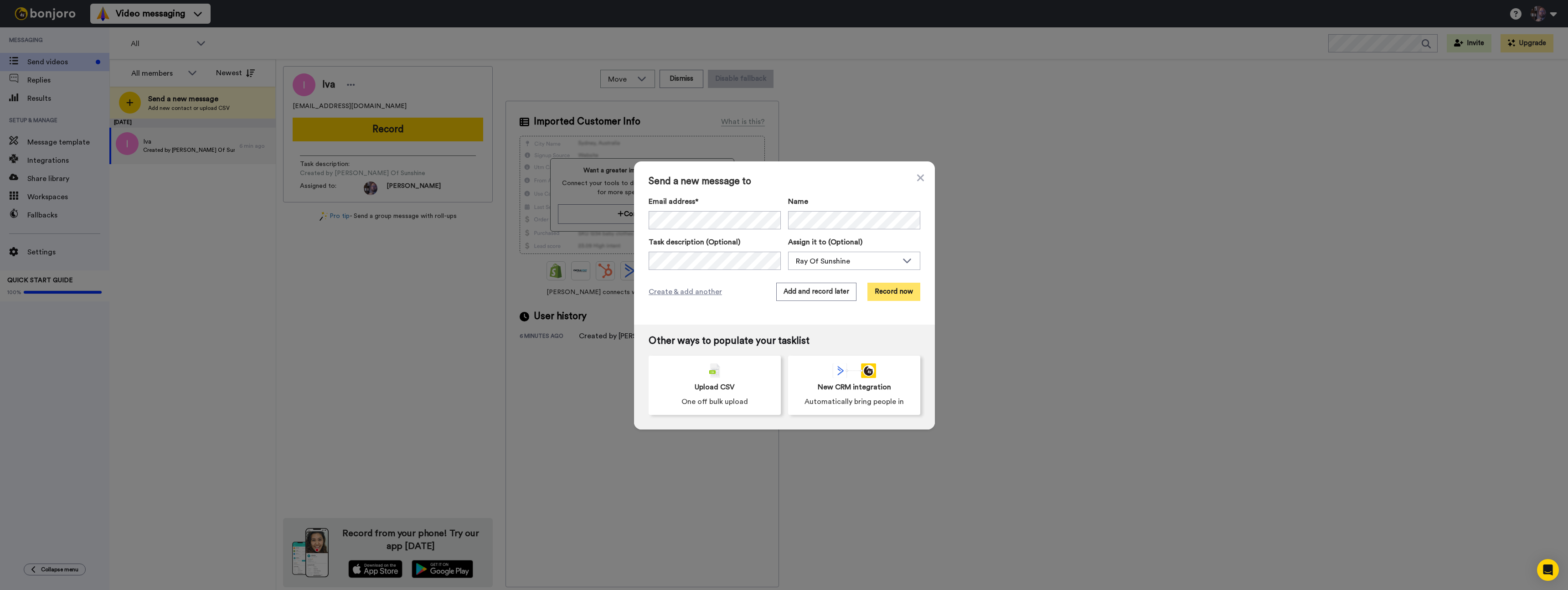
click at [887, 293] on button "Record now" at bounding box center [894, 292] width 53 height 18
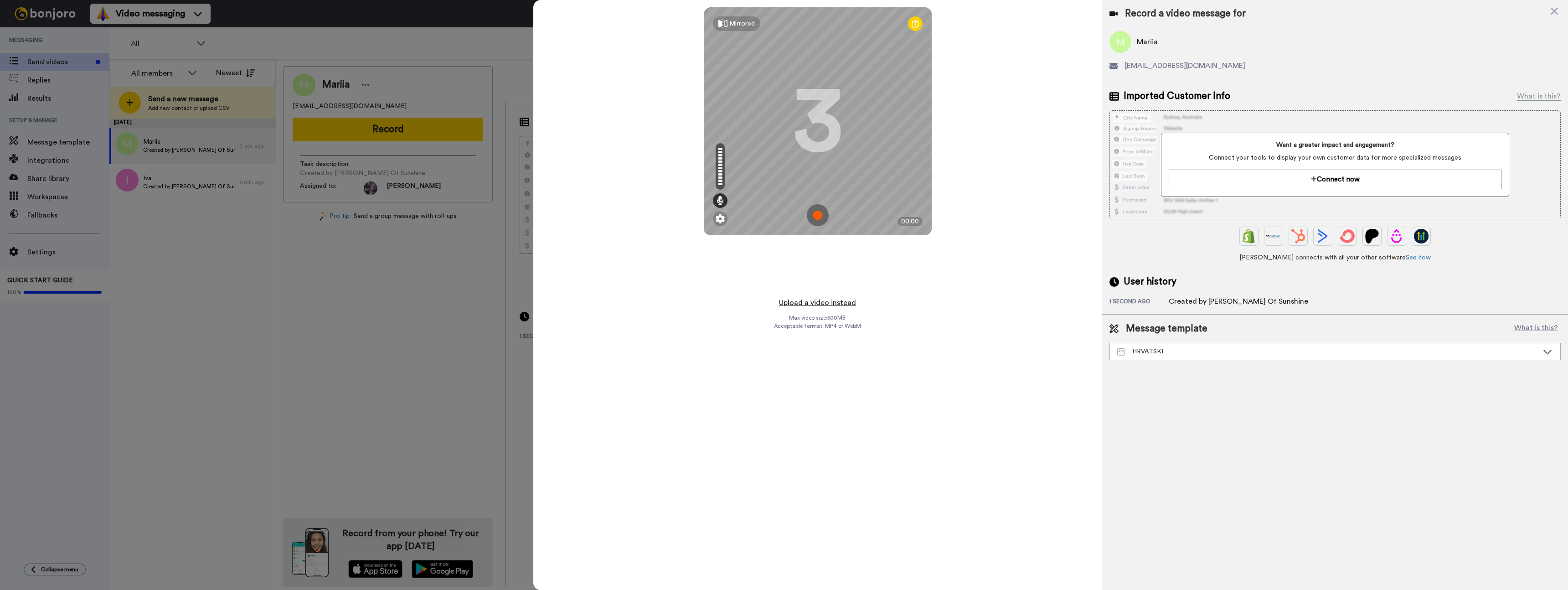
click at [834, 304] on button "Upload a video instead" at bounding box center [817, 302] width 83 height 12
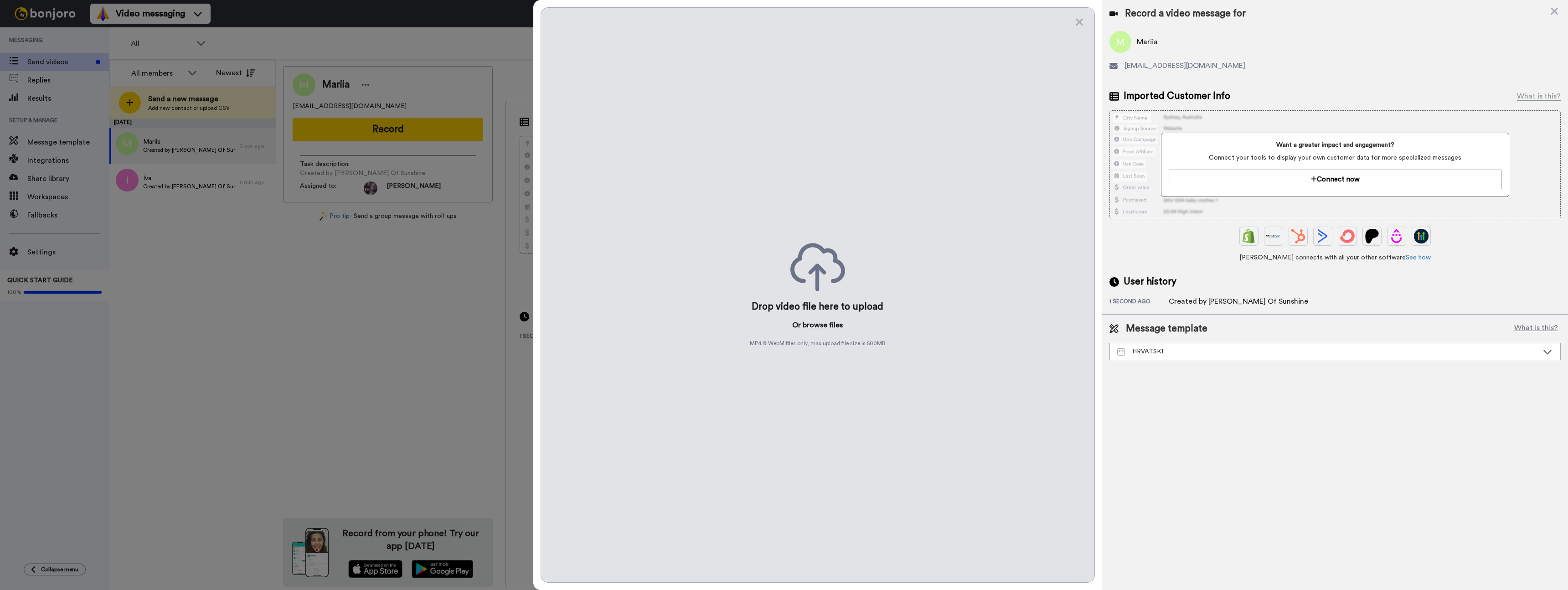
click at [817, 326] on button "browse" at bounding box center [815, 325] width 24 height 11
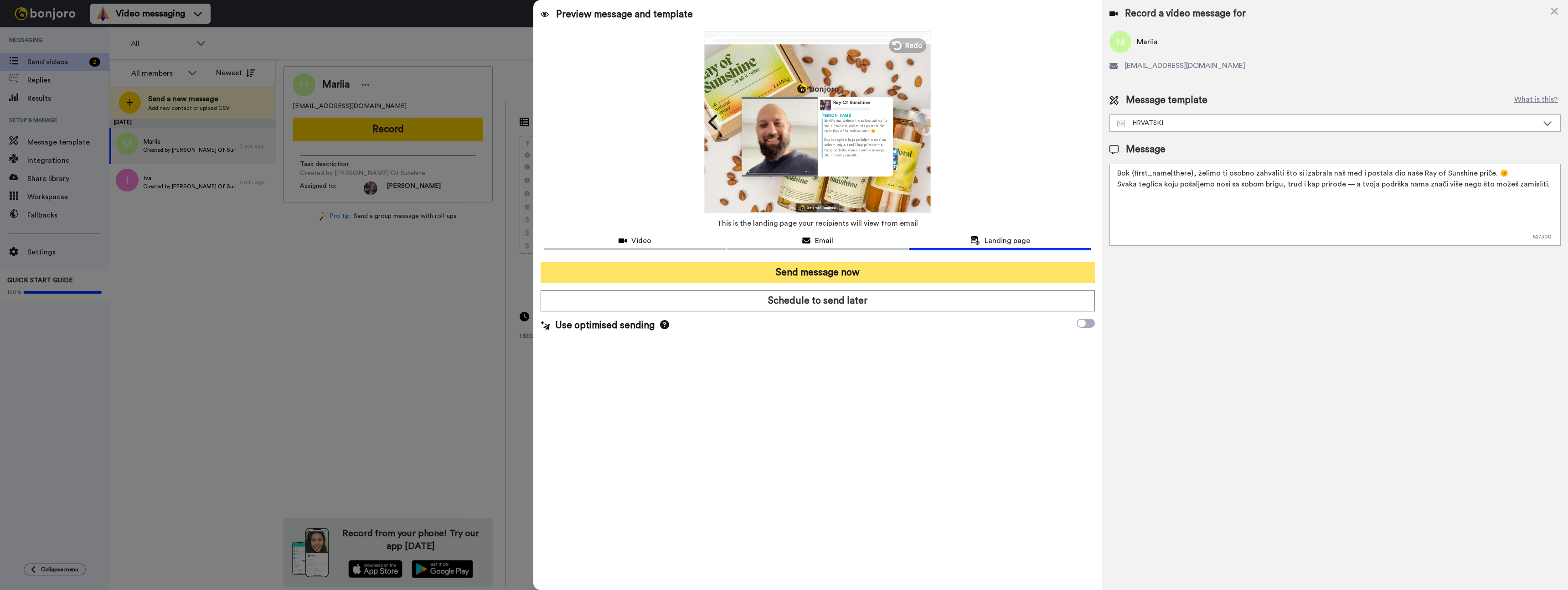
click at [805, 277] on button "Send message now" at bounding box center [817, 273] width 555 height 21
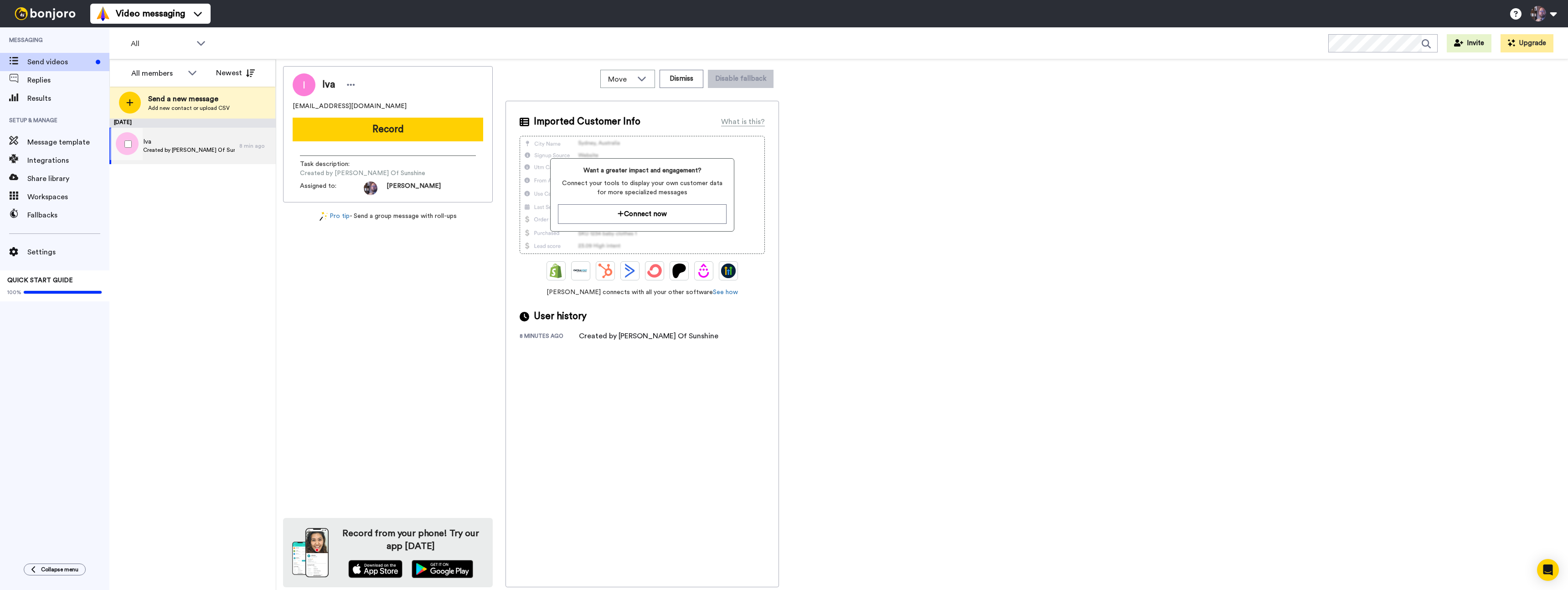
click at [156, 148] on span "Created by [PERSON_NAME] Of Sunshine" at bounding box center [189, 150] width 92 height 7
click at [391, 133] on button "Record" at bounding box center [388, 129] width 191 height 24
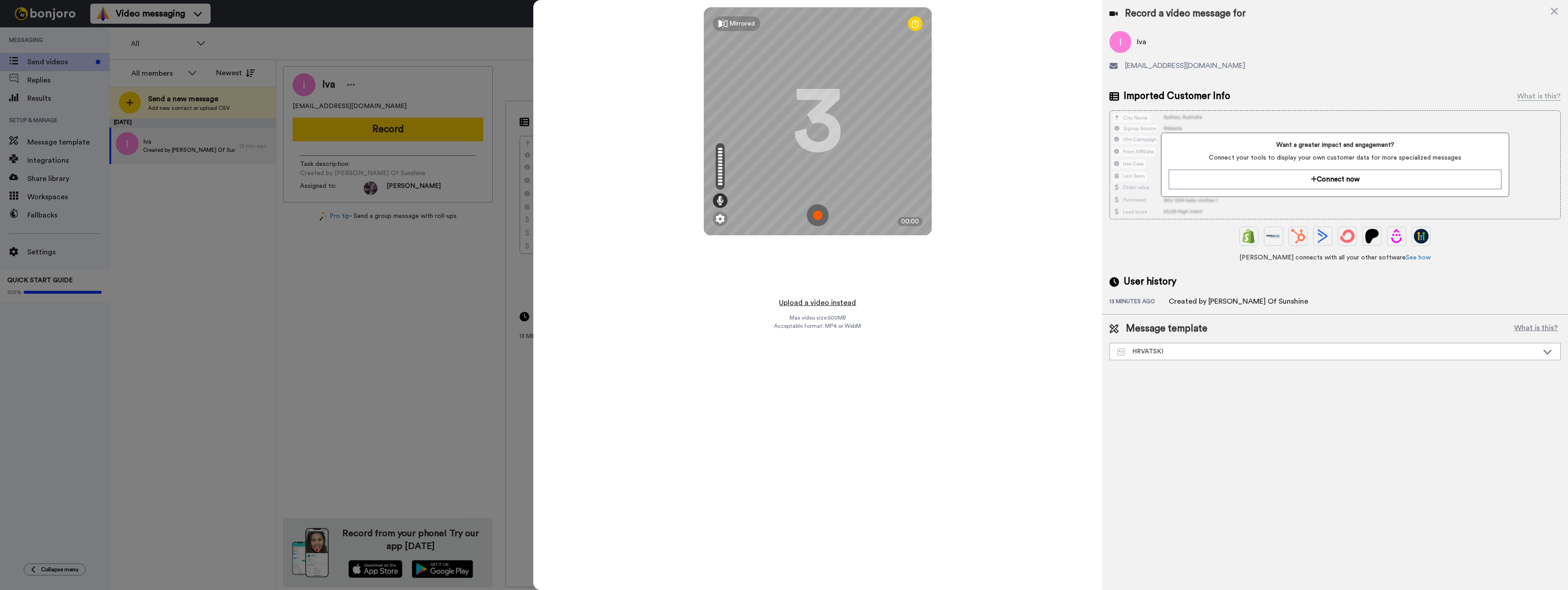
click at [819, 302] on button "Upload a video instead" at bounding box center [817, 302] width 83 height 12
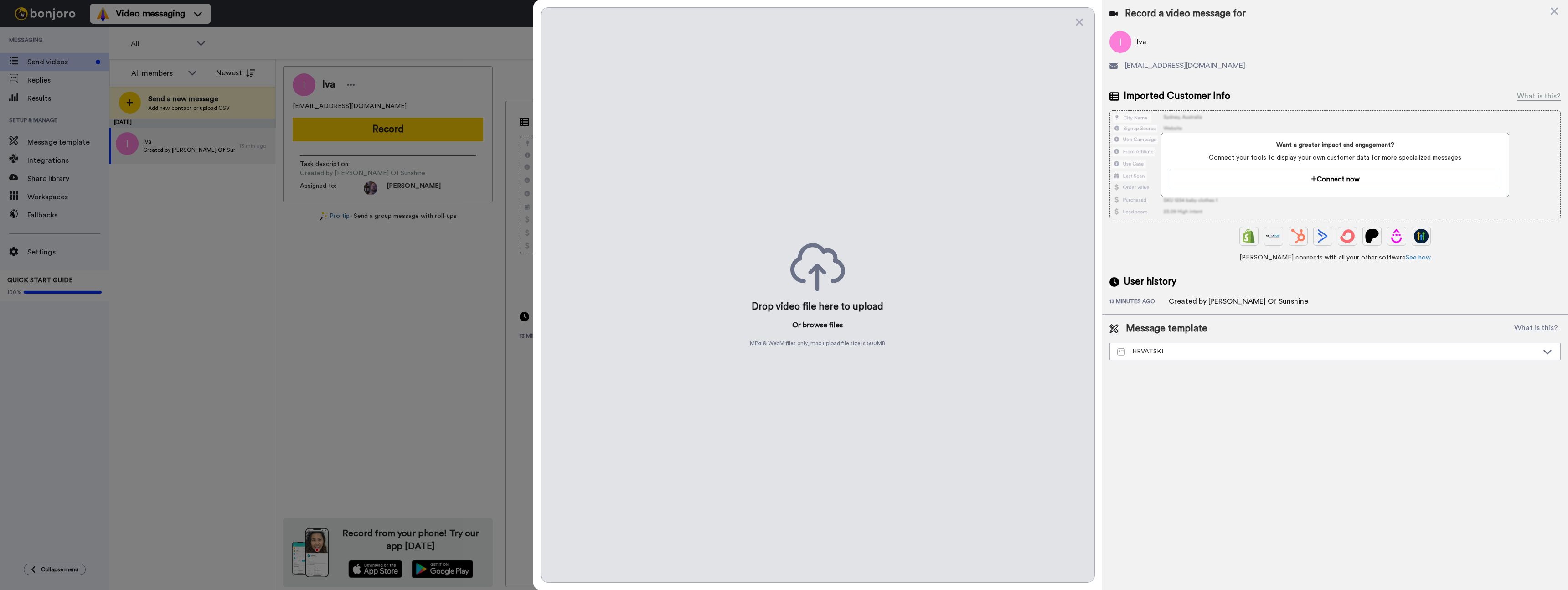
click at [821, 329] on button "browse" at bounding box center [815, 325] width 24 height 11
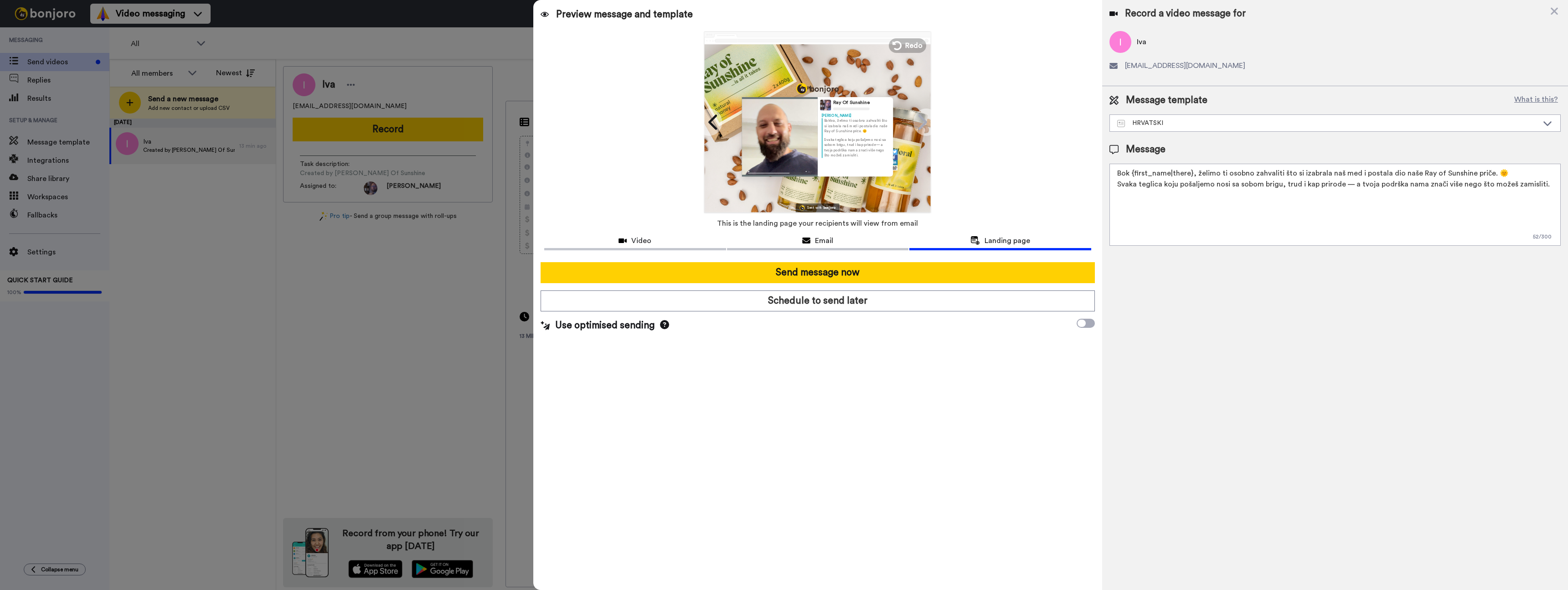
click at [638, 328] on span "Use optimised sending" at bounding box center [604, 325] width 99 height 13
click at [1082, 325] on icon at bounding box center [1081, 323] width 8 height 7
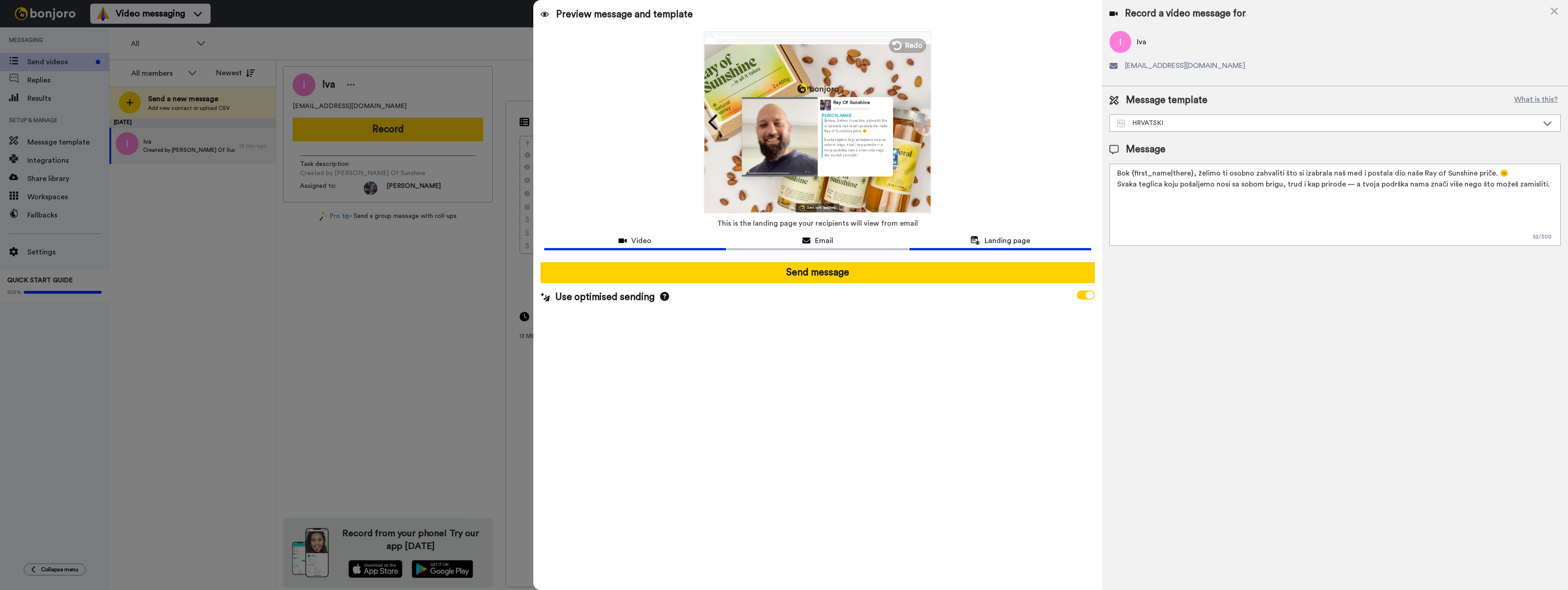
drag, startPoint x: 632, startPoint y: 241, endPoint x: 643, endPoint y: 246, distance: 12.1
click at [632, 241] on span "Video" at bounding box center [641, 241] width 20 height 11
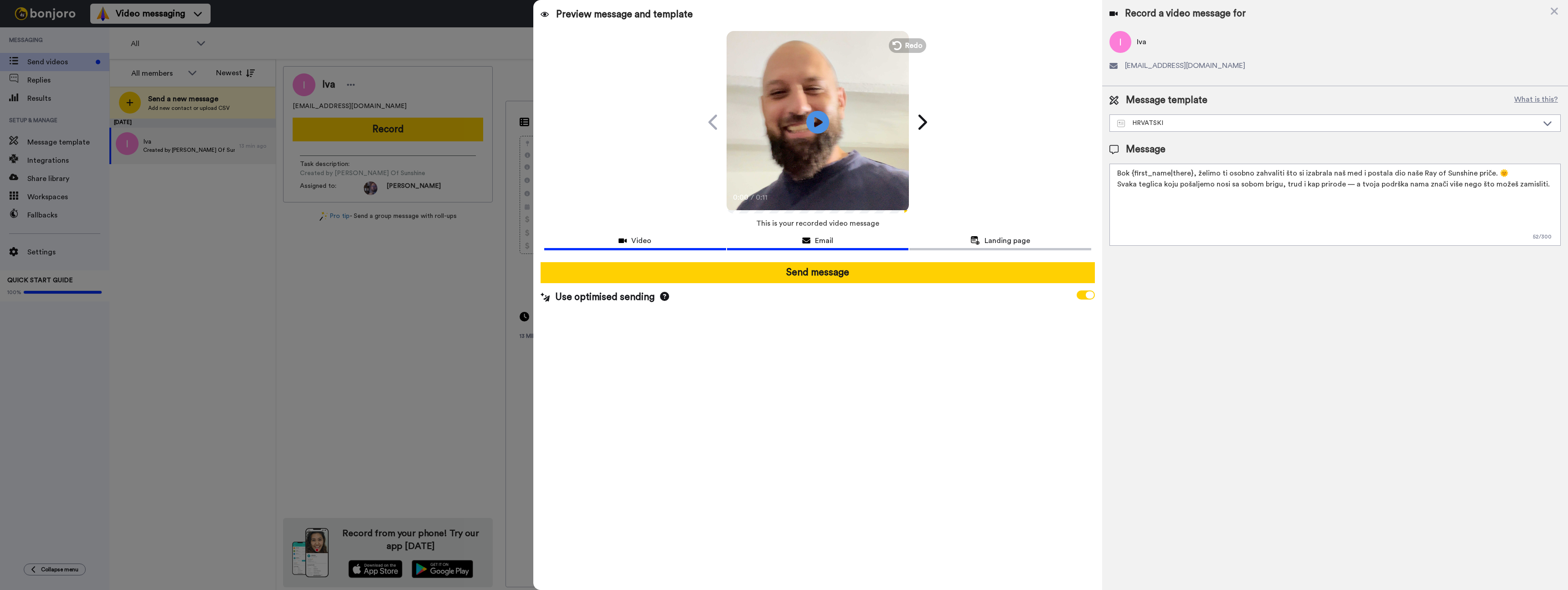
click at [812, 242] on div "Email" at bounding box center [817, 241] width 182 height 11
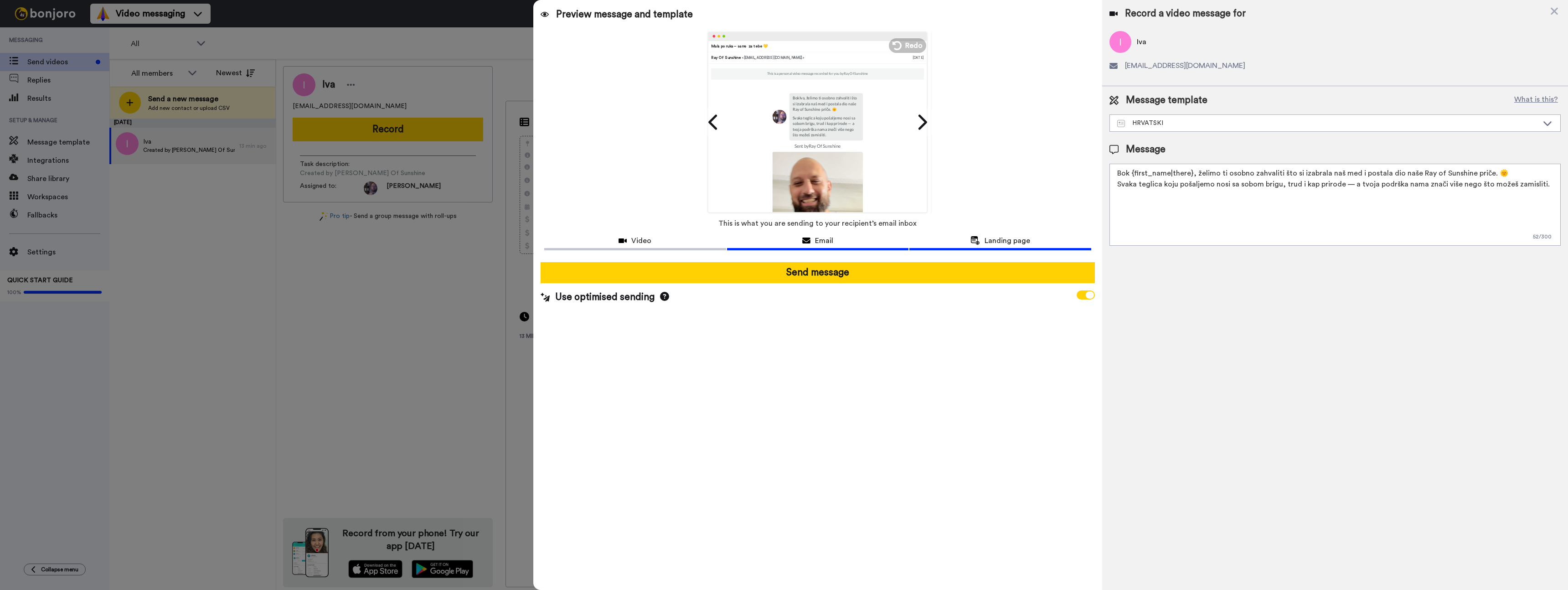
click at [988, 241] on span "Landing page" at bounding box center [1007, 241] width 46 height 11
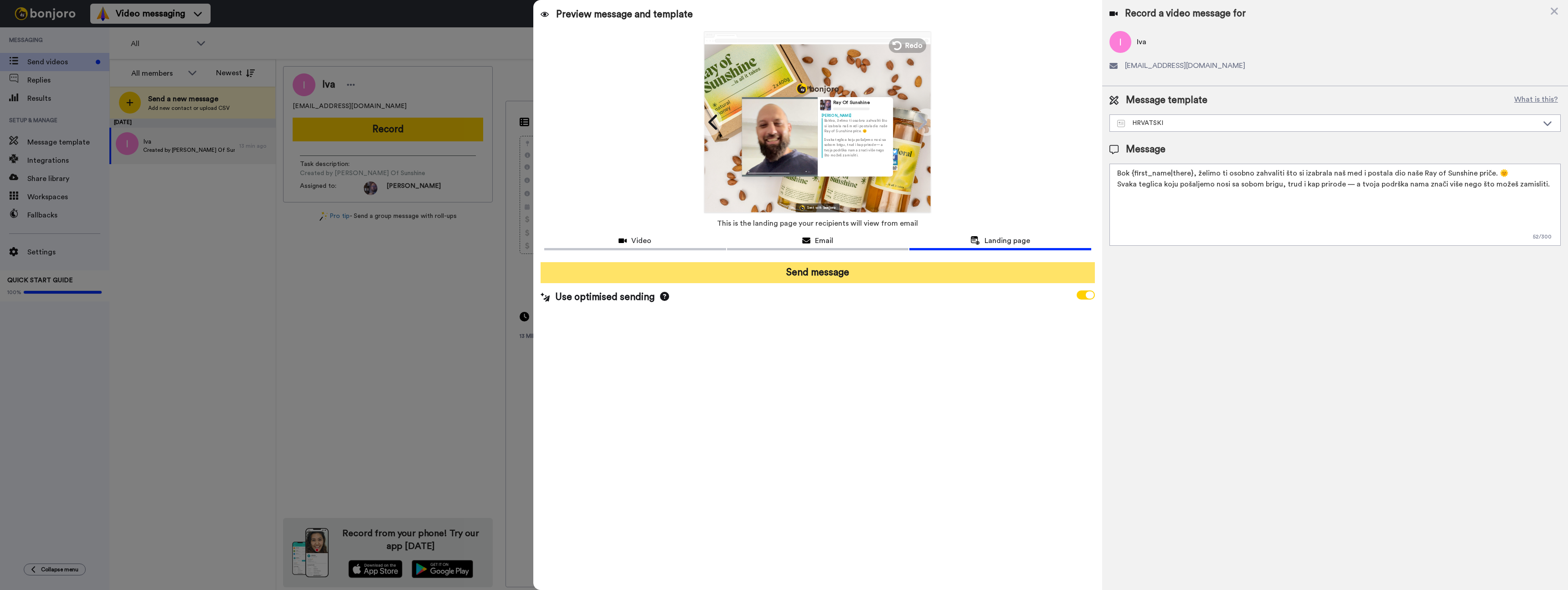
click at [819, 276] on button "Send message" at bounding box center [817, 273] width 555 height 21
